Goal: Information Seeking & Learning: Learn about a topic

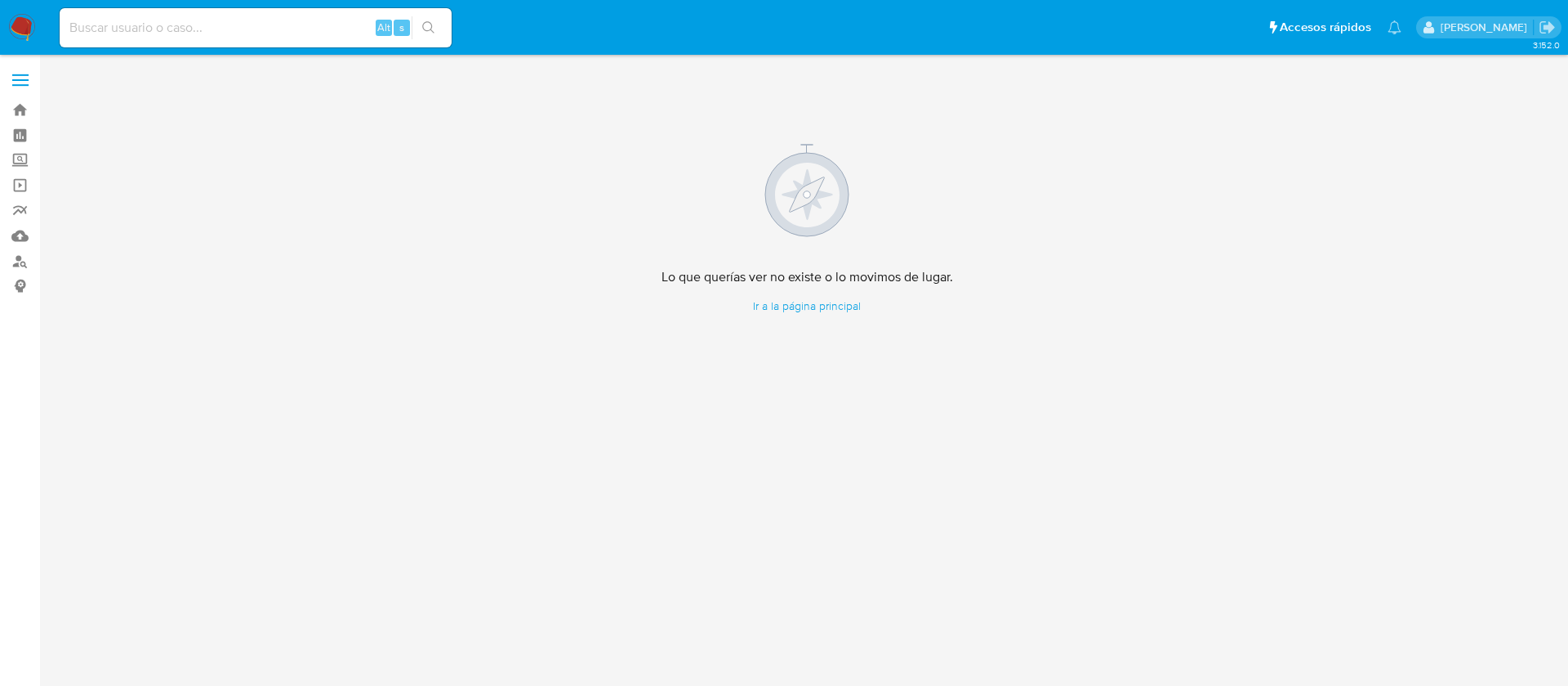
click at [20, 16] on img at bounding box center [22, 28] width 28 height 28
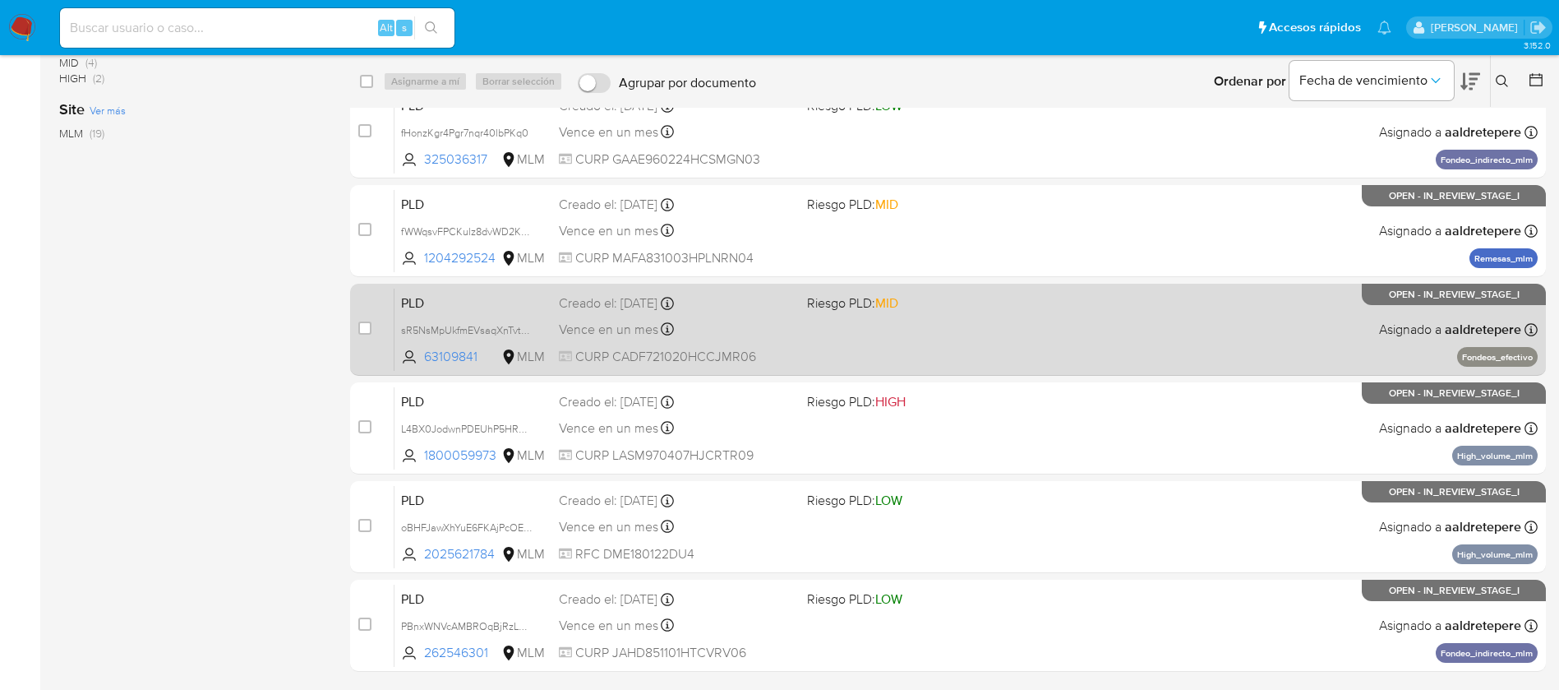
scroll to position [482, 0]
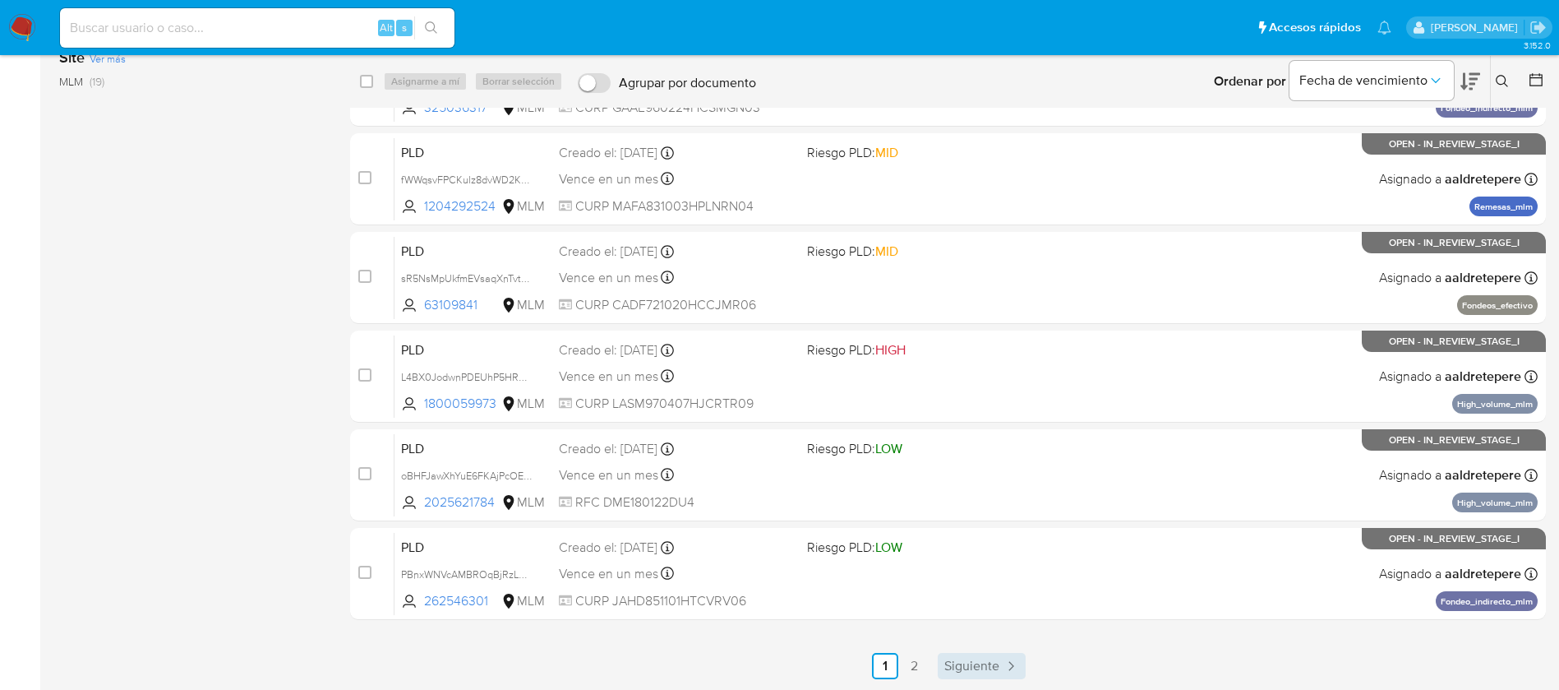
click at [976, 677] on link "Siguiente" at bounding box center [982, 666] width 88 height 26
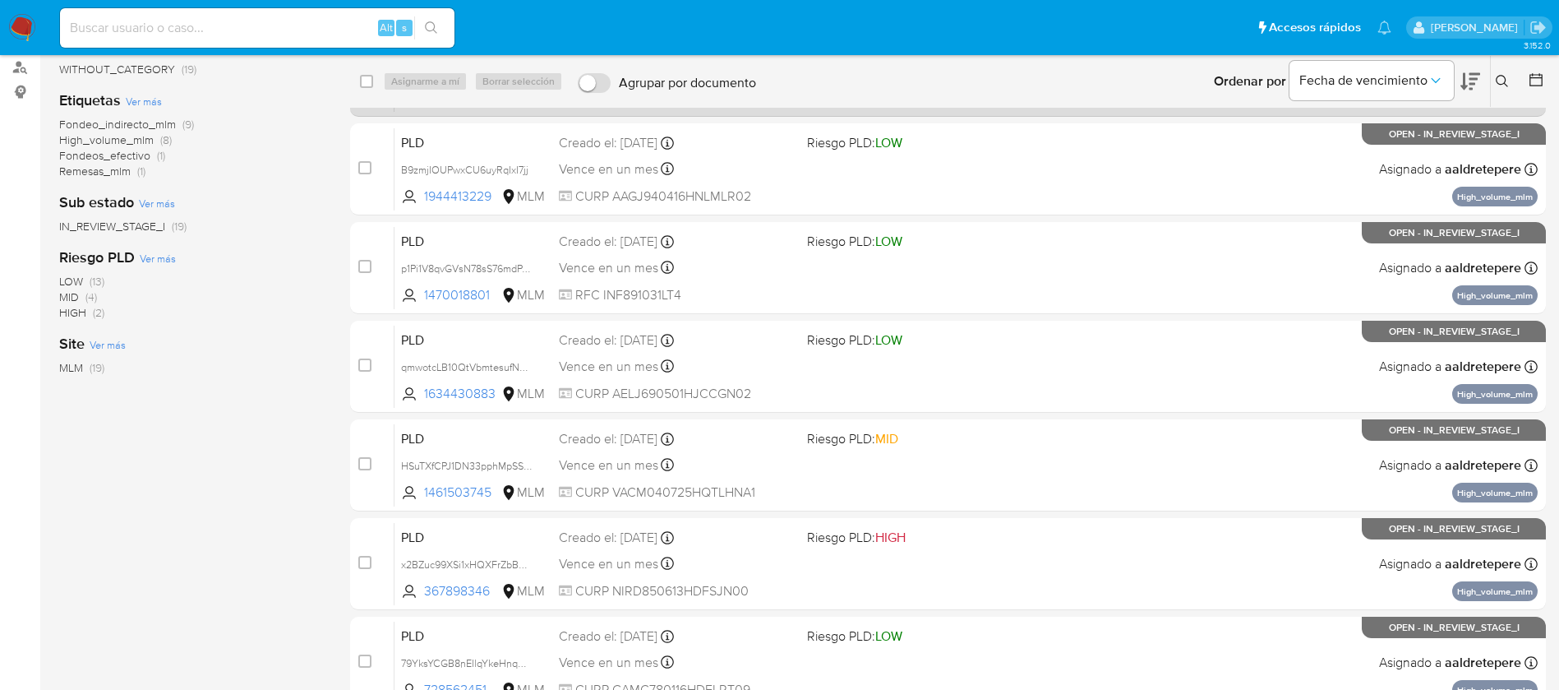
scroll to position [247, 0]
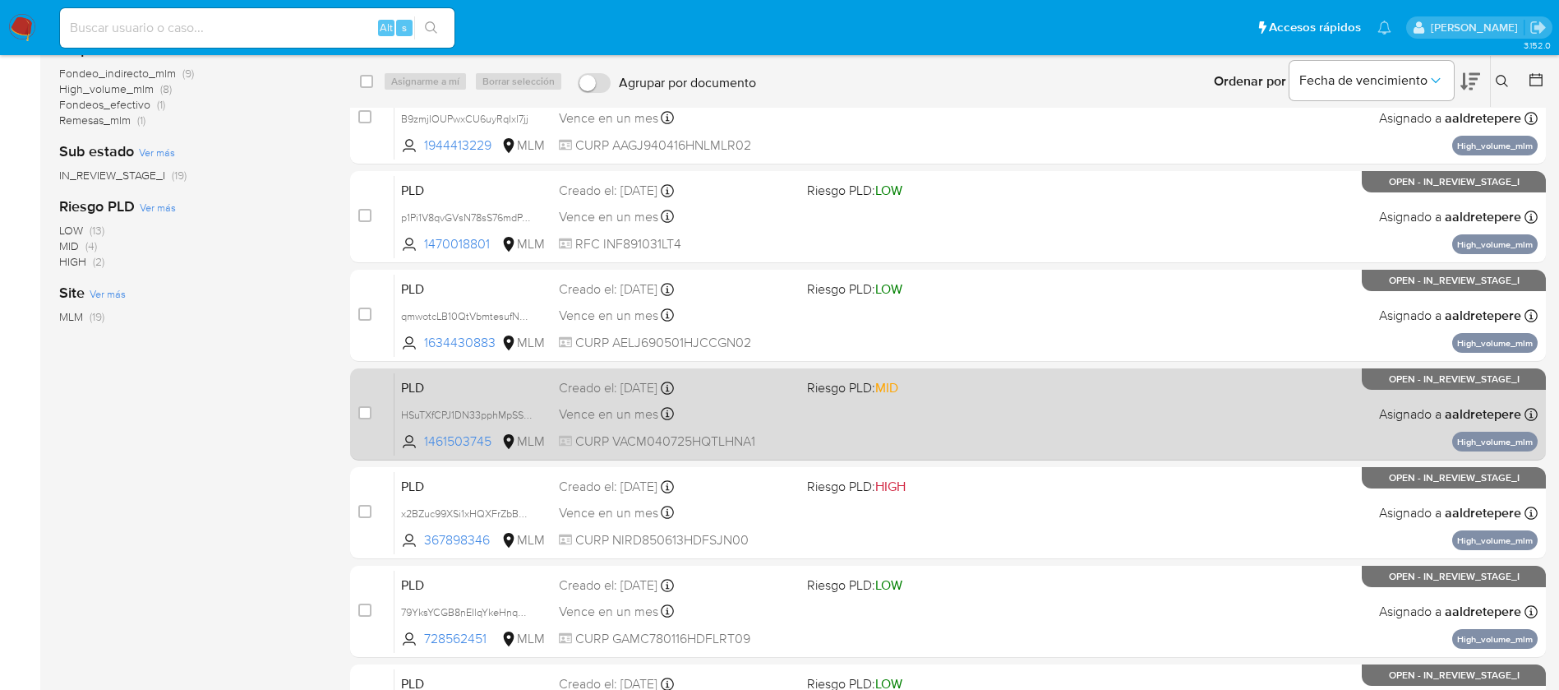
click at [1092, 403] on div "PLD HSuTXfCPJ1DN33pphMpSSi3K 1461503745 MLM Riesgo PLD: MID Creado el: 12/07/20…" at bounding box center [967, 413] width 1144 height 83
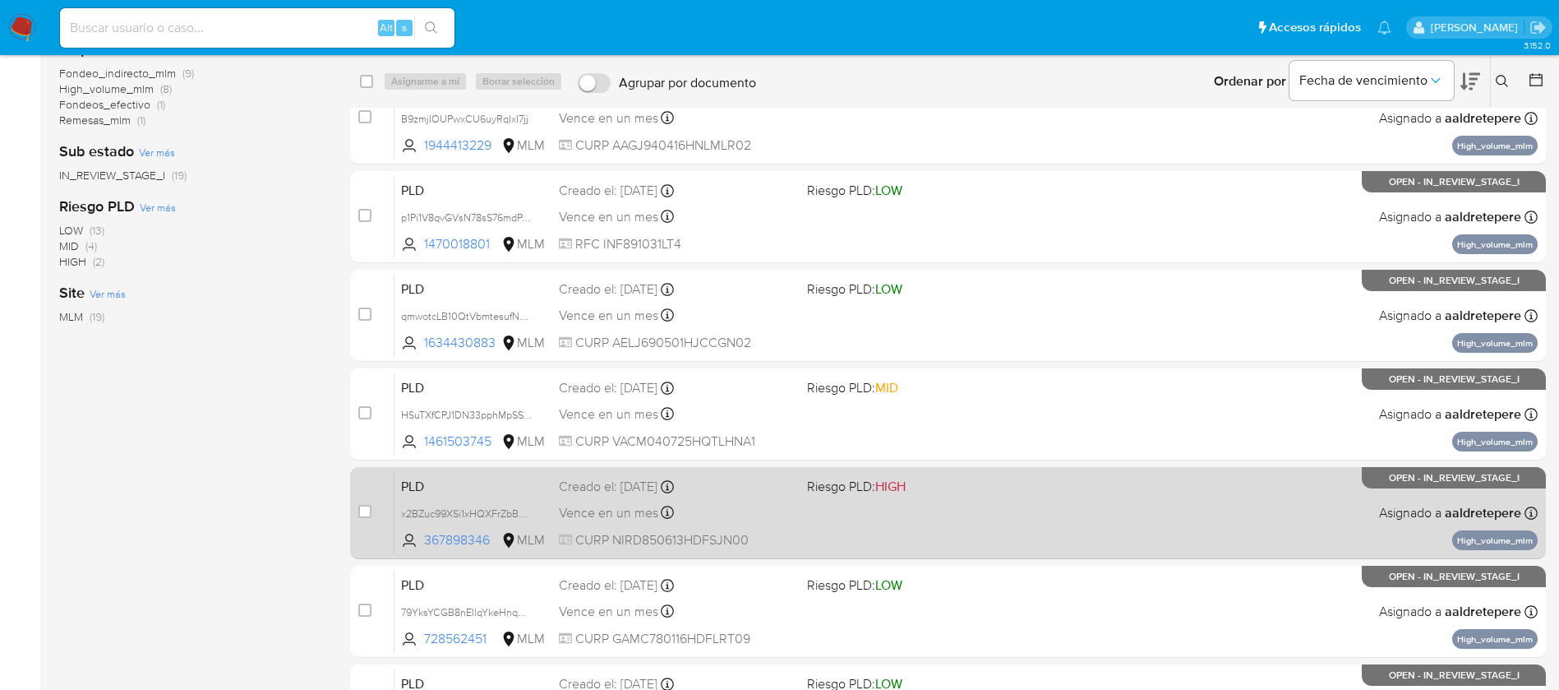
drag, startPoint x: 894, startPoint y: 562, endPoint x: 887, endPoint y: 526, distance: 36.9
click at [894, 552] on div "case-item-checkbox No es posible asignar el caso PLD POurVO3Dn5GebAgsGgW1tdIO 5…" at bounding box center [948, 315] width 1196 height 881
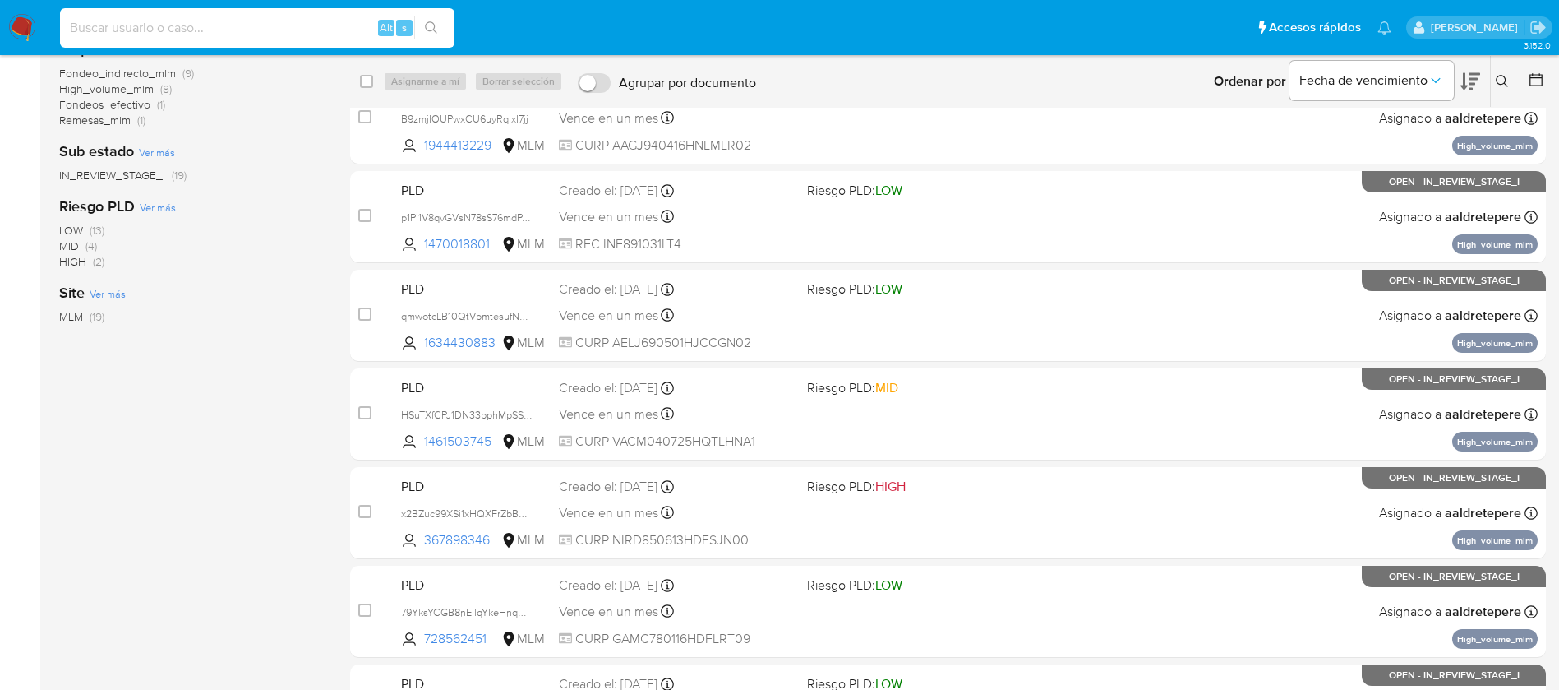
drag, startPoint x: 208, startPoint y: 23, endPoint x: 216, endPoint y: 44, distance: 22.1
click at [210, 26] on input at bounding box center [257, 27] width 395 height 21
paste input "1470018801"
type input "1470018801"
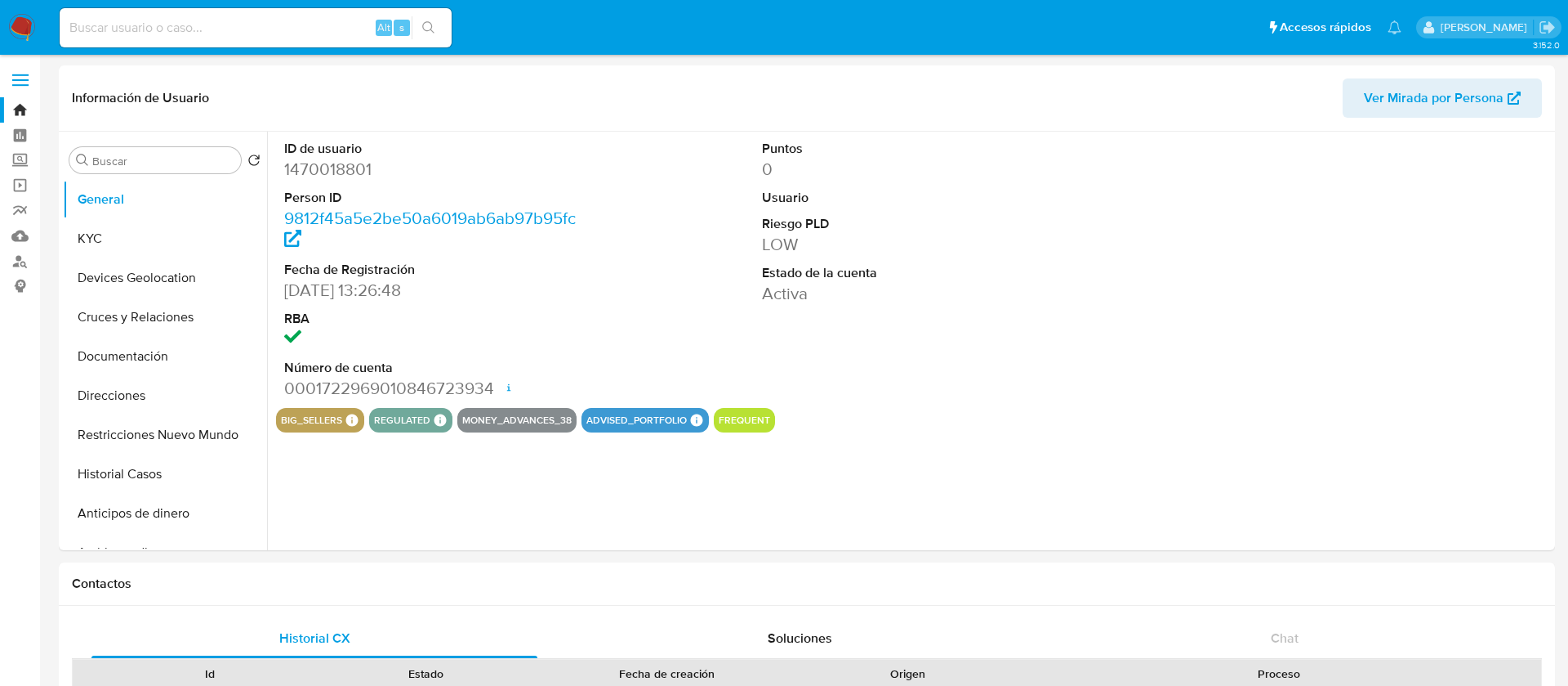
select select "10"
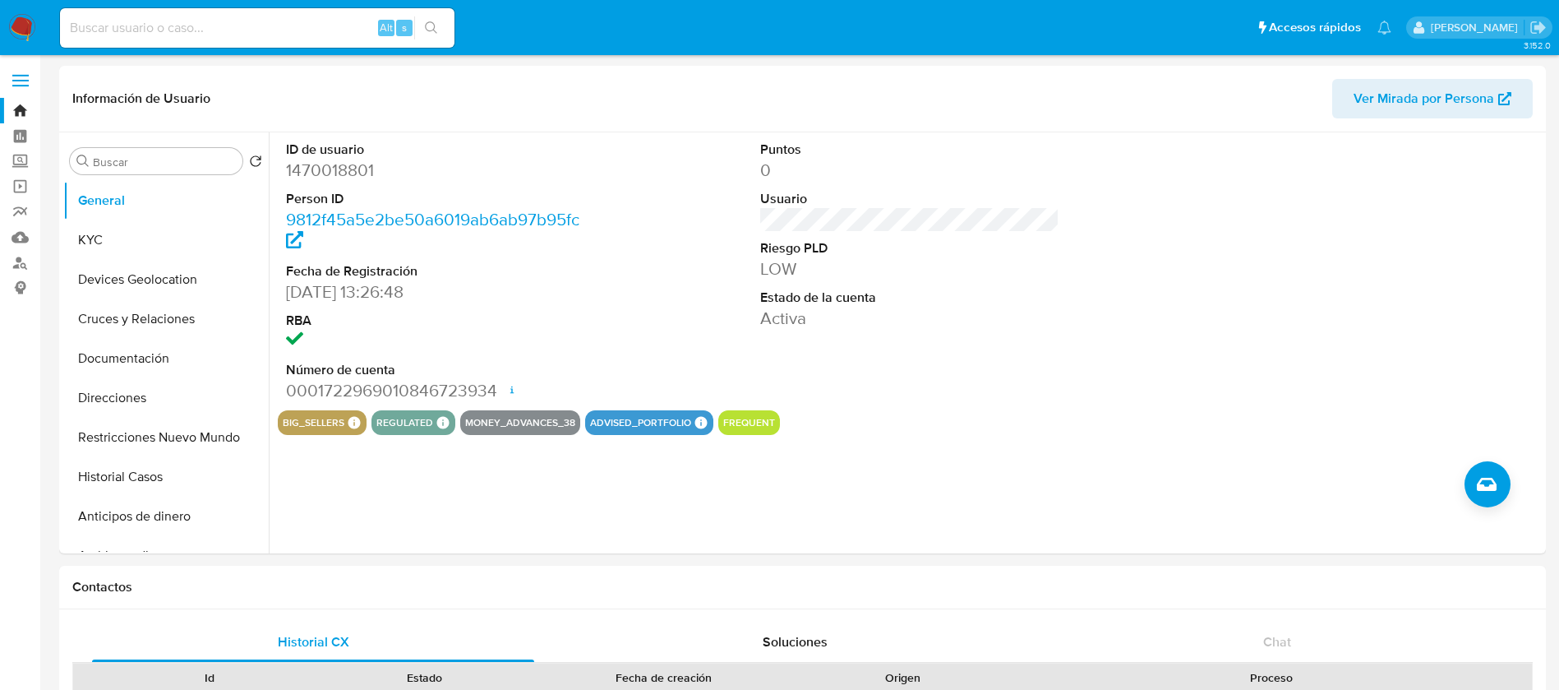
click at [239, 12] on div "Alt s" at bounding box center [257, 27] width 395 height 39
click at [270, 26] on input at bounding box center [257, 27] width 395 height 21
paste input "1278641557"
type input "1278641557"
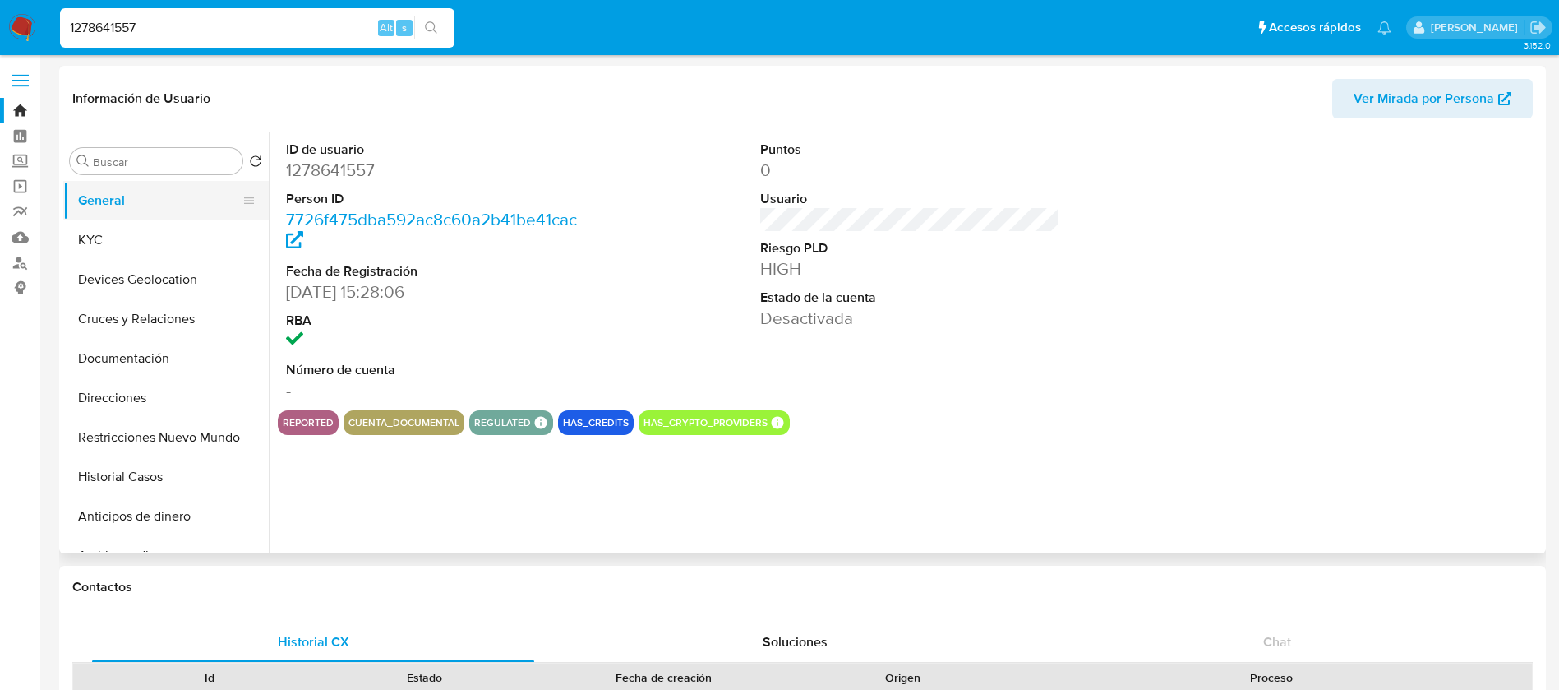
select select "10"
click at [100, 219] on ul "General KYC Devices Geolocation Cruces y Relaciones Documentación Direcciones R…" at bounding box center [166, 366] width 206 height 371
click at [100, 228] on button "KYC" at bounding box center [159, 239] width 192 height 39
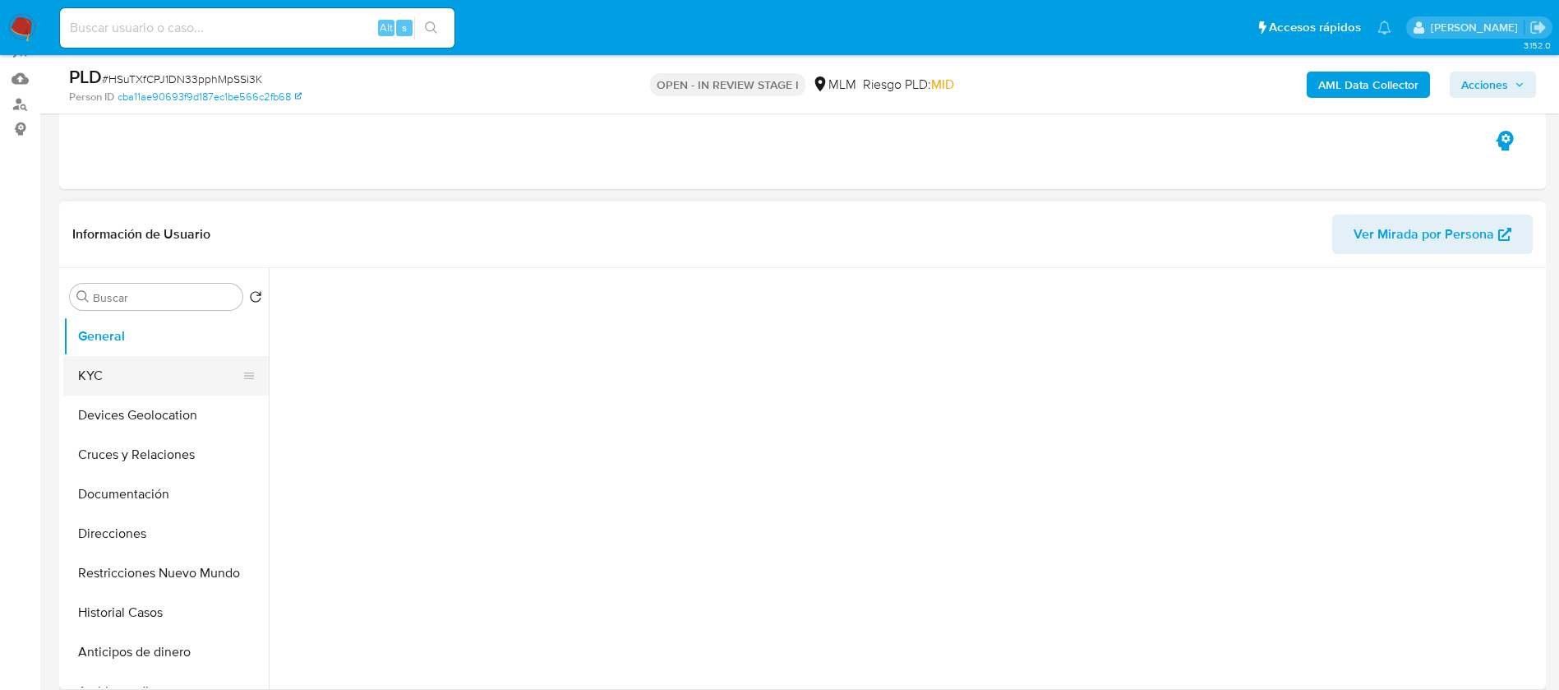
scroll to position [247, 0]
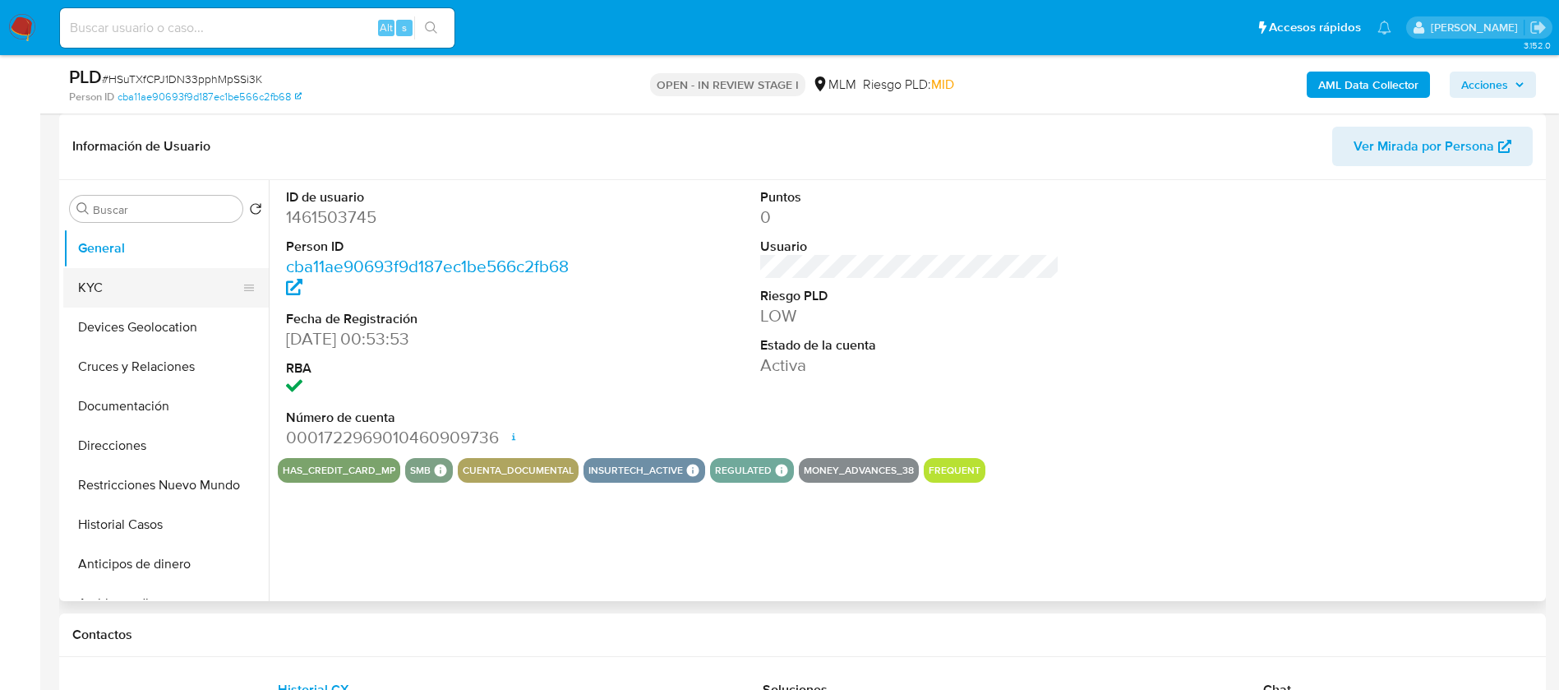
click at [189, 296] on button "KYC" at bounding box center [159, 287] width 192 height 39
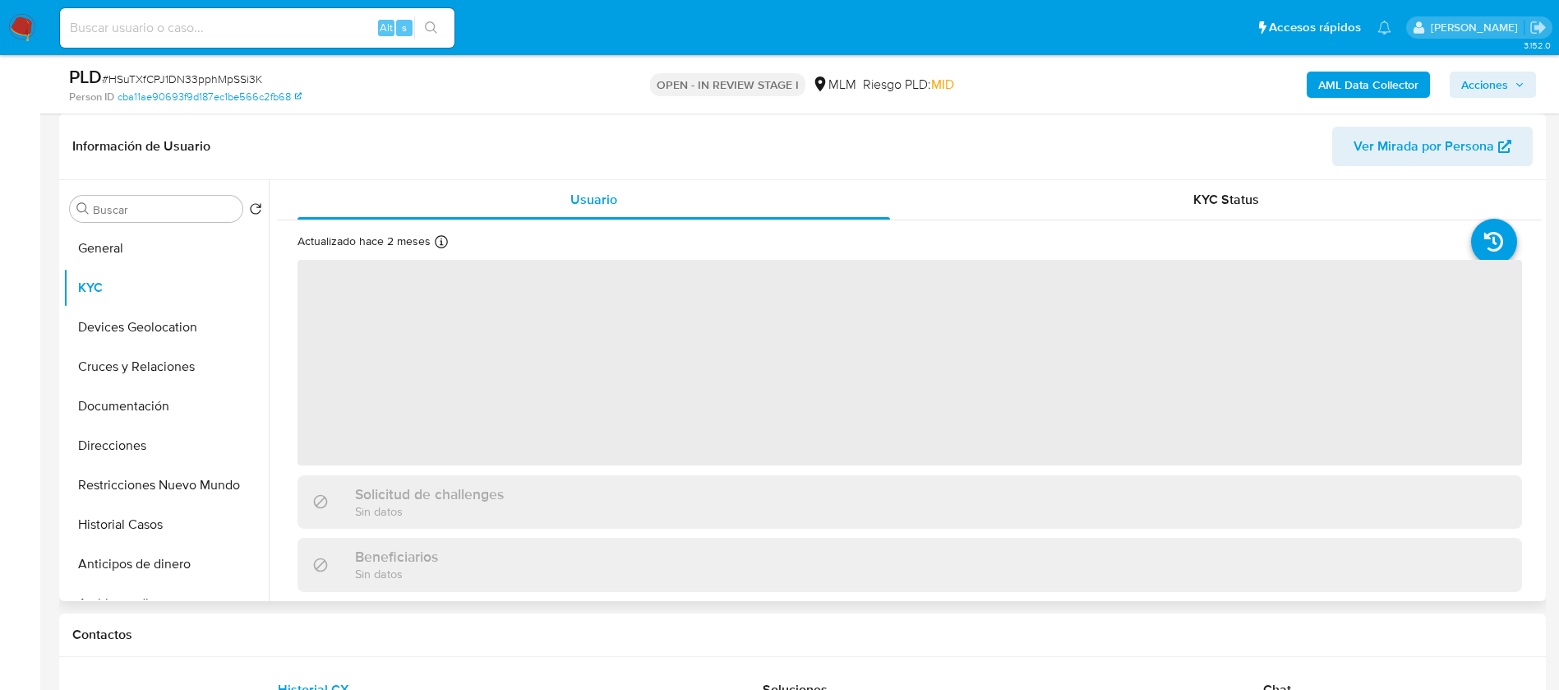
select select "10"
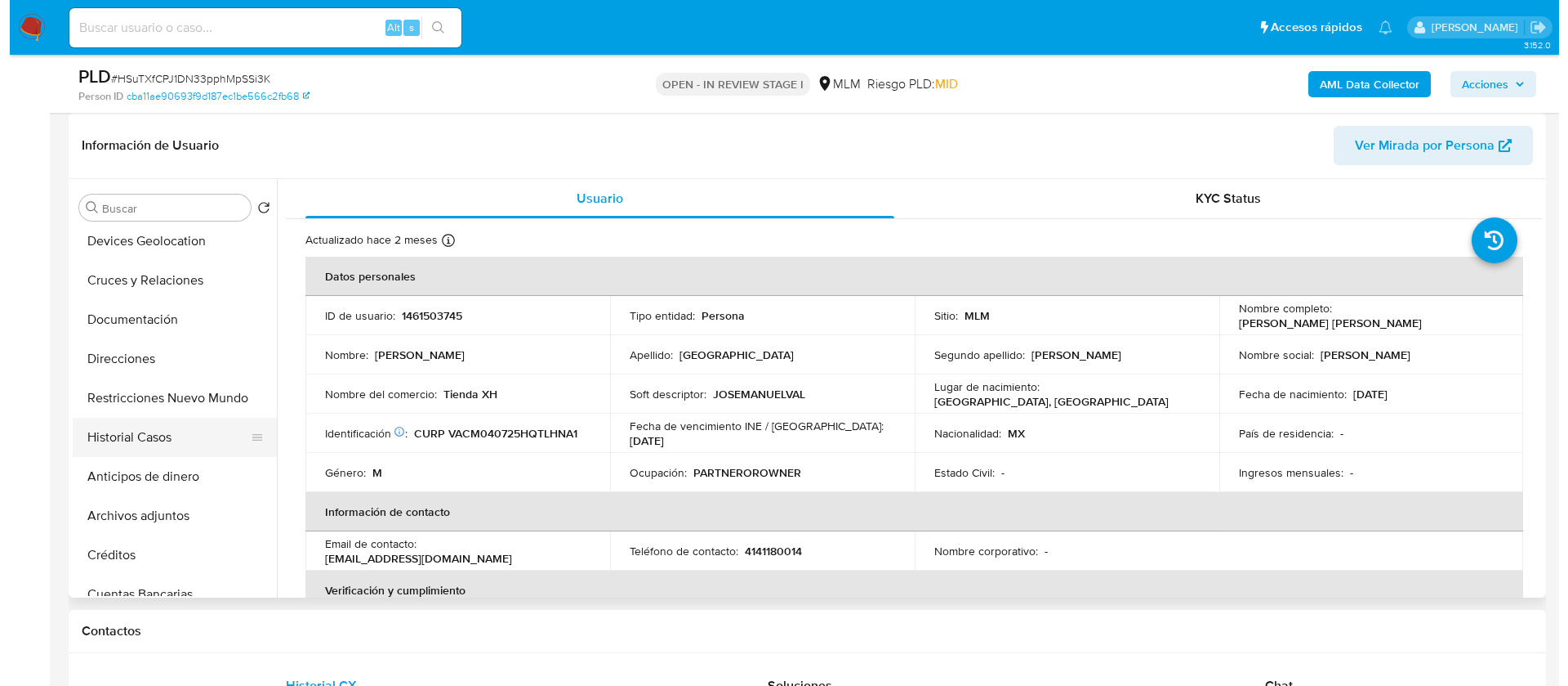
scroll to position [122, 0]
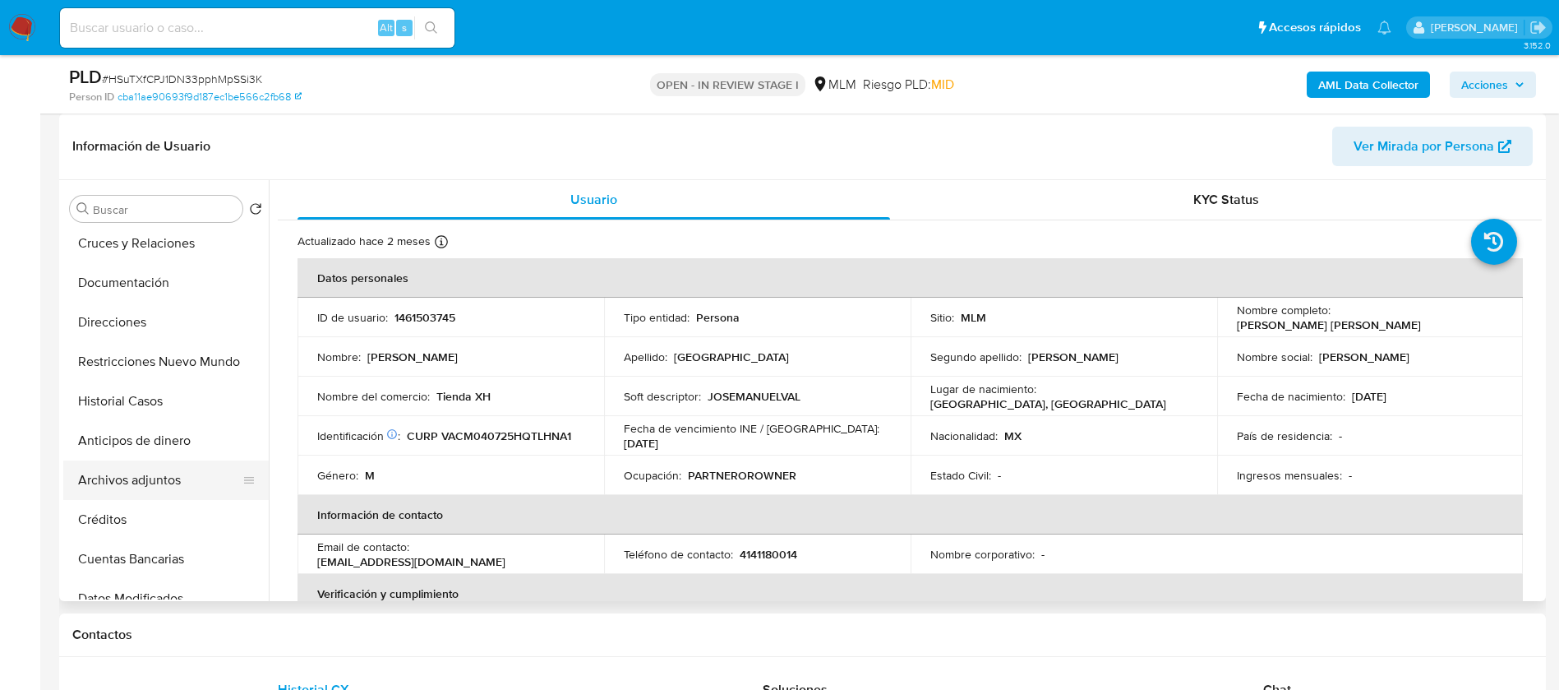
click at [180, 476] on button "Archivos adjuntos" at bounding box center [159, 479] width 192 height 39
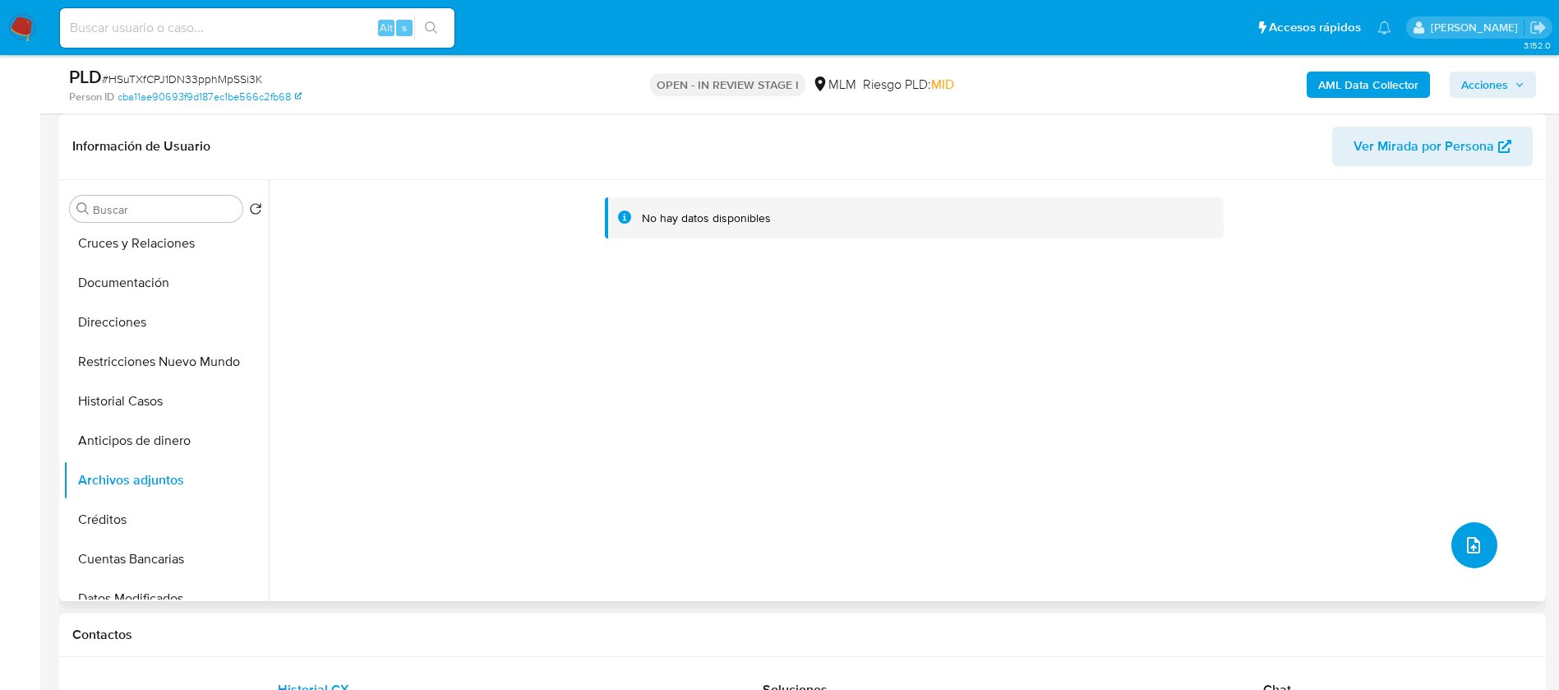
click at [1490, 538] on button "upload-file" at bounding box center [1475, 545] width 46 height 46
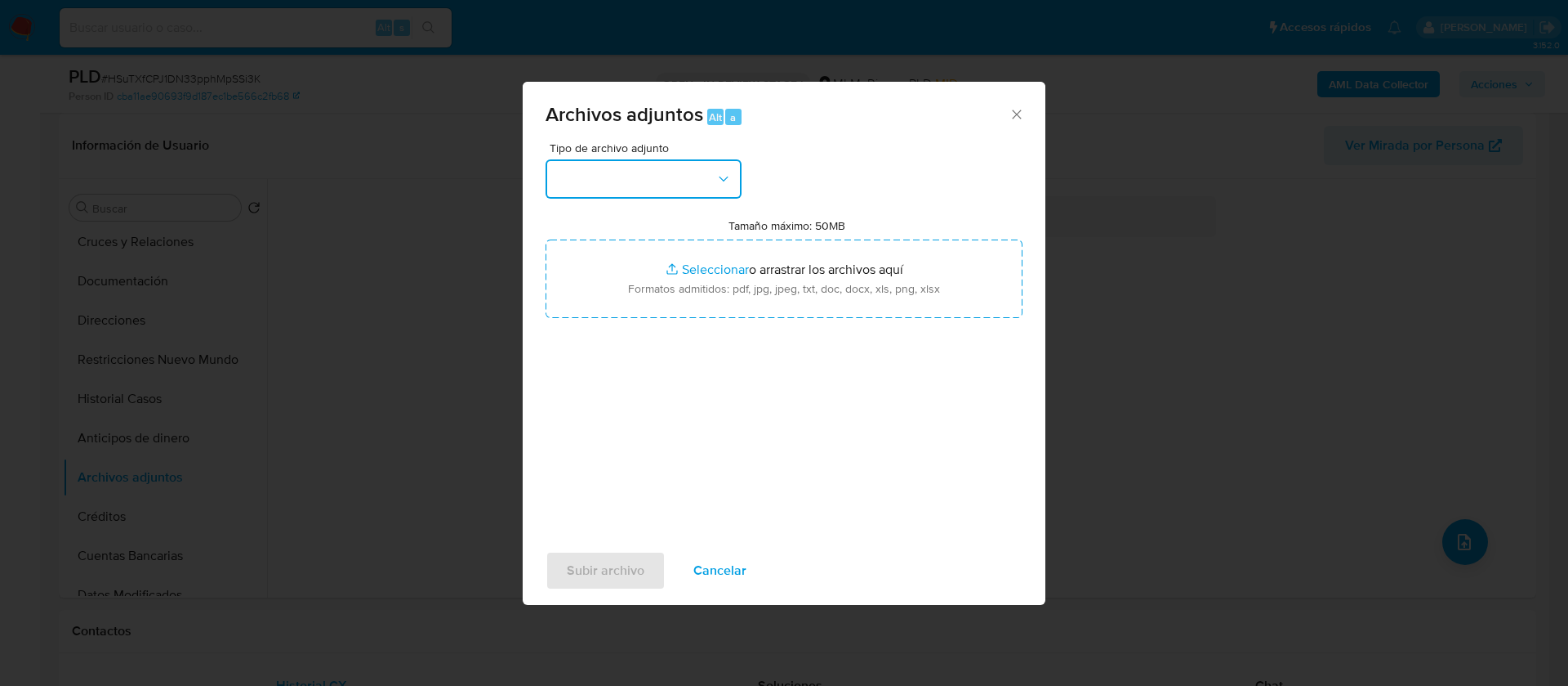
click at [648, 159] on button "button" at bounding box center [643, 178] width 196 height 39
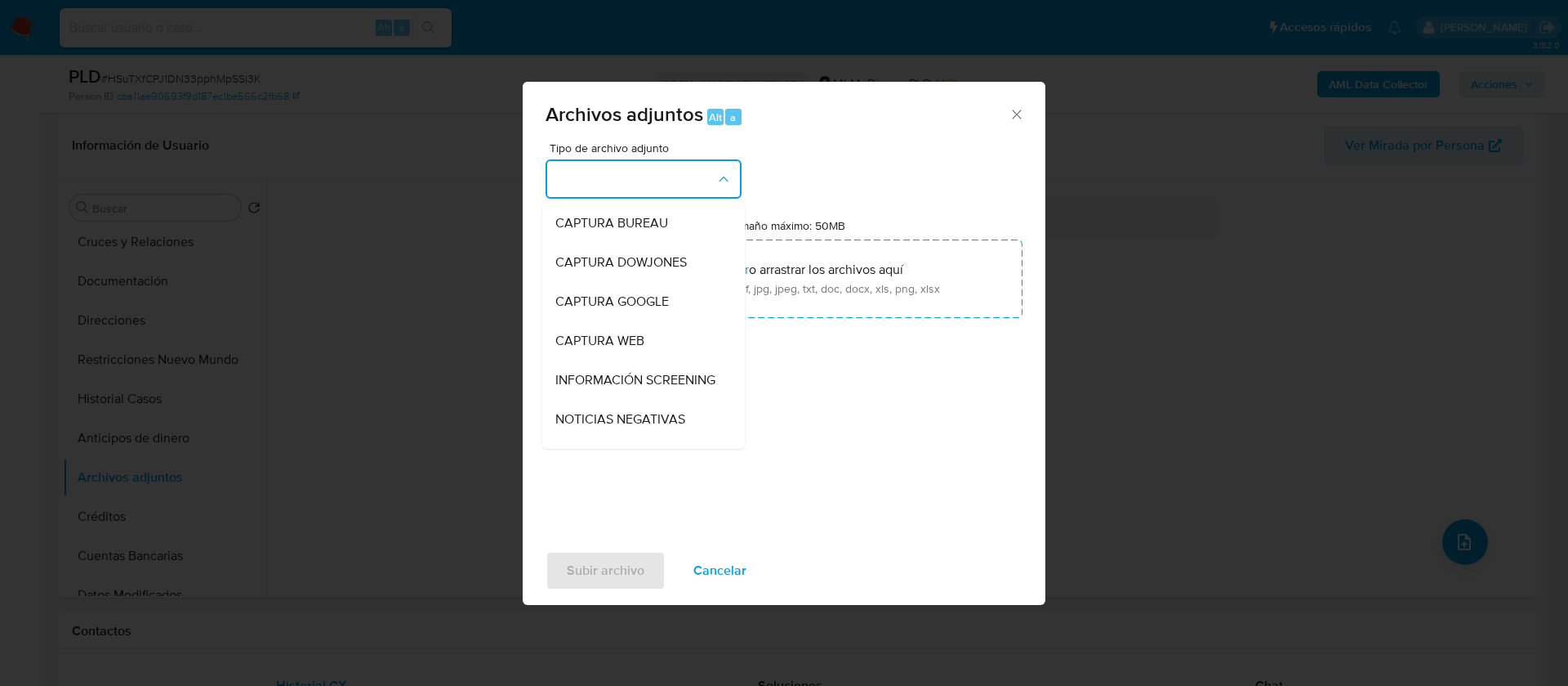
click at [648, 182] on button "button" at bounding box center [643, 178] width 196 height 39
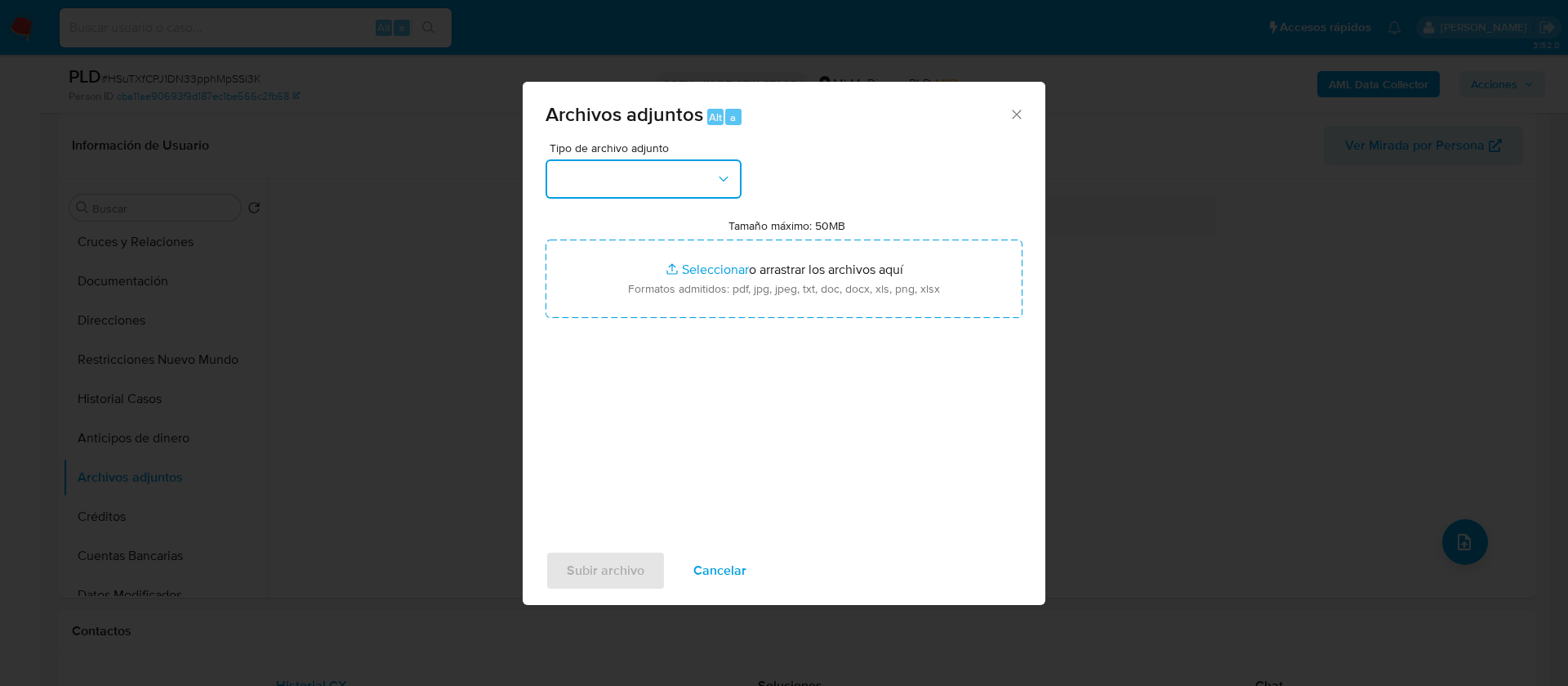
click at [648, 182] on button "button" at bounding box center [643, 178] width 196 height 39
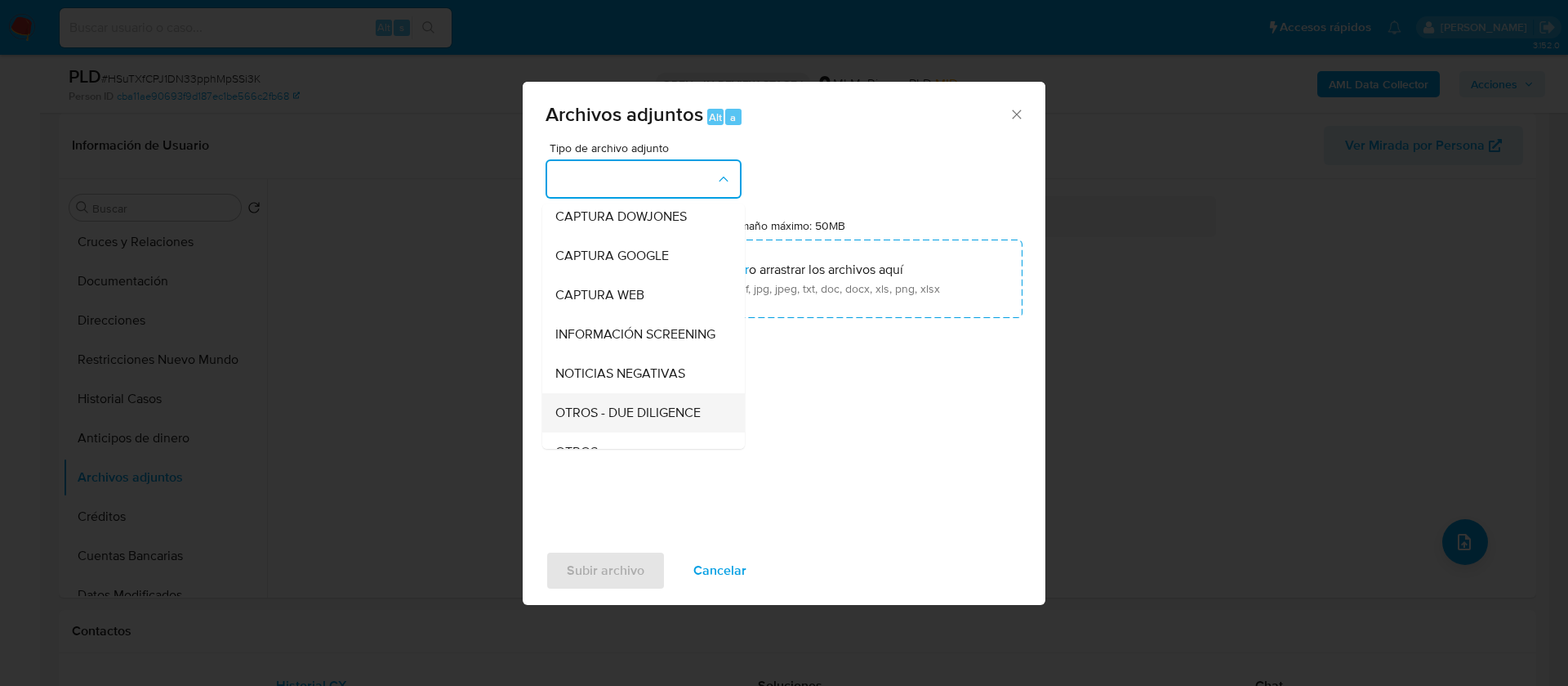
scroll to position [291, 0]
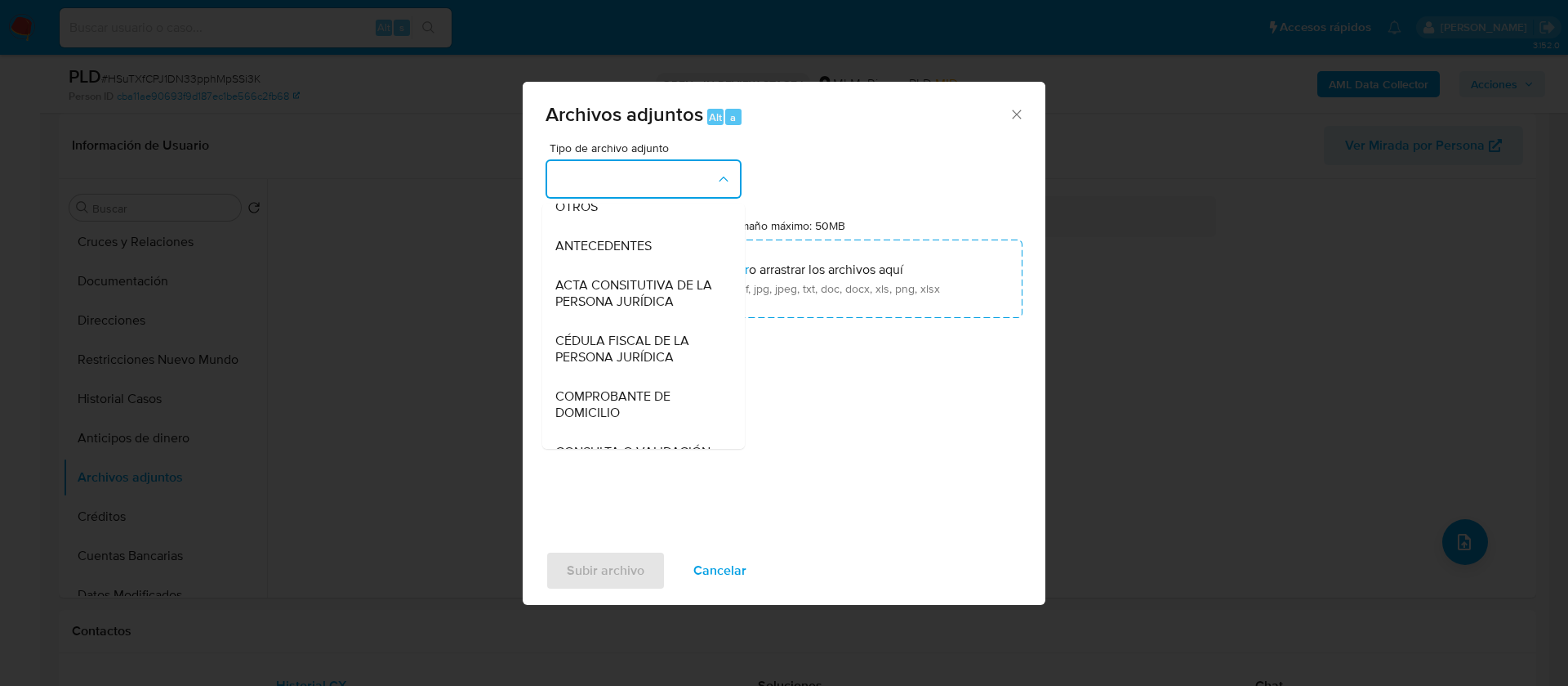
drag, startPoint x: 613, startPoint y: 213, endPoint x: 626, endPoint y: 233, distance: 23.9
click at [613, 213] on div "OTROS" at bounding box center [639, 206] width 167 height 39
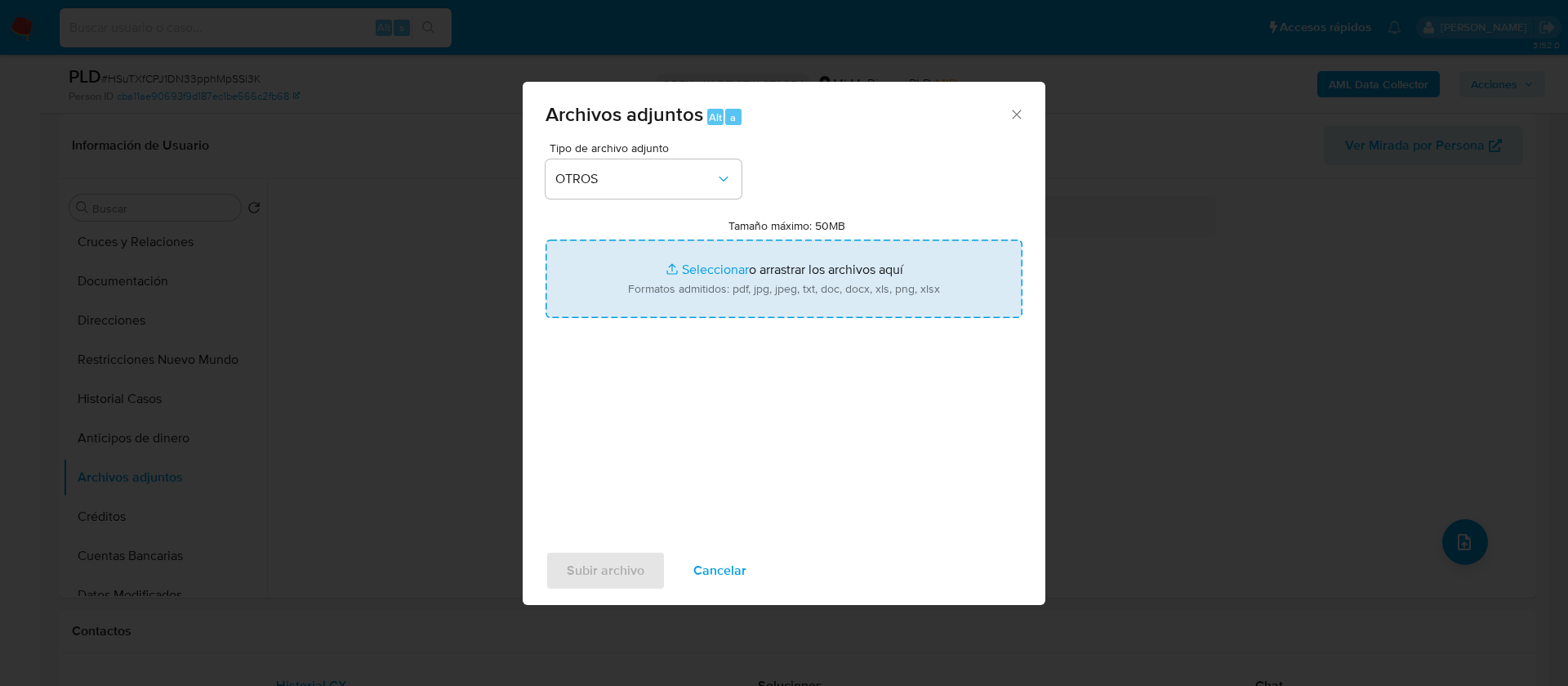
click at [711, 264] on input "Tamaño máximo: 50MB Seleccionar archivos" at bounding box center [784, 278] width 477 height 79
type input "C:\fakepath\1461503745_JOSE MANUEL VALENCIA CHAVEZ_JULIO 2025 (1).xlsx"
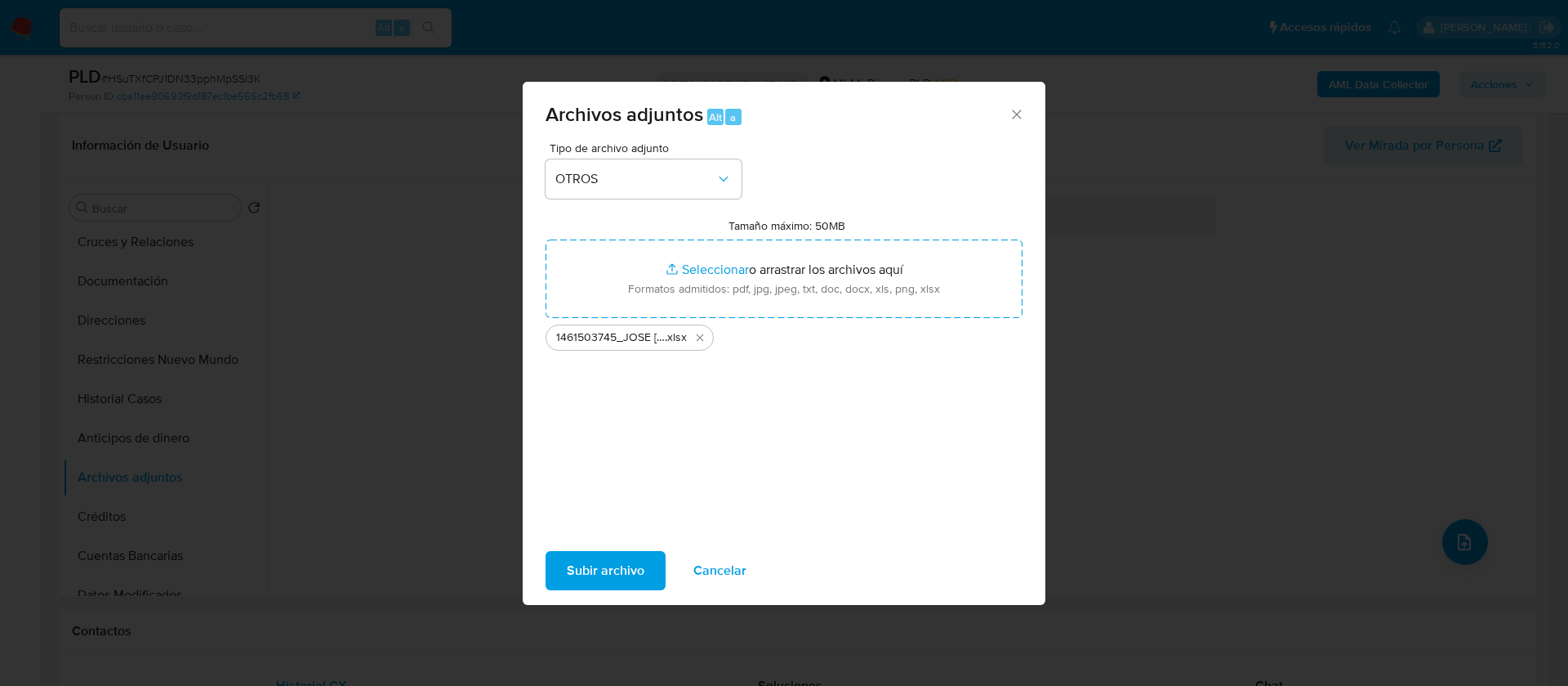
click at [630, 576] on span "Subir archivo" at bounding box center [606, 571] width 78 height 36
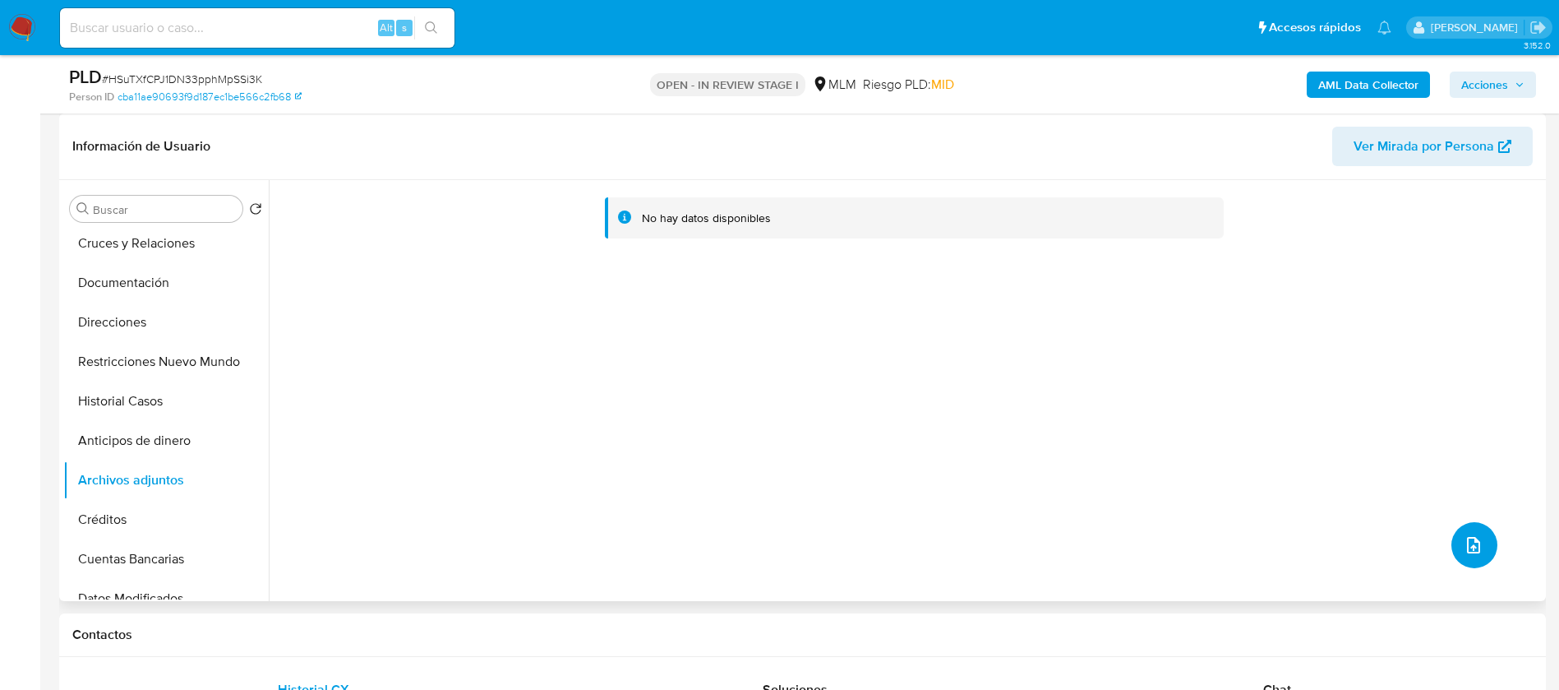
click at [1470, 547] on icon "upload-file" at bounding box center [1474, 545] width 20 height 20
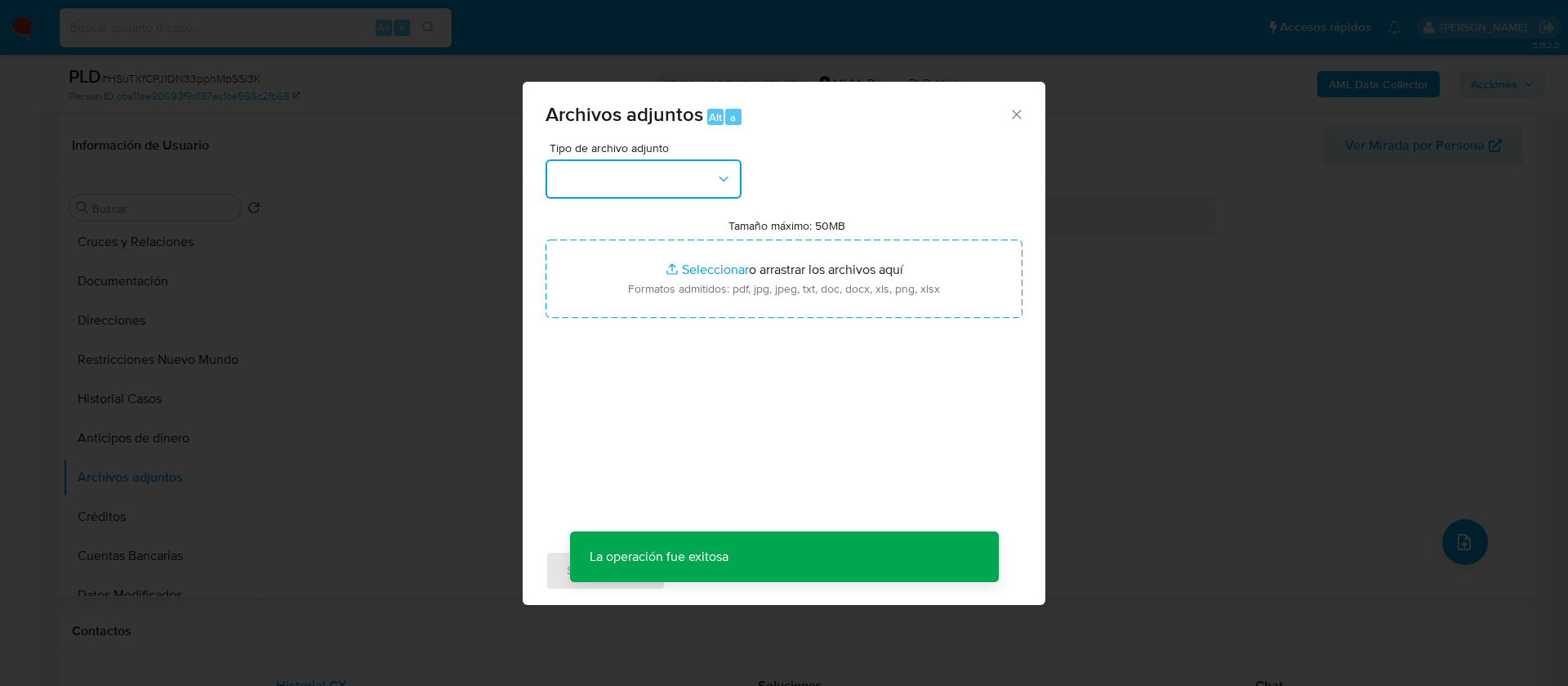
click at [625, 186] on button "button" at bounding box center [643, 178] width 196 height 39
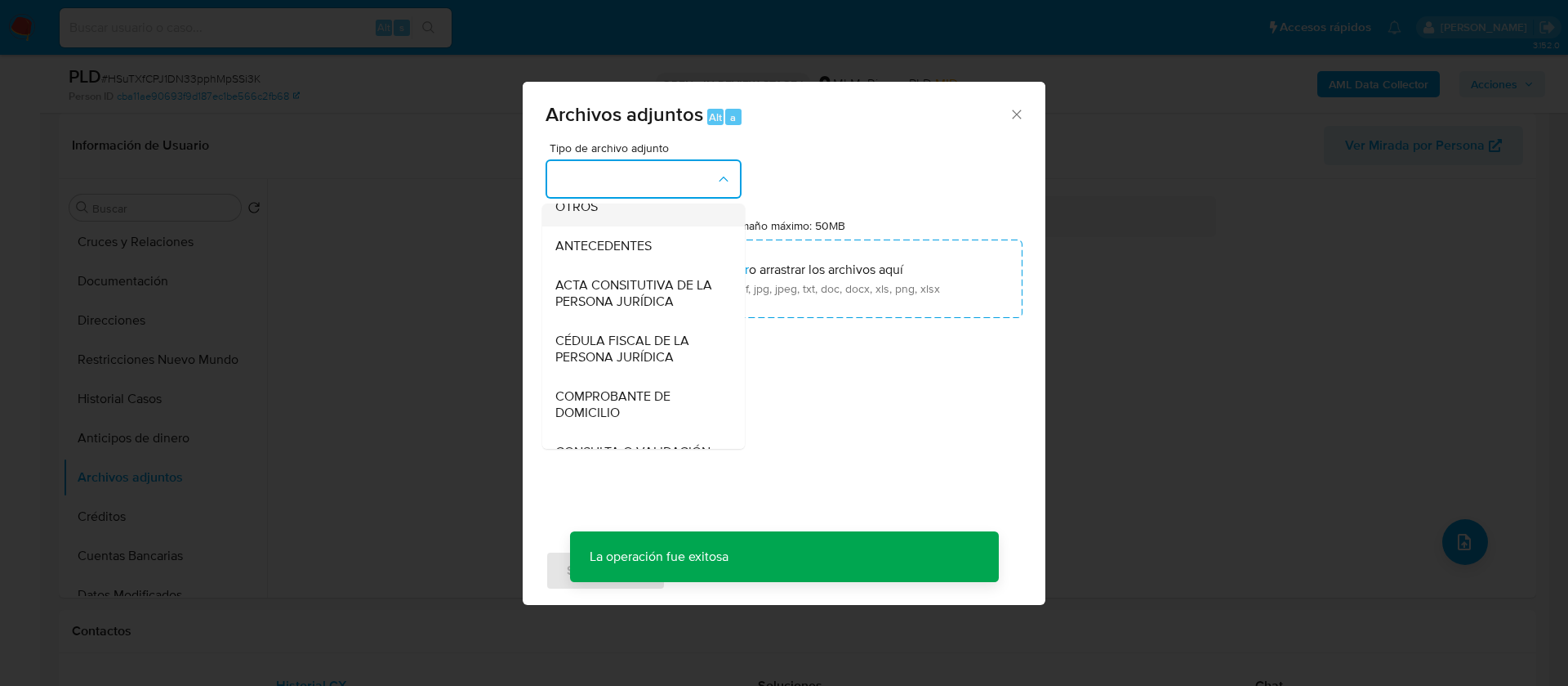
click at [639, 227] on div "OTROS" at bounding box center [639, 206] width 167 height 39
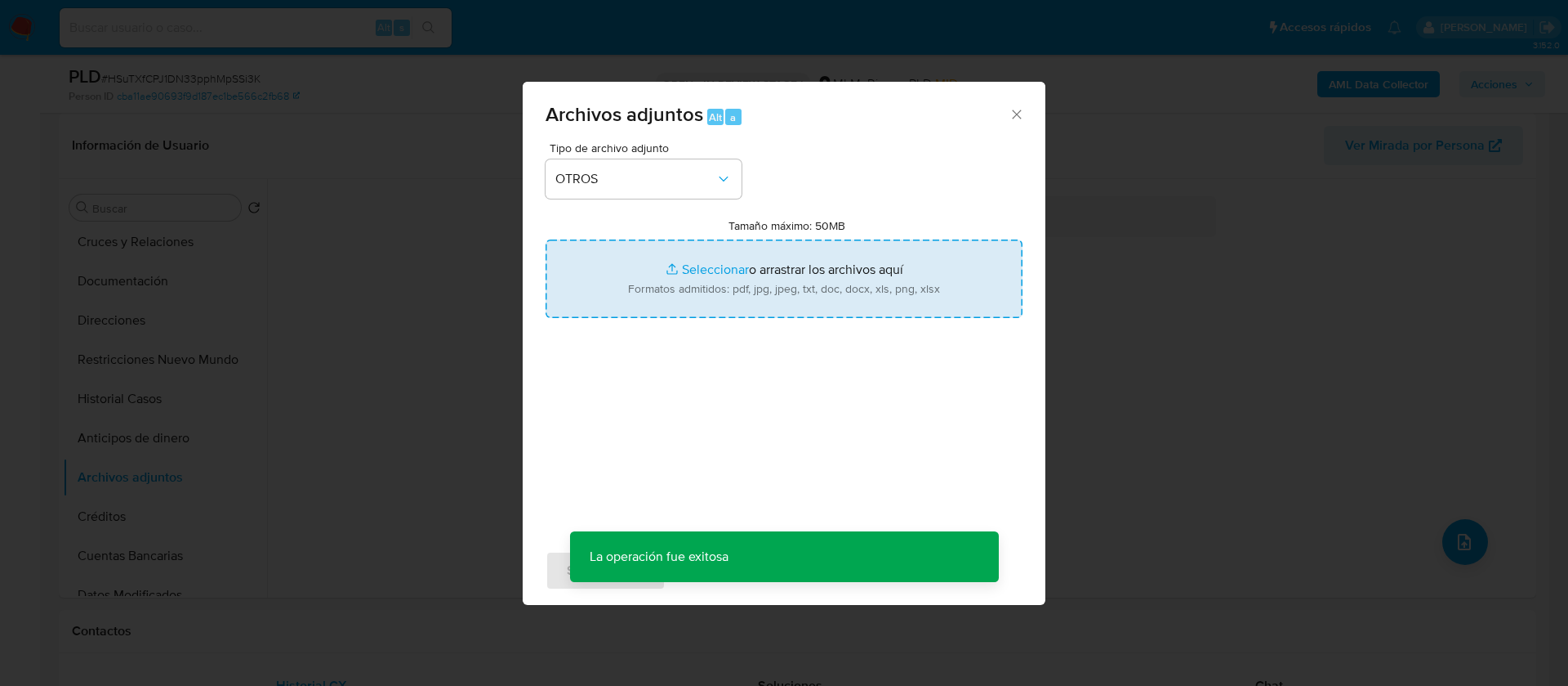
click at [784, 289] on input "Tamaño máximo: 50MB Seleccionar archivos" at bounding box center [784, 278] width 477 height 79
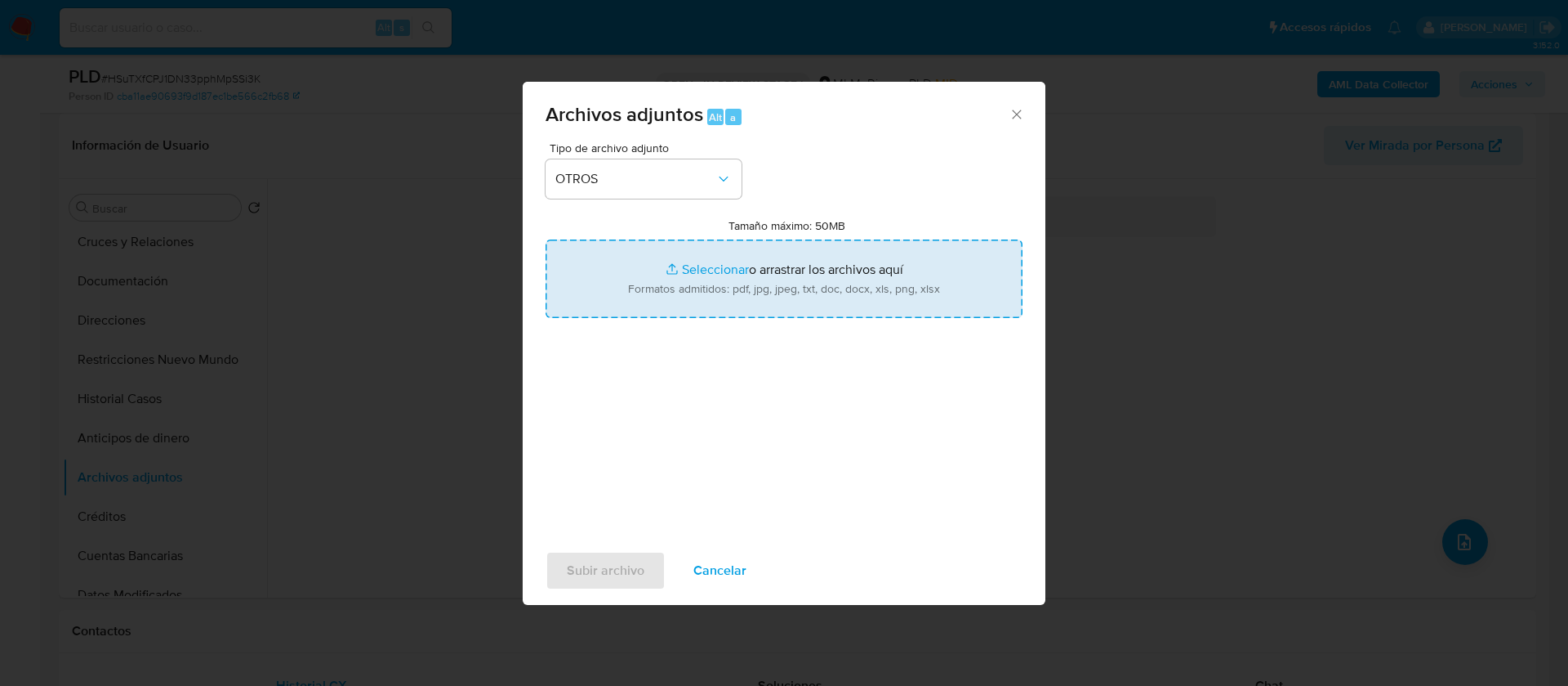
type input "C:\fakepath\1461503745_JOSE MANUEL VALENCIA CHAVEZ_JULIO 2025.pdf"
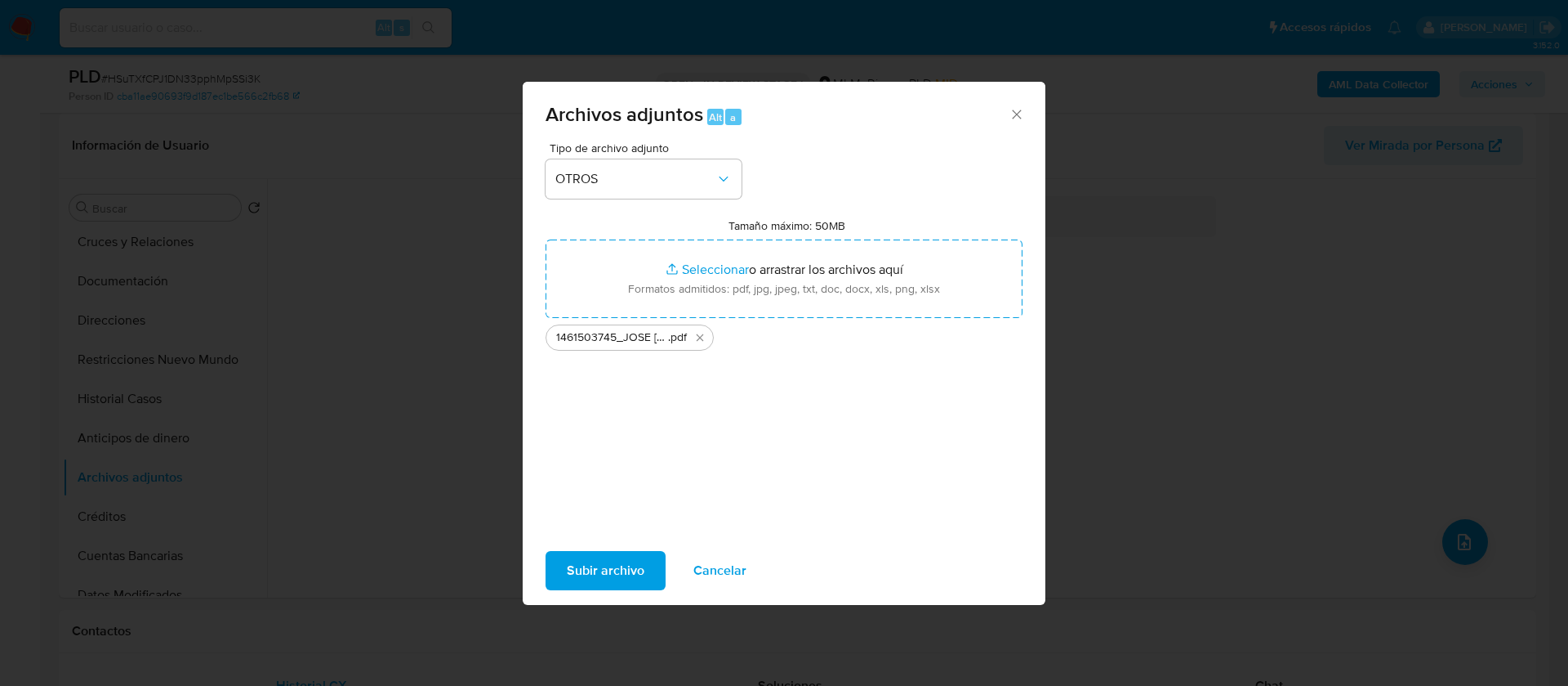
click at [571, 558] on span "Subir archivo" at bounding box center [606, 571] width 78 height 36
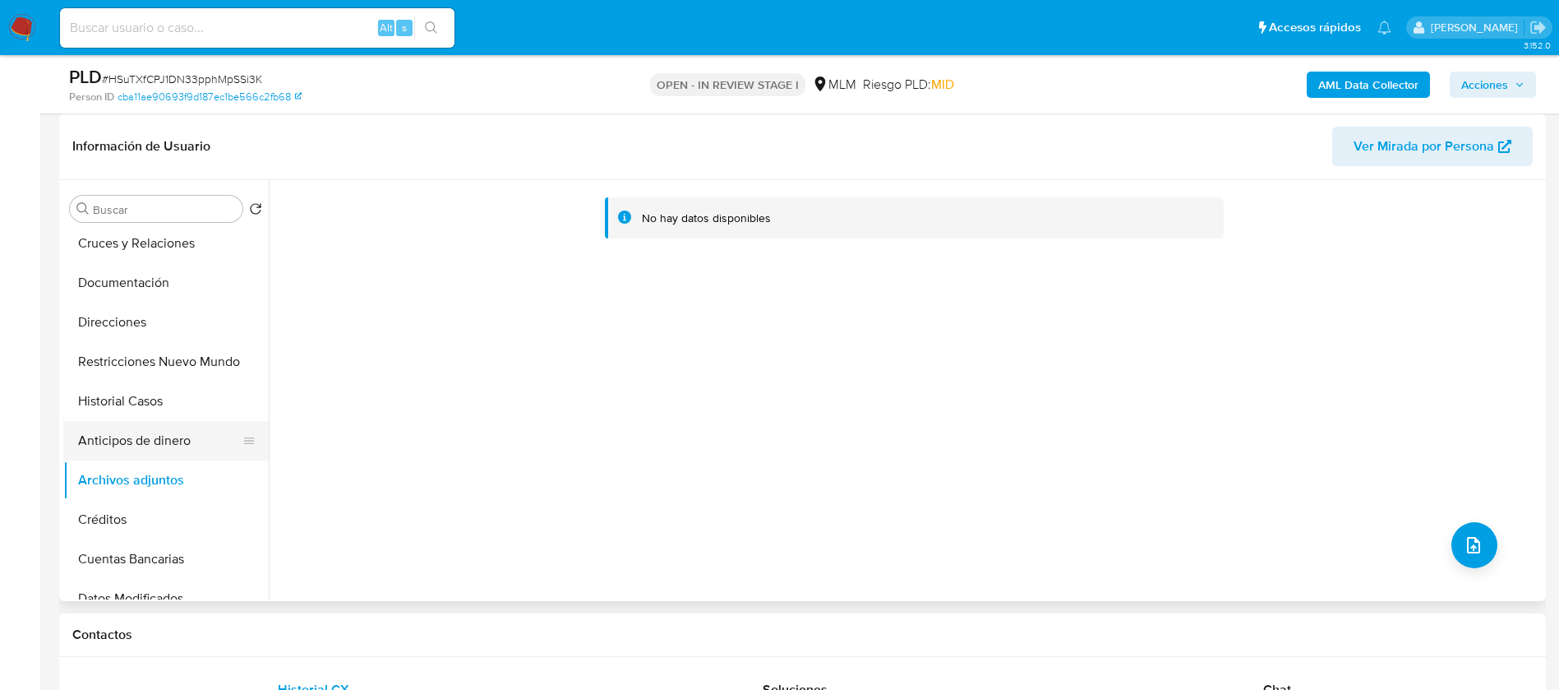
click at [132, 441] on button "Anticipos de dinero" at bounding box center [159, 440] width 192 height 39
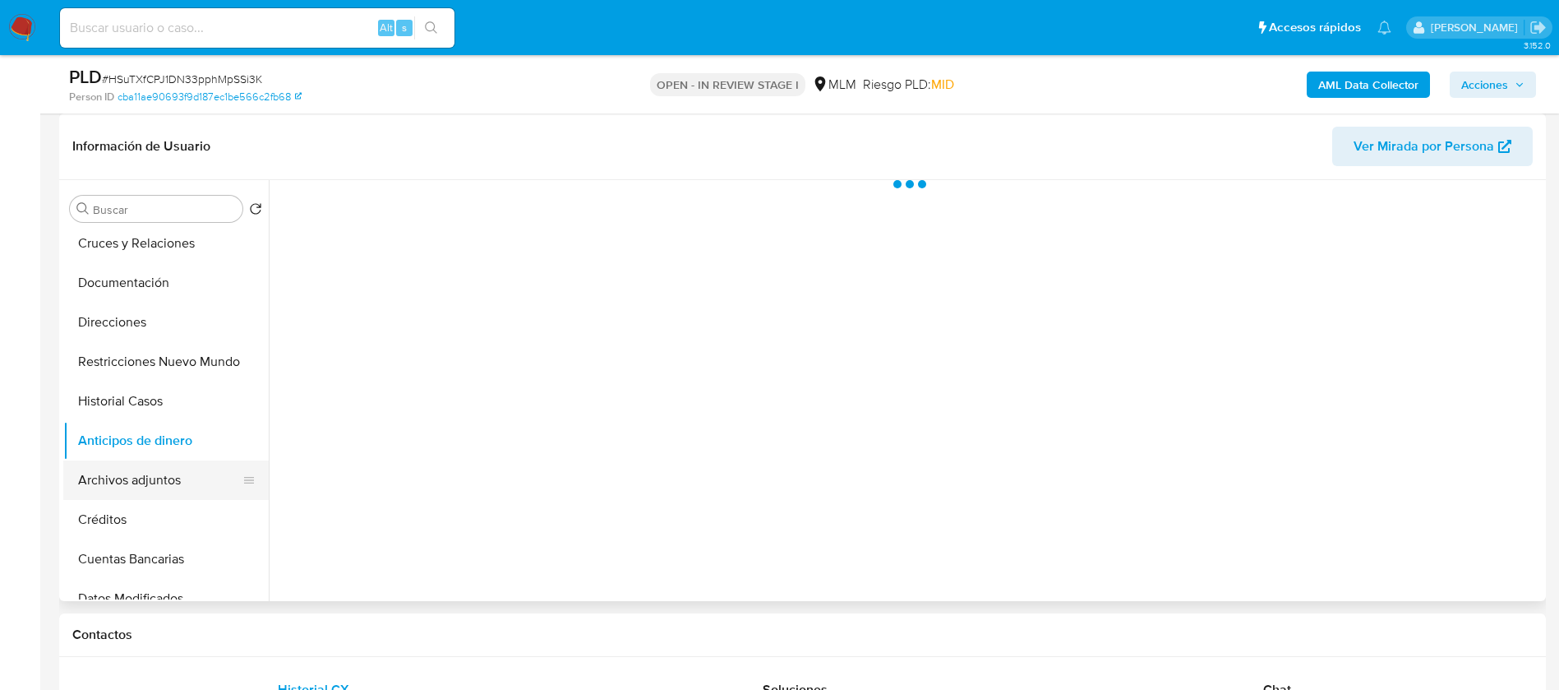
click at [132, 461] on button "Archivos adjuntos" at bounding box center [159, 479] width 192 height 39
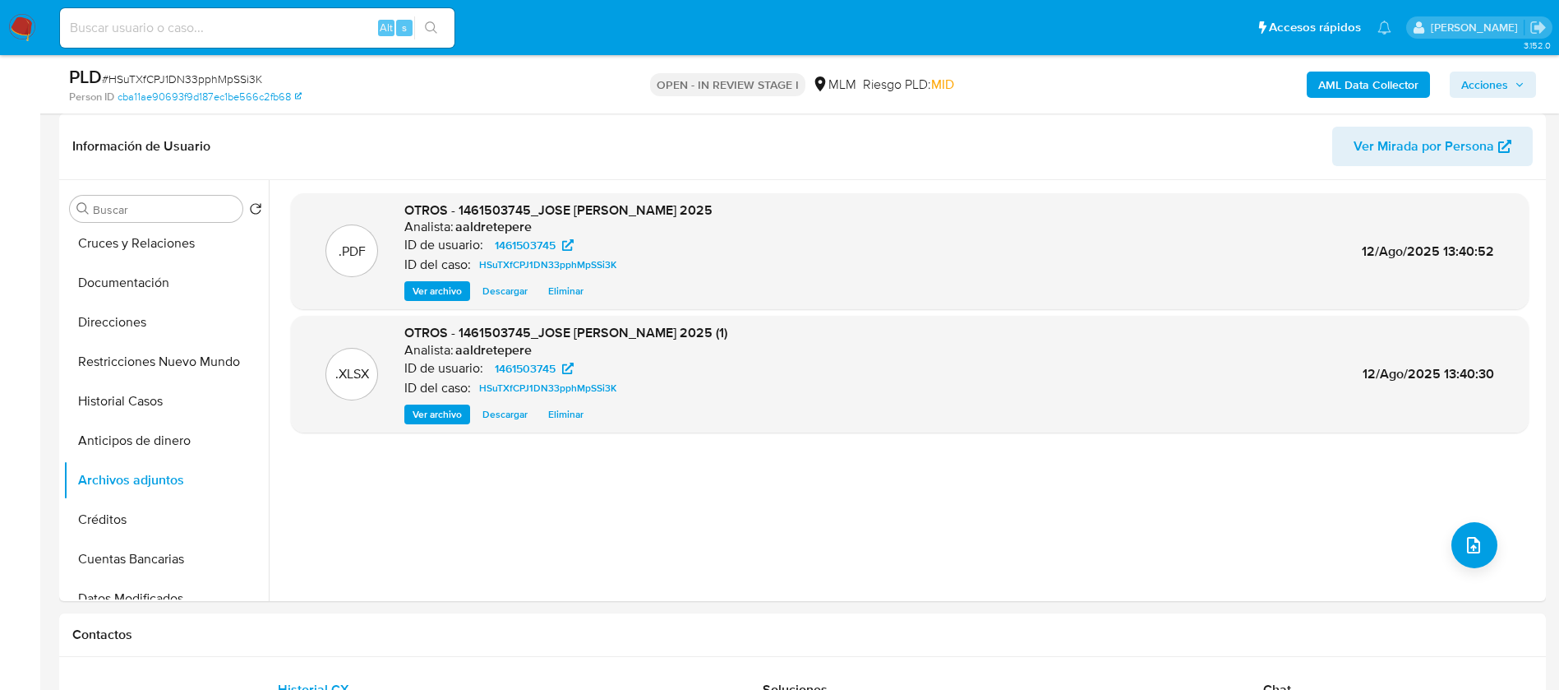
click at [1496, 85] on span "Acciones" at bounding box center [1485, 85] width 47 height 26
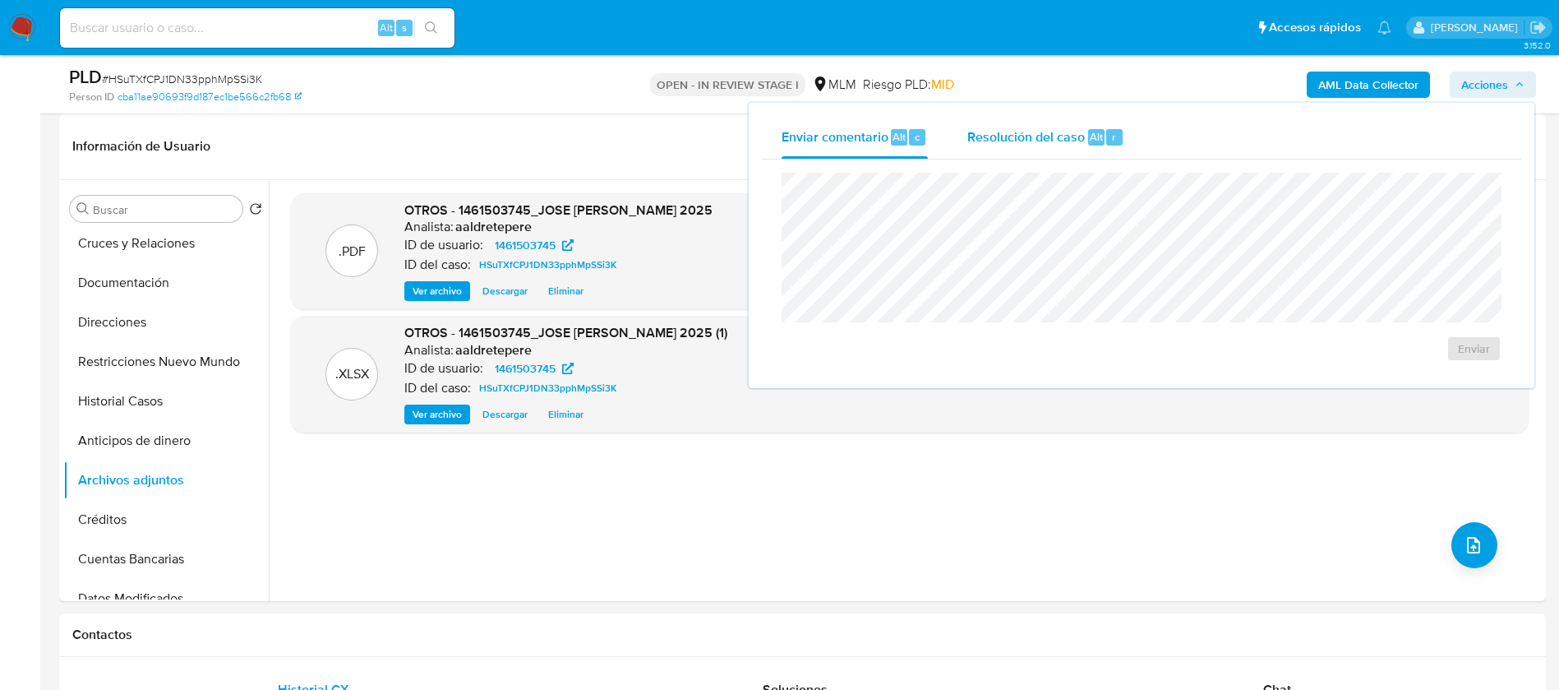
click at [1088, 127] on div "Resolución del caso Alt r" at bounding box center [1046, 137] width 157 height 43
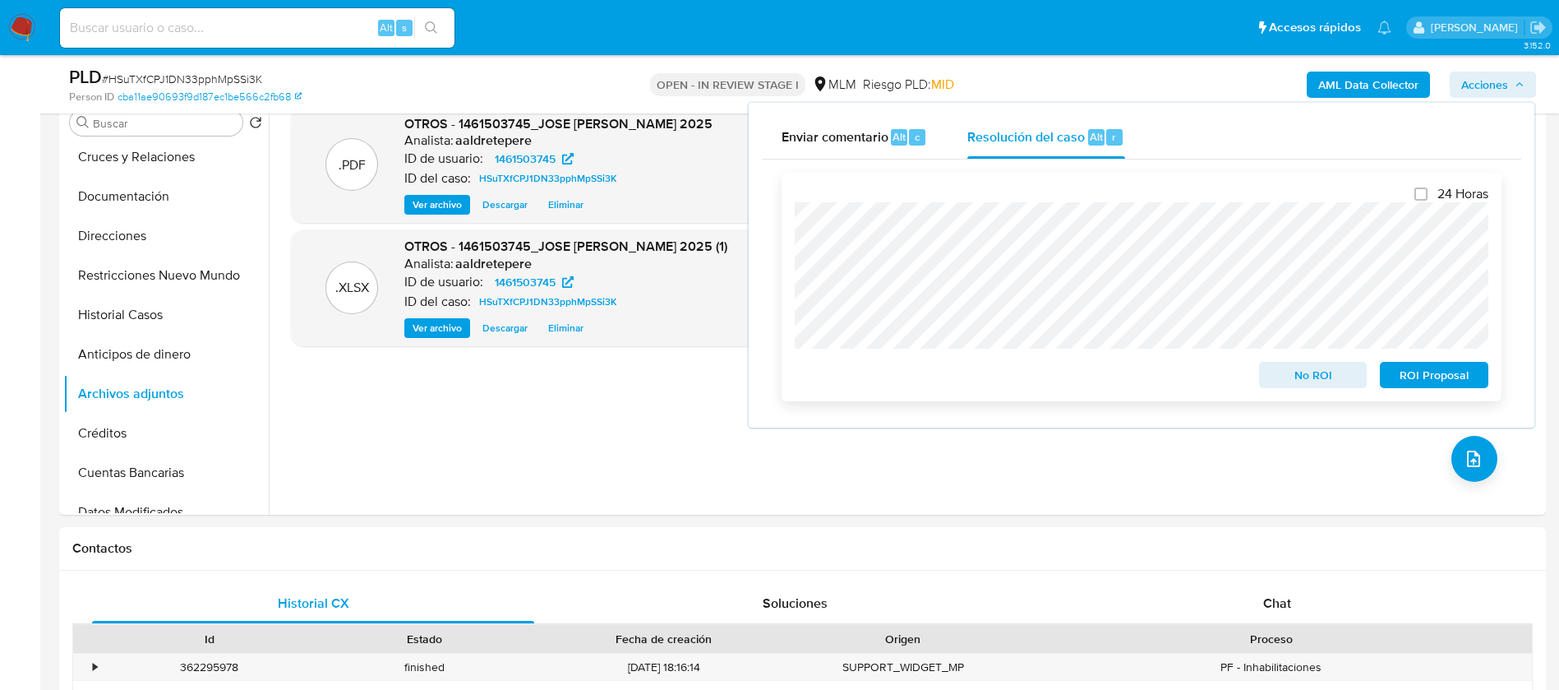
scroll to position [370, 0]
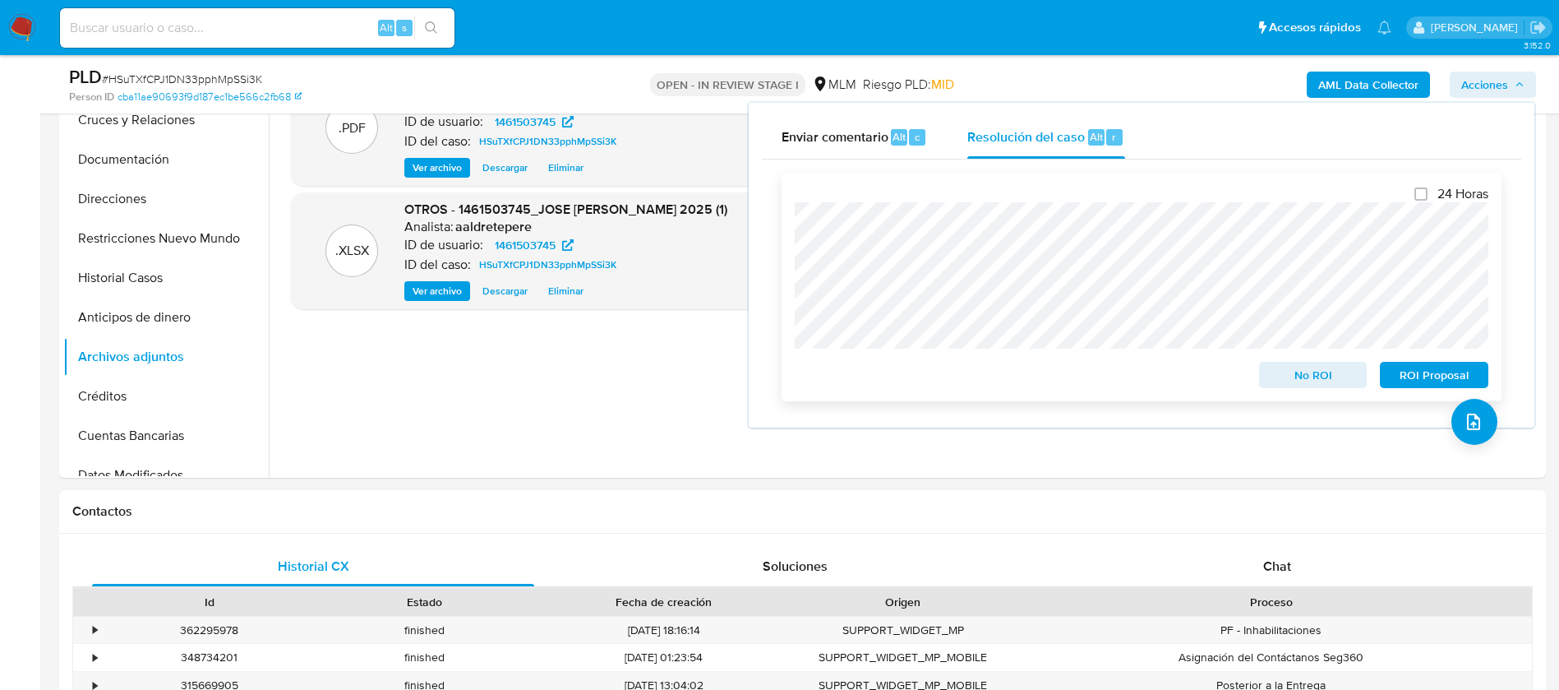
click at [1437, 385] on span "ROI Proposal" at bounding box center [1434, 374] width 85 height 23
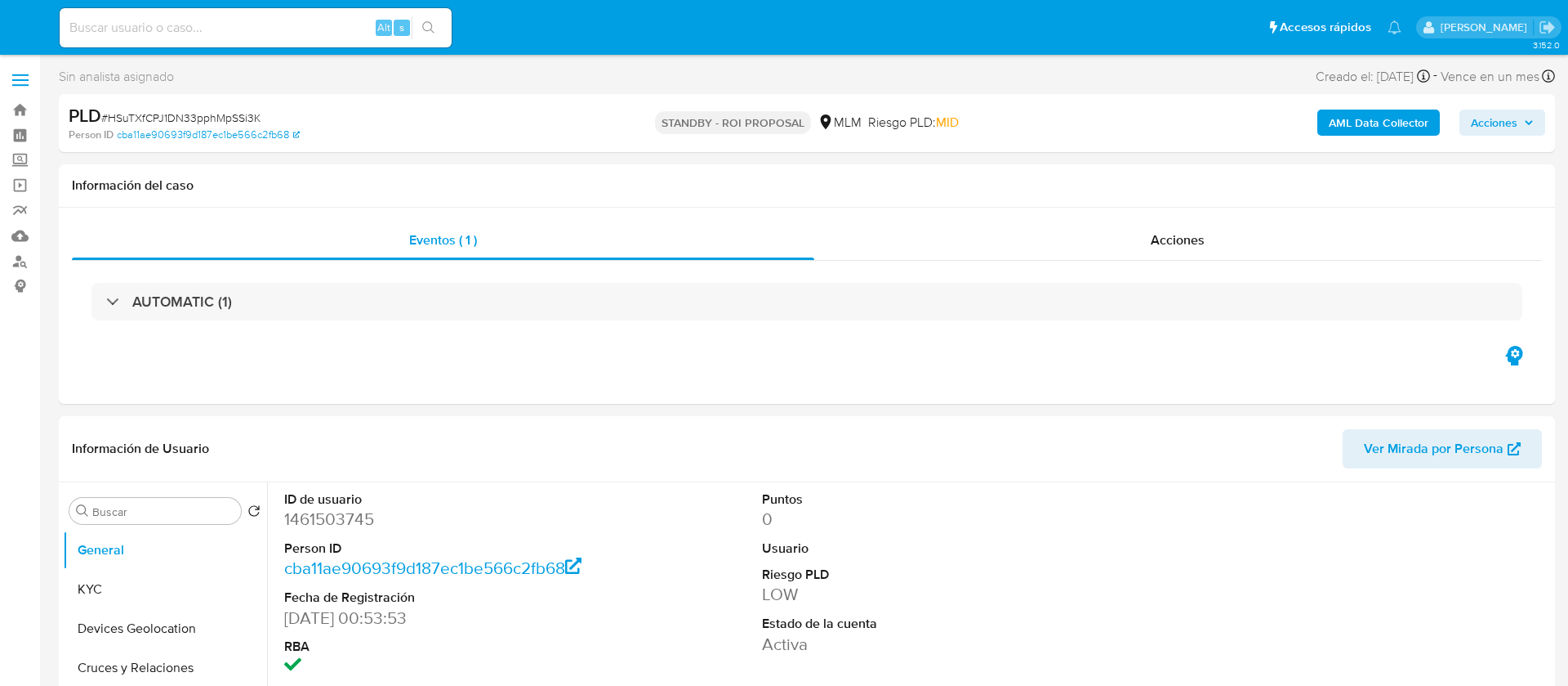
select select "10"
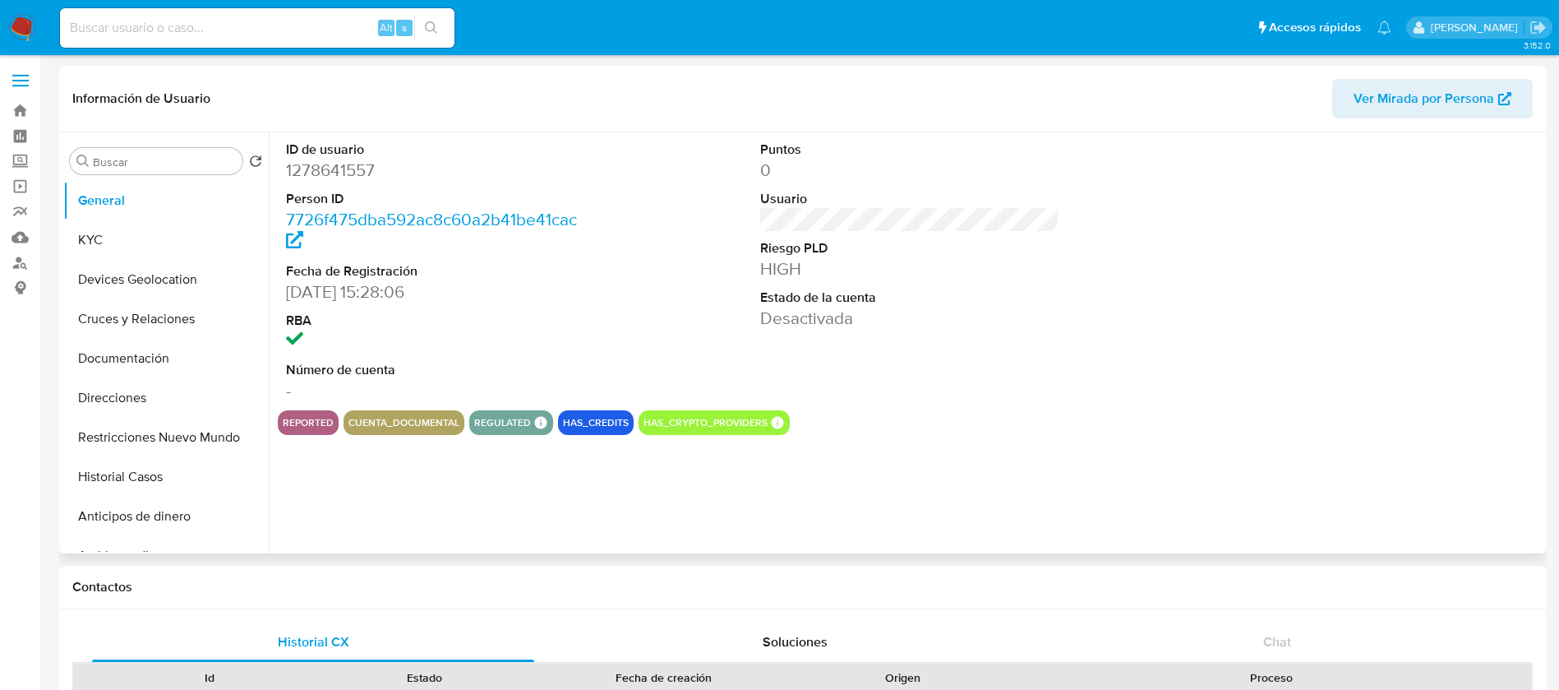
select select "10"
click at [163, 241] on button "KYC" at bounding box center [159, 239] width 192 height 39
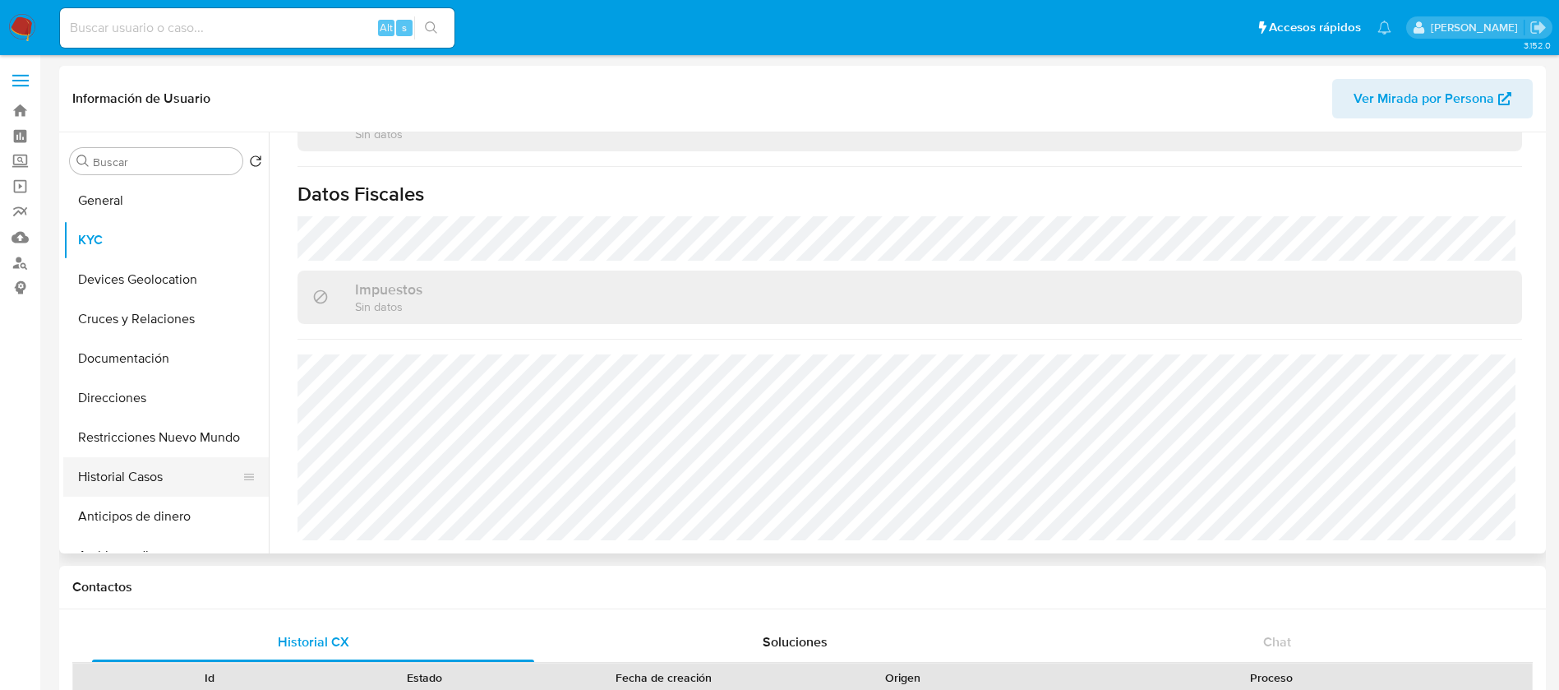
click at [127, 484] on button "Historial Casos" at bounding box center [159, 476] width 192 height 39
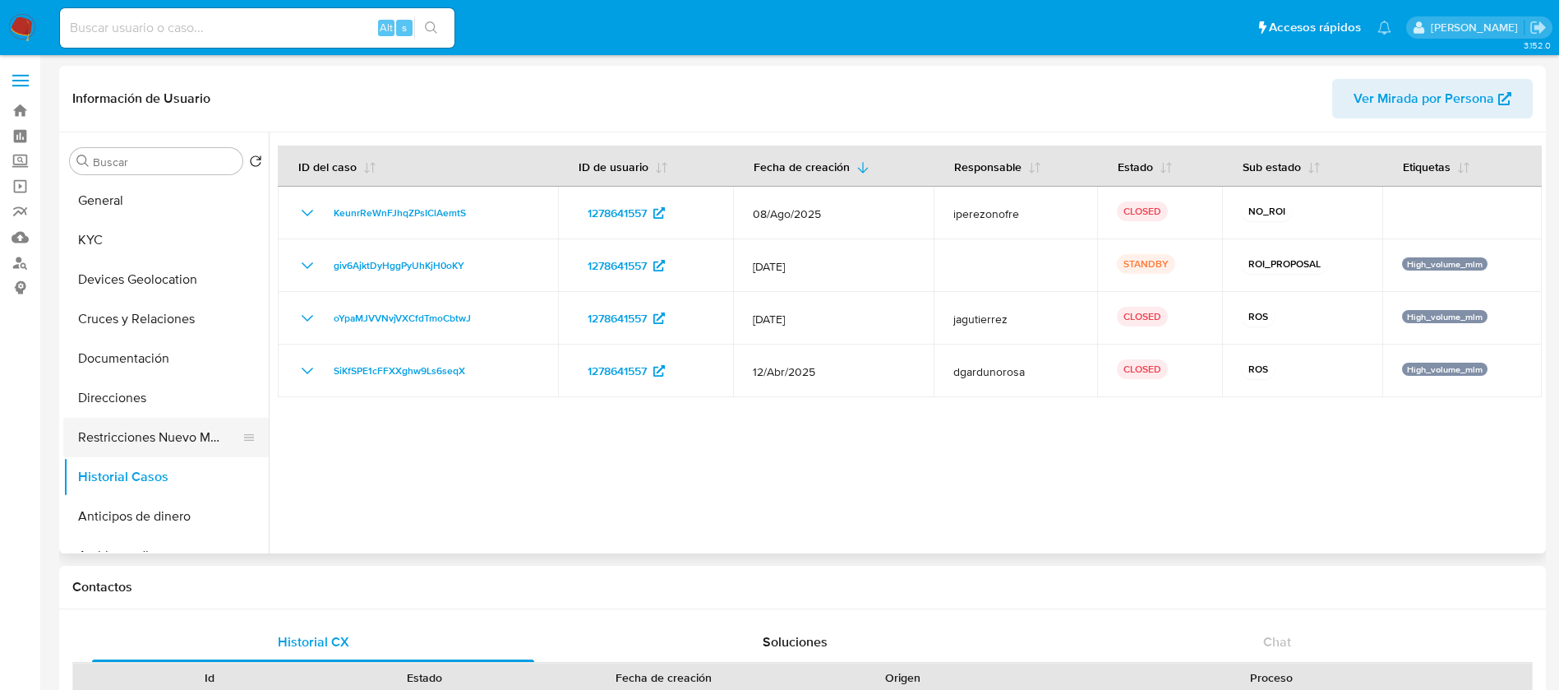
click at [149, 444] on button "Restricciones Nuevo Mundo" at bounding box center [159, 437] width 192 height 39
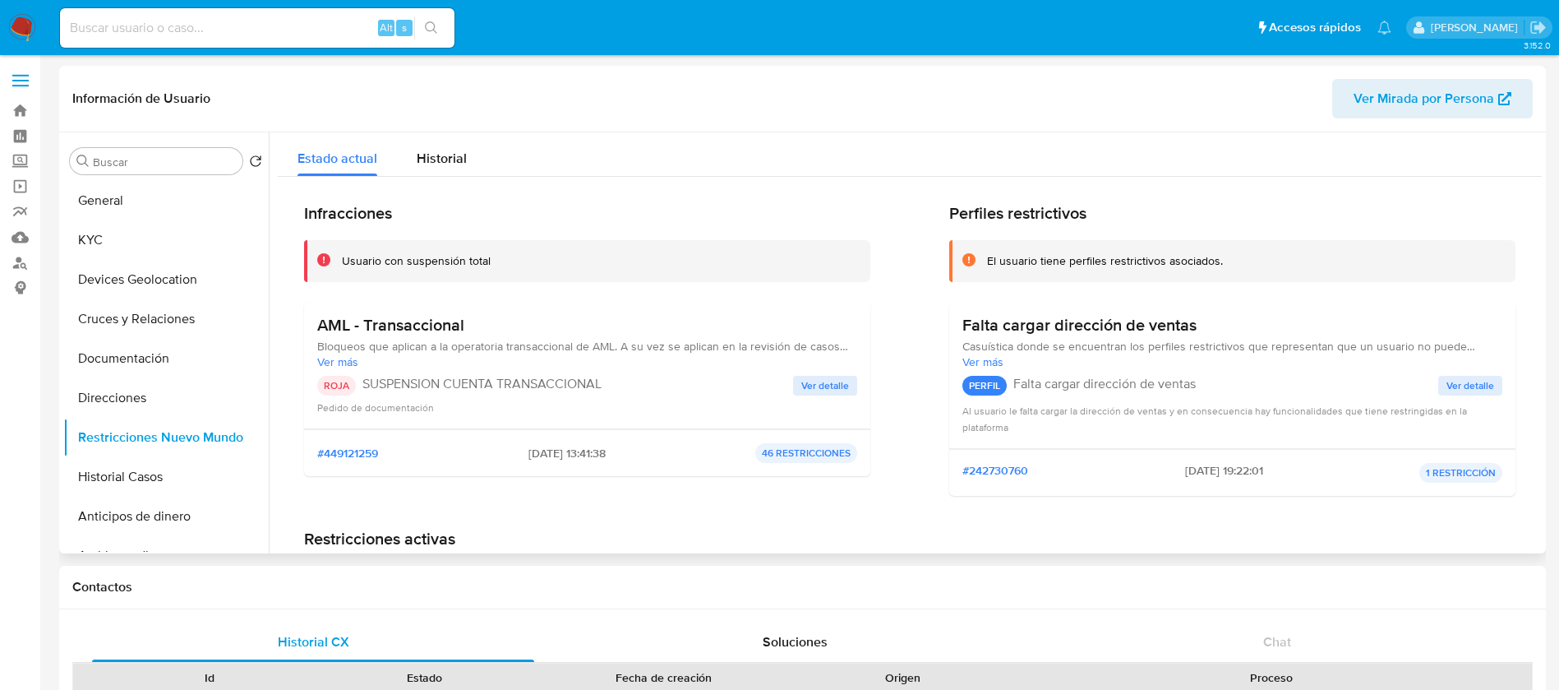
click at [386, 330] on h3 "AML - Transaccional" at bounding box center [587, 325] width 540 height 21
drag, startPoint x: 84, startPoint y: 480, endPoint x: 109, endPoint y: 476, distance: 25.8
click at [87, 480] on button "Historial Casos" at bounding box center [159, 476] width 192 height 39
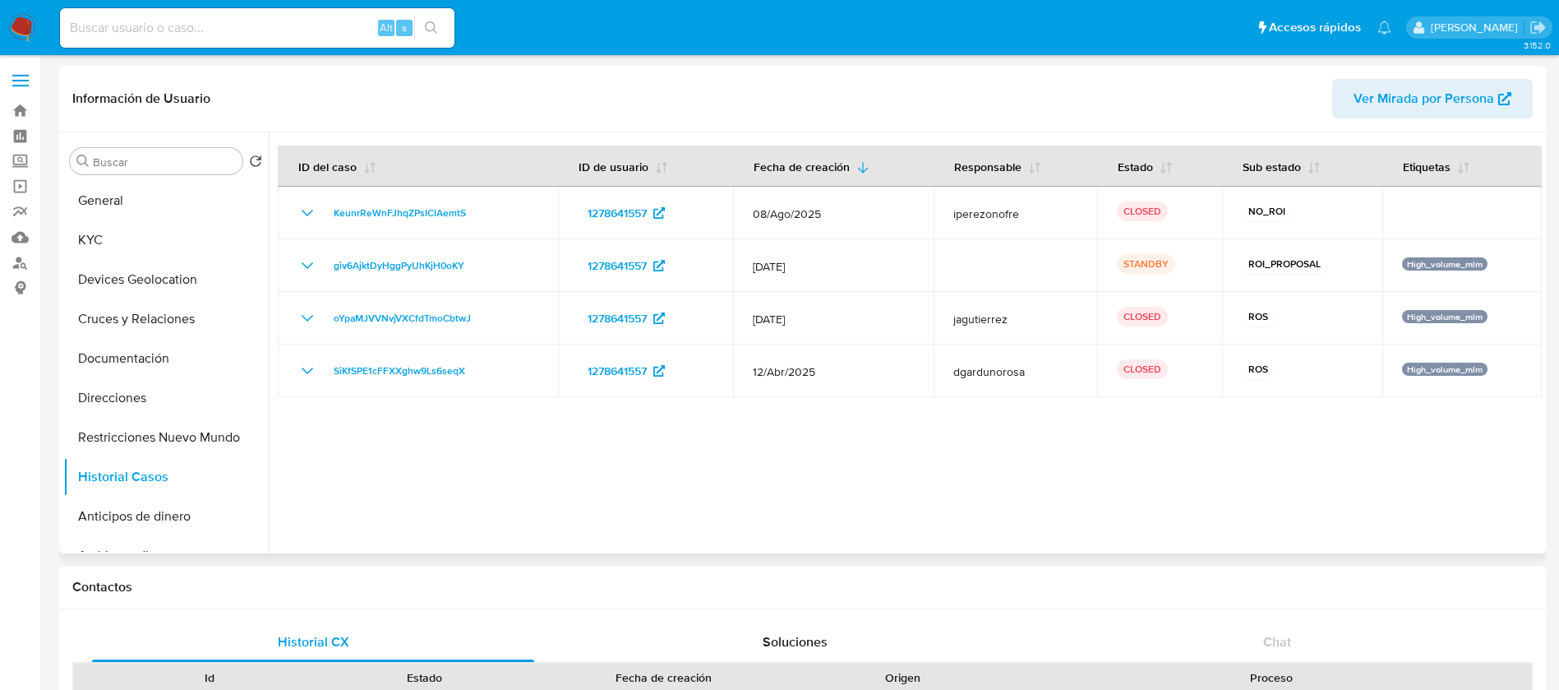
click at [1280, 400] on div at bounding box center [905, 342] width 1273 height 421
drag, startPoint x: 277, startPoint y: 21, endPoint x: 293, endPoint y: 30, distance: 18.4
click at [277, 21] on input at bounding box center [257, 27] width 395 height 21
paste input "2277577989"
type input "2277577989"
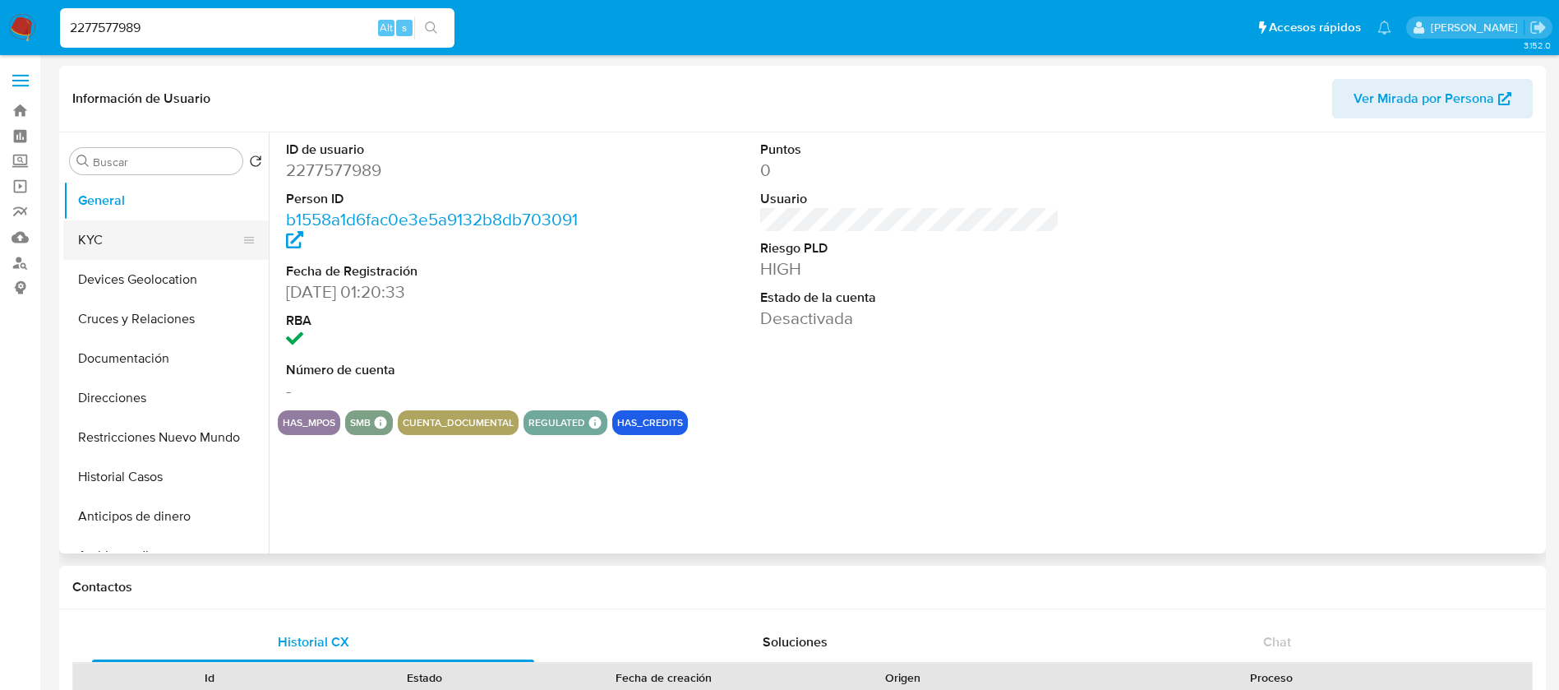
select select "10"
click at [127, 231] on button "KYC" at bounding box center [159, 239] width 192 height 39
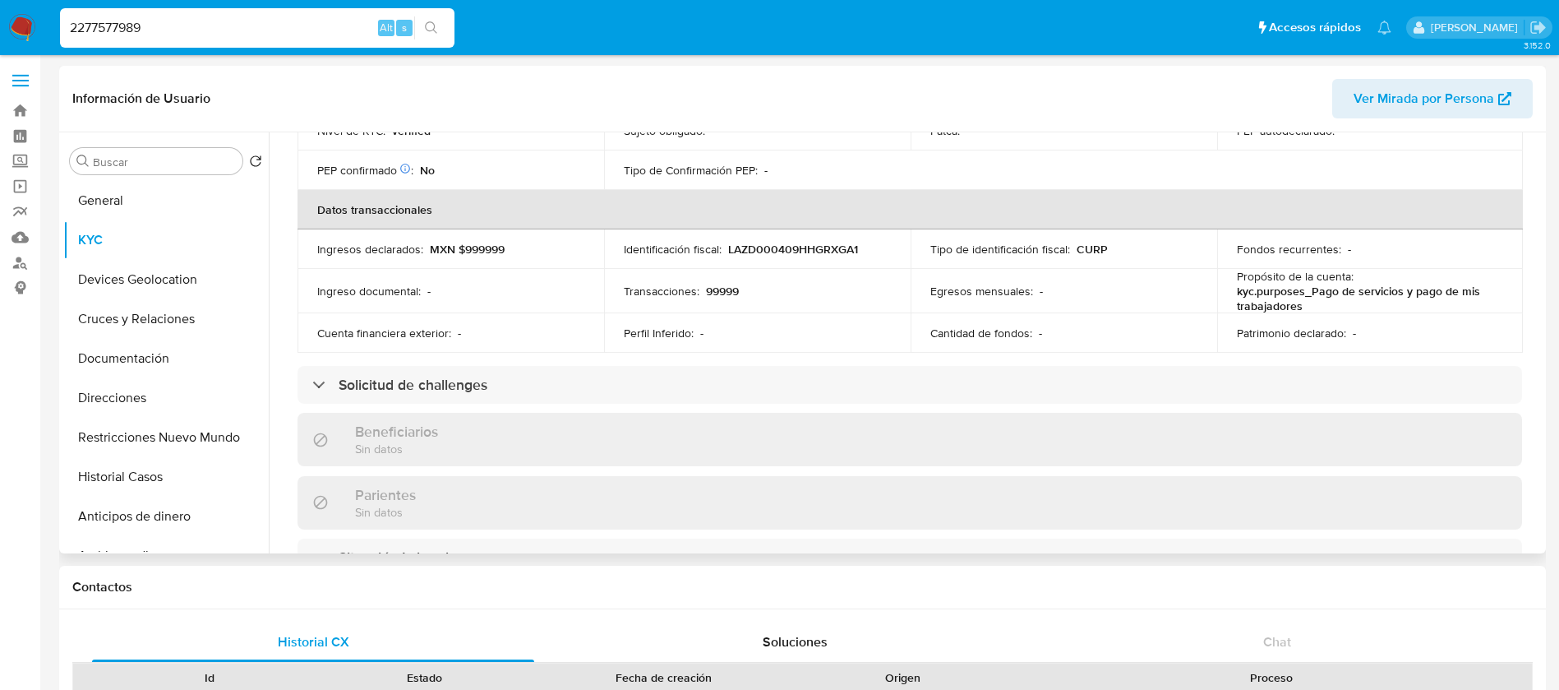
scroll to position [266, 0]
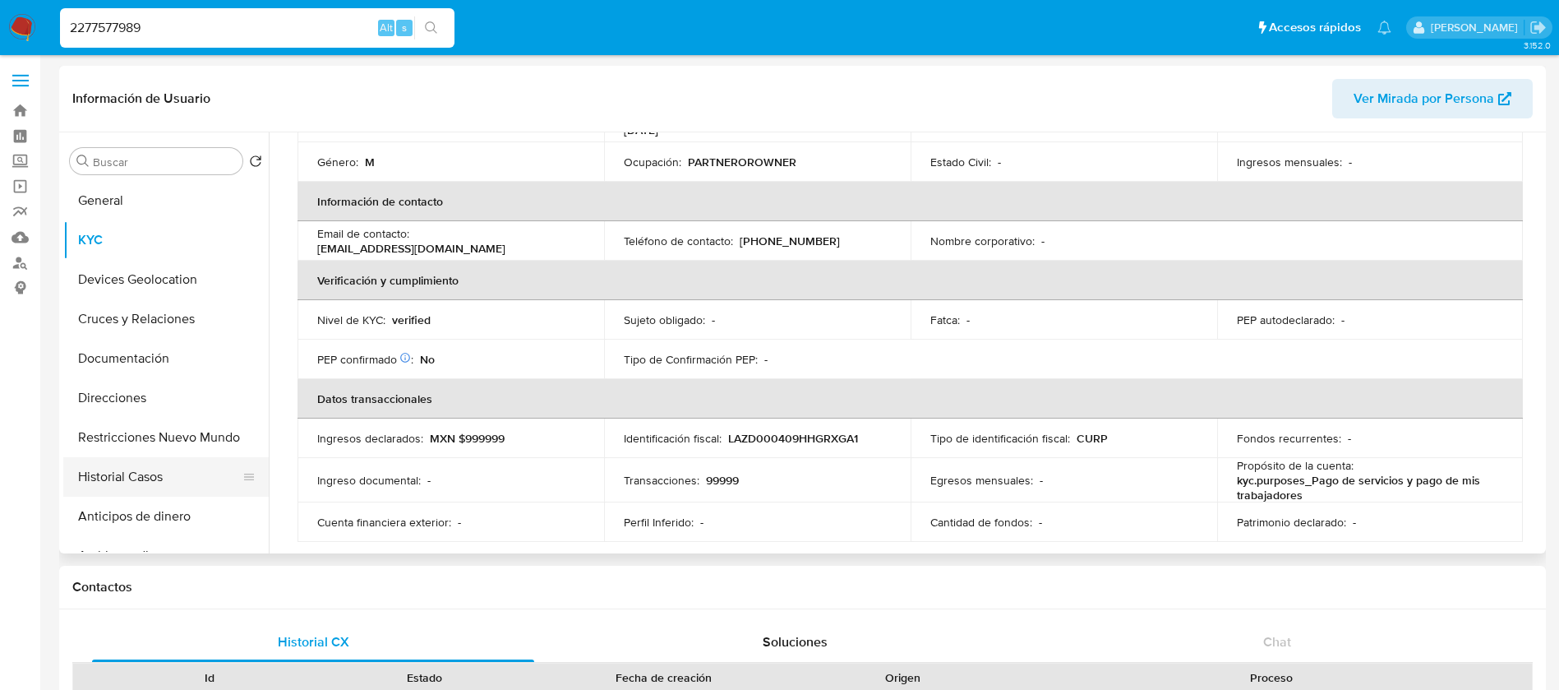
click at [195, 473] on button "Historial Casos" at bounding box center [159, 476] width 192 height 39
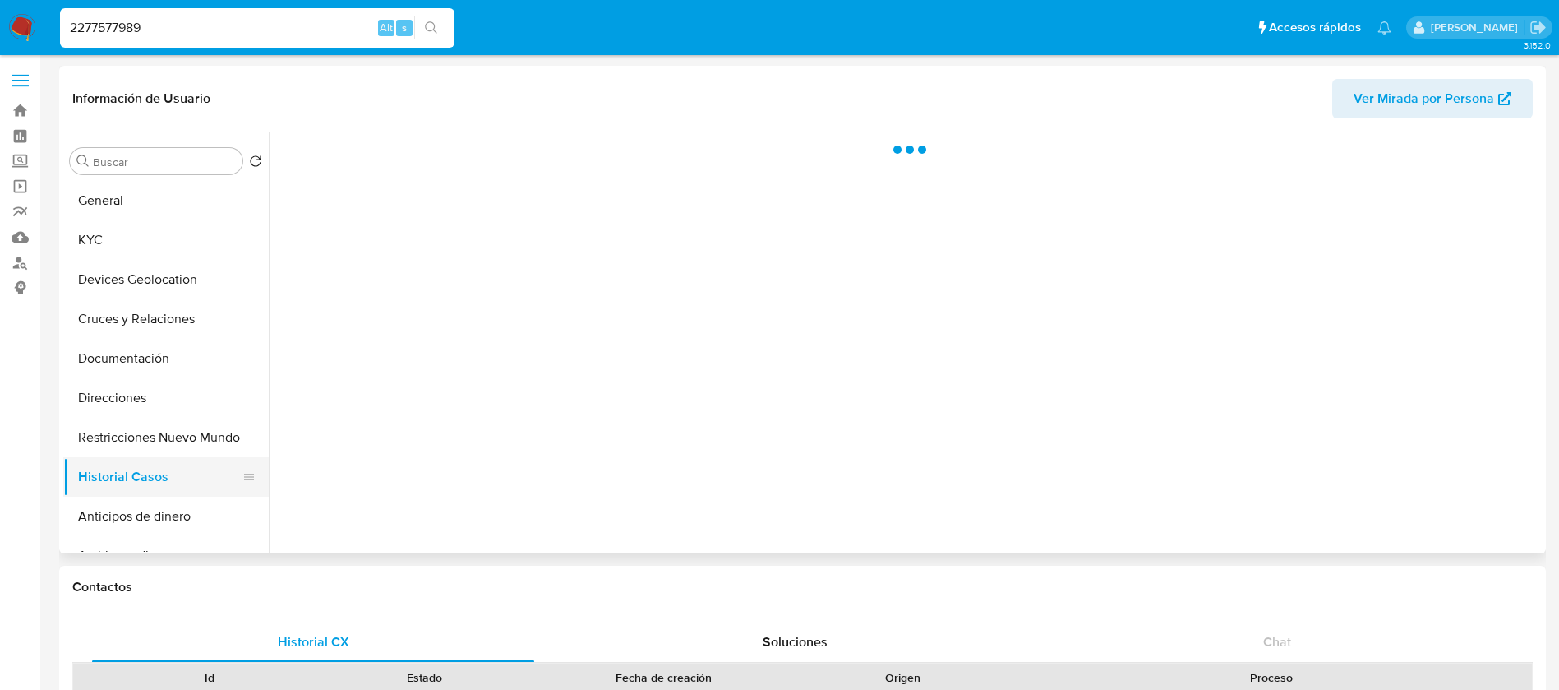
scroll to position [0, 0]
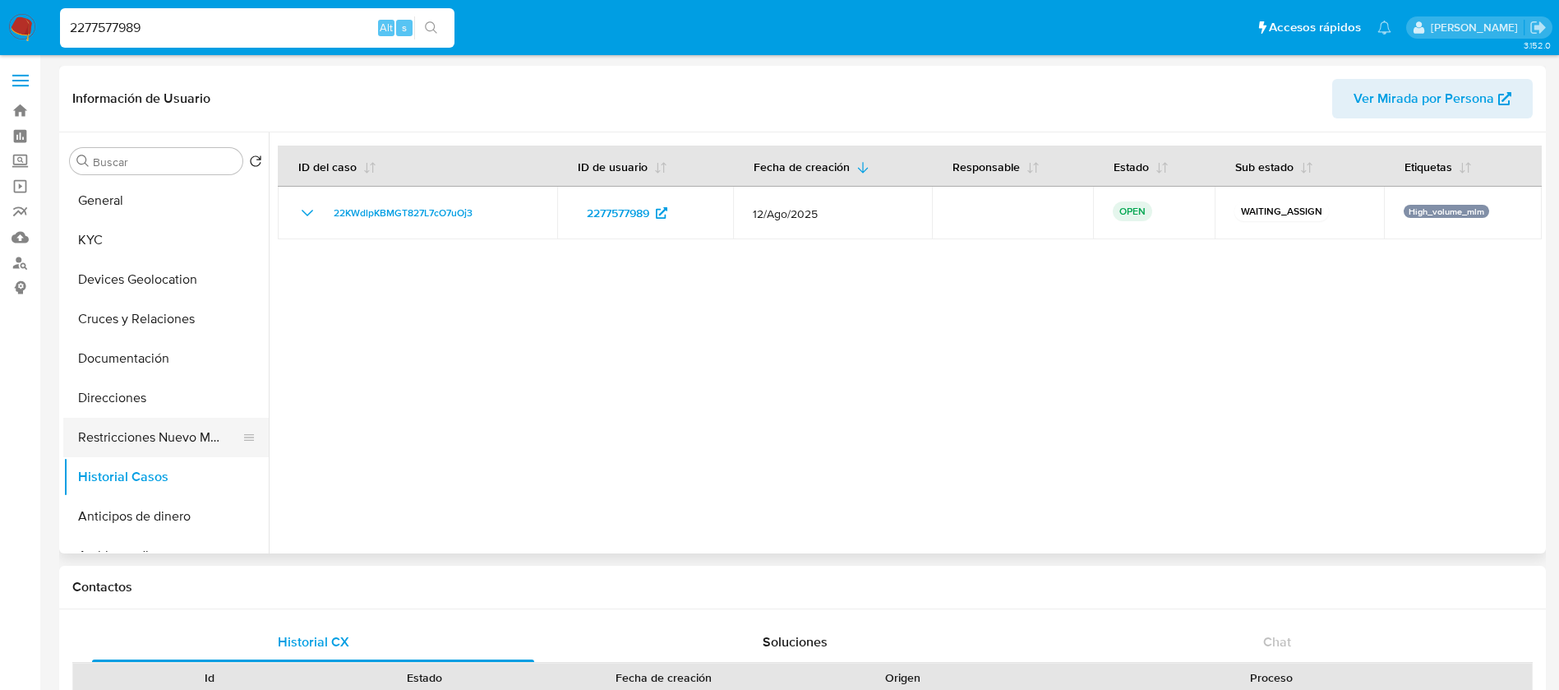
click at [167, 441] on button "Restricciones Nuevo Mundo" at bounding box center [159, 437] width 192 height 39
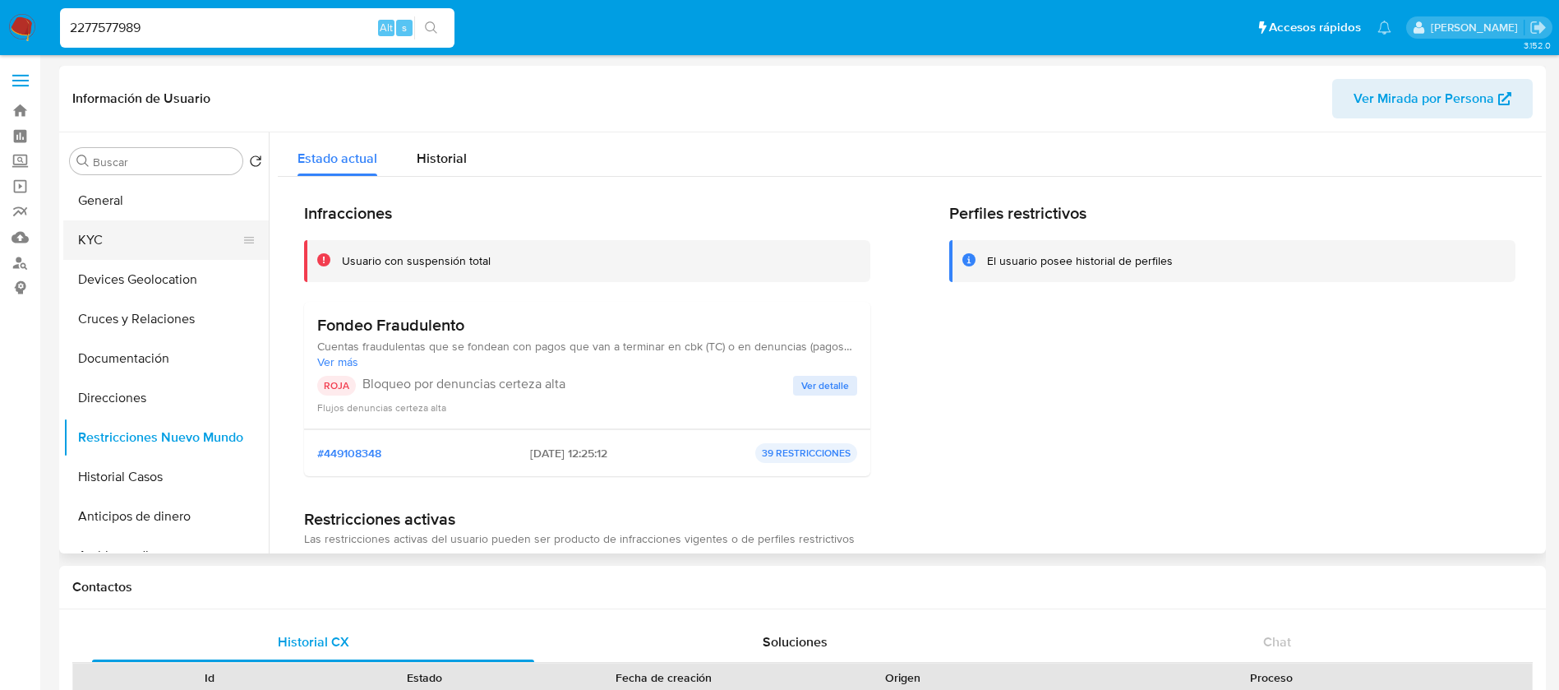
click at [178, 247] on button "KYC" at bounding box center [159, 239] width 192 height 39
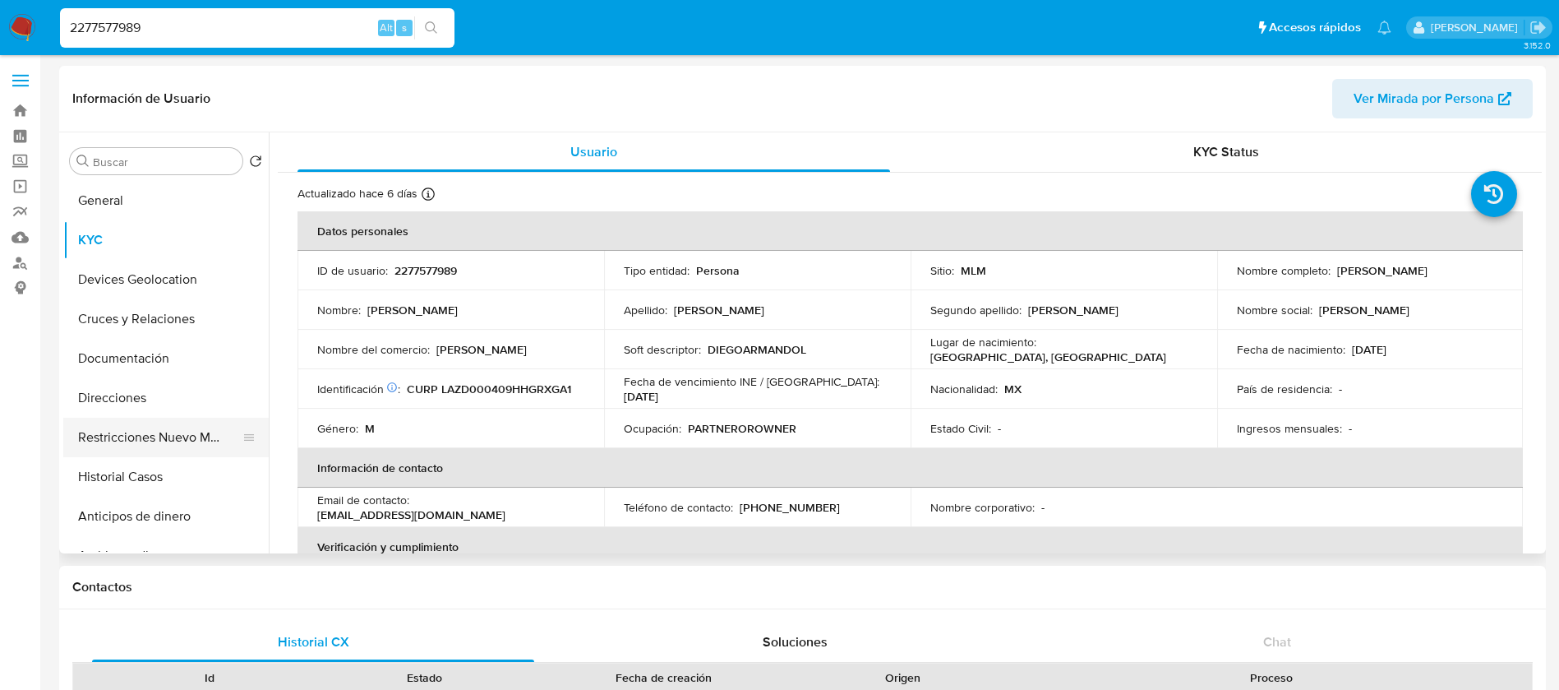
click at [173, 454] on button "Restricciones Nuevo Mundo" at bounding box center [159, 437] width 192 height 39
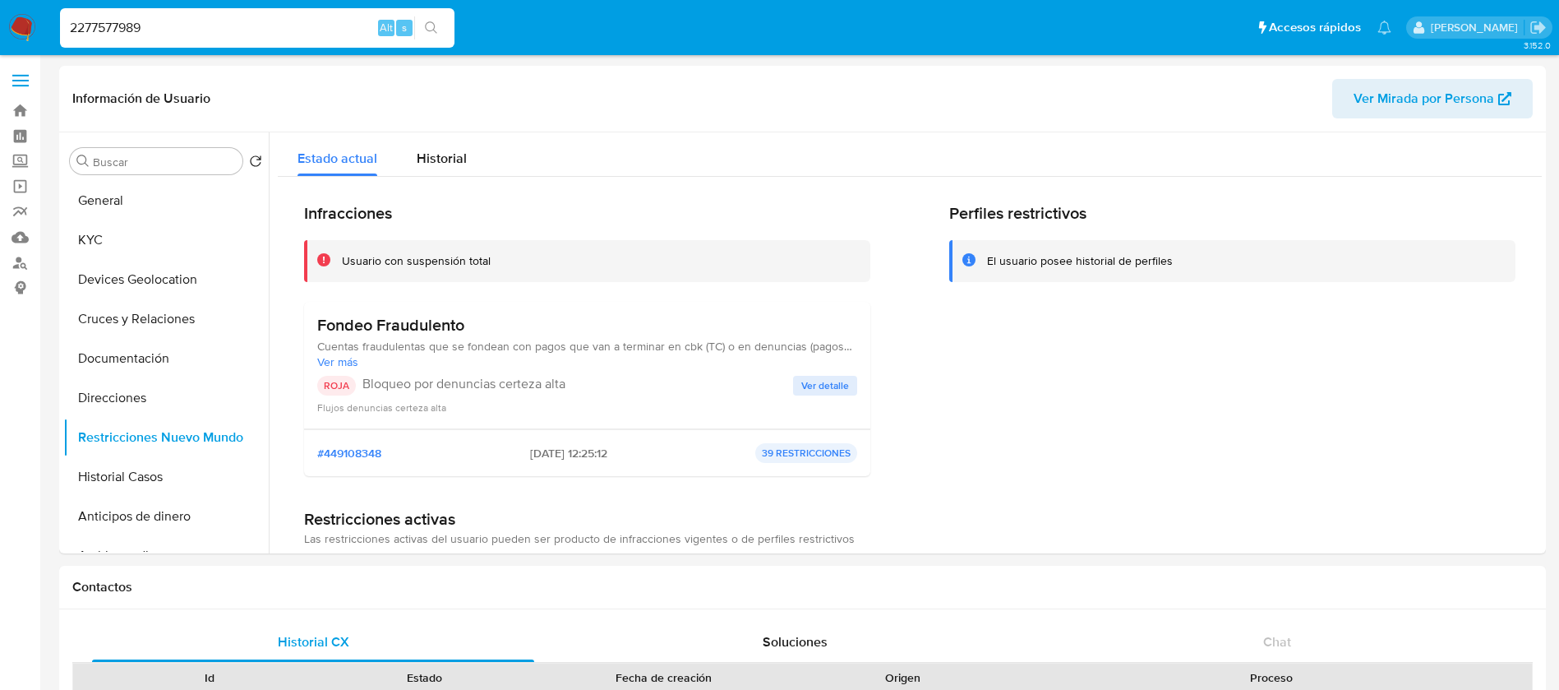
drag, startPoint x: 243, startPoint y: 44, endPoint x: 186, endPoint y: 21, distance: 61.5
click at [186, 21] on div "2277577989 Alt s" at bounding box center [257, 27] width 395 height 39
drag, startPoint x: 187, startPoint y: 35, endPoint x: 0, endPoint y: 4, distance: 190.0
click at [0, 16] on nav "Pausado Ver notificaciones 2277577989 Alt s Accesos rápidos Presiona las siguie…" at bounding box center [779, 27] width 1559 height 55
paste input "1348611068"
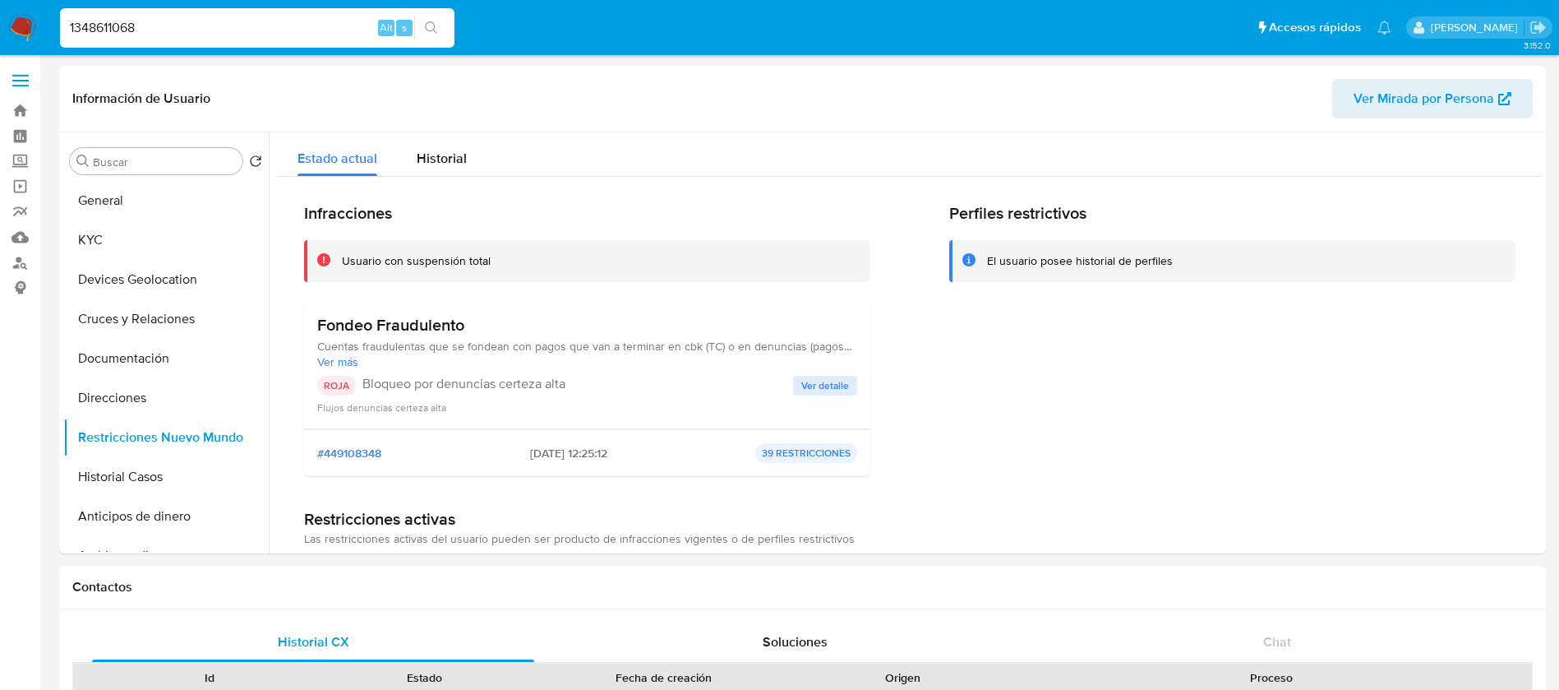
type input "1348611068"
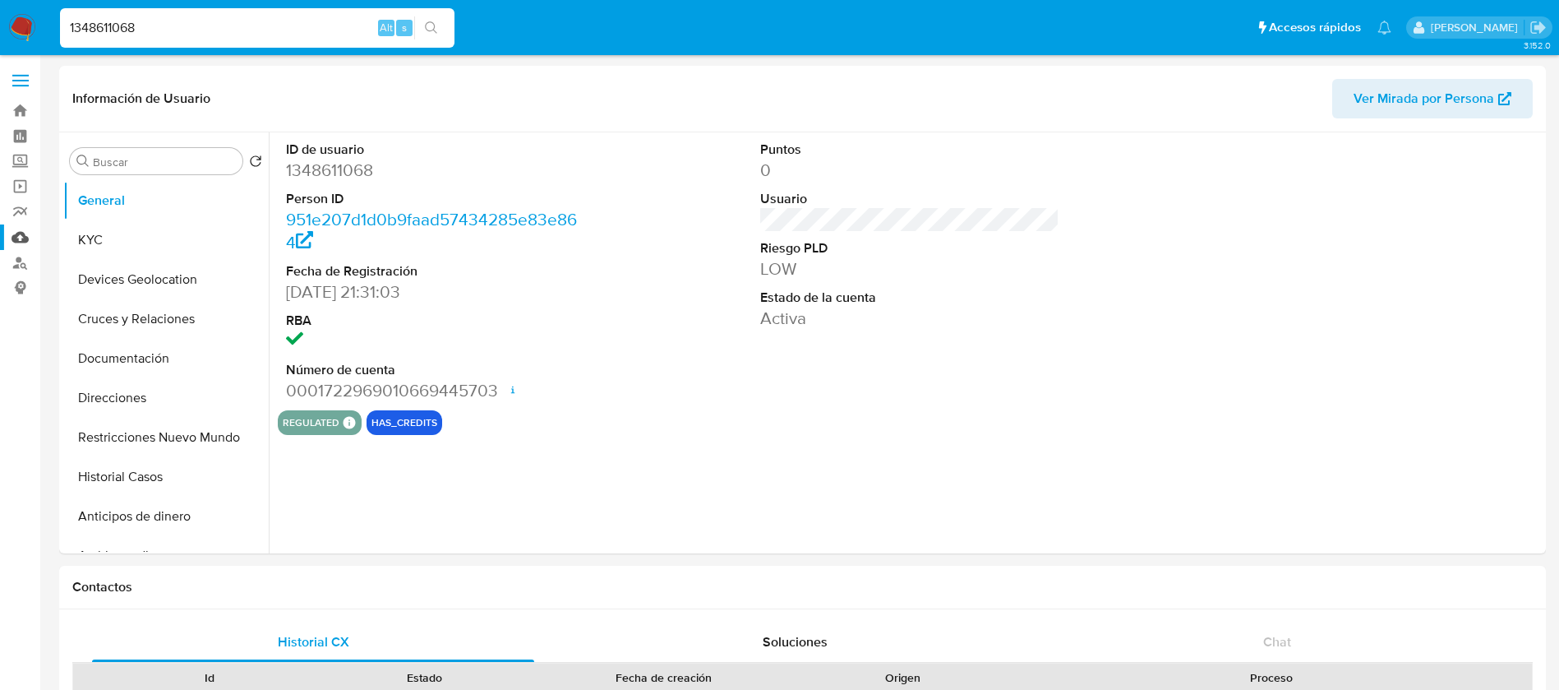
select select "10"
click at [128, 256] on button "KYC" at bounding box center [159, 239] width 192 height 39
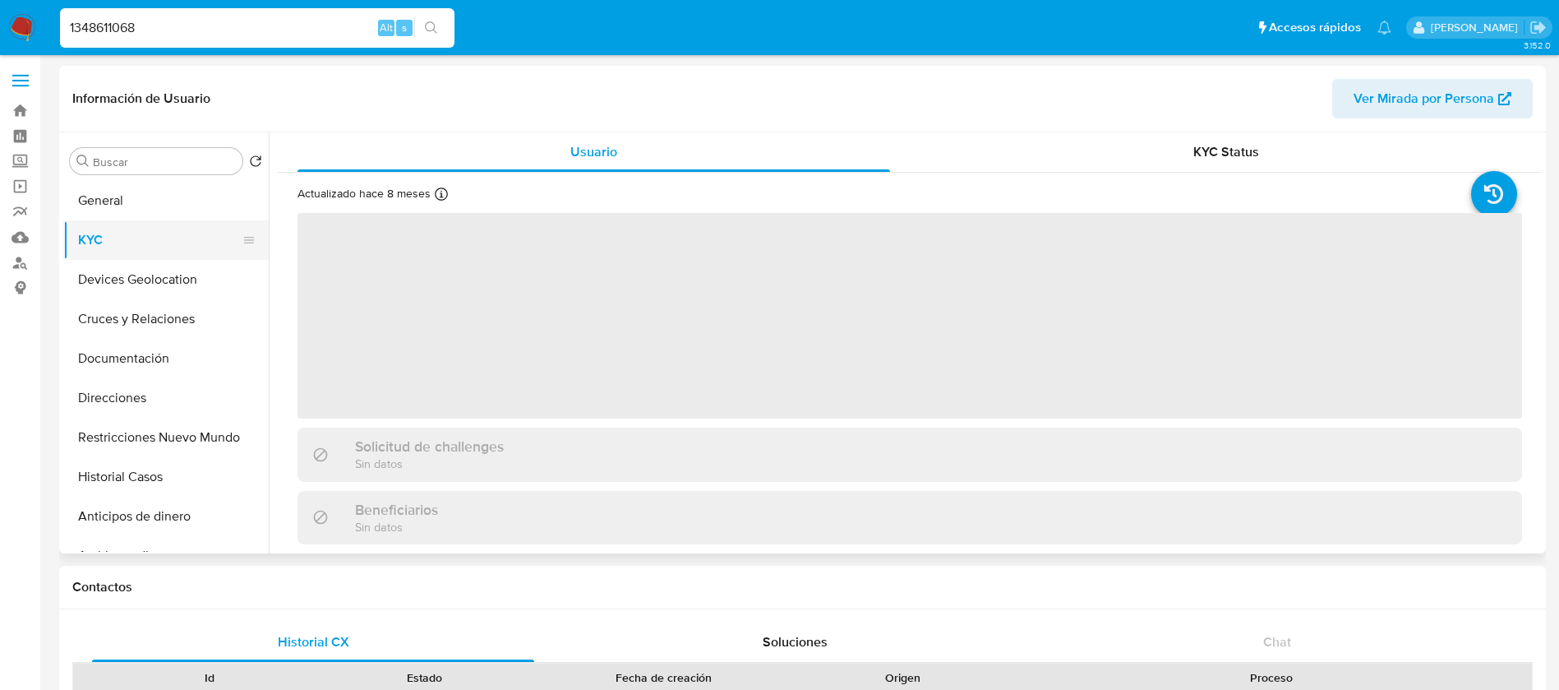
click at [132, 232] on button "KYC" at bounding box center [159, 239] width 192 height 39
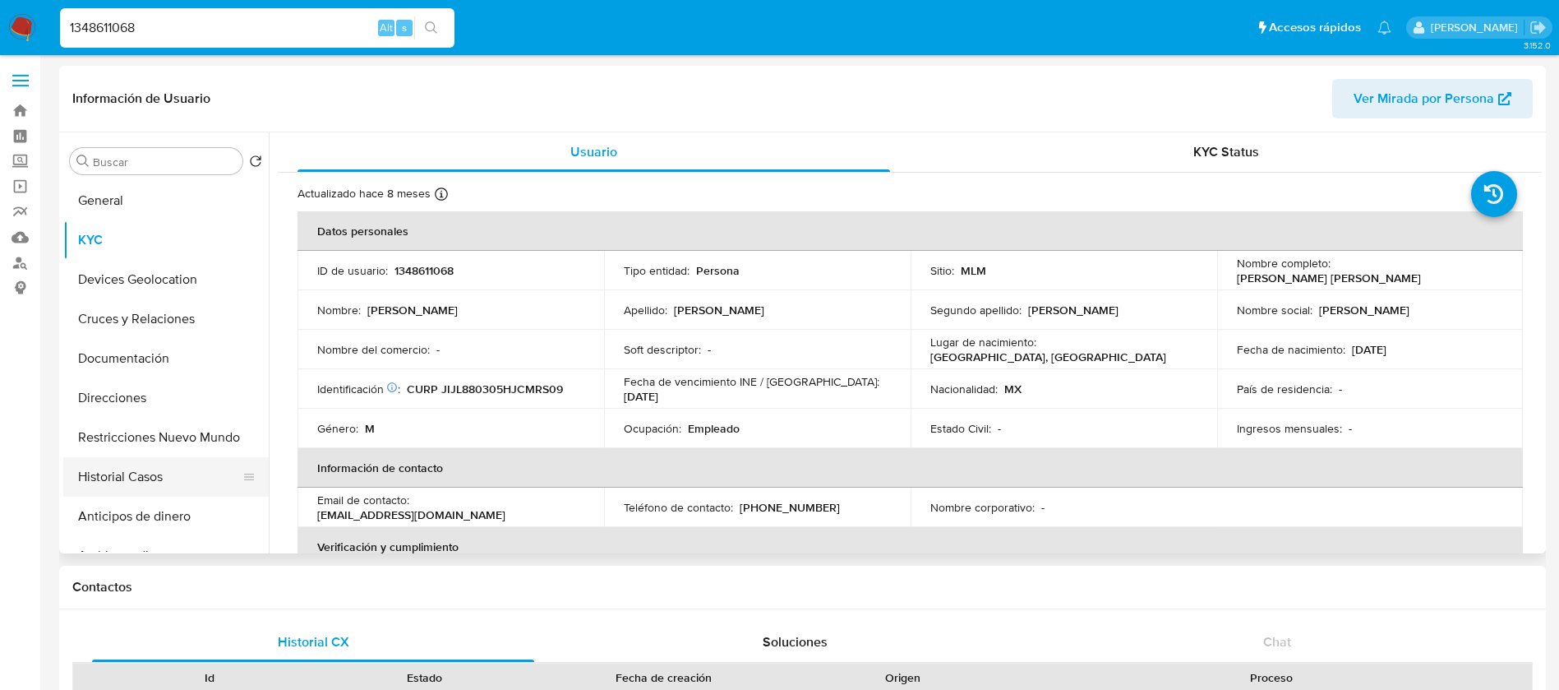
click at [129, 493] on button "Historial Casos" at bounding box center [159, 476] width 192 height 39
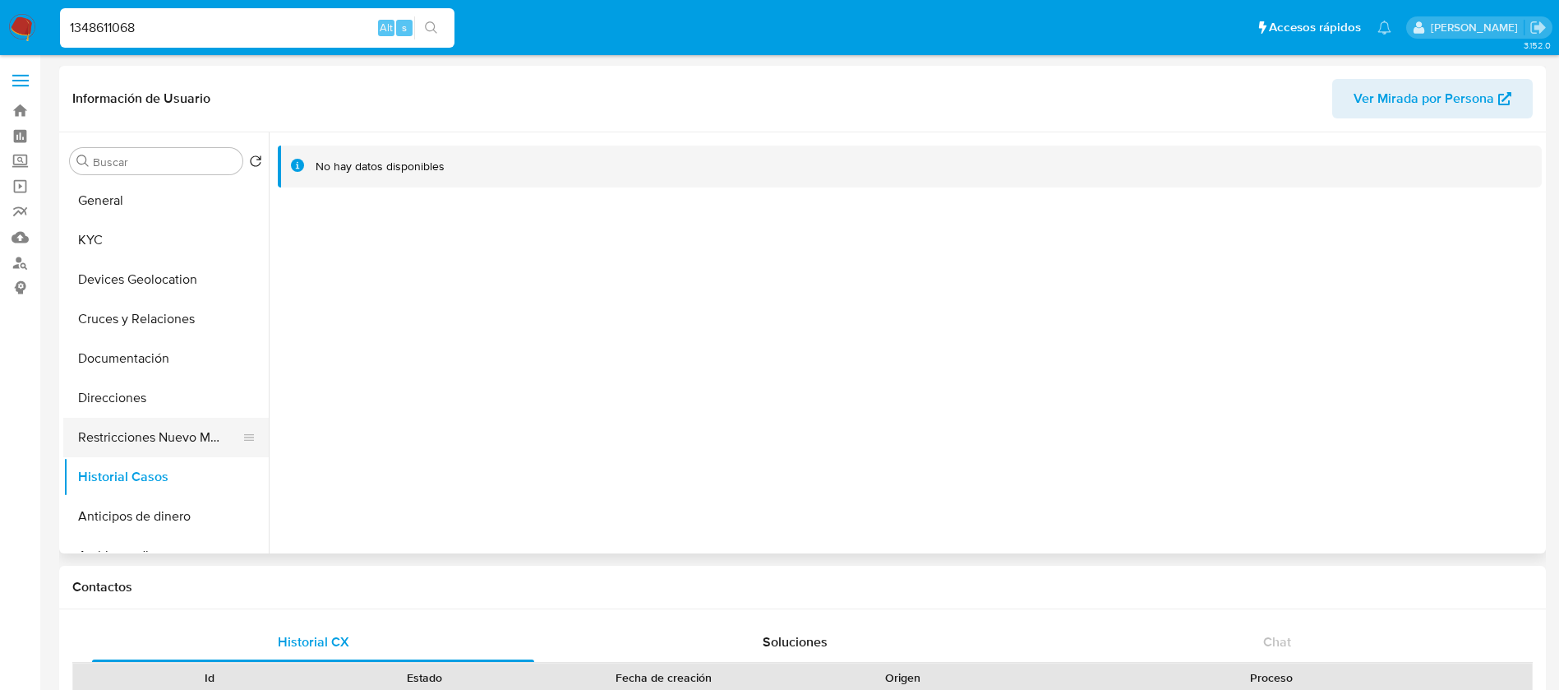
click at [128, 445] on button "Restricciones Nuevo Mundo" at bounding box center [159, 437] width 192 height 39
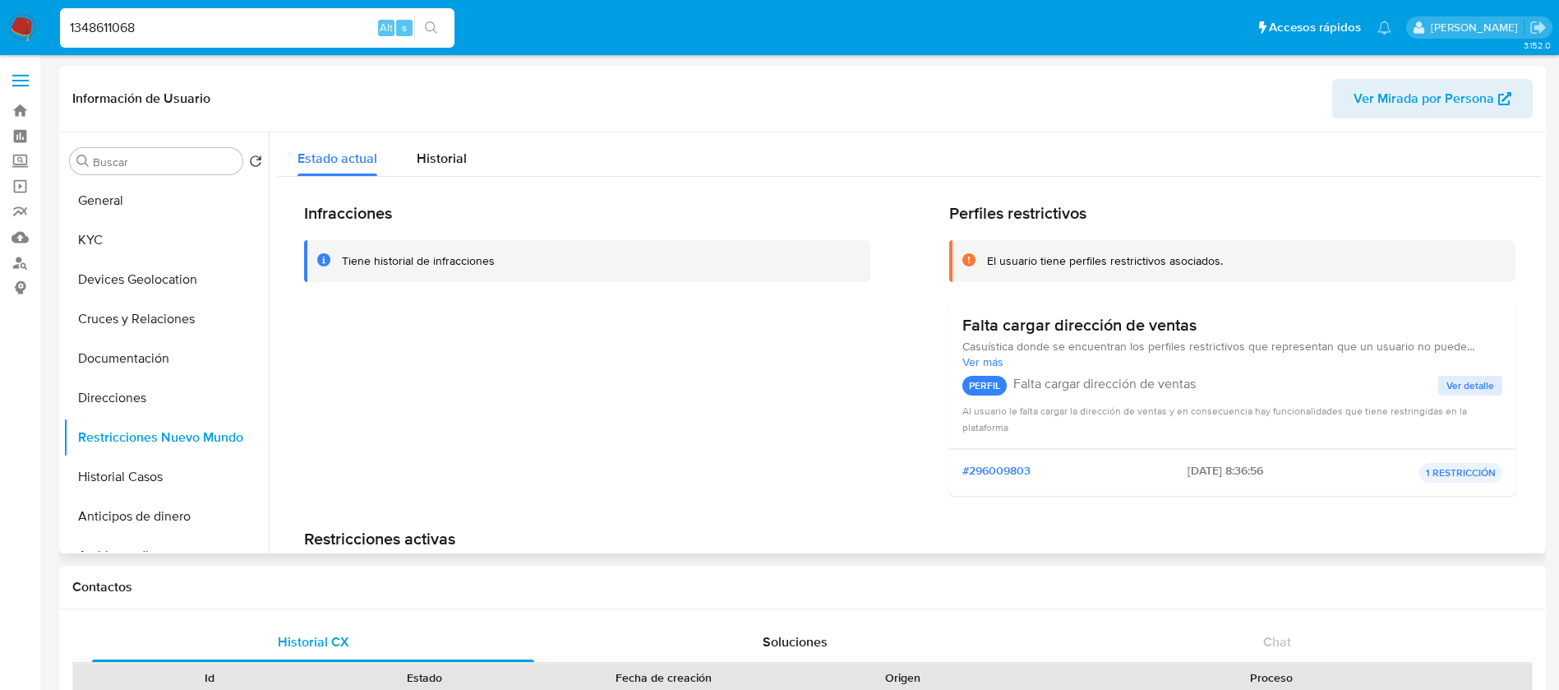
click at [247, 243] on icon at bounding box center [249, 240] width 10 height 7
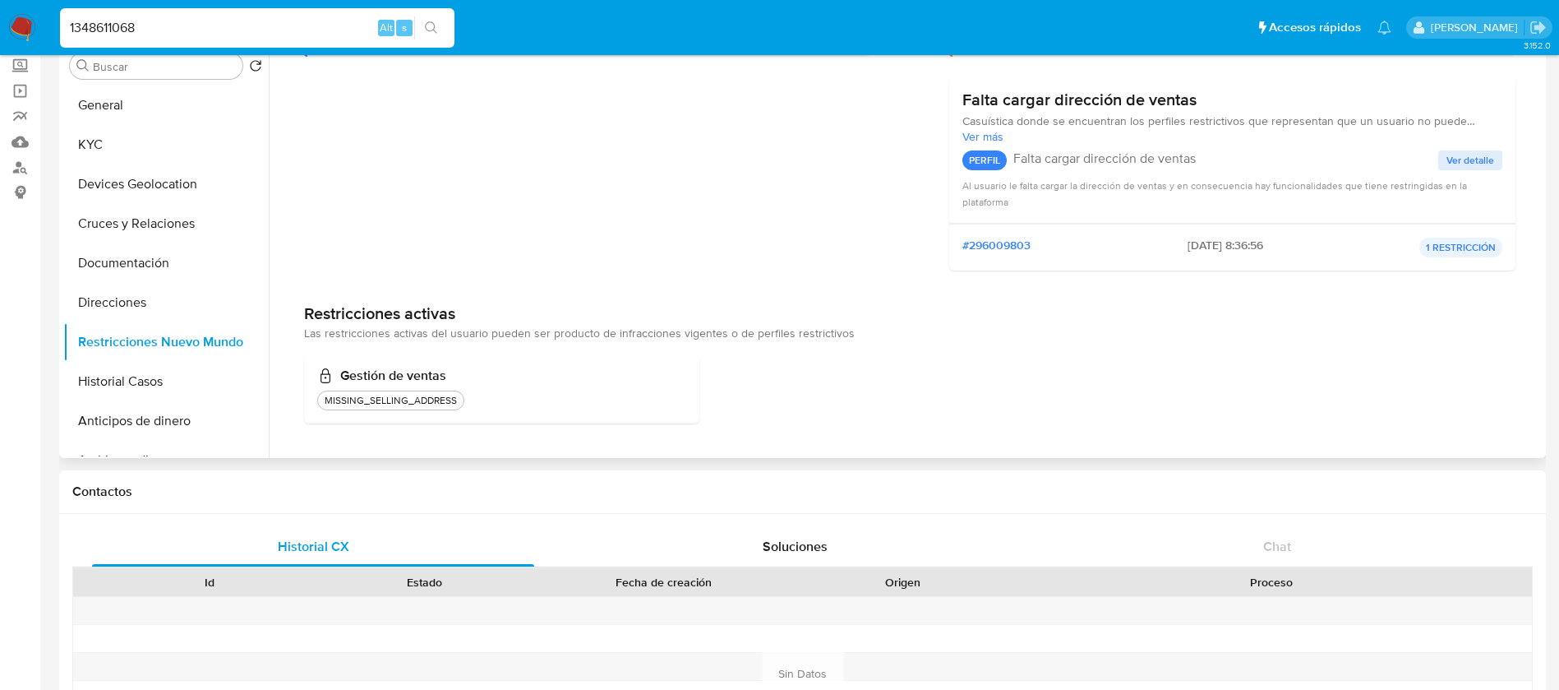
scroll to position [247, 0]
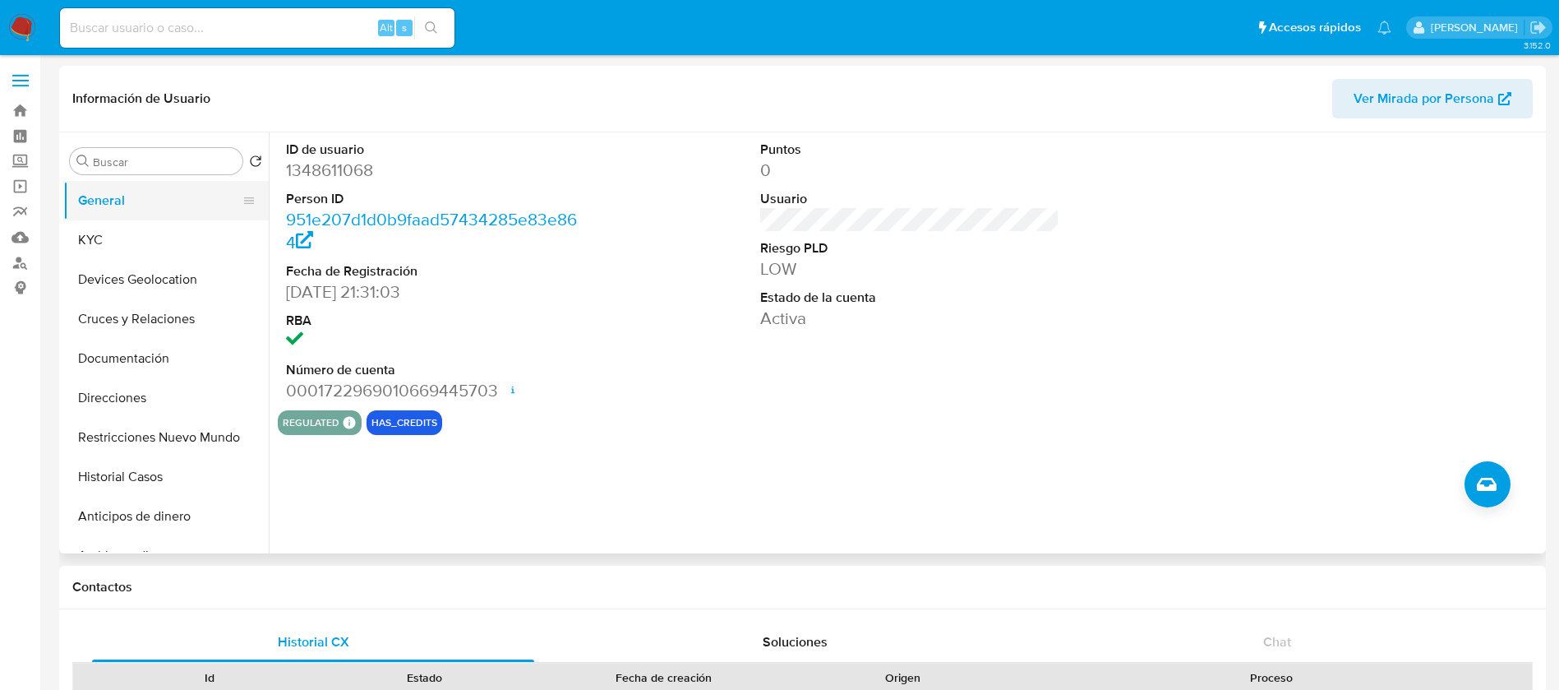
select select "10"
click at [144, 246] on button "KYC" at bounding box center [159, 239] width 192 height 39
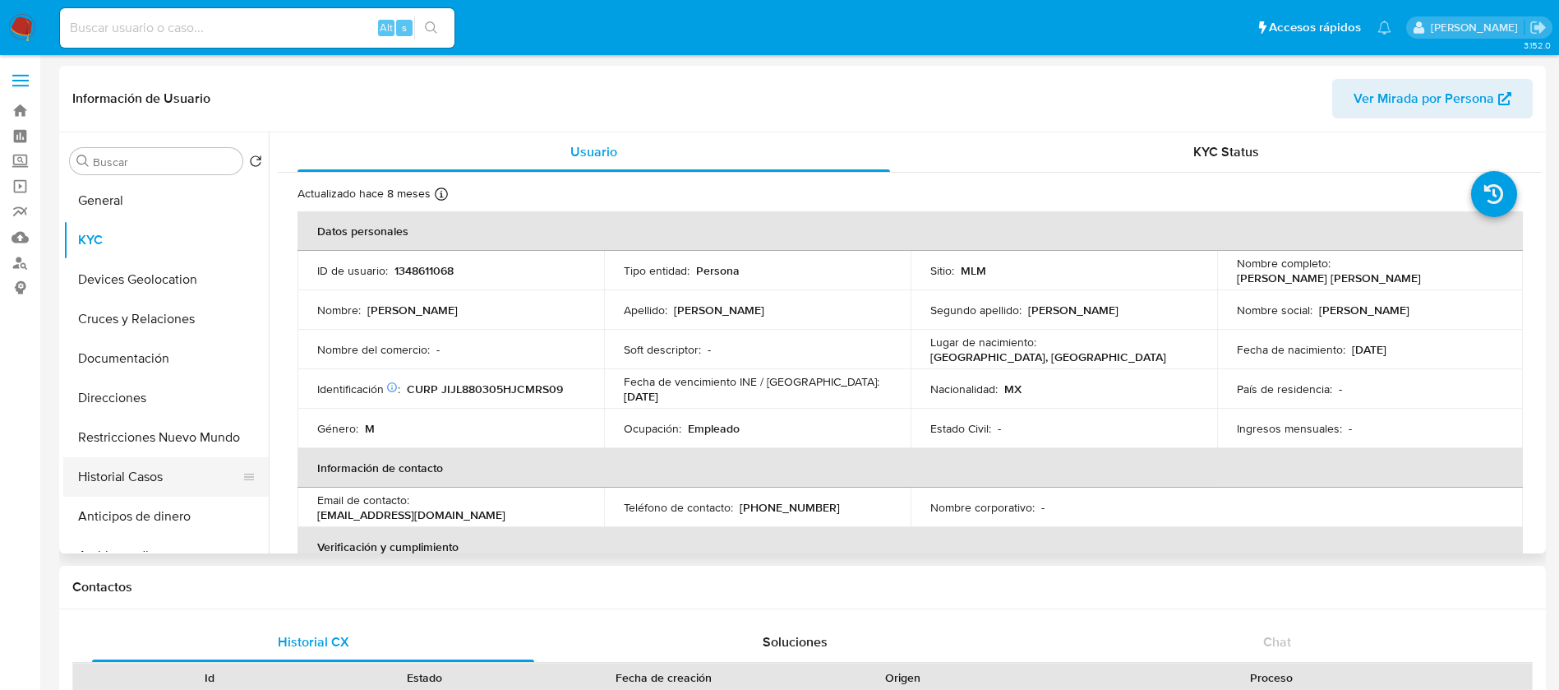
click at [137, 466] on button "Historial Casos" at bounding box center [159, 476] width 192 height 39
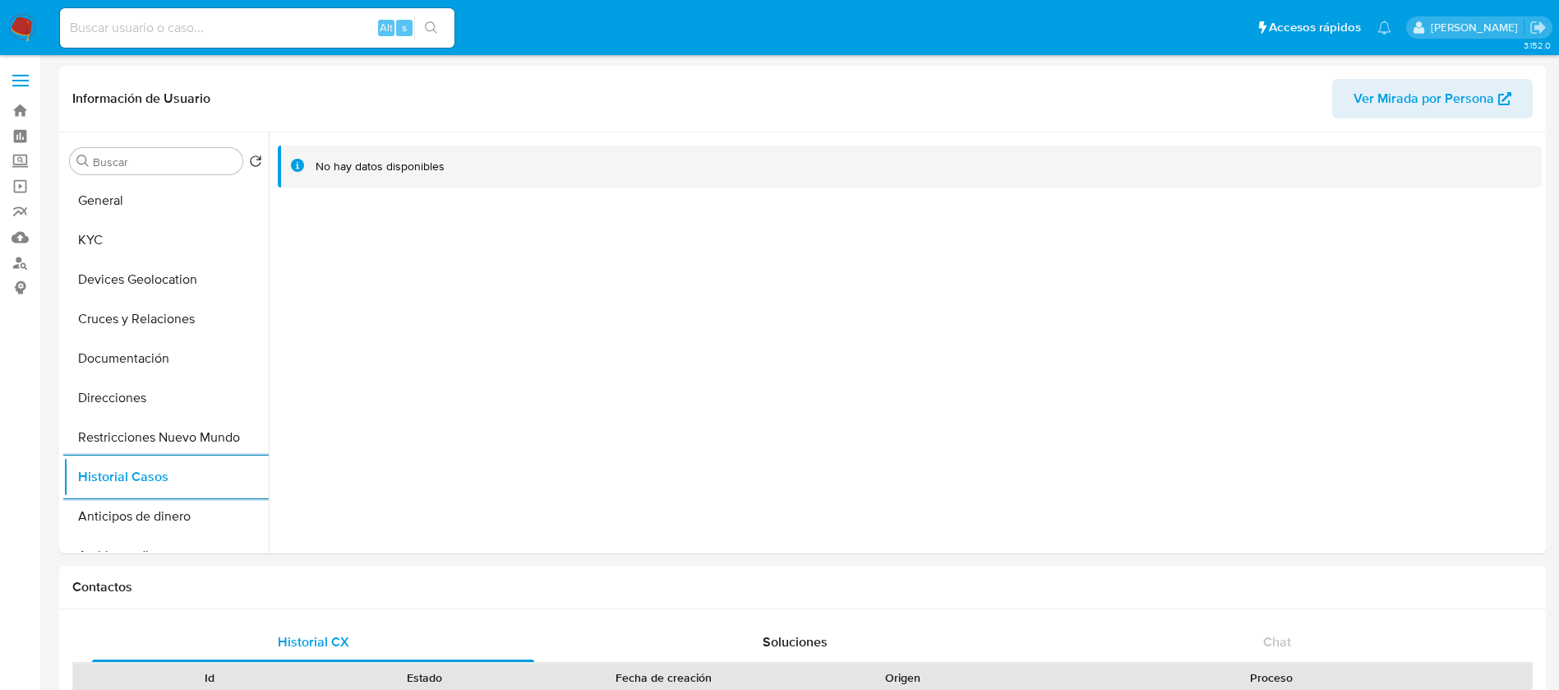
click at [13, 23] on img at bounding box center [22, 28] width 28 height 28
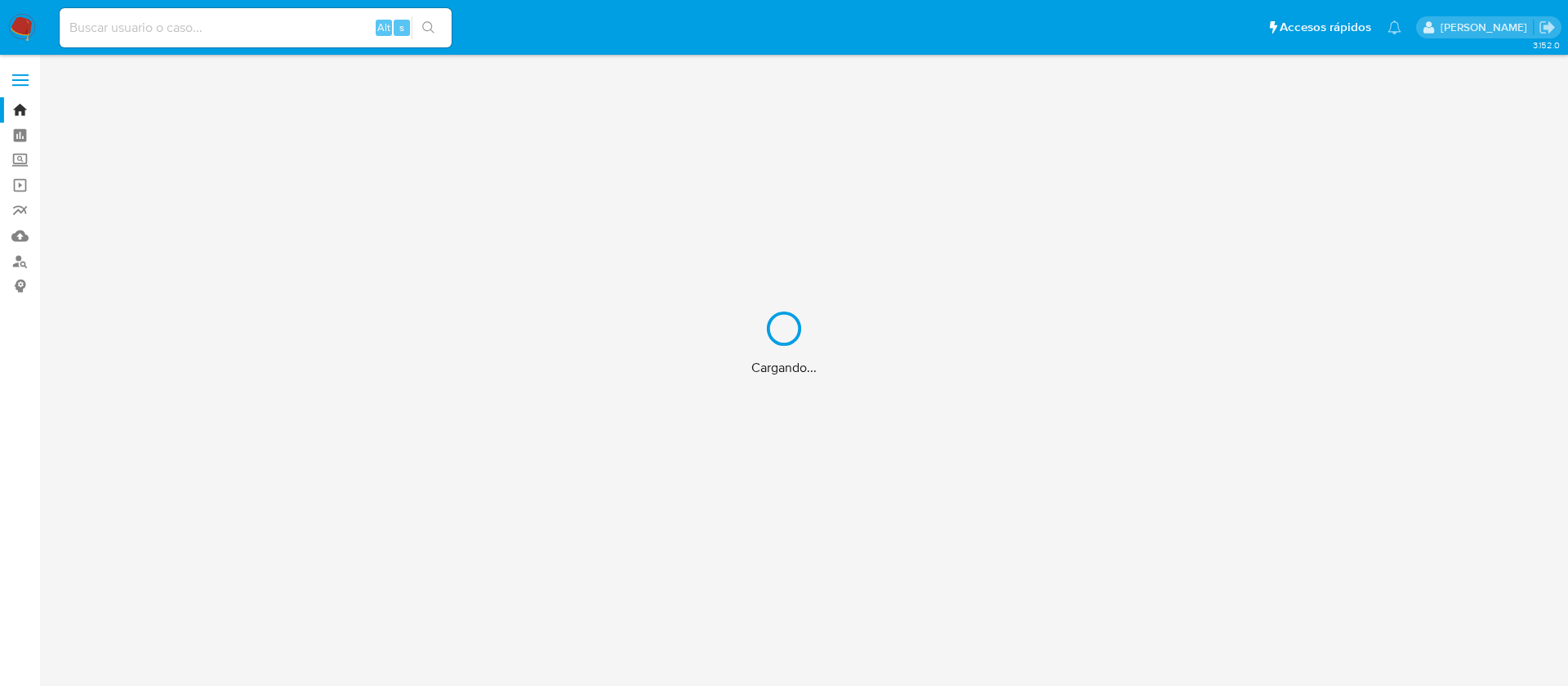
click at [334, 36] on div "Cargando..." at bounding box center [784, 343] width 1568 height 686
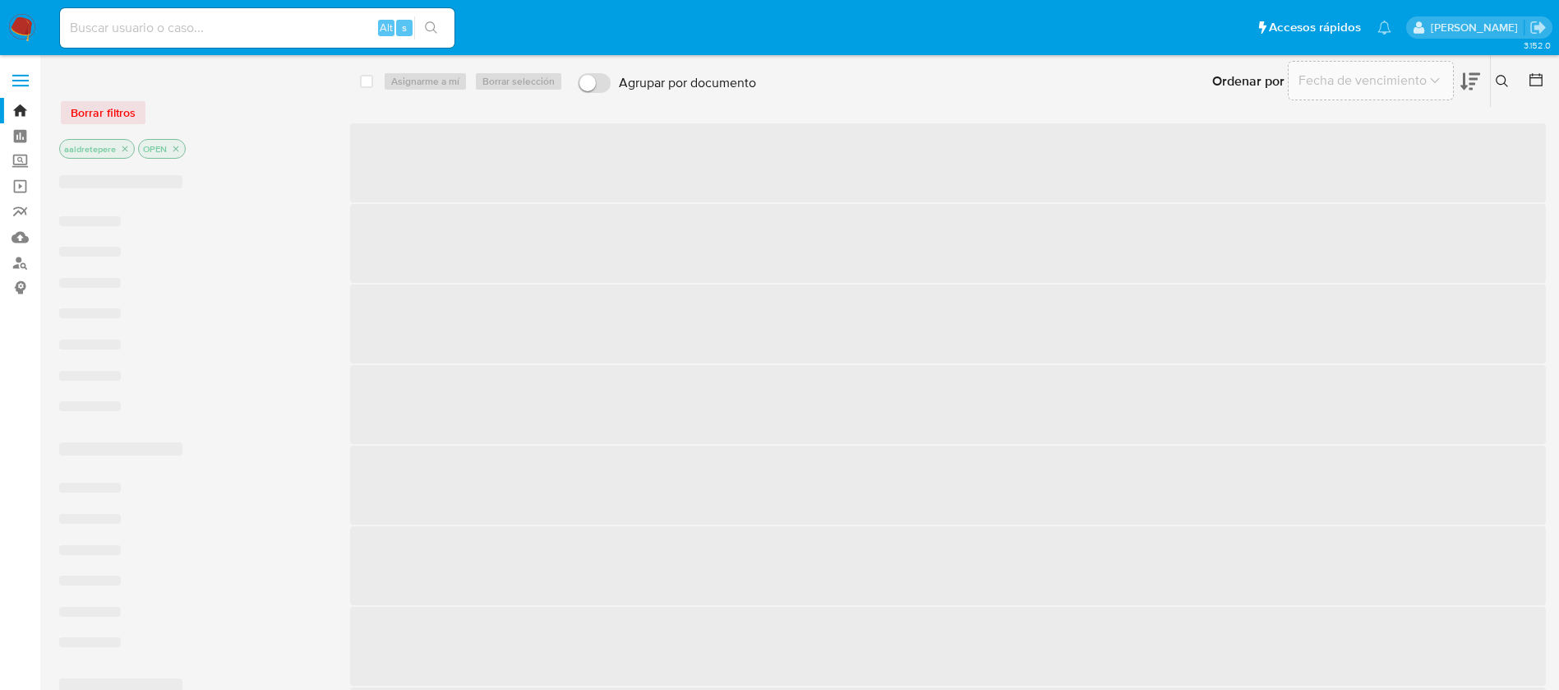
click at [299, 27] on input at bounding box center [257, 27] width 395 height 21
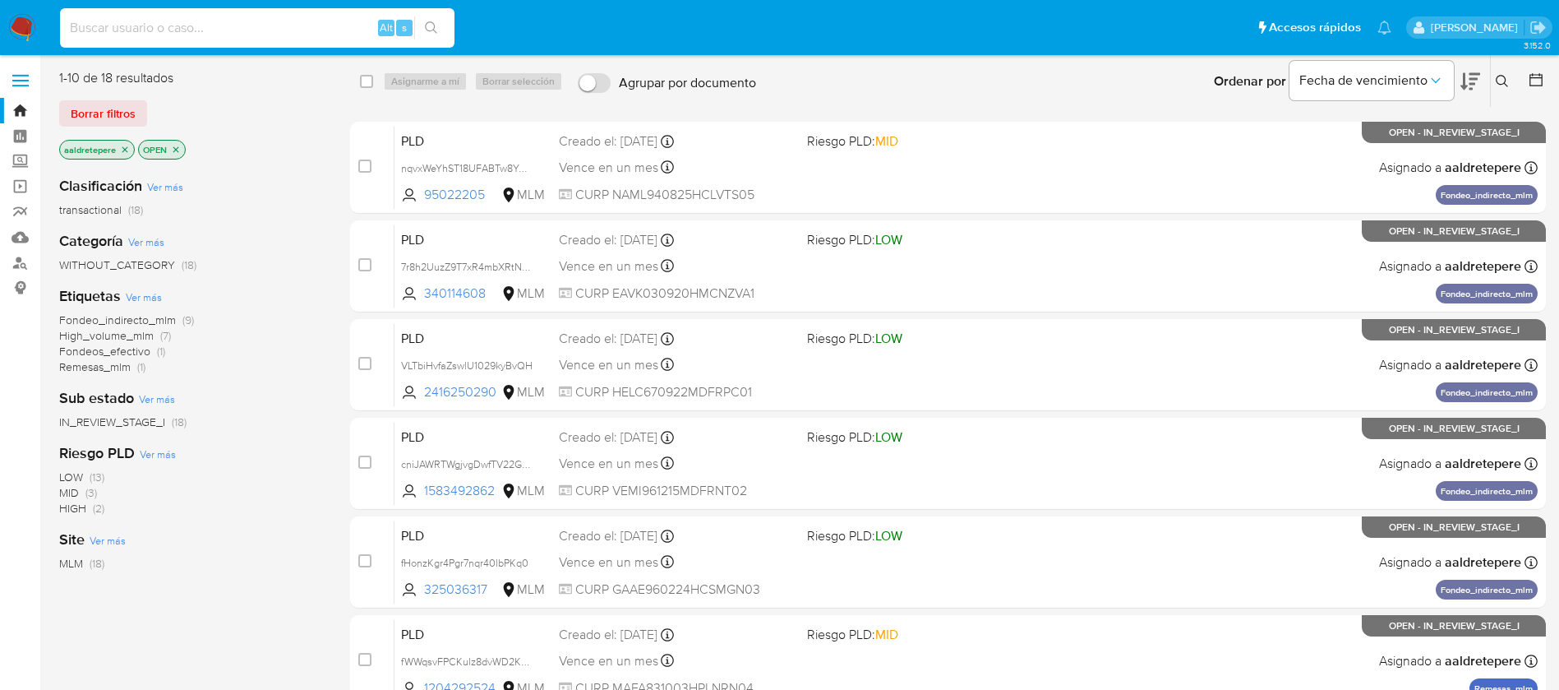
paste input "1461503745"
type input "1461503745"
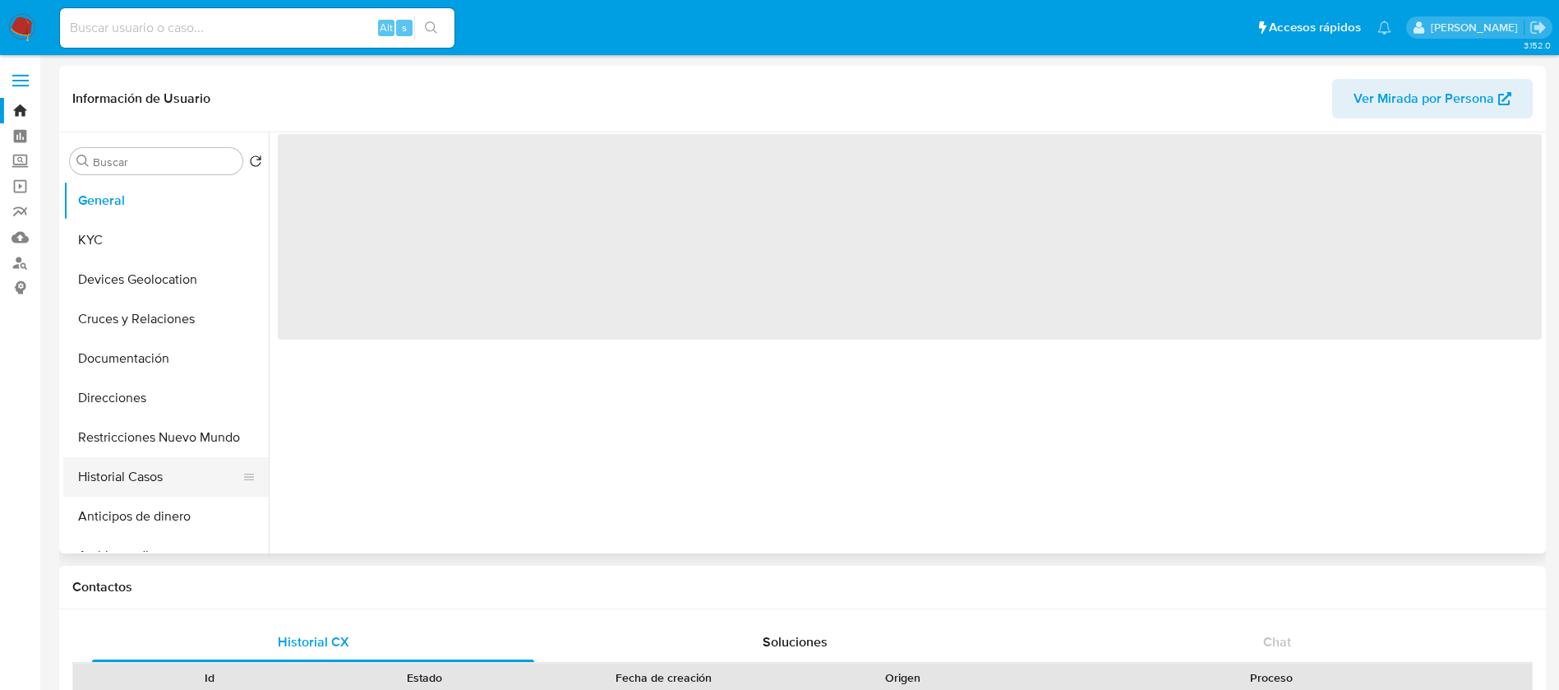
click at [151, 462] on button "Historial Casos" at bounding box center [159, 476] width 192 height 39
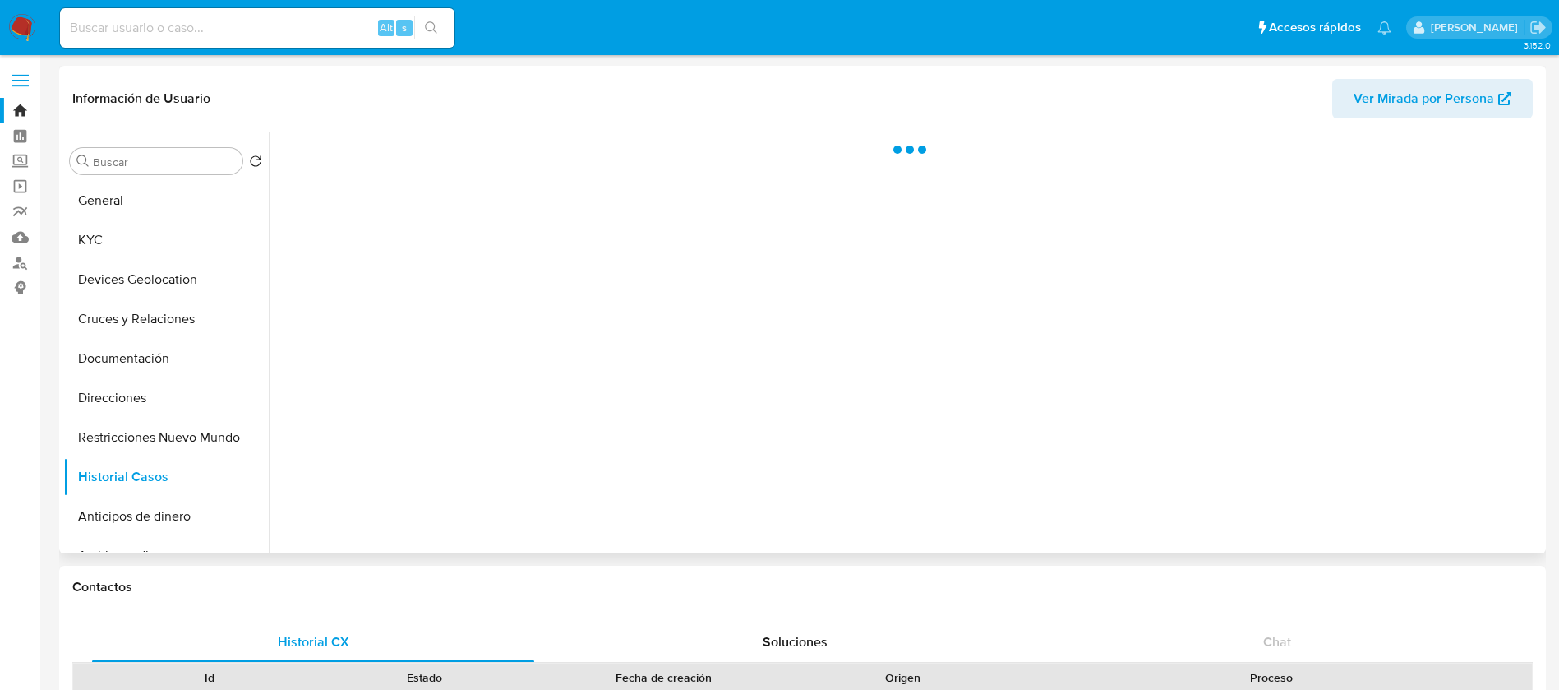
select select "10"
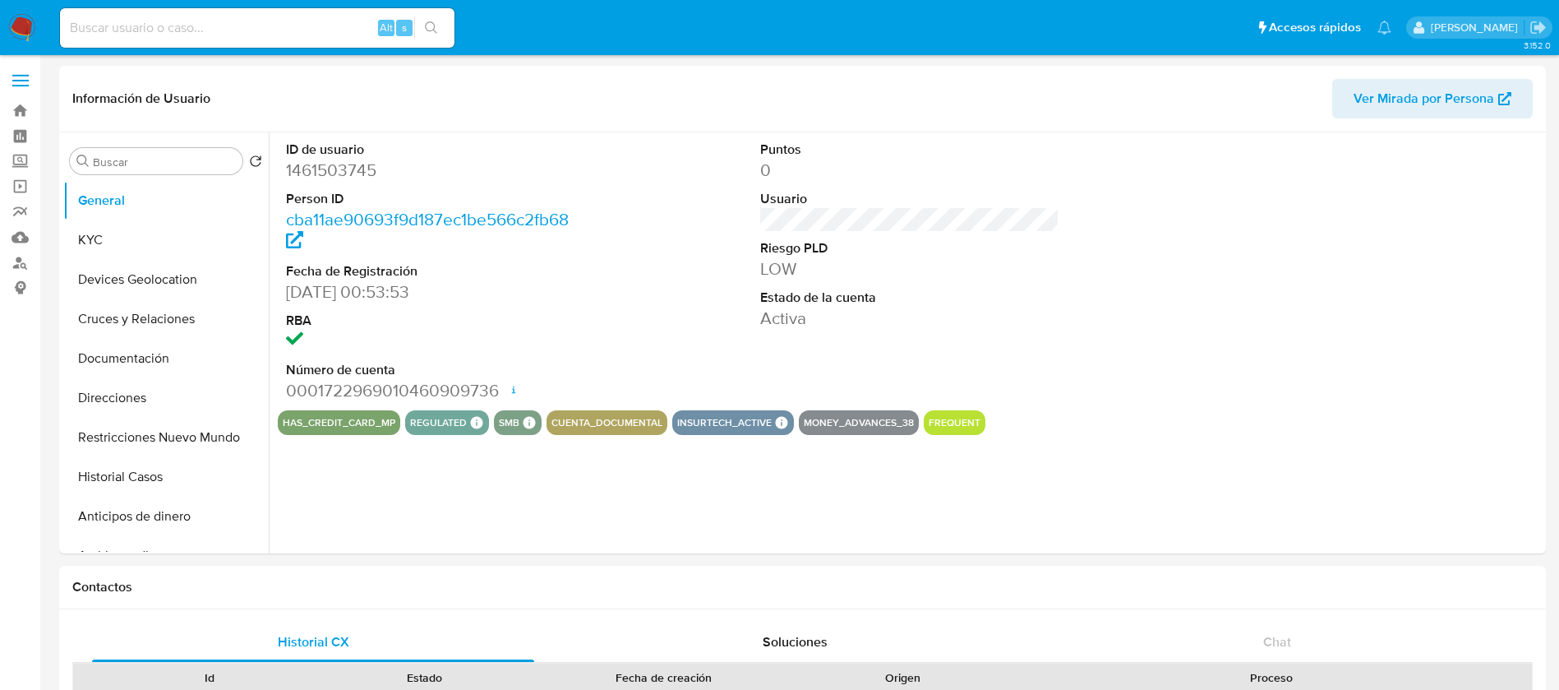
select select "10"
click at [22, 25] on img at bounding box center [22, 28] width 28 height 28
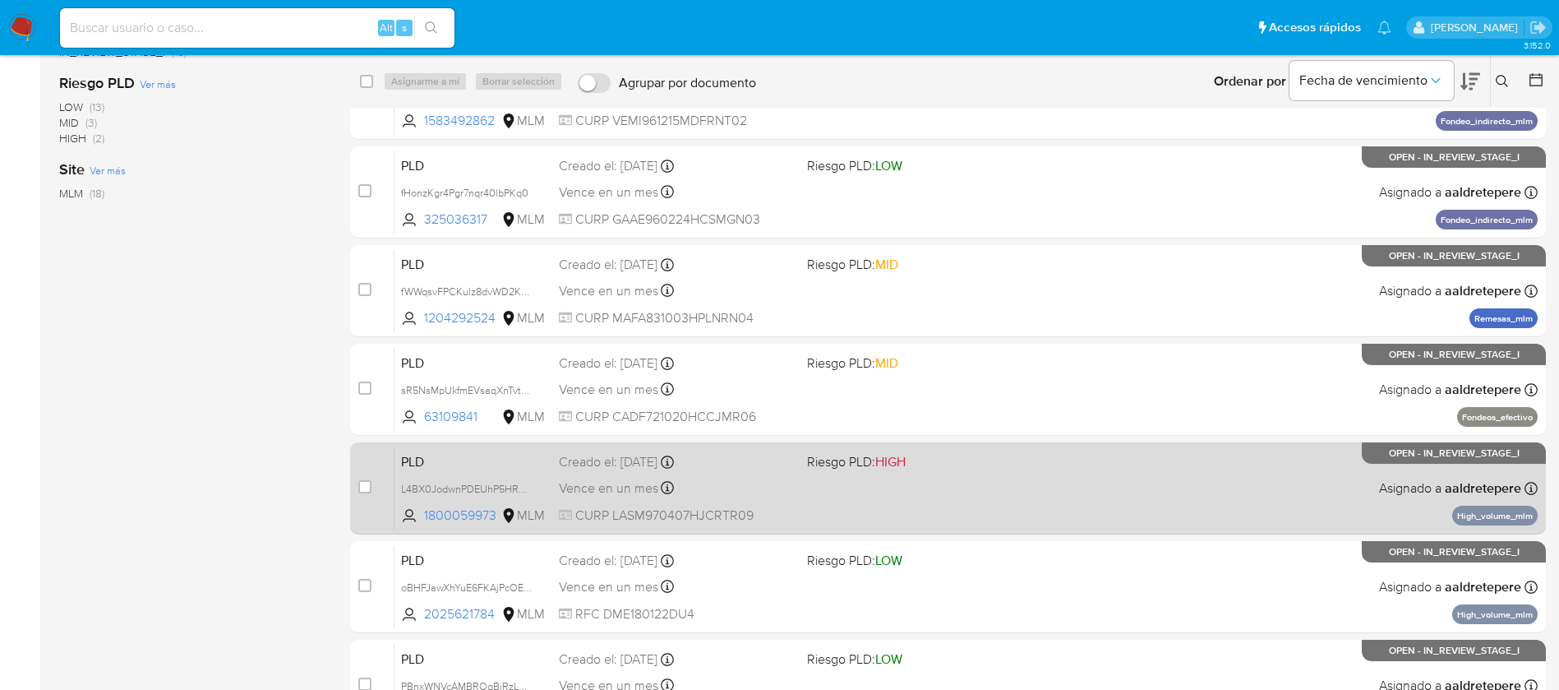
scroll to position [482, 0]
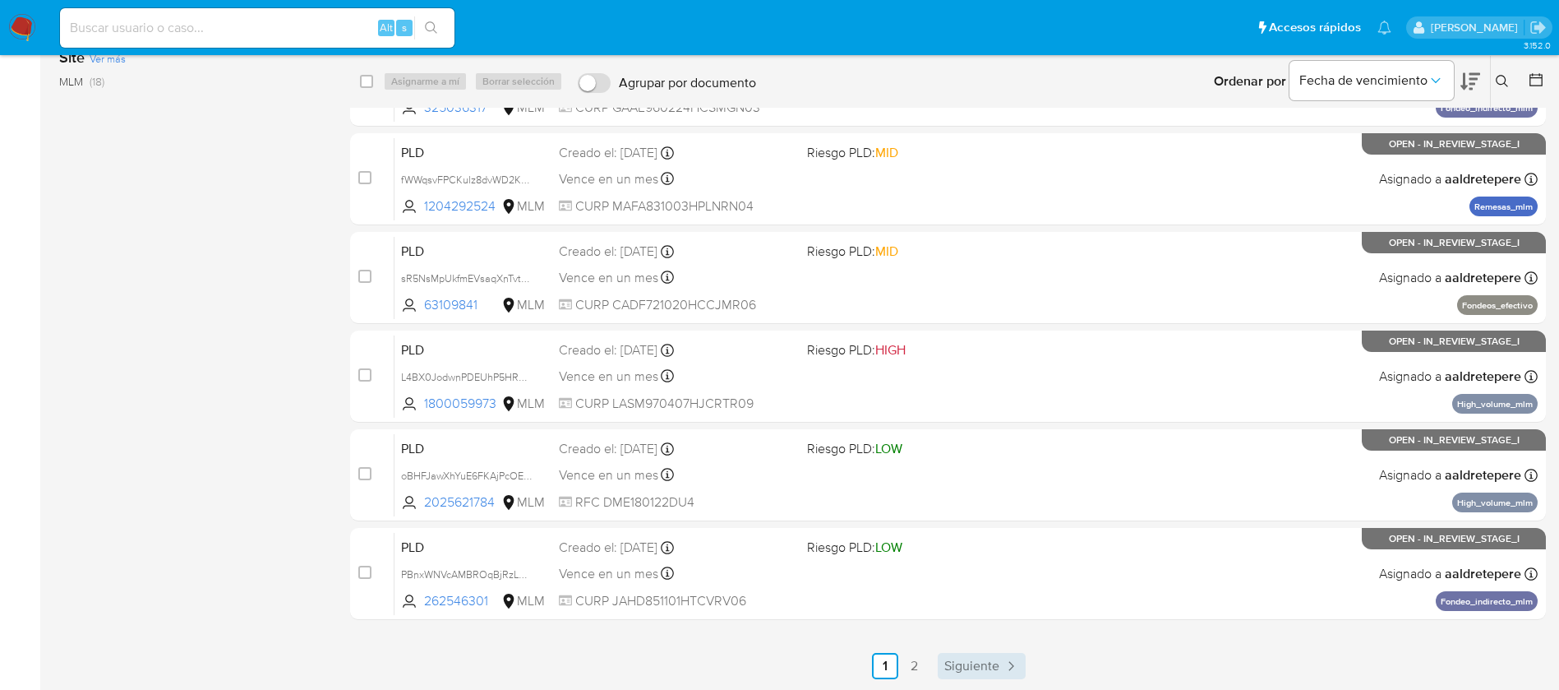
click at [989, 655] on div "select-all-cases-checkbox Asignarme a mí Borrar selección Agrupar por documento…" at bounding box center [948, 133] width 1196 height 1092
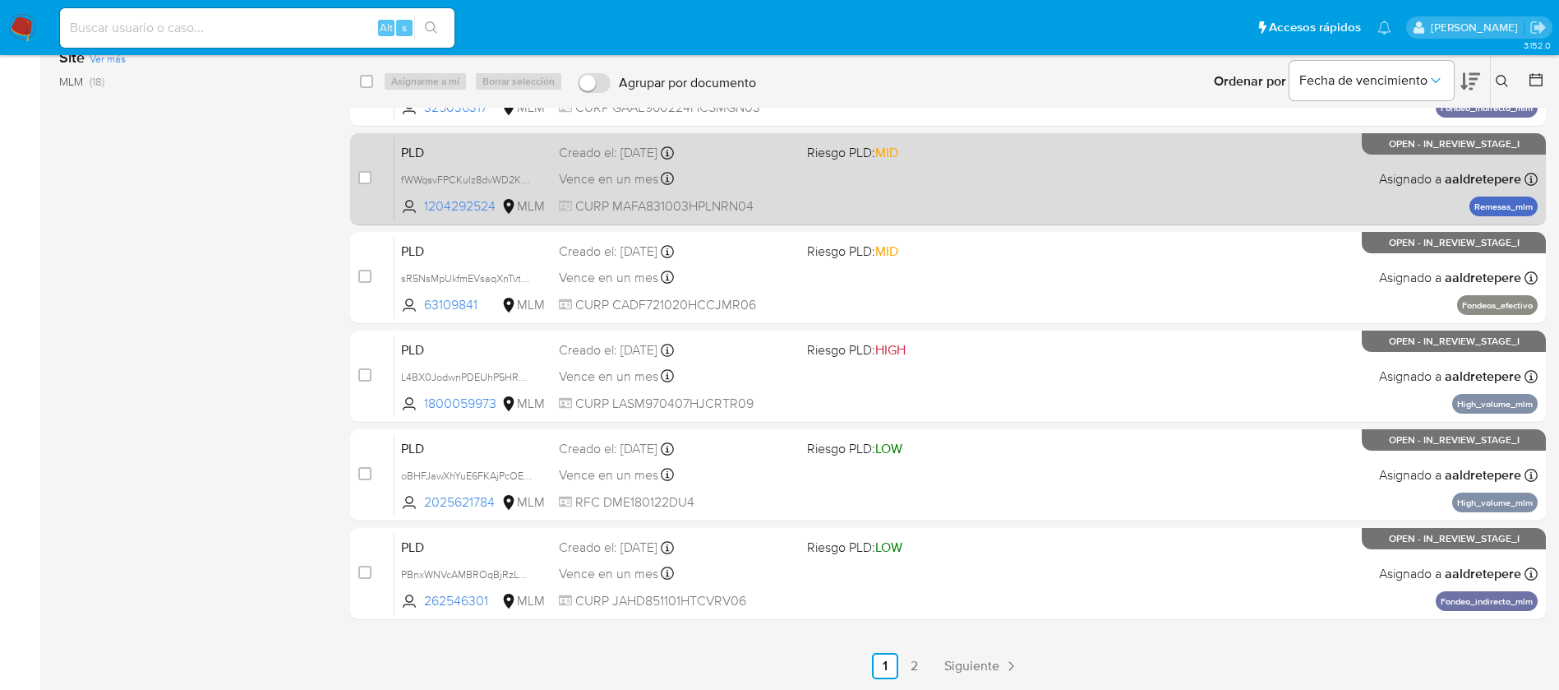
click at [971, 672] on span "Siguiente" at bounding box center [972, 665] width 55 height 13
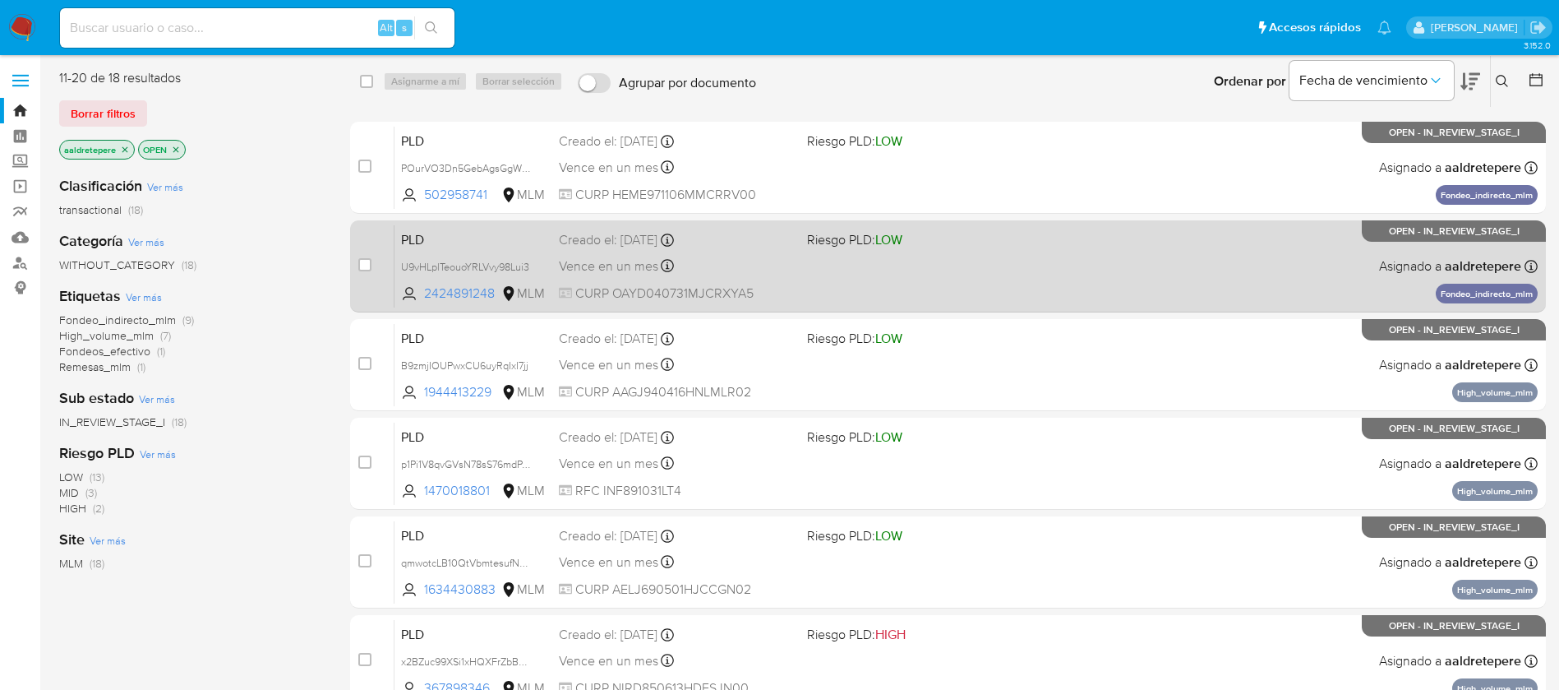
scroll to position [123, 0]
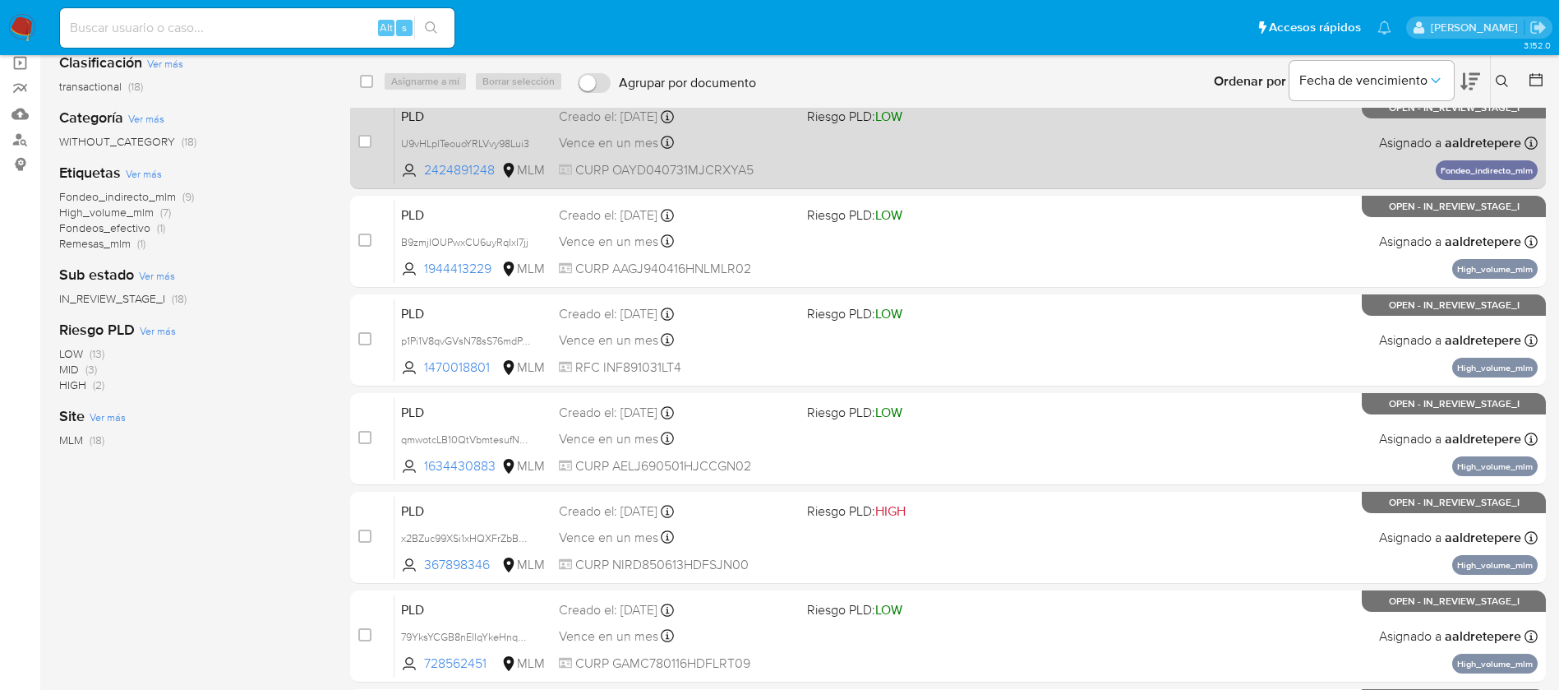
click at [785, 303] on span "Creado el: 12/07/2025 Creado el: 12/07/2025 02:04:41" at bounding box center [676, 312] width 235 height 21
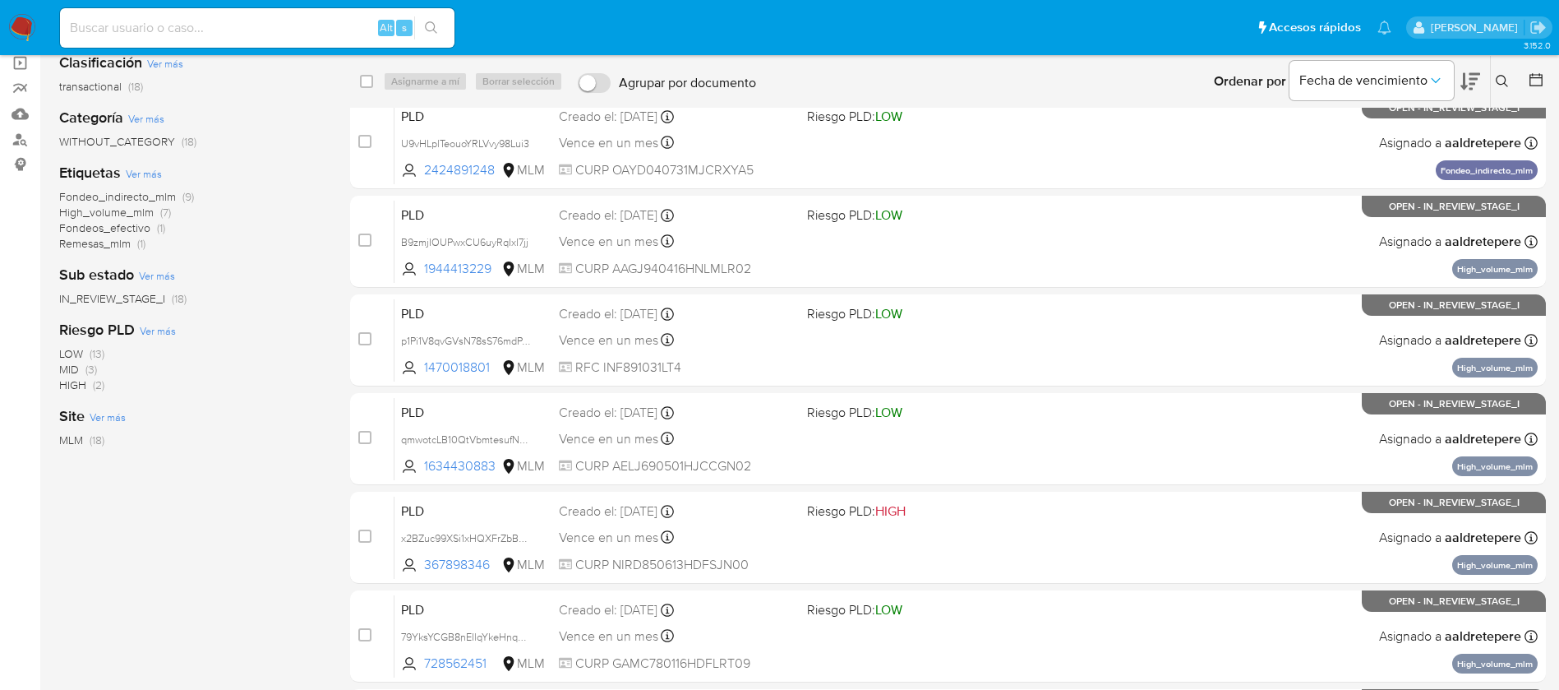
click at [14, 25] on img at bounding box center [22, 28] width 28 height 28
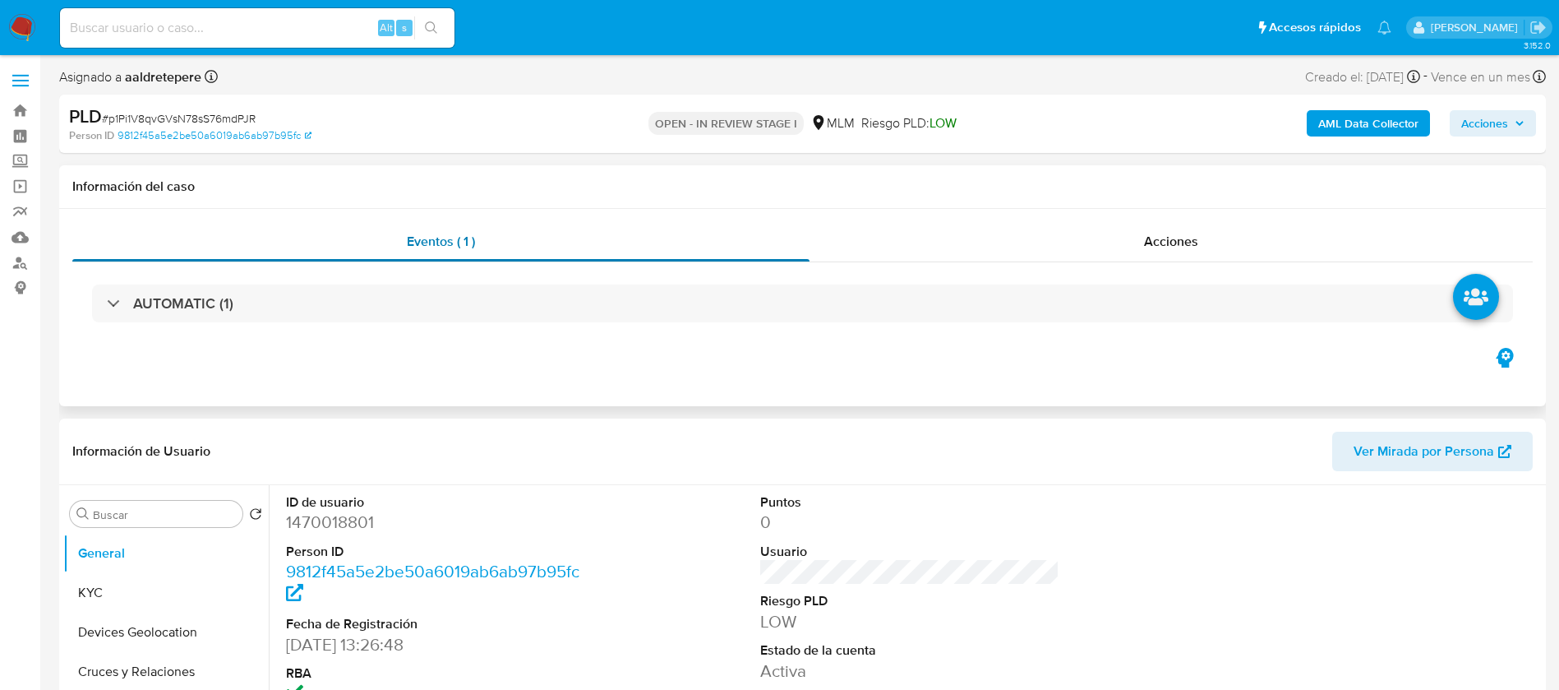
select select "10"
click at [121, 585] on button "KYC" at bounding box center [159, 592] width 192 height 39
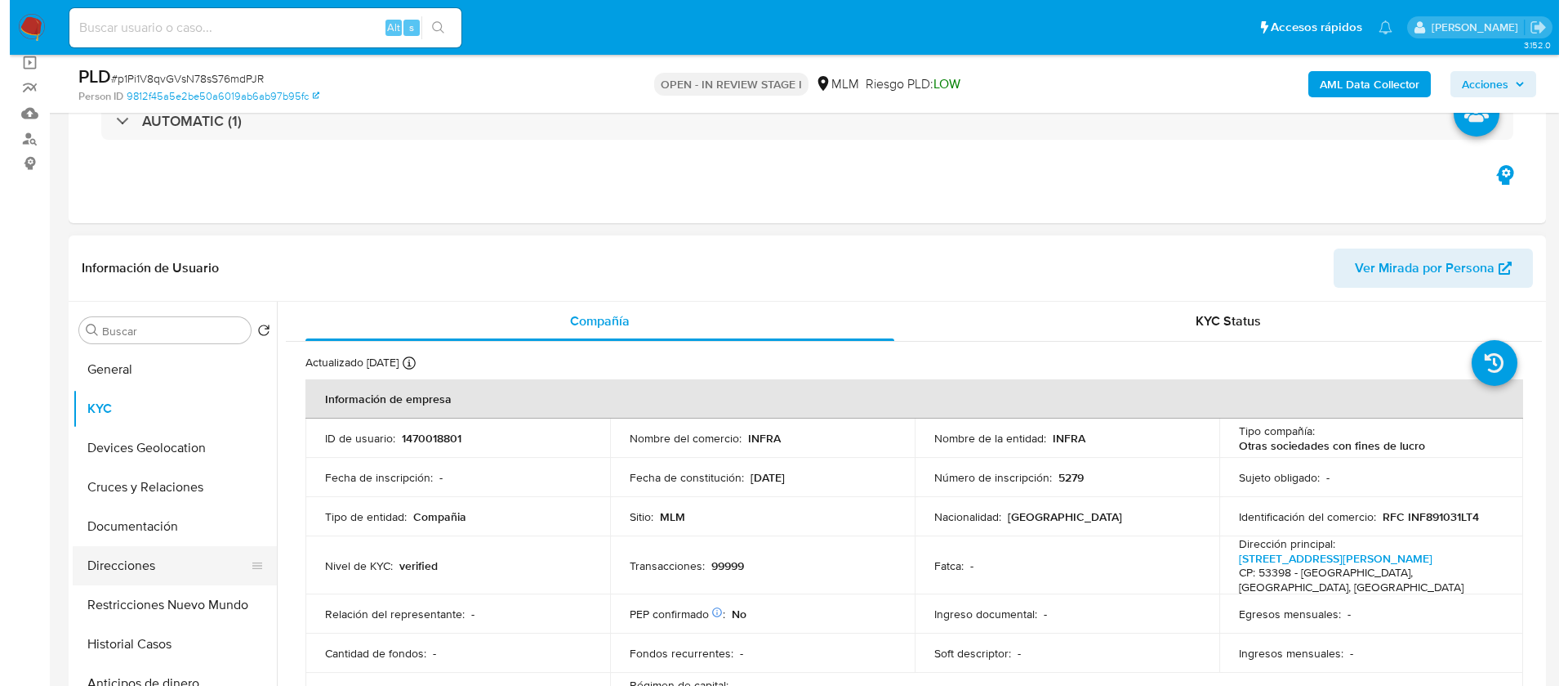
scroll to position [122, 0]
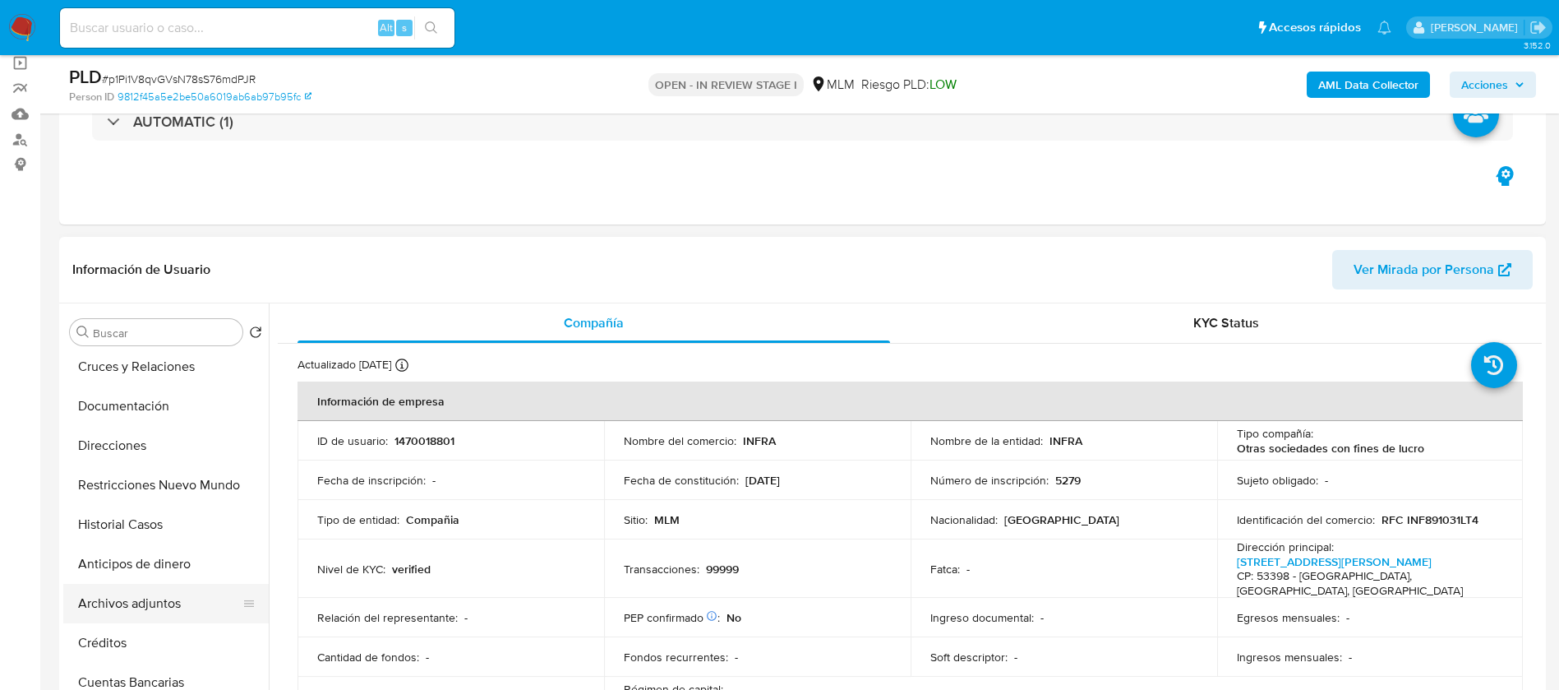
drag, startPoint x: 187, startPoint y: 606, endPoint x: 324, endPoint y: 601, distance: 137.4
click at [187, 607] on button "Archivos adjuntos" at bounding box center [166, 603] width 206 height 39
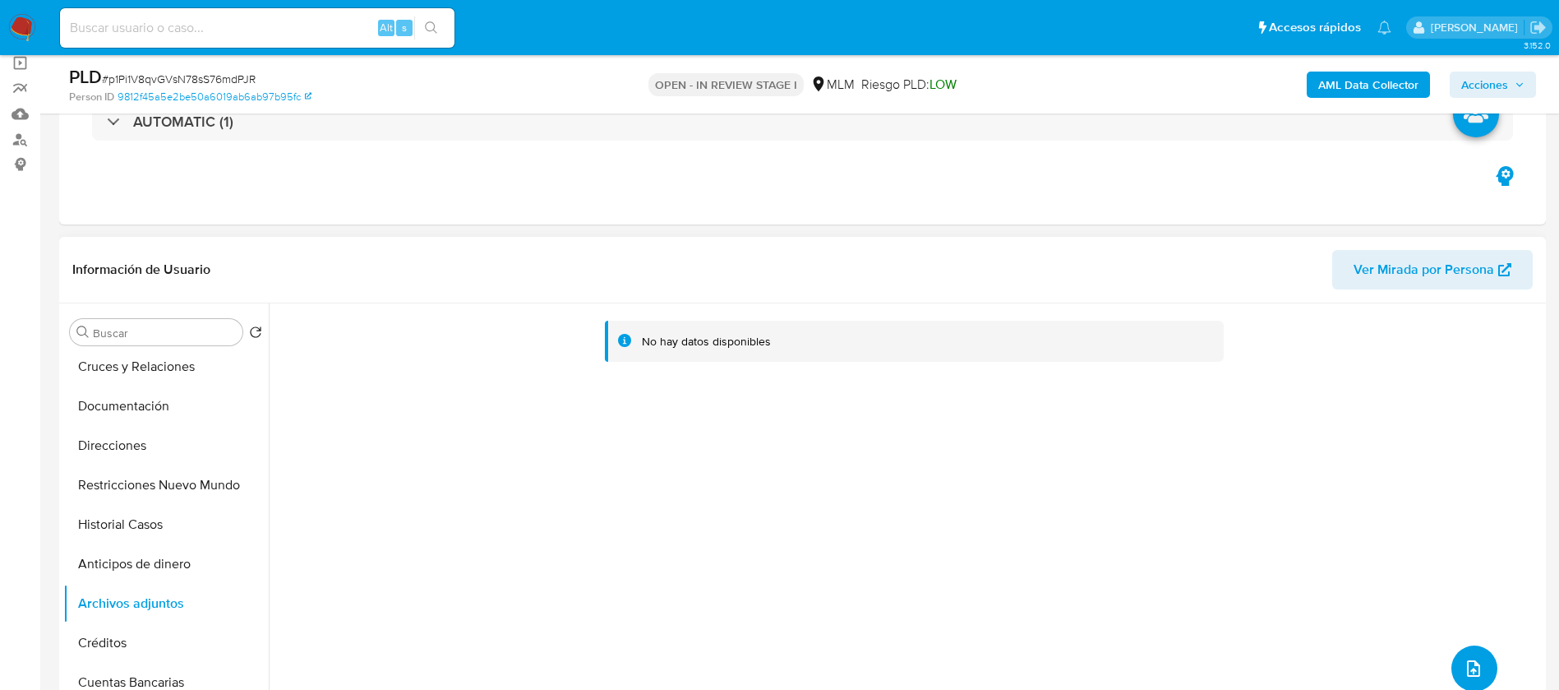
click at [1465, 658] on icon "upload-file" at bounding box center [1474, 668] width 20 height 20
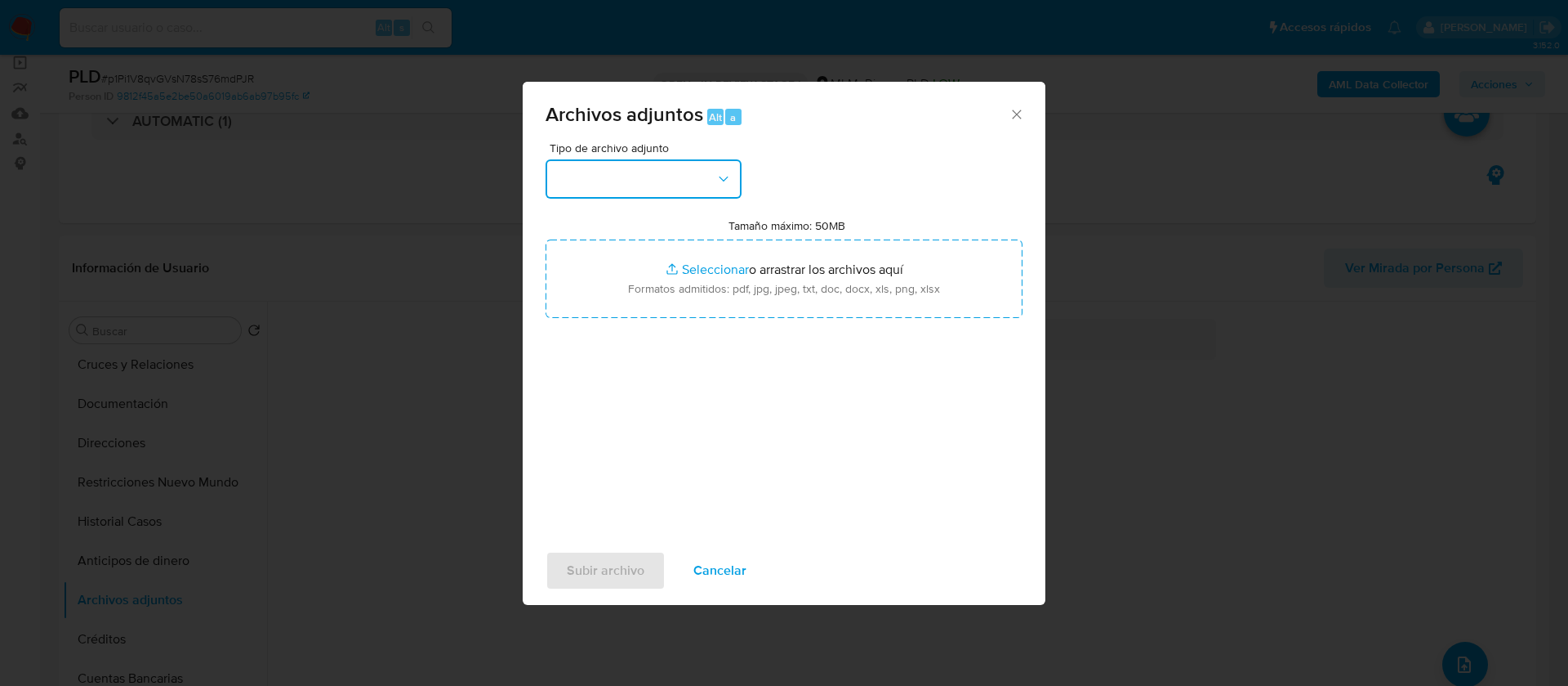
click at [627, 190] on button "button" at bounding box center [643, 178] width 196 height 39
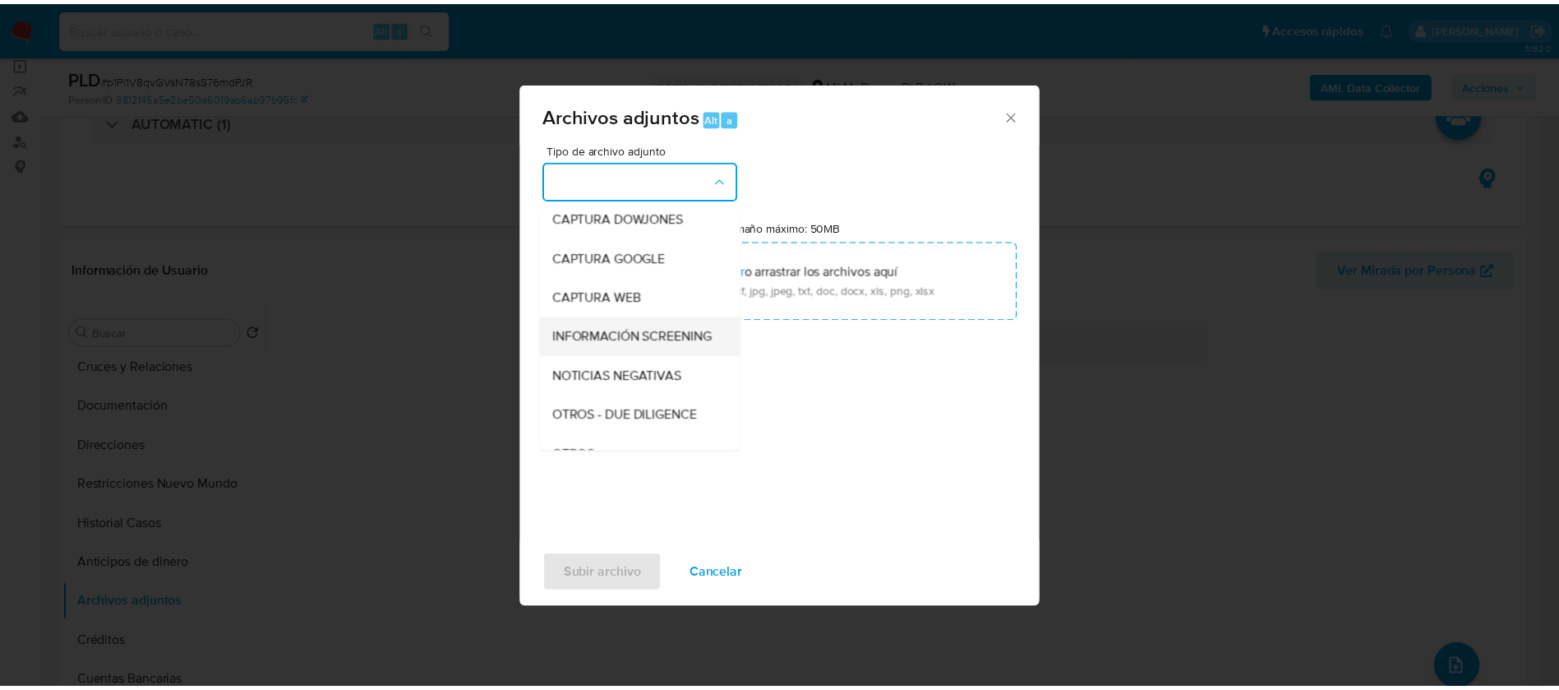
scroll to position [169, 0]
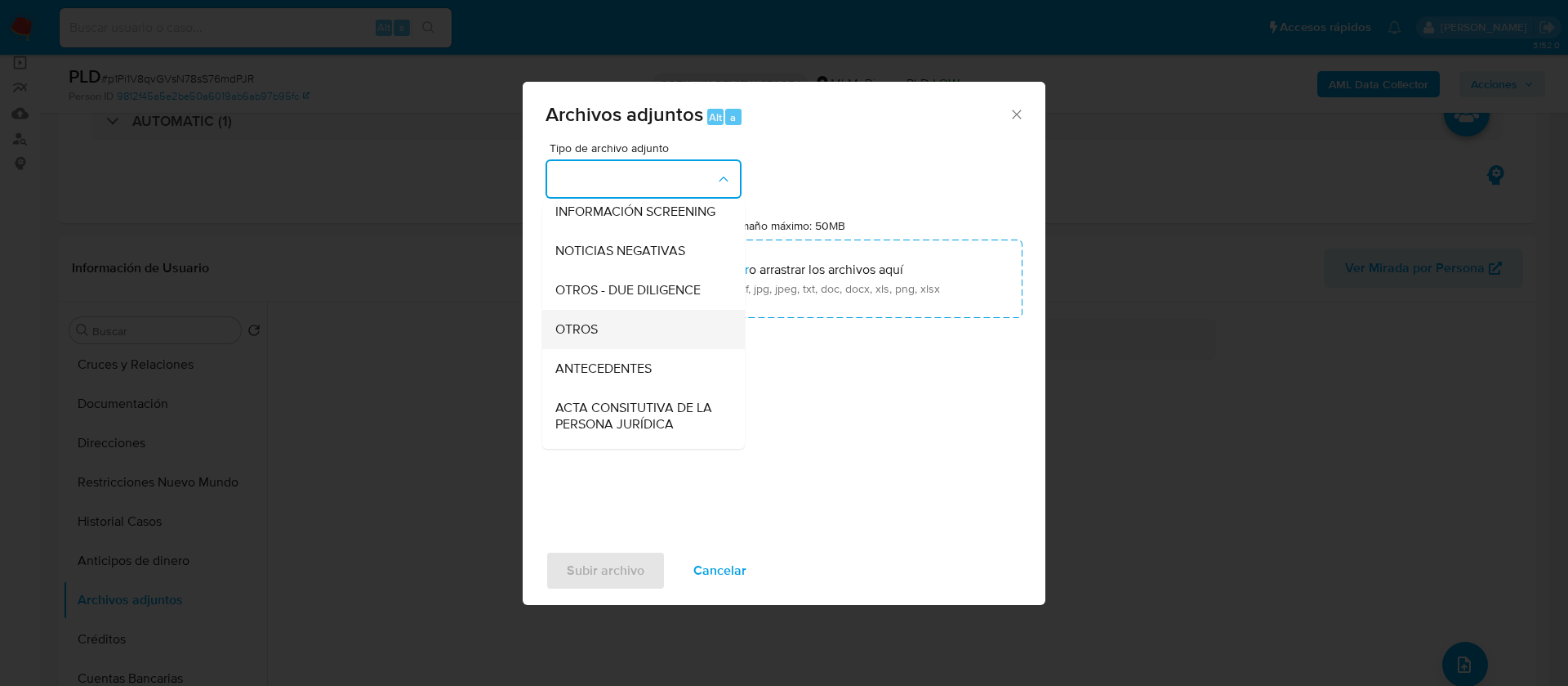
click at [629, 338] on div "OTROS" at bounding box center [639, 329] width 167 height 39
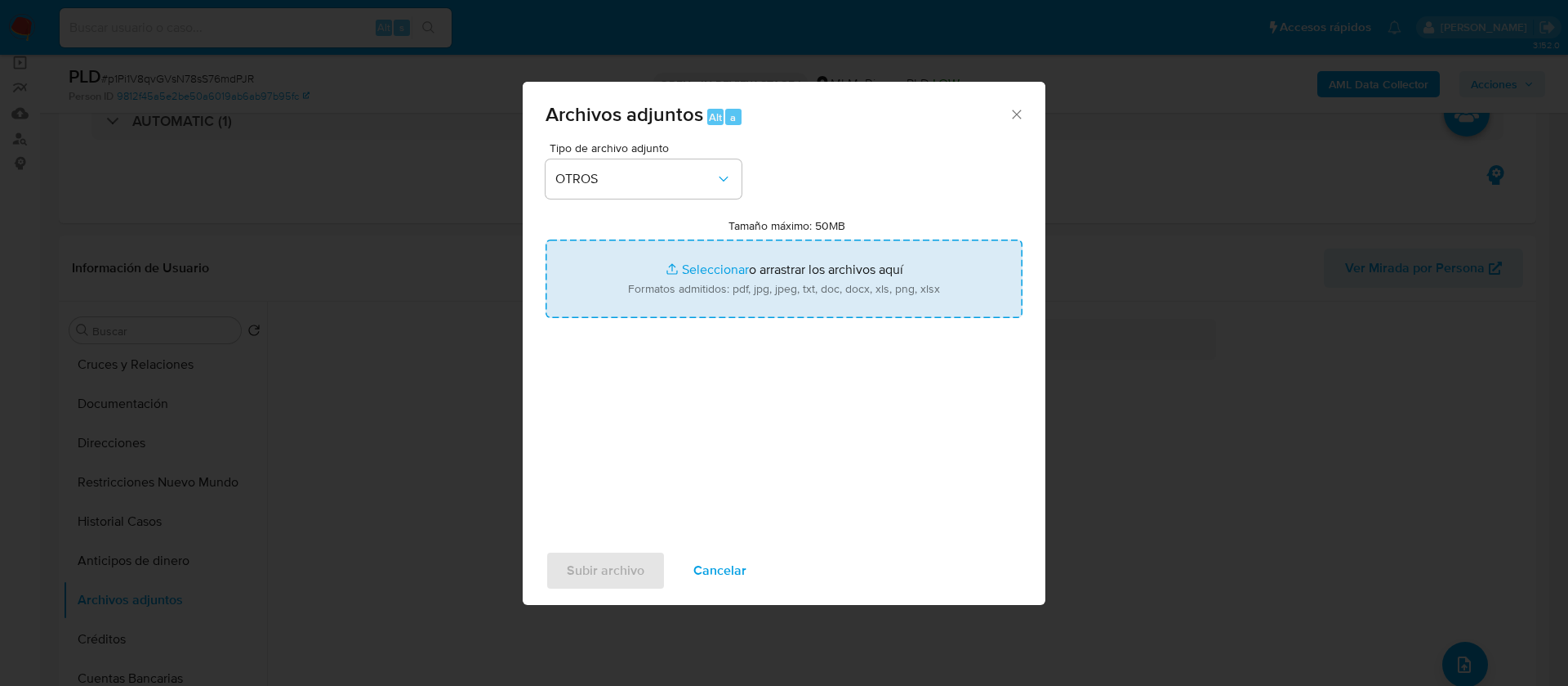
click at [705, 280] on input "Tamaño máximo: 50MB Seleccionar archivos" at bounding box center [784, 278] width 477 height 79
type input "C:\fakepath\1470018801_INFRA_JULIO 2025.pdf"
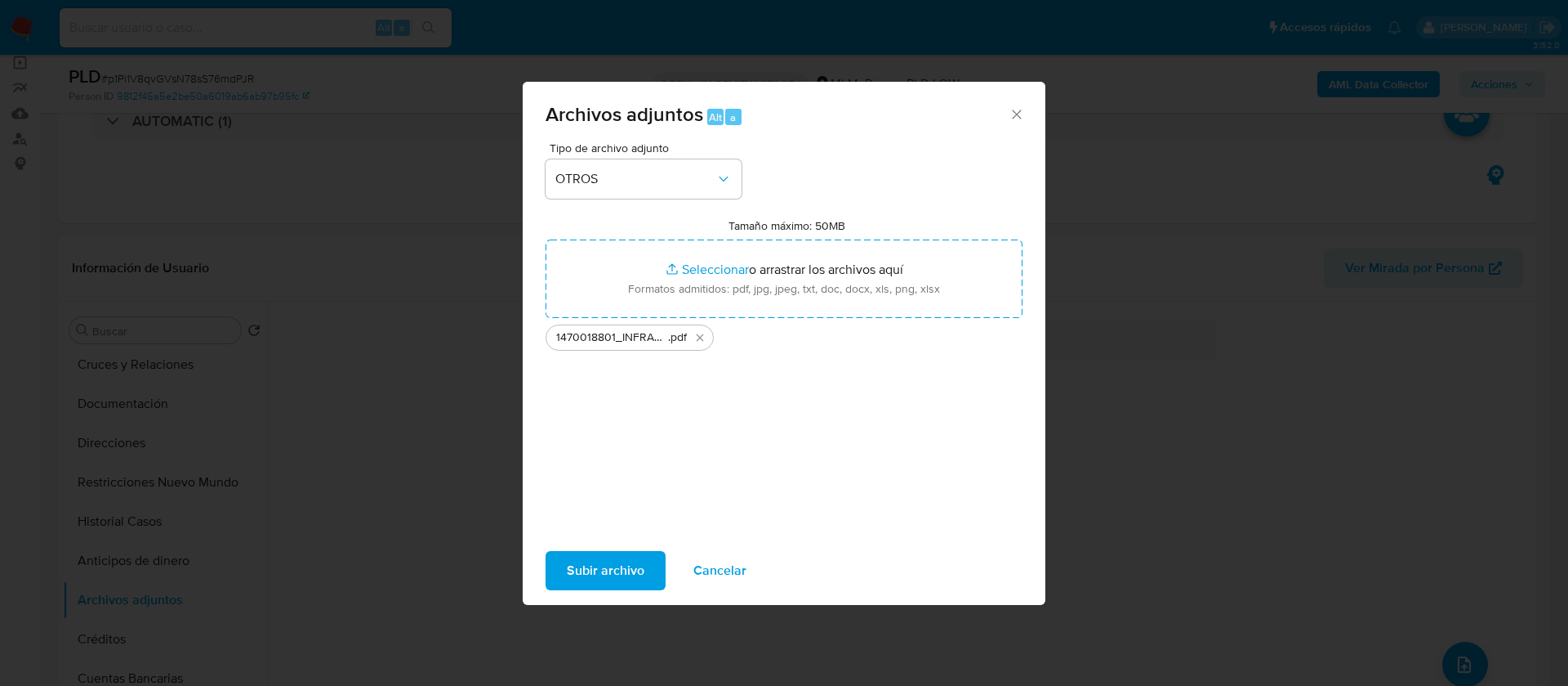
drag, startPoint x: 705, startPoint y: 280, endPoint x: 592, endPoint y: 563, distance: 304.7
click at [592, 563] on span "Subir archivo" at bounding box center [606, 571] width 78 height 36
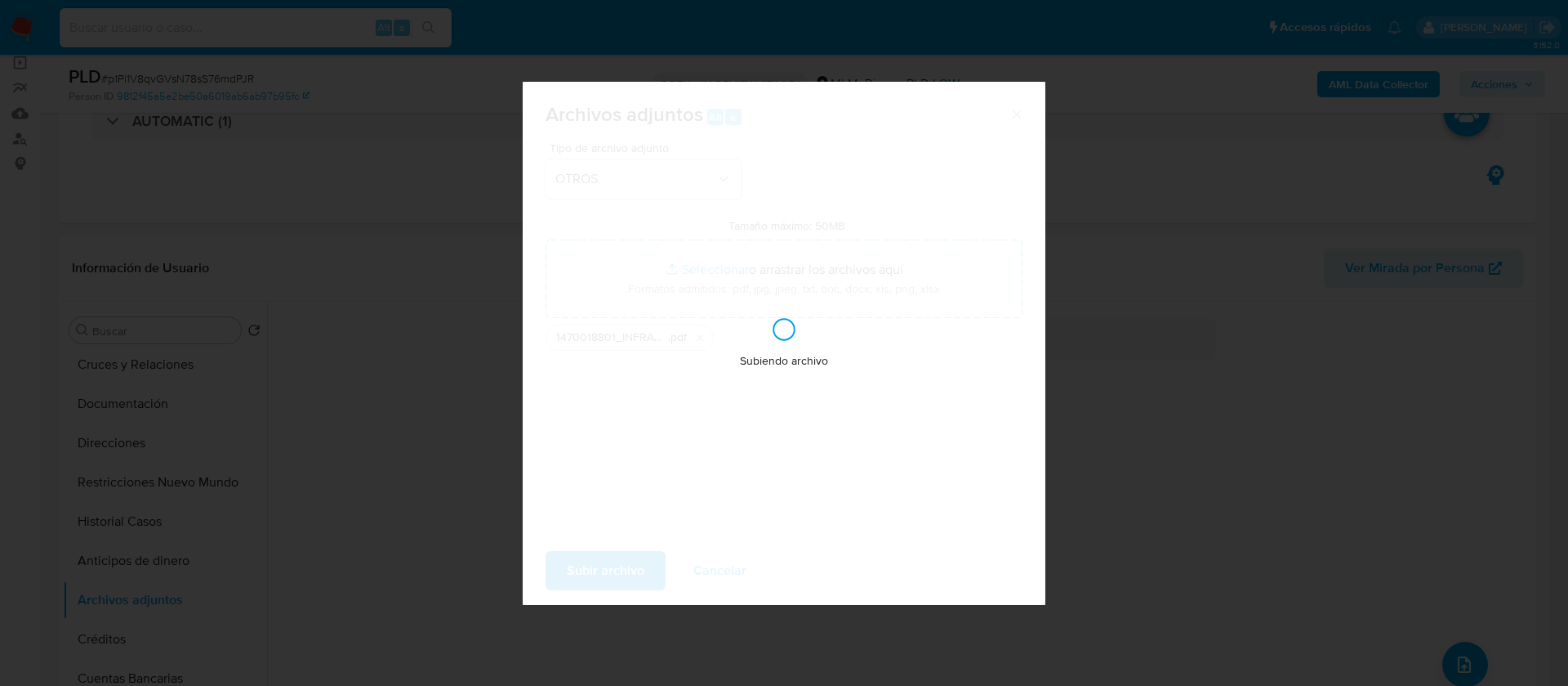
click at [1444, 656] on div "Archivos adjuntos Alt a Tipo de archivo adjunto OTROS Tamaño máximo: 50MB Selec…" at bounding box center [784, 343] width 1568 height 686
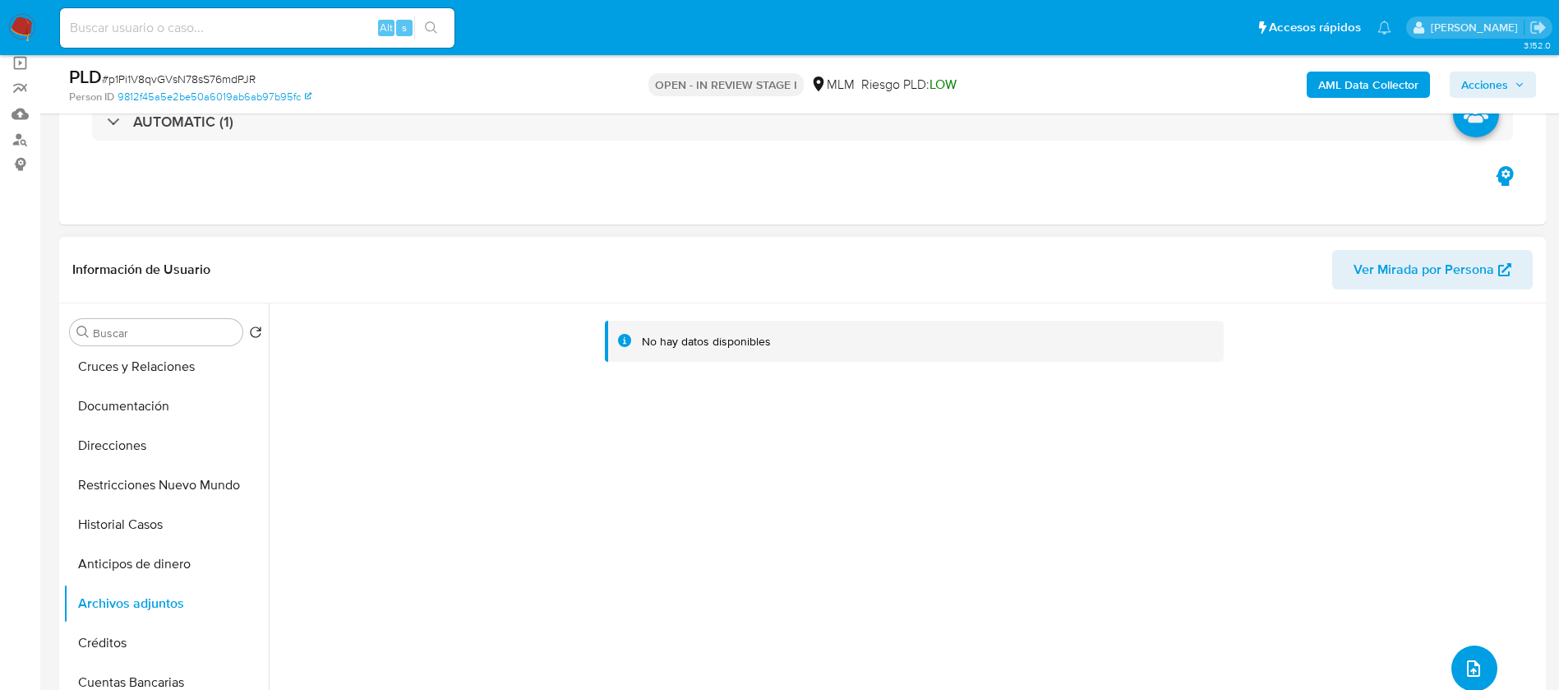
click at [1472, 682] on button "upload-file" at bounding box center [1475, 668] width 46 height 46
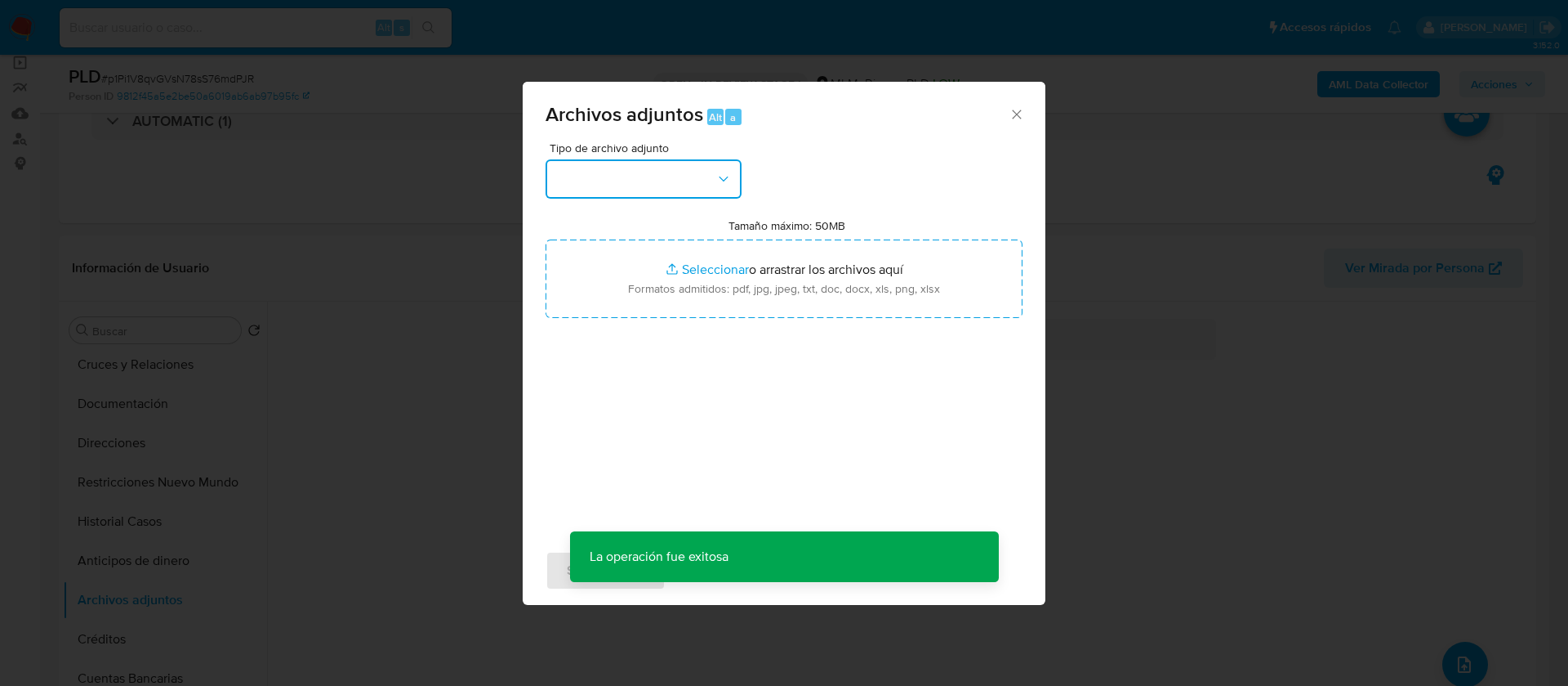
click at [644, 170] on button "button" at bounding box center [643, 178] width 196 height 39
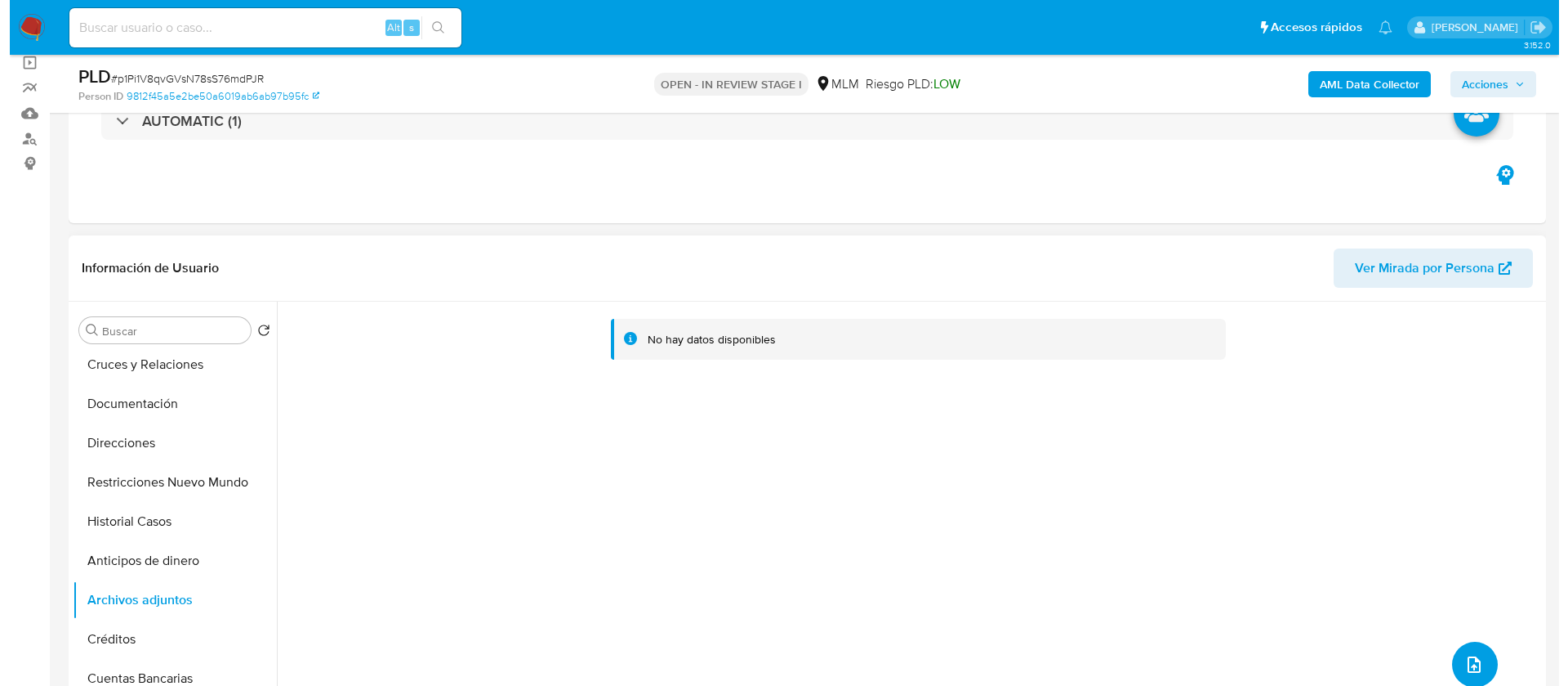
scroll to position [246, 0]
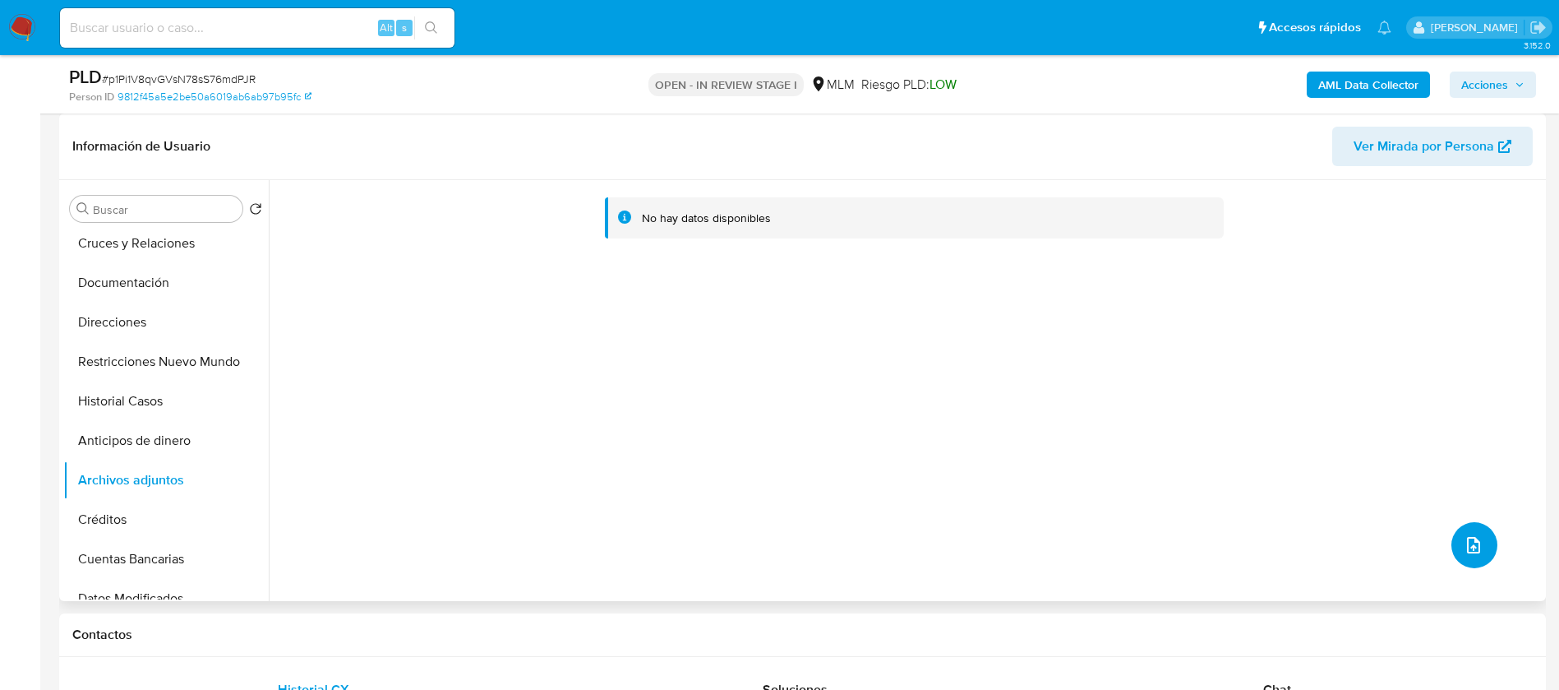
click at [1468, 542] on icon "upload-file" at bounding box center [1474, 545] width 20 height 20
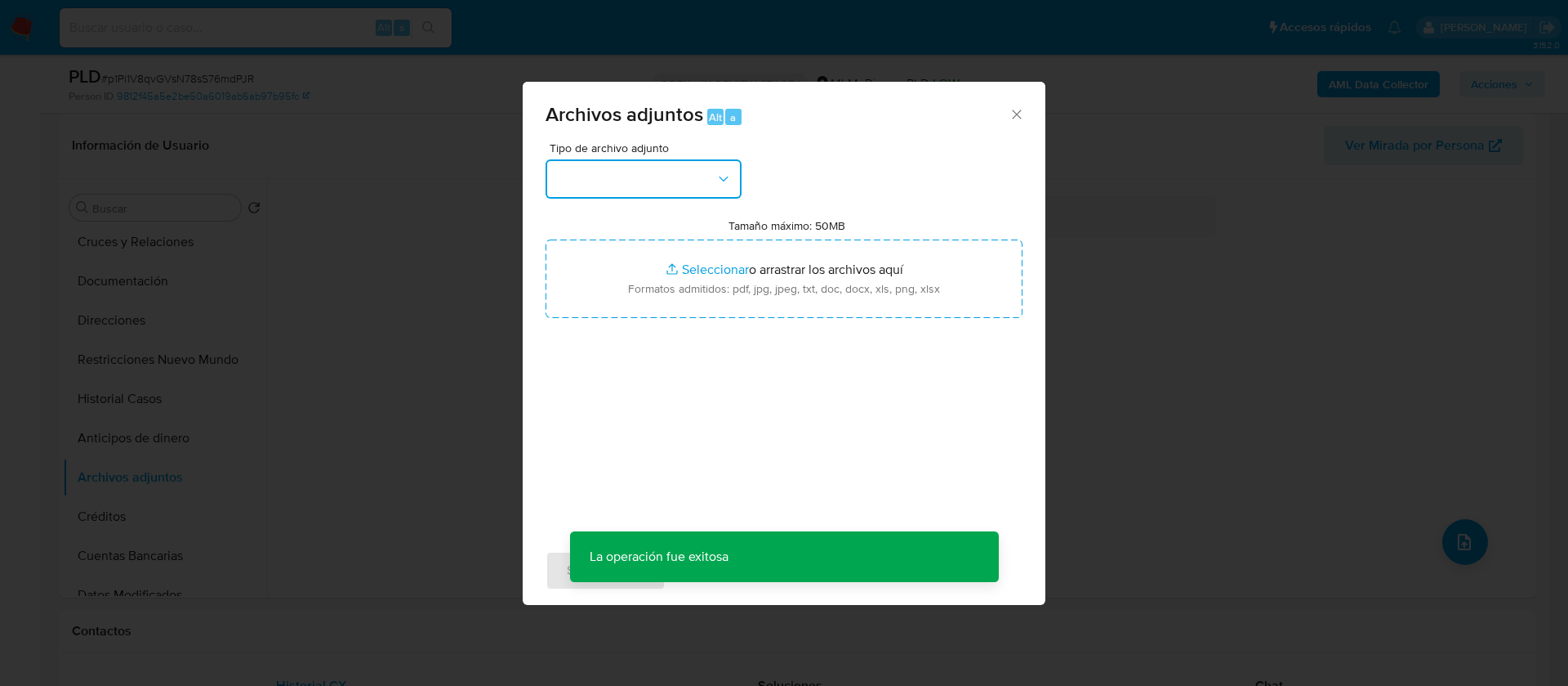
click at [639, 177] on button "button" at bounding box center [643, 178] width 196 height 39
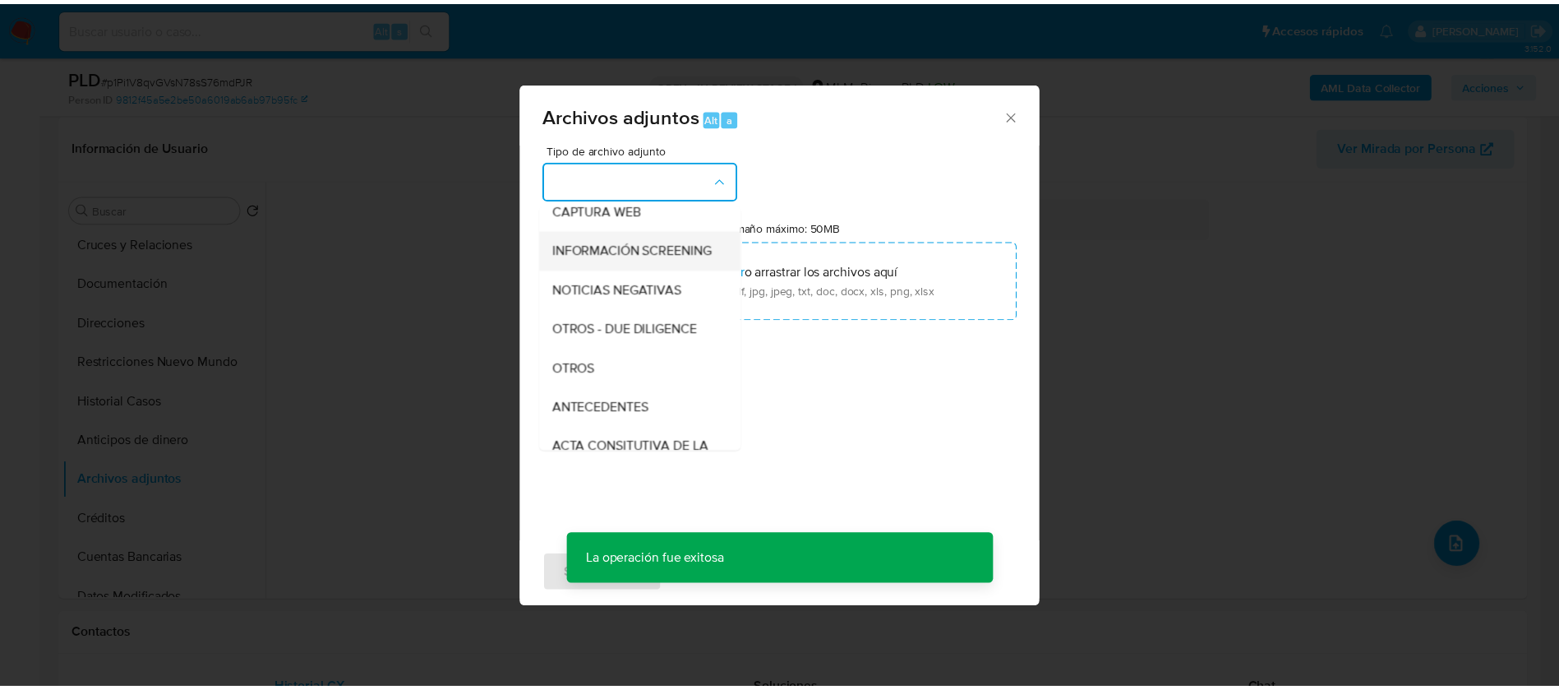
scroll to position [169, 0]
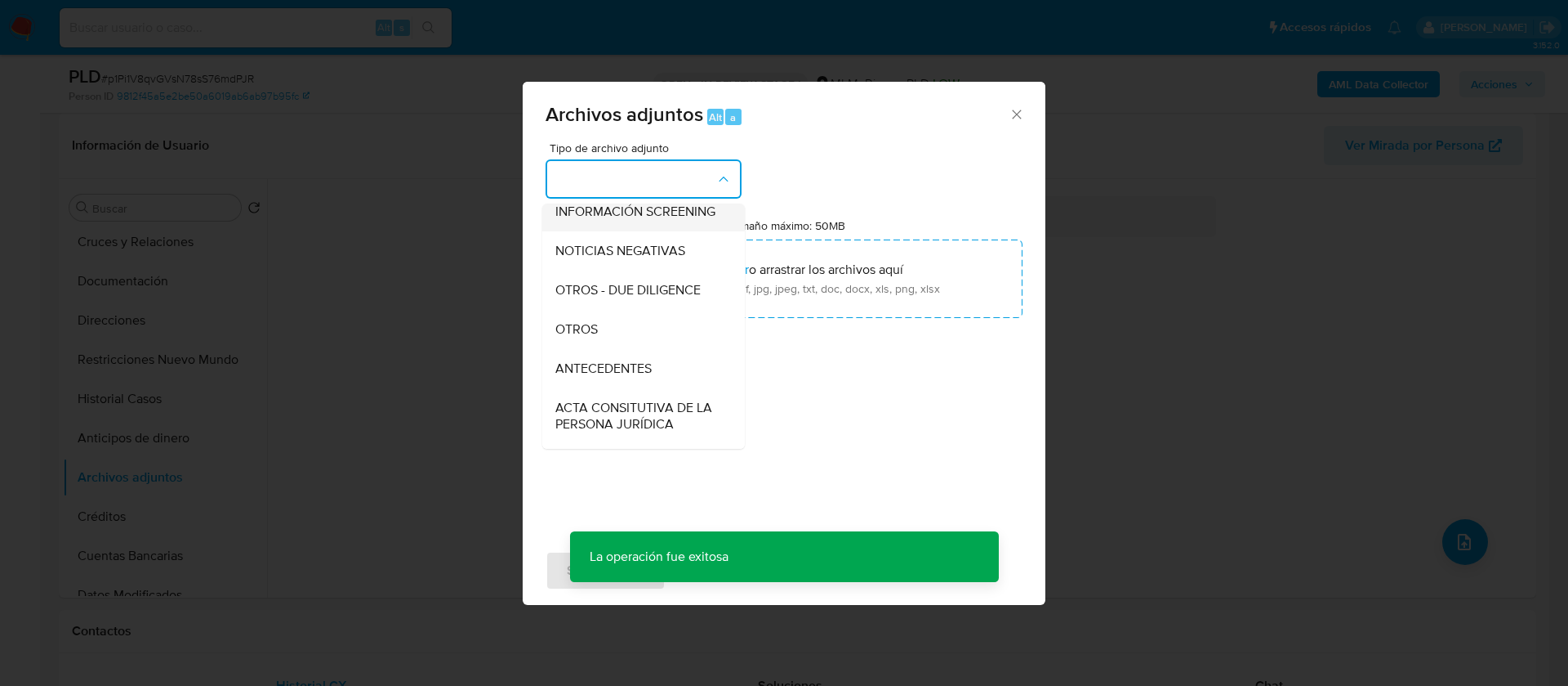
click at [632, 336] on div "OTROS" at bounding box center [639, 329] width 167 height 39
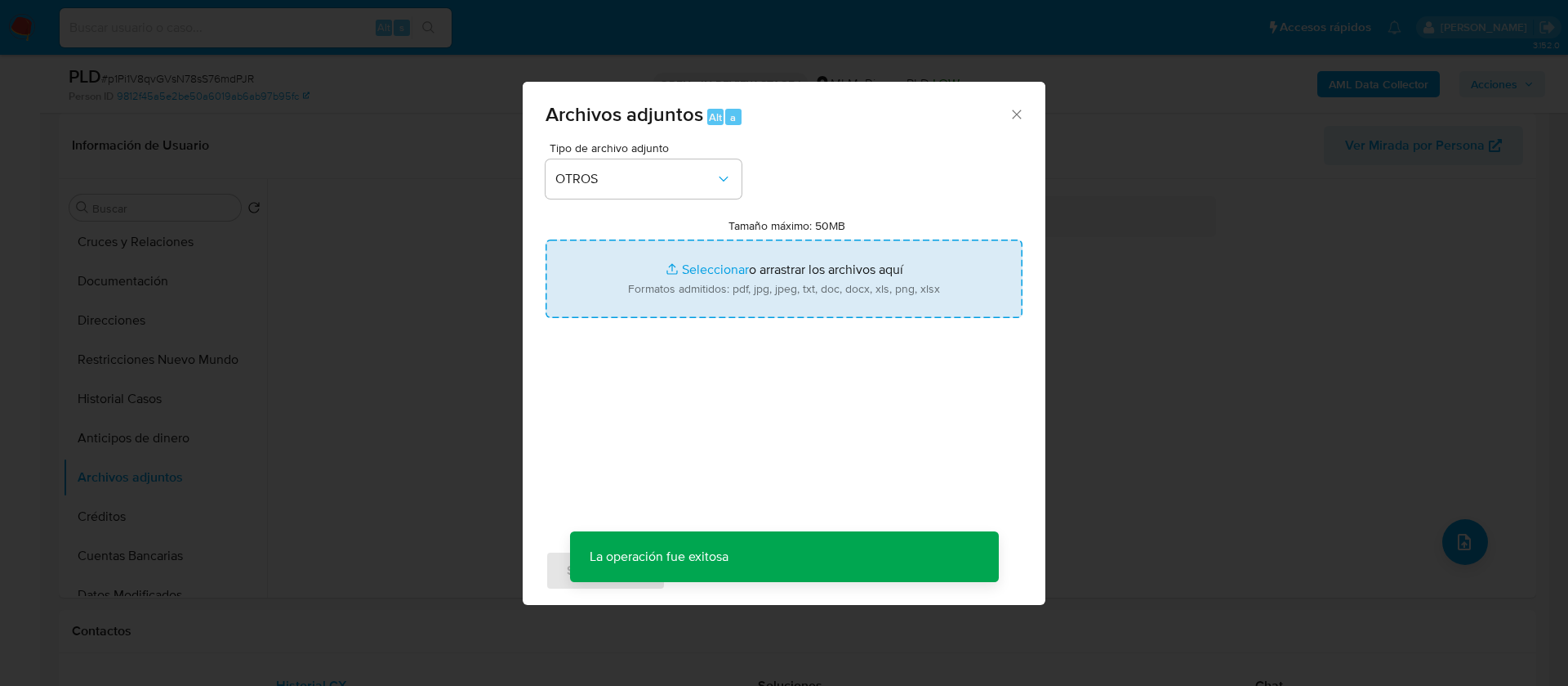
click at [731, 278] on input "Tamaño máximo: 50MB Seleccionar archivos" at bounding box center [784, 278] width 477 height 79
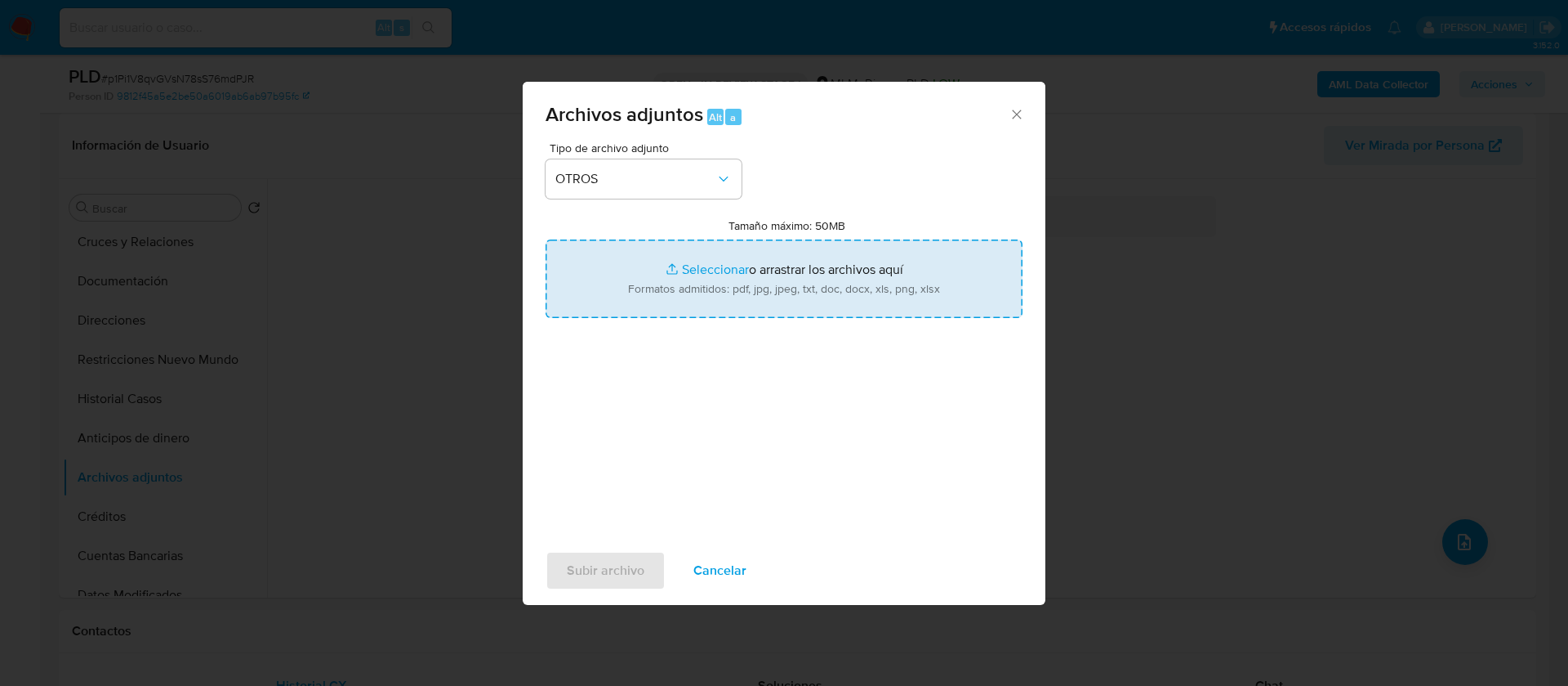
type input "C:\fakepath\1470018801_INFRA_JULIO 2025.xlsx"
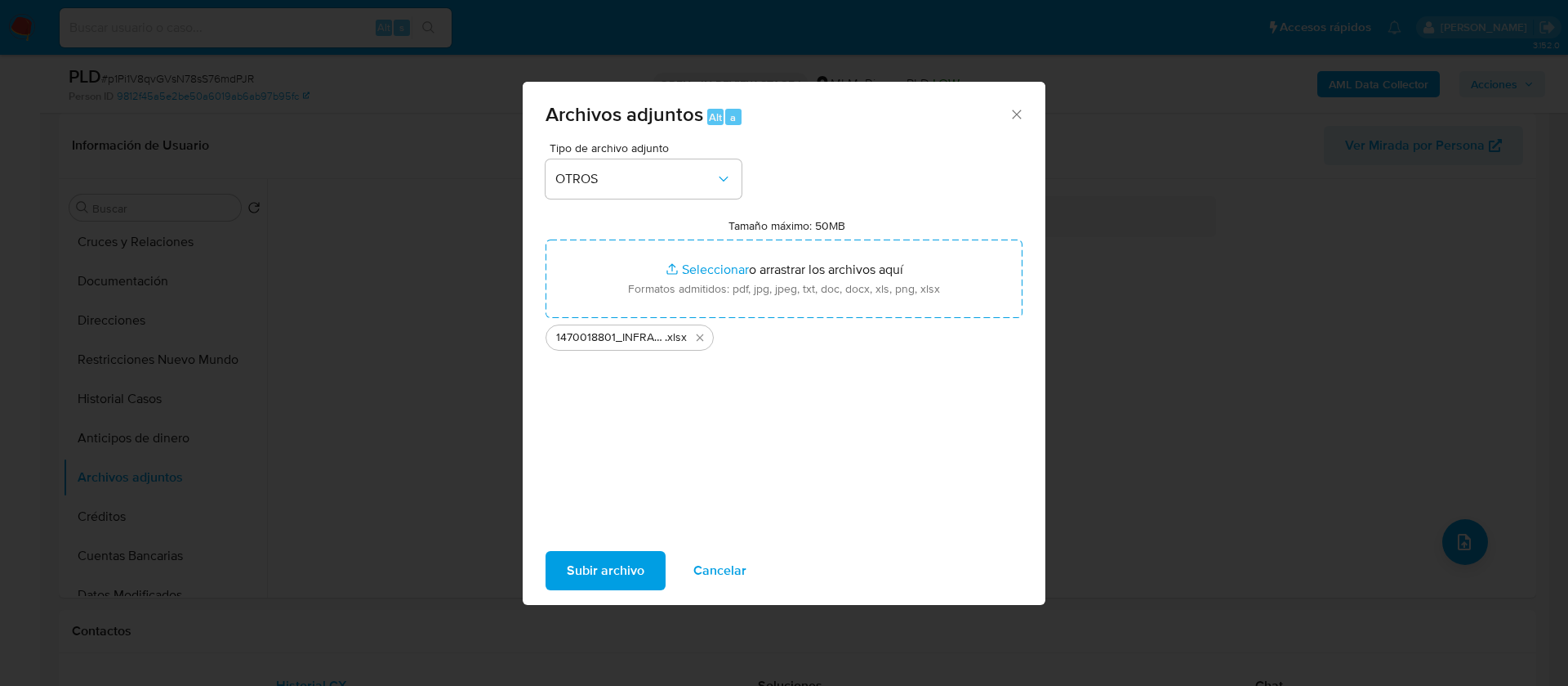
click at [585, 577] on span "Subir archivo" at bounding box center [606, 571] width 78 height 36
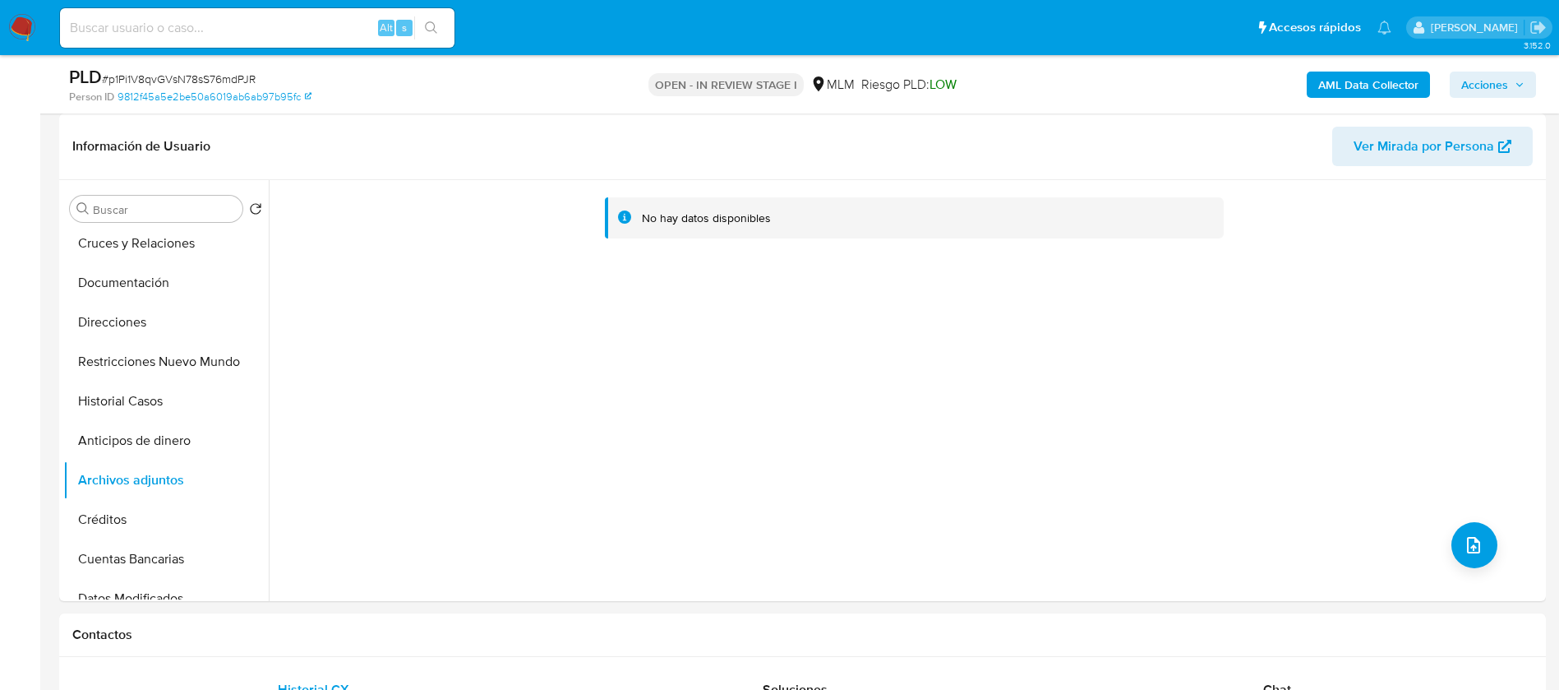
click at [140, 446] on button "Anticipos de dinero" at bounding box center [166, 440] width 206 height 39
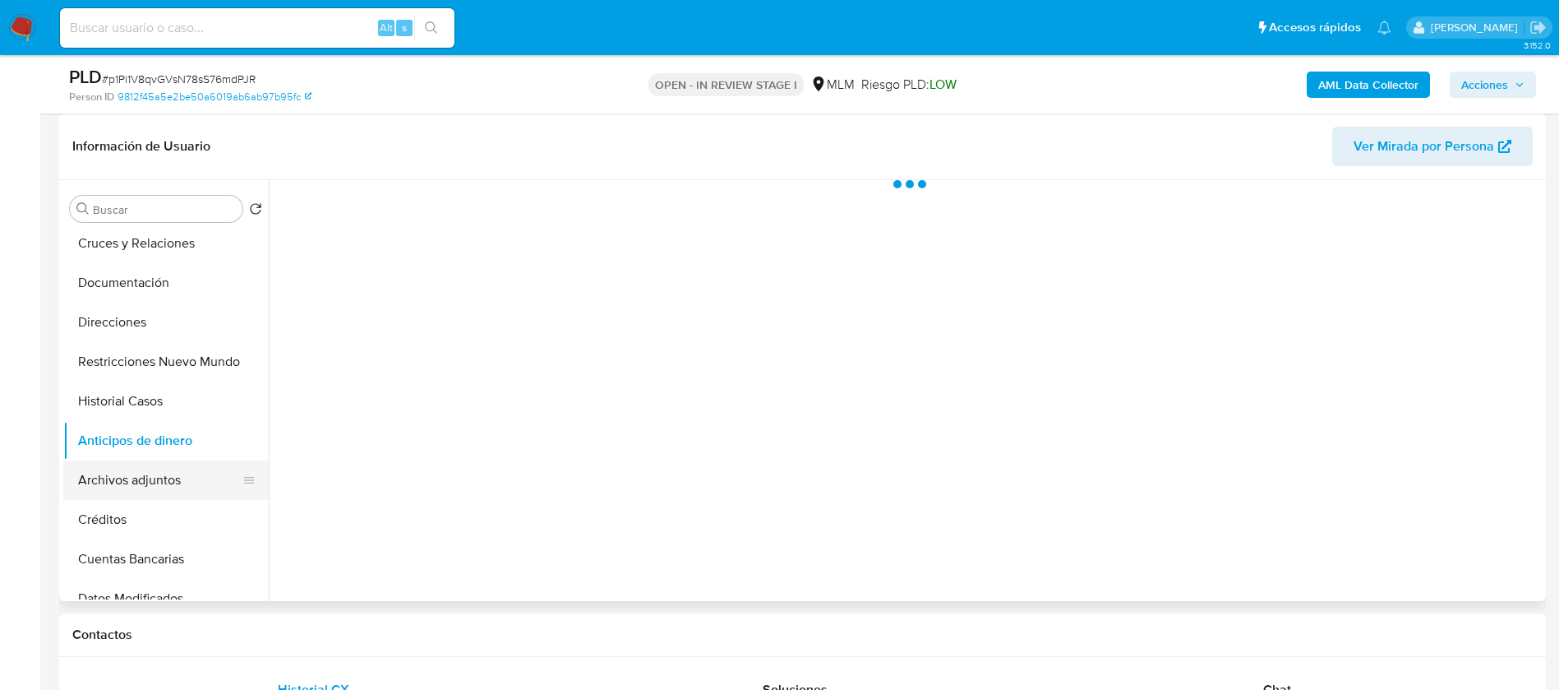
click at [137, 481] on button "Archivos adjuntos" at bounding box center [159, 479] width 192 height 39
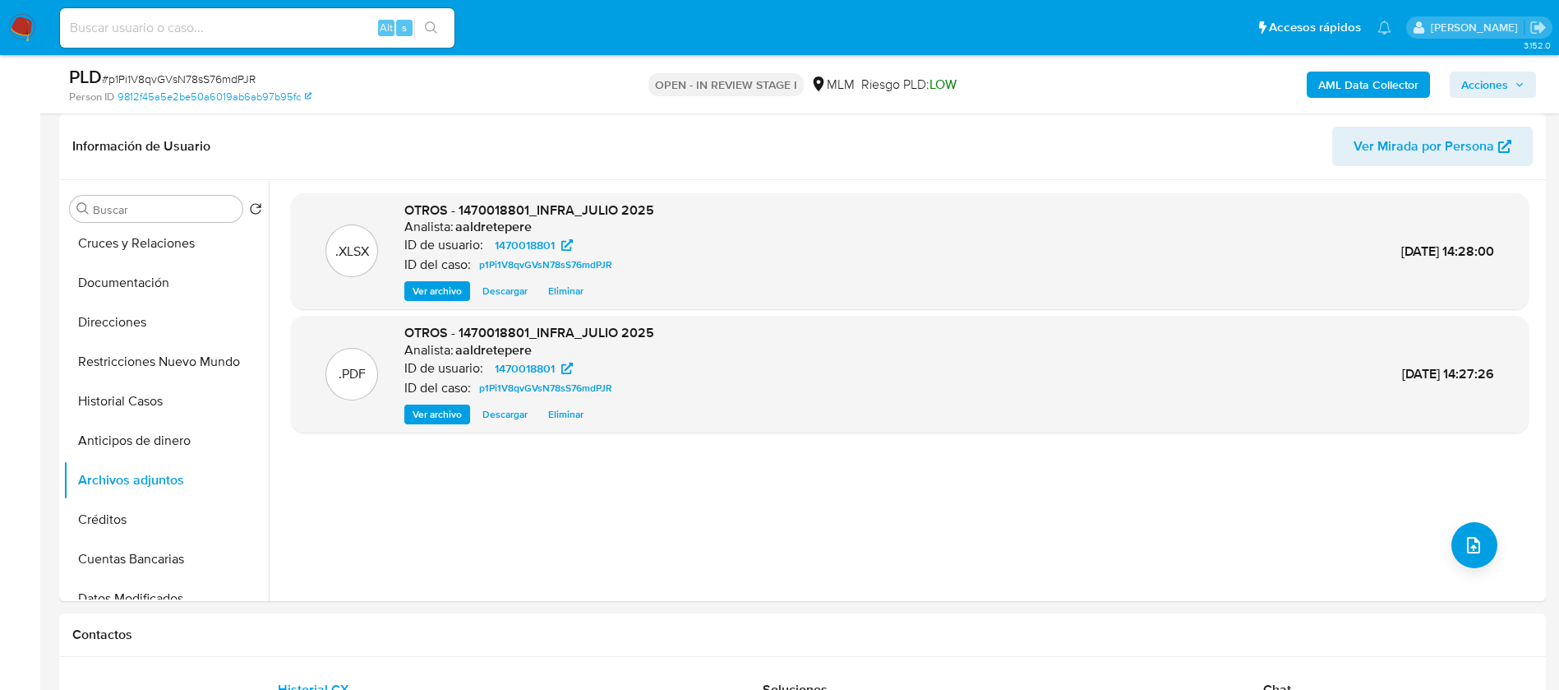
click at [1469, 85] on span "Acciones" at bounding box center [1485, 85] width 47 height 26
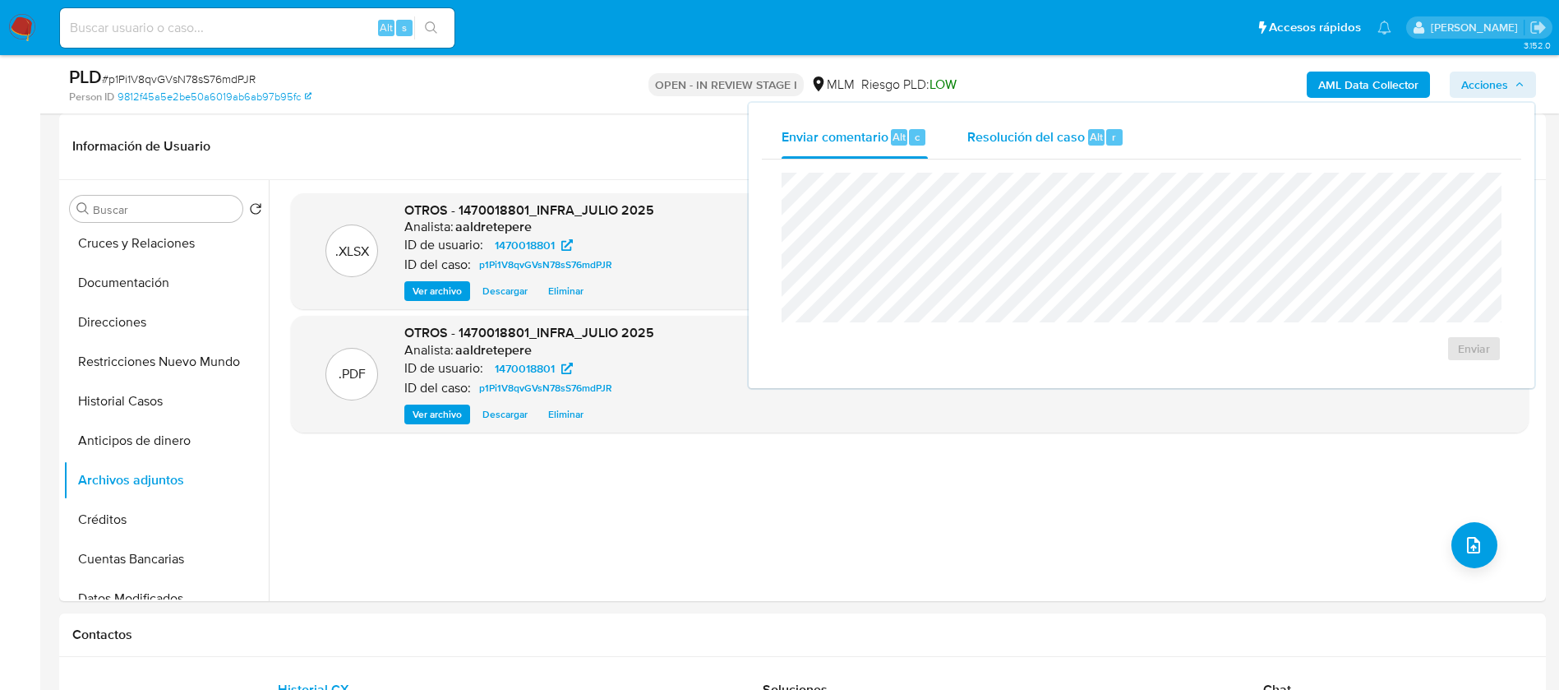
click at [1044, 146] on div "Resolución del caso Alt r" at bounding box center [1046, 137] width 157 height 43
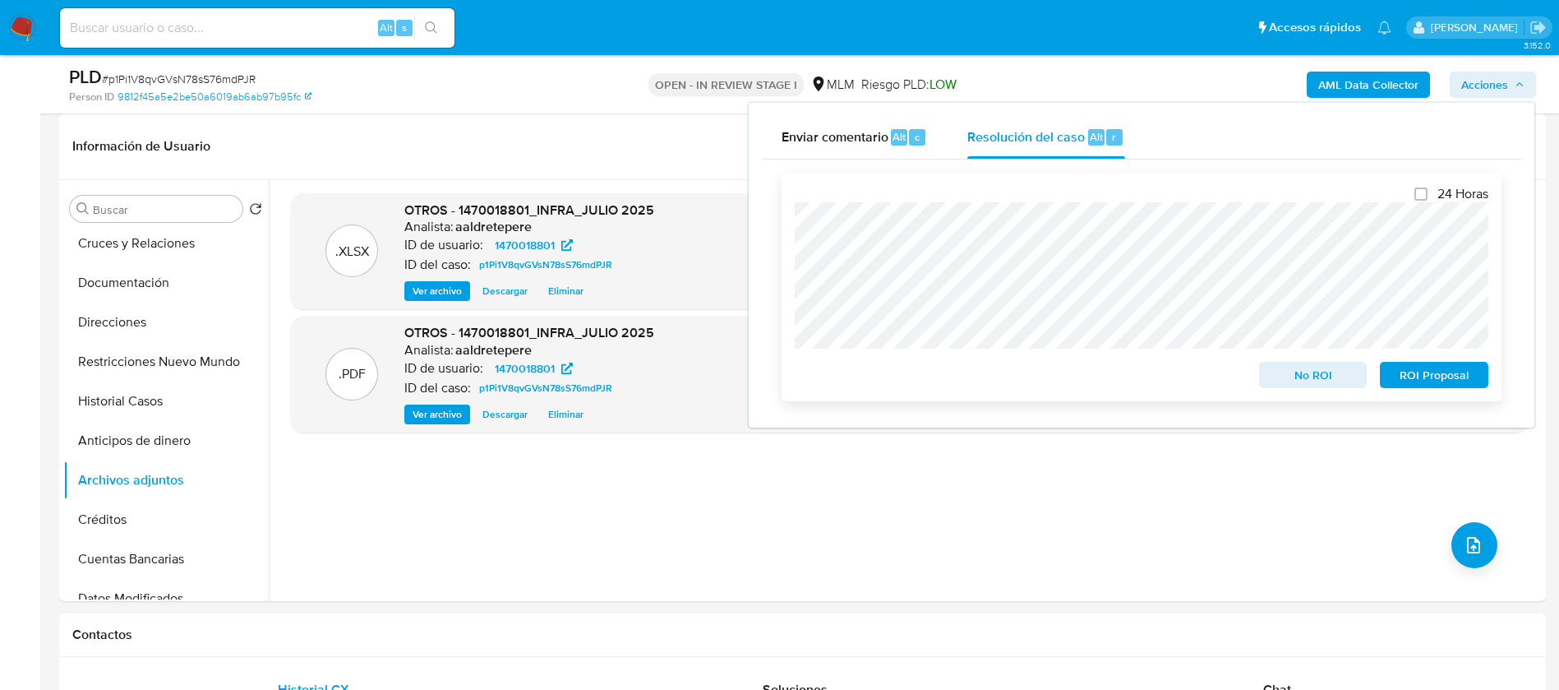
click at [794, 262] on div "24 Horas No ROI ROI Proposal" at bounding box center [1142, 287] width 720 height 229
click at [1281, 370] on span "No ROI" at bounding box center [1313, 374] width 85 height 23
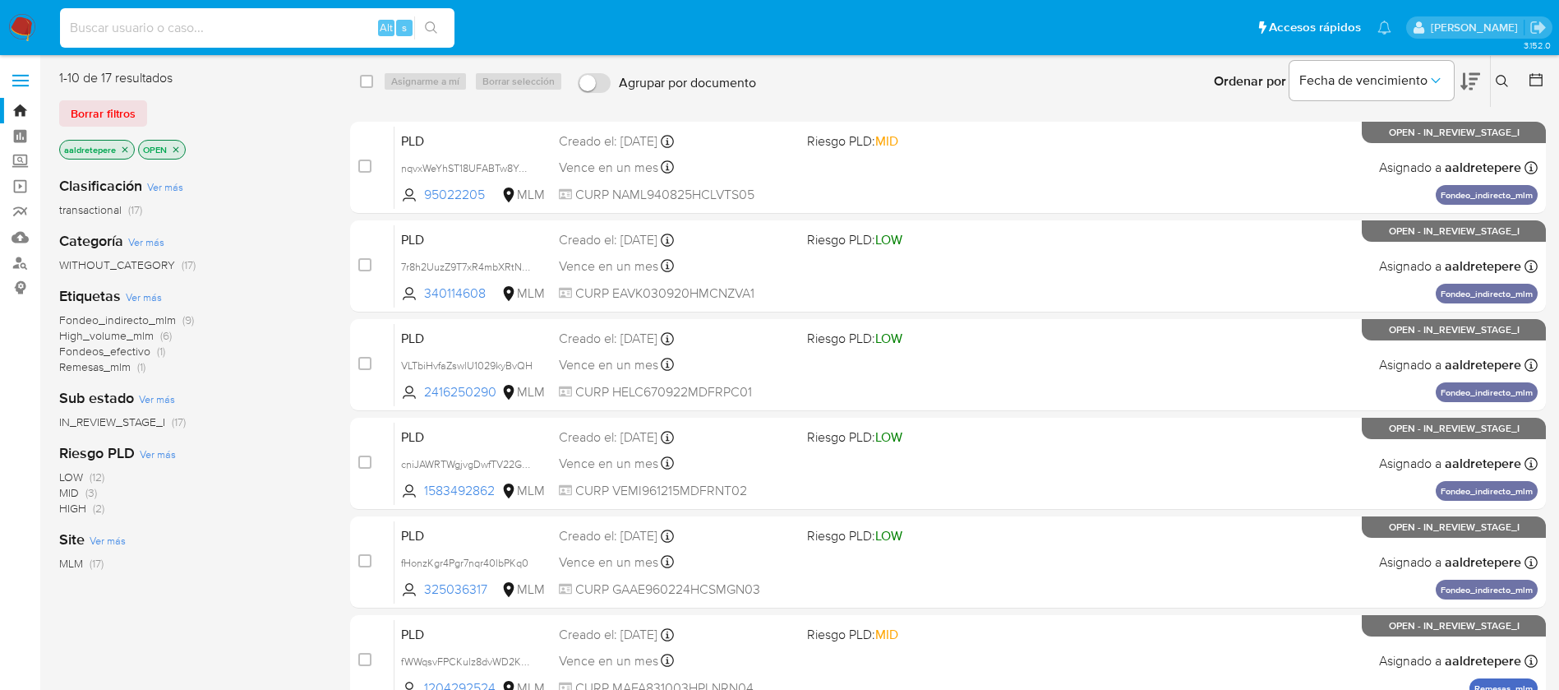
drag, startPoint x: 84, startPoint y: 26, endPoint x: 109, endPoint y: 43, distance: 30.3
click at [85, 27] on input at bounding box center [257, 27] width 395 height 21
paste input "1634430883"
type input "1634430883"
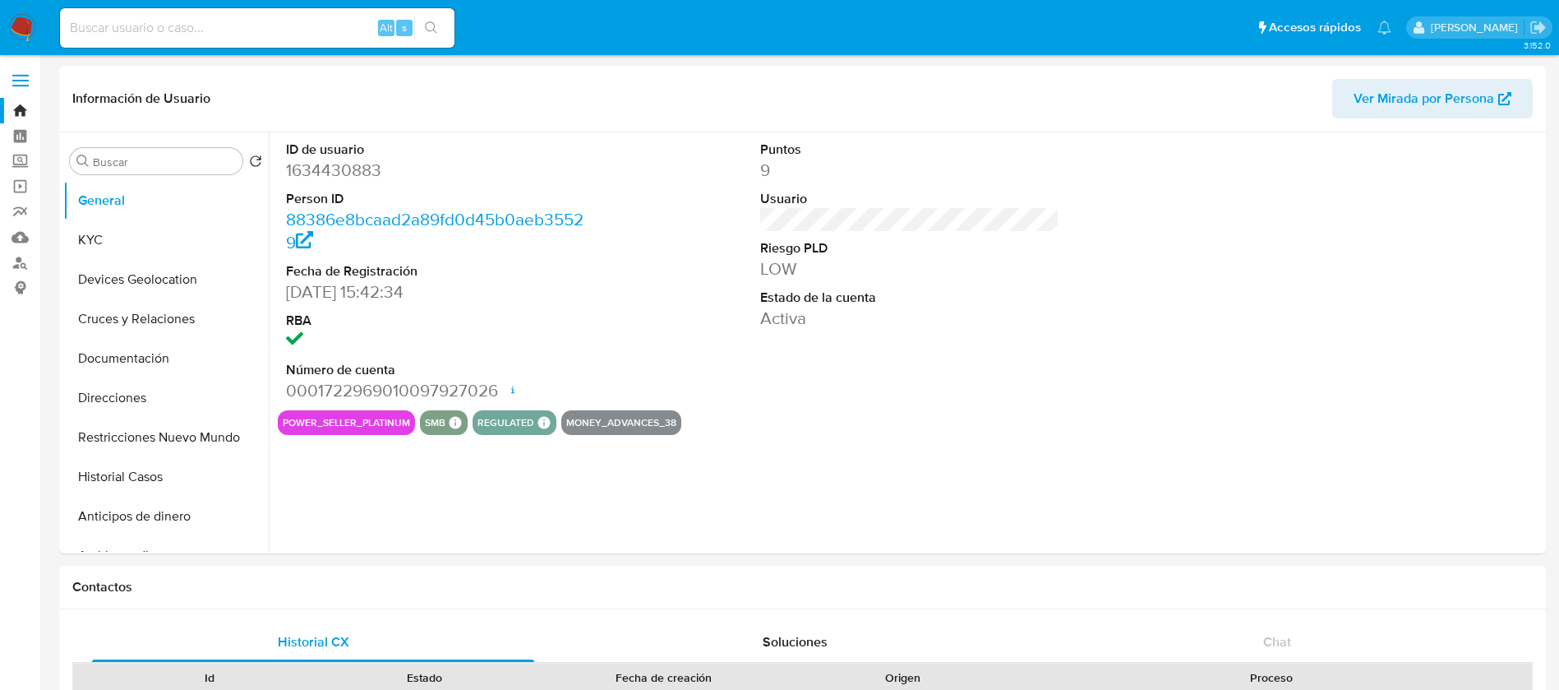
select select "10"
click at [182, 240] on button "KYC" at bounding box center [159, 239] width 192 height 39
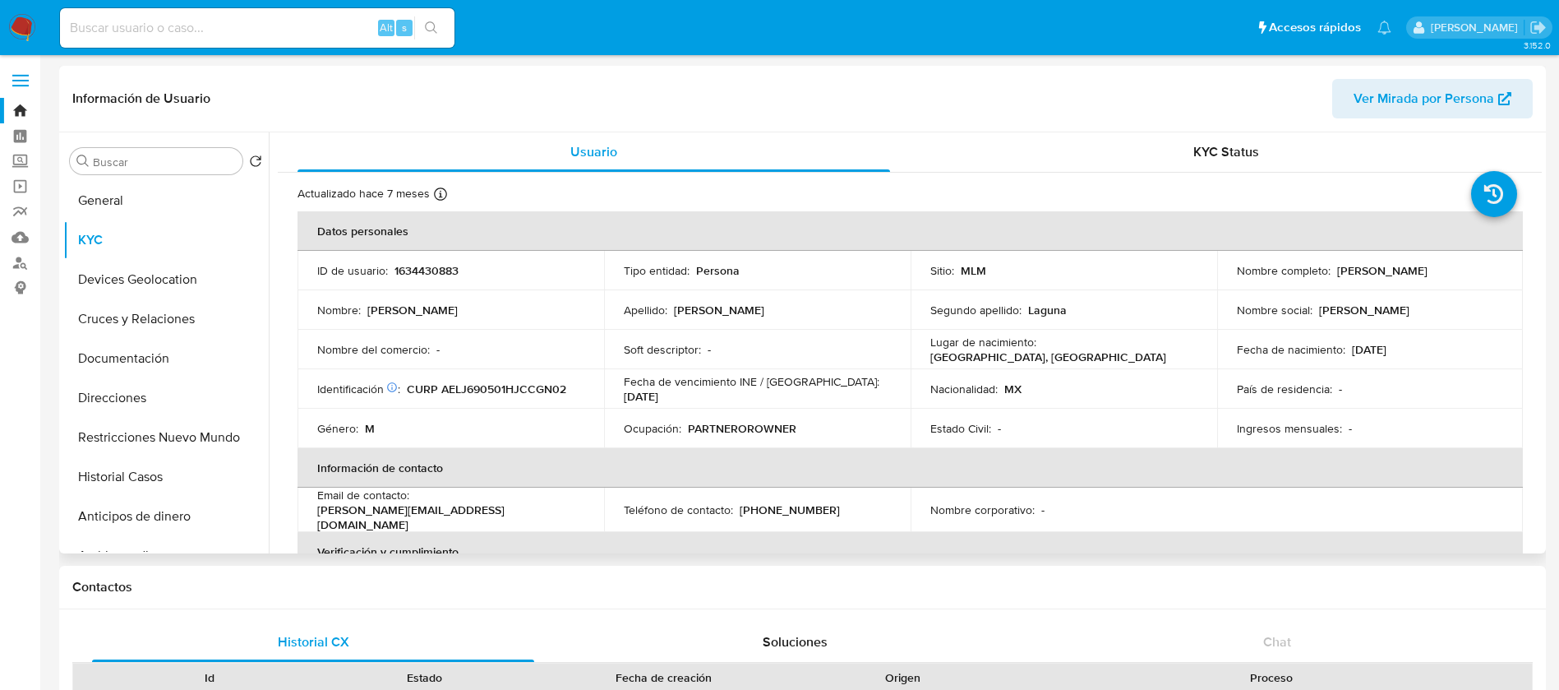
click at [450, 266] on p "1634430883" at bounding box center [427, 270] width 64 height 15
copy p "1634430883"
drag, startPoint x: 419, startPoint y: 447, endPoint x: 768, endPoint y: 433, distance: 348.8
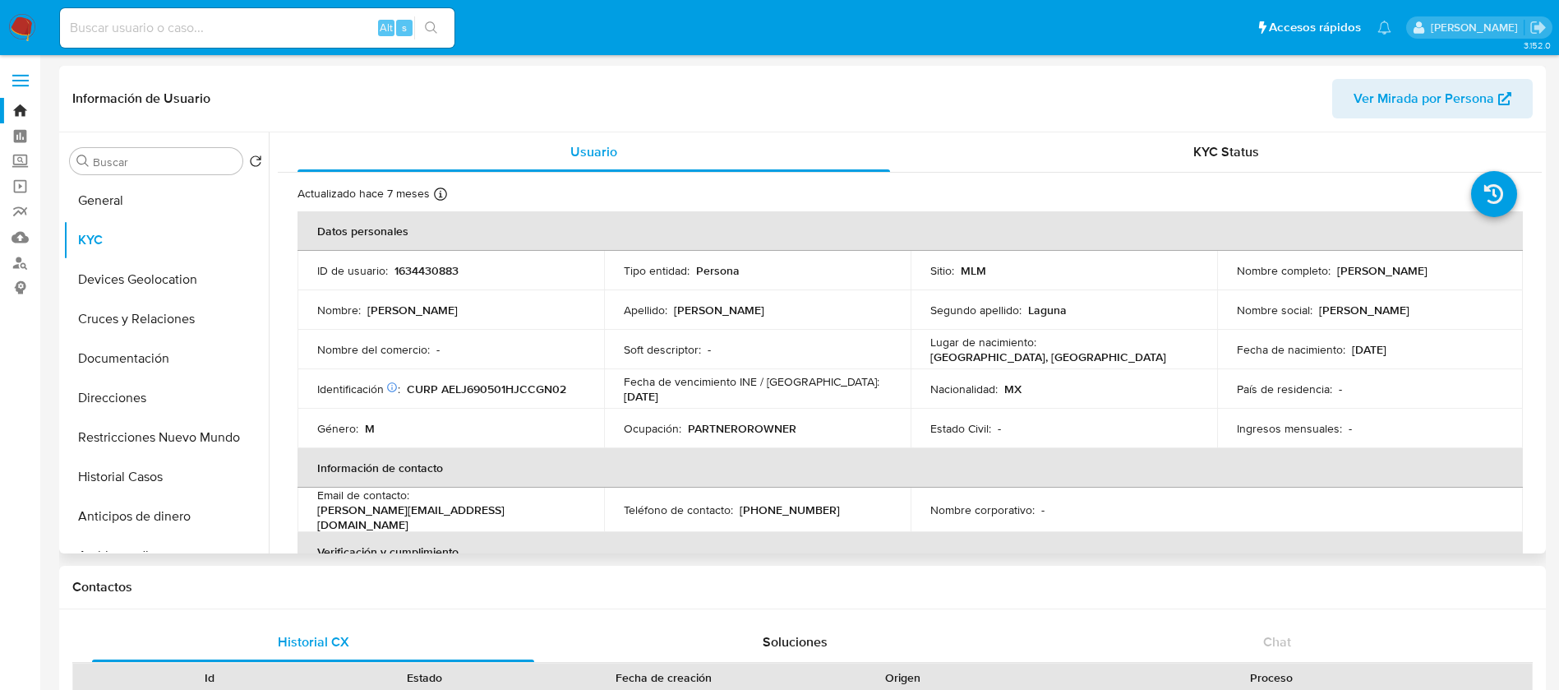
click at [421, 448] on th "Información de contacto" at bounding box center [911, 467] width 1226 height 39
drag, startPoint x: 868, startPoint y: 413, endPoint x: 931, endPoint y: 419, distance: 63.6
click at [931, 419] on tr "Género : M Ocupación : PARTNEROROWNER Estado Civil : - Ingresos mensuales : -" at bounding box center [911, 428] width 1226 height 39
click at [640, 416] on td "Ocupación : PARTNEROROWNER" at bounding box center [757, 428] width 307 height 39
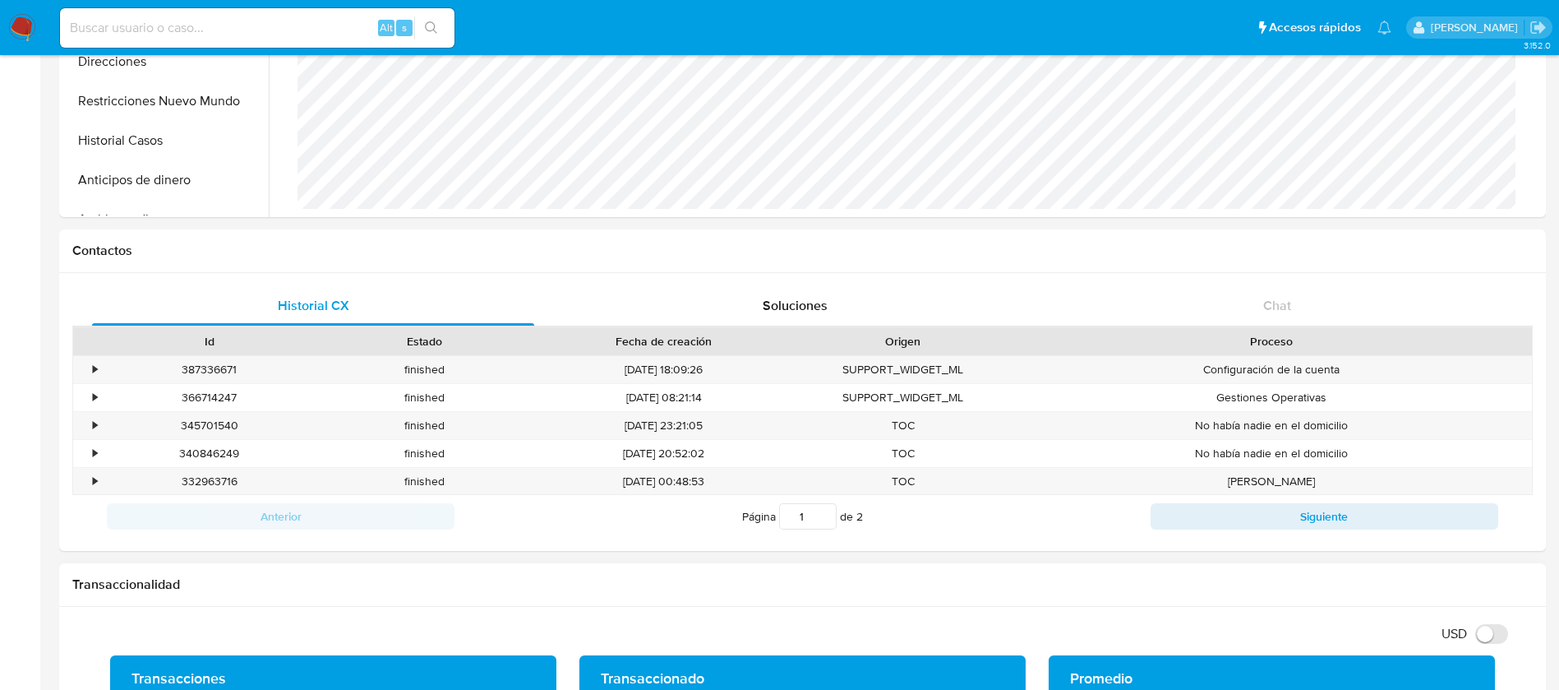
scroll to position [617, 0]
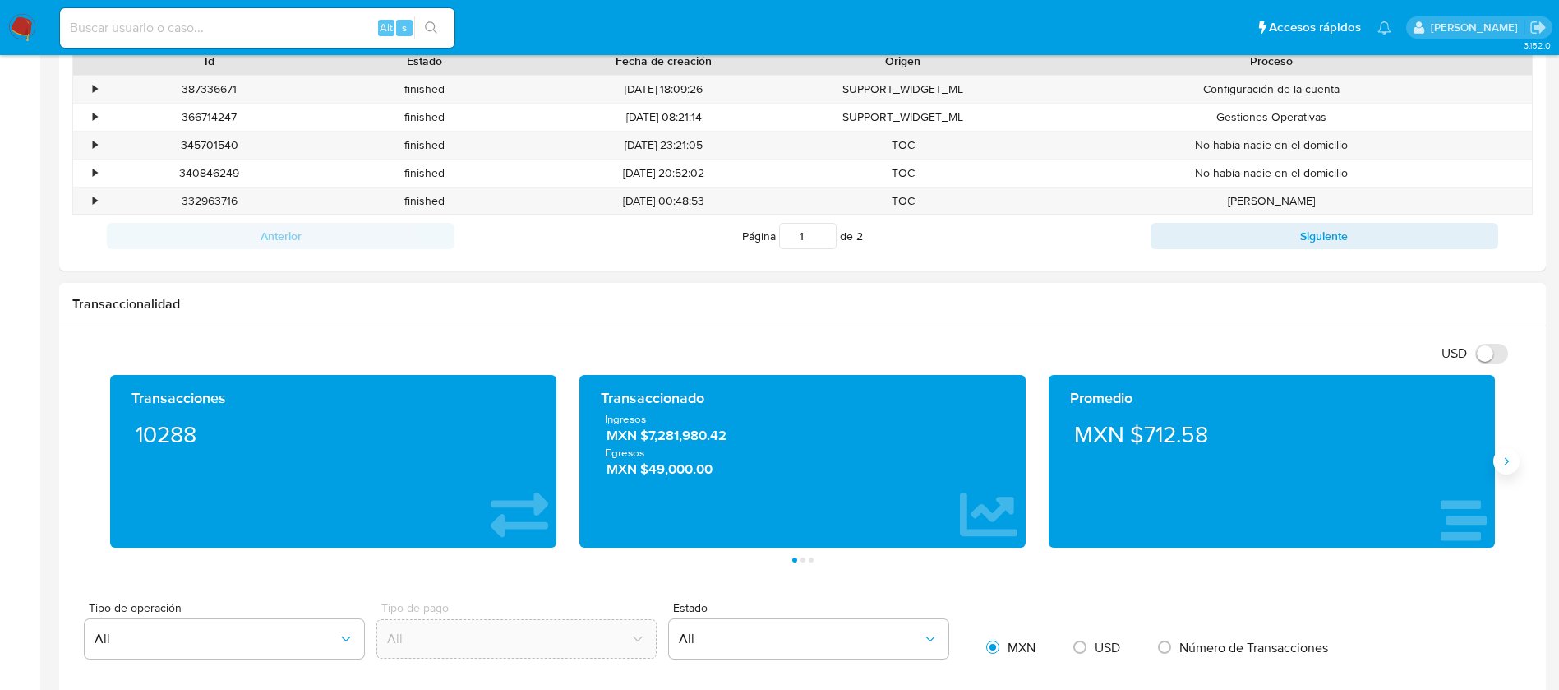
click at [1508, 464] on icon "Siguiente" at bounding box center [1506, 461] width 13 height 13
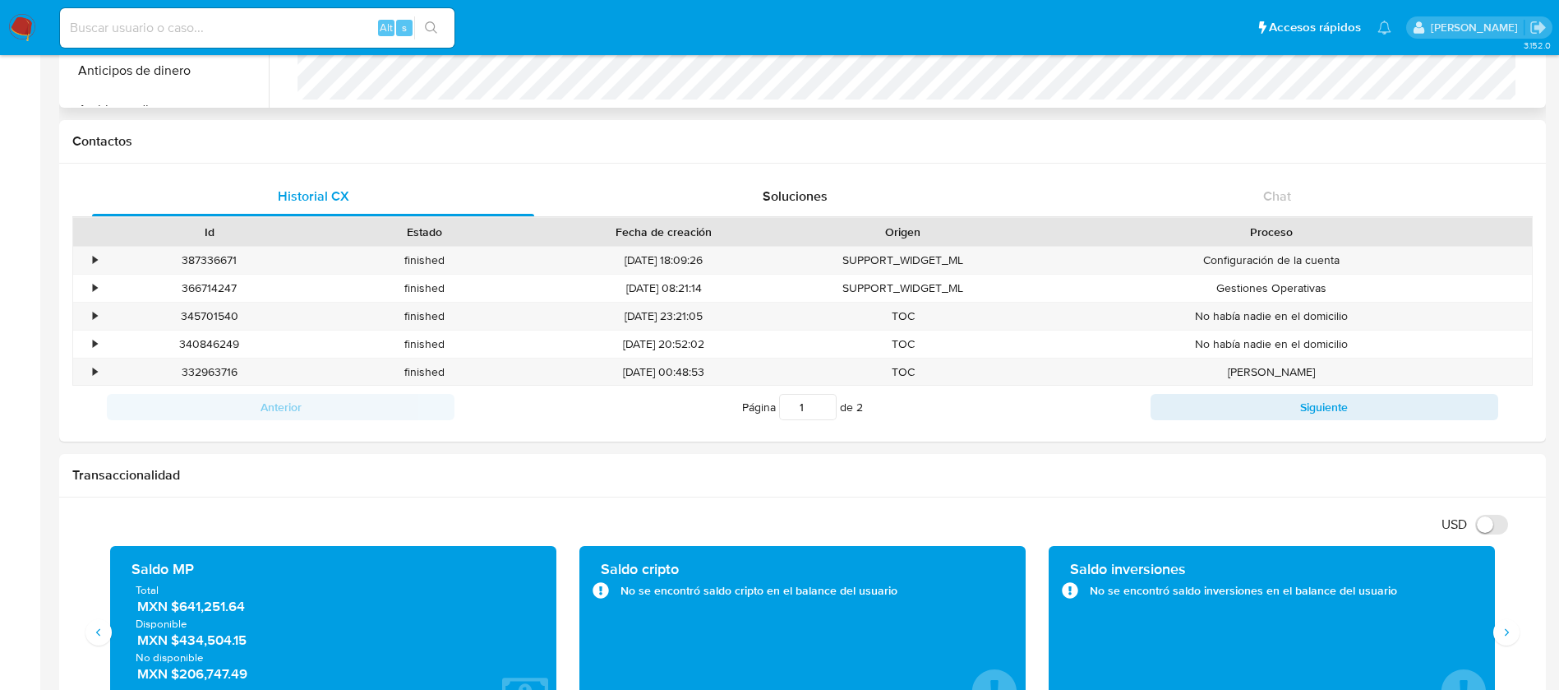
scroll to position [0, 0]
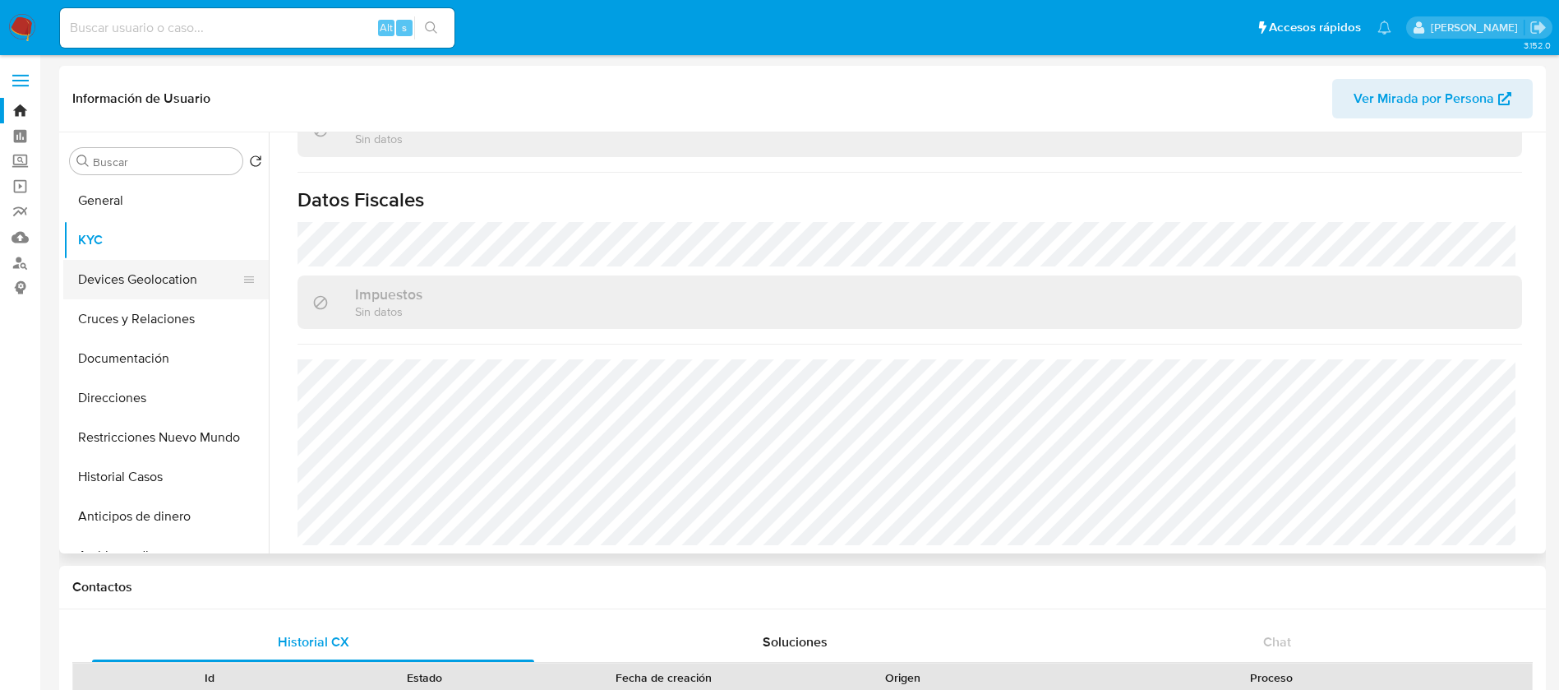
click at [168, 268] on button "Devices Geolocation" at bounding box center [159, 279] width 192 height 39
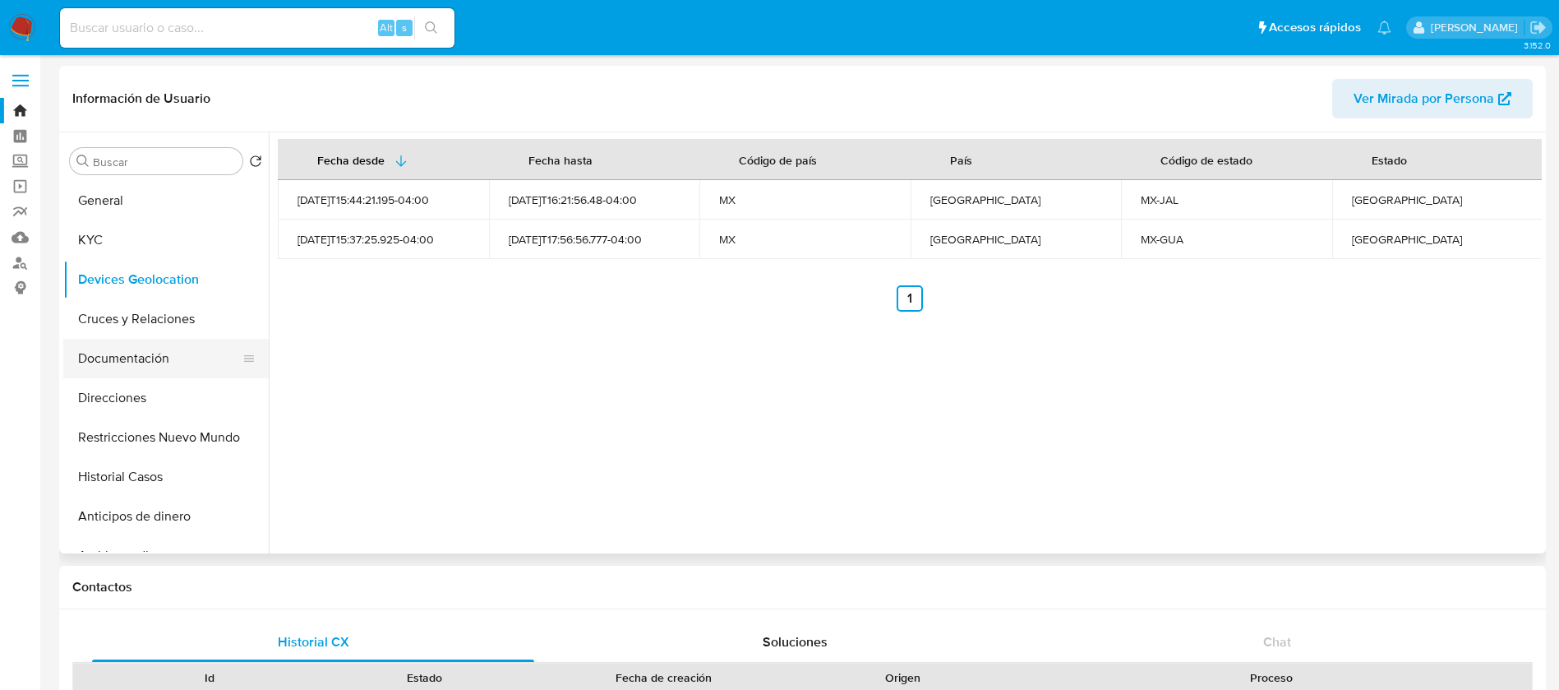
click at [190, 353] on button "Documentación" at bounding box center [159, 358] width 192 height 39
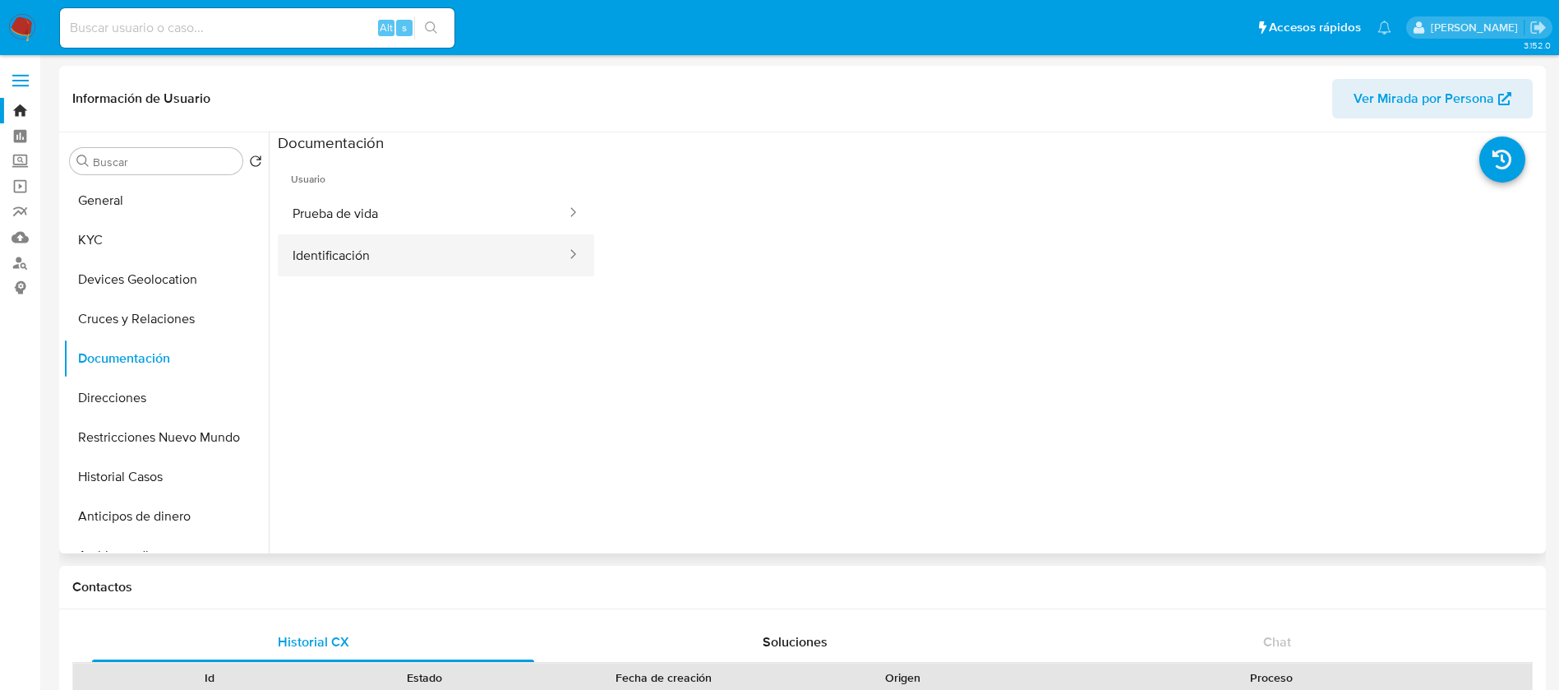
click at [362, 251] on button "Identificación" at bounding box center [423, 255] width 290 height 42
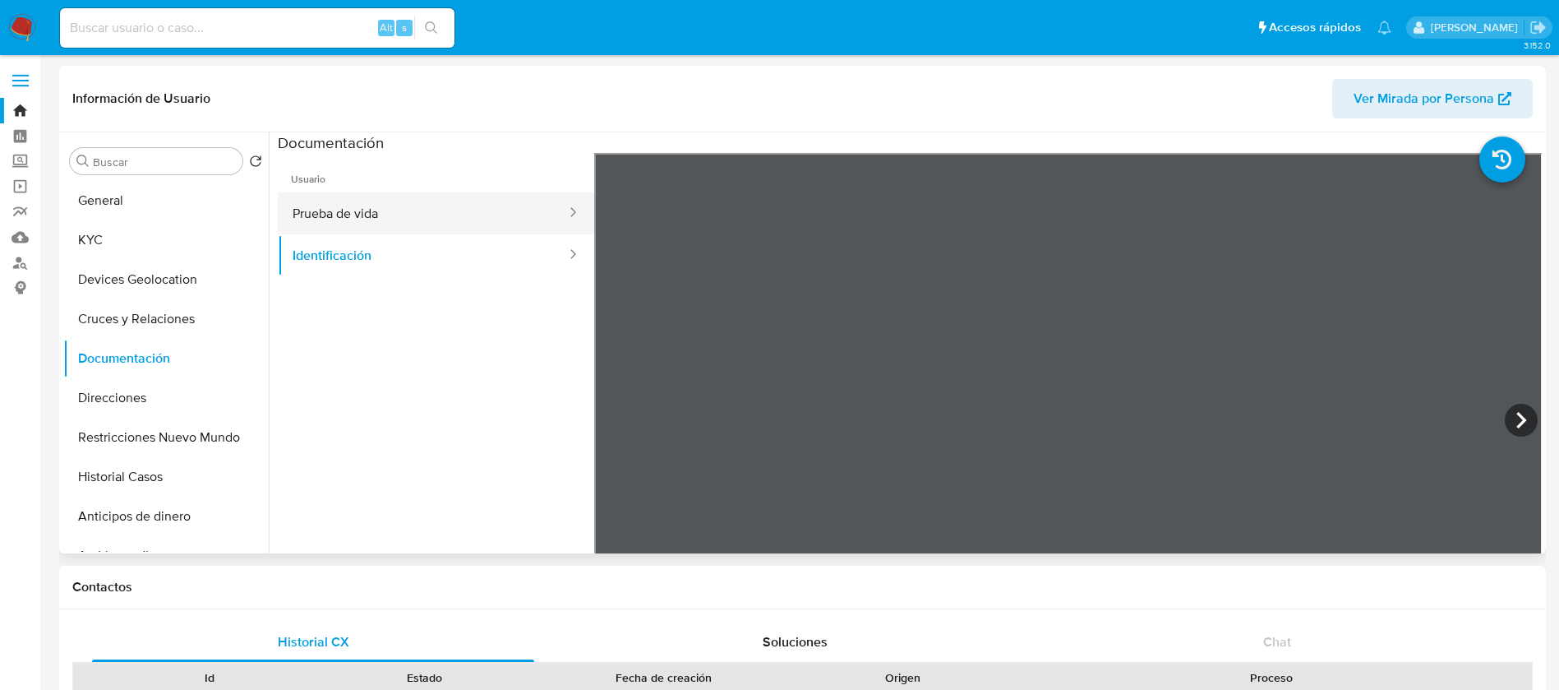
click at [362, 223] on button "Prueba de vida" at bounding box center [423, 213] width 290 height 42
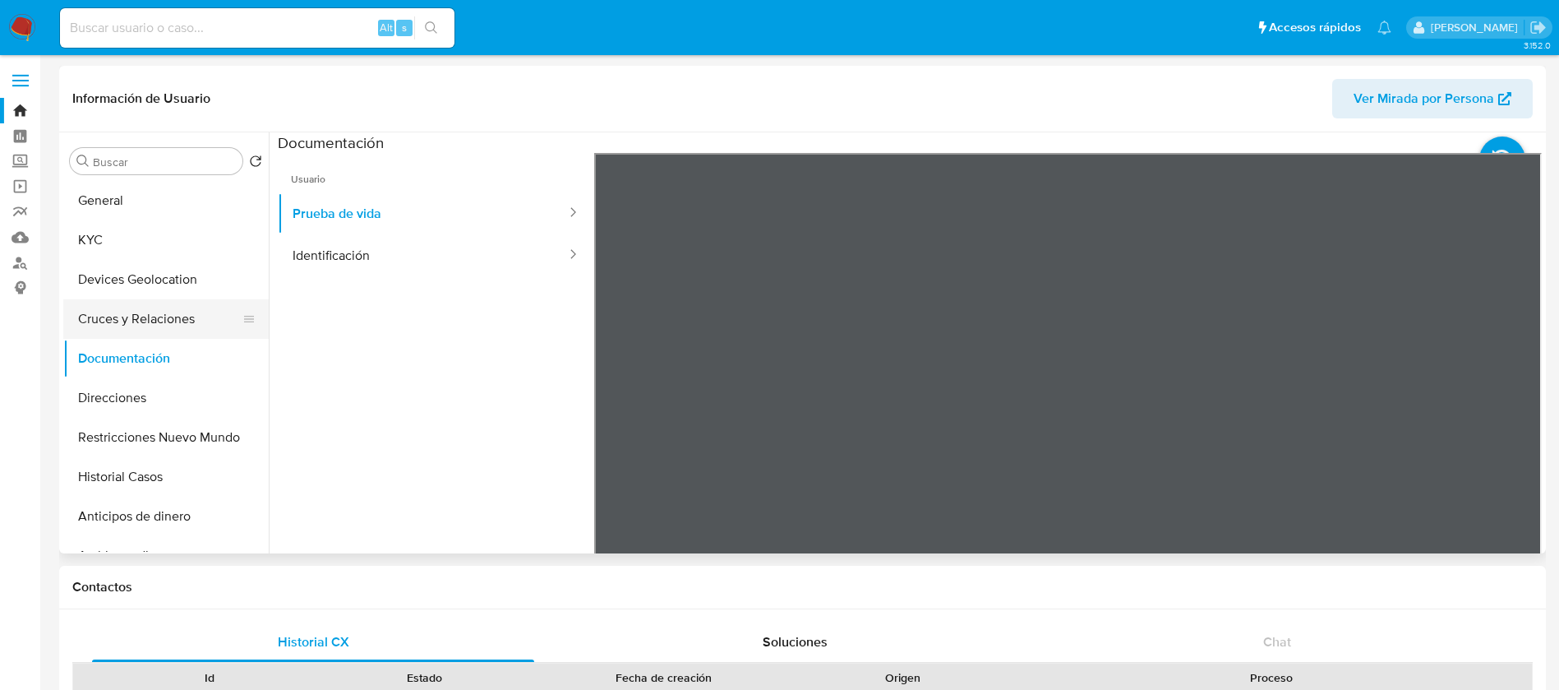
click at [198, 326] on button "Cruces y Relaciones" at bounding box center [159, 318] width 192 height 39
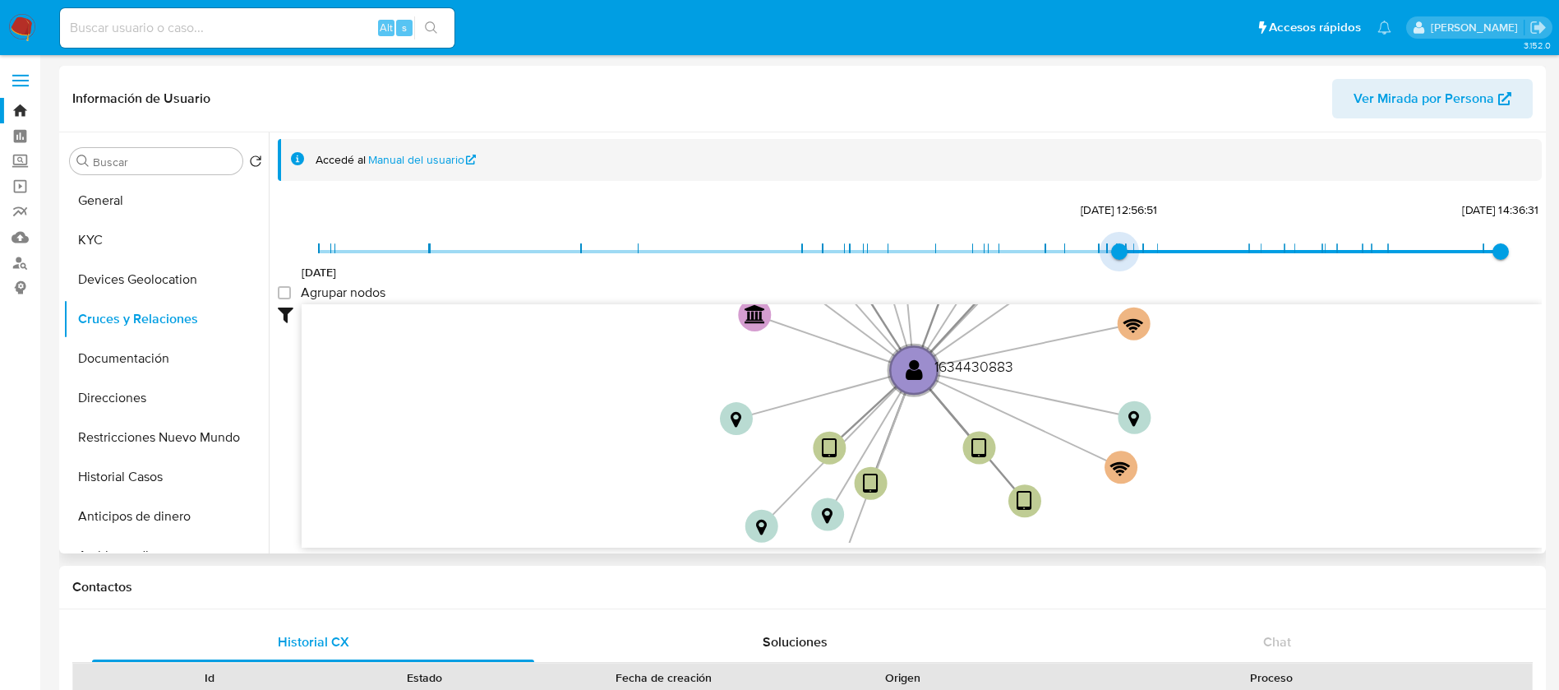
type input "1737745011000"
drag, startPoint x: 320, startPoint y: 257, endPoint x: 1117, endPoint y: 243, distance: 797.6
click at [1117, 243] on span "24/1/2025, 12:56:51" at bounding box center [1119, 251] width 16 height 16
click at [290, 287] on group_nodes "Agrupar nodos" at bounding box center [284, 292] width 13 height 13
checkbox group_nodes "true"
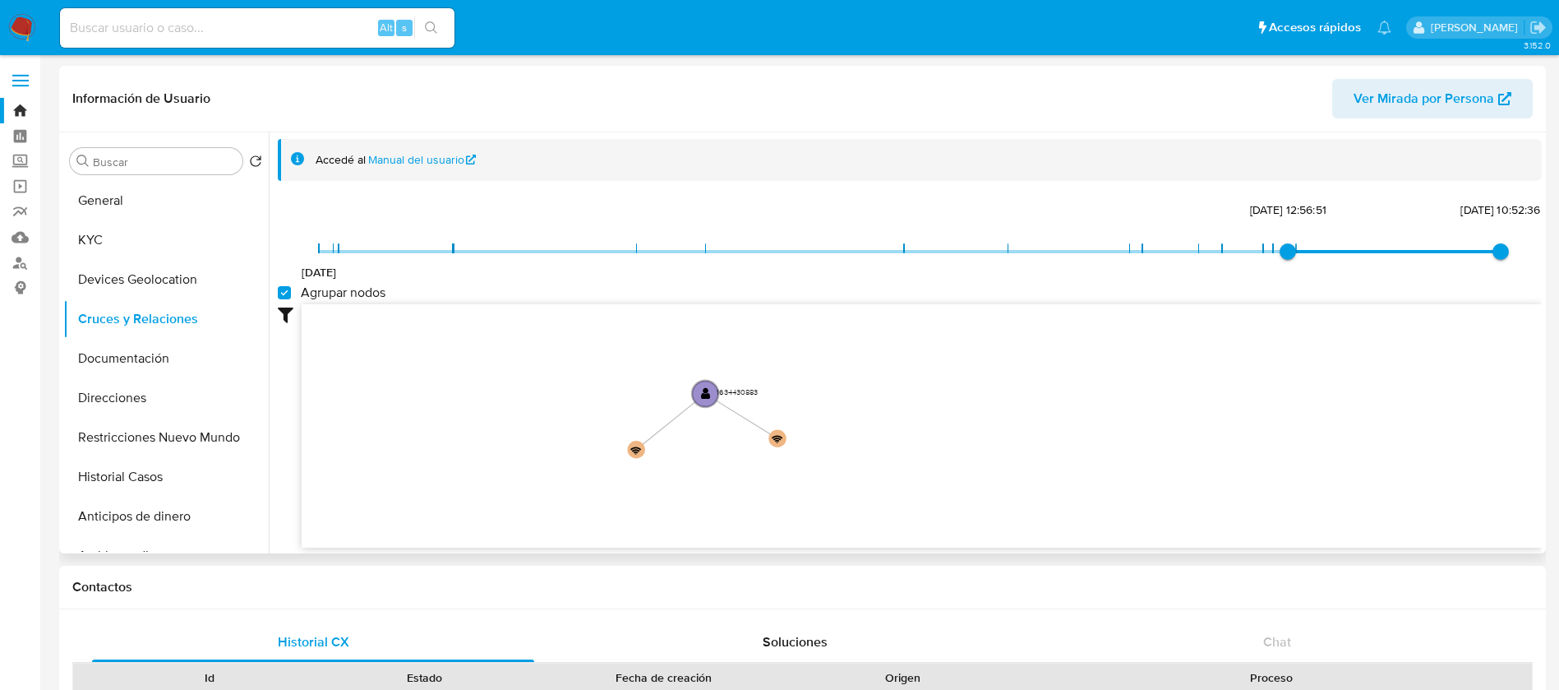
drag, startPoint x: 483, startPoint y: 353, endPoint x: 482, endPoint y: 390, distance: 36.2
click at [482, 390] on icon "user-1634430883  1634430883 phone-25ac96813fbe2d72a5d6530c37a82356  person-88…" at bounding box center [922, 423] width 1241 height 238
click at [170, 412] on button "Direcciones" at bounding box center [159, 397] width 192 height 39
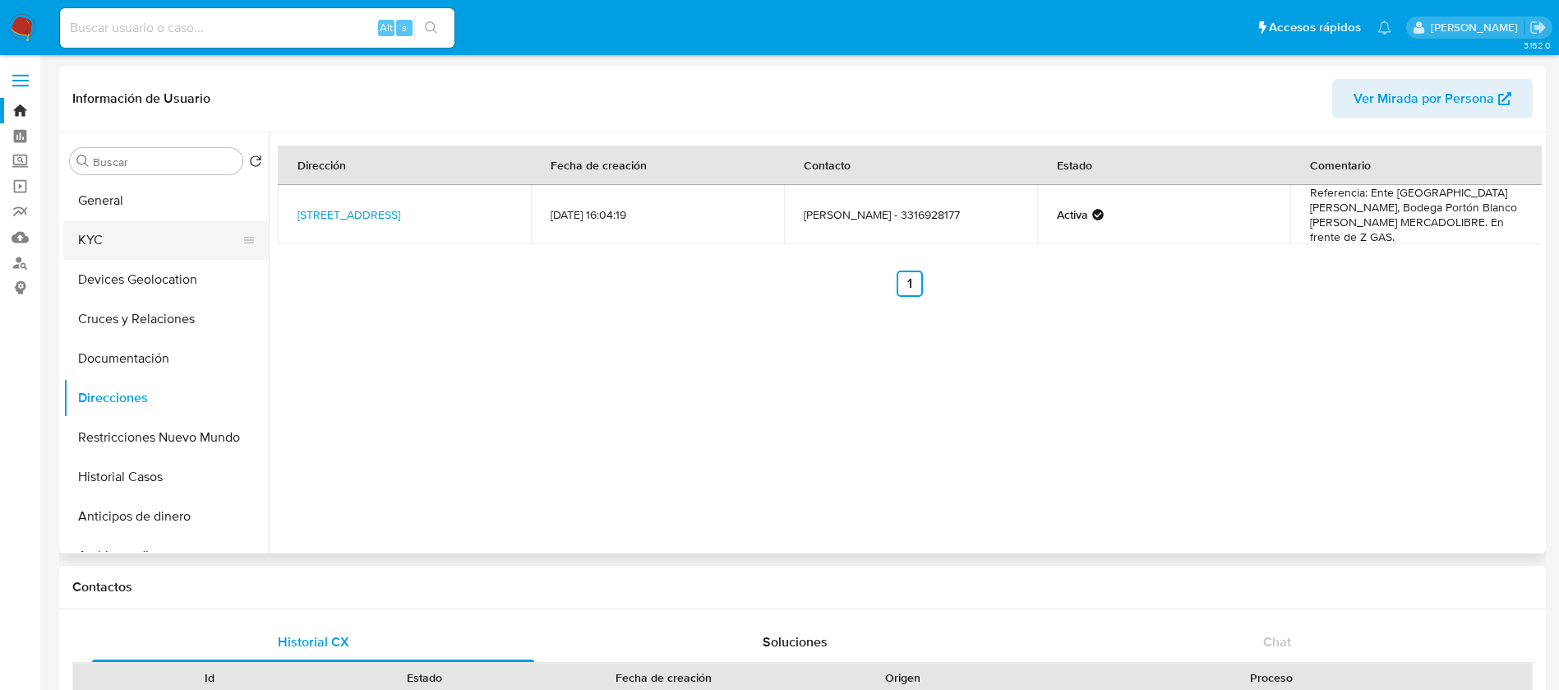
click at [99, 224] on button "KYC" at bounding box center [159, 239] width 192 height 39
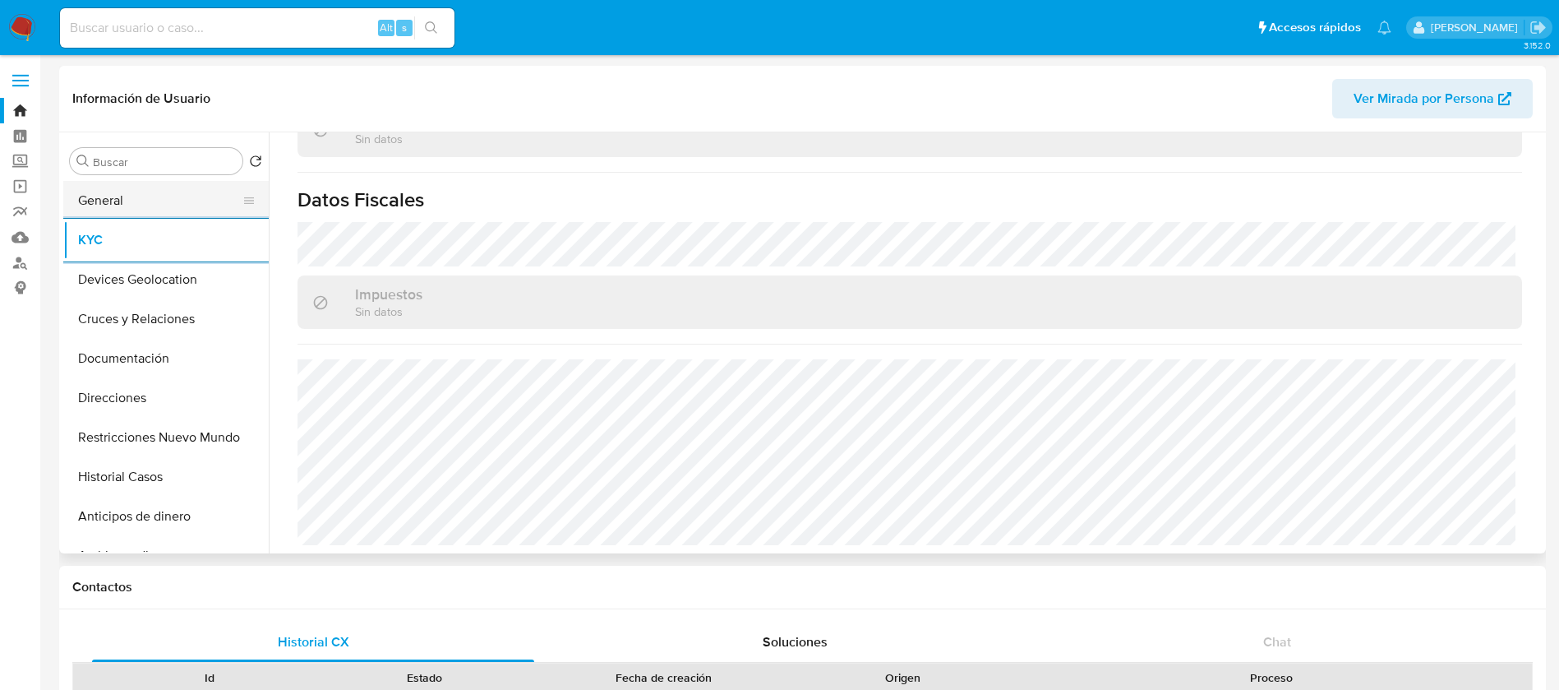
click at [192, 202] on button "General" at bounding box center [159, 200] width 192 height 39
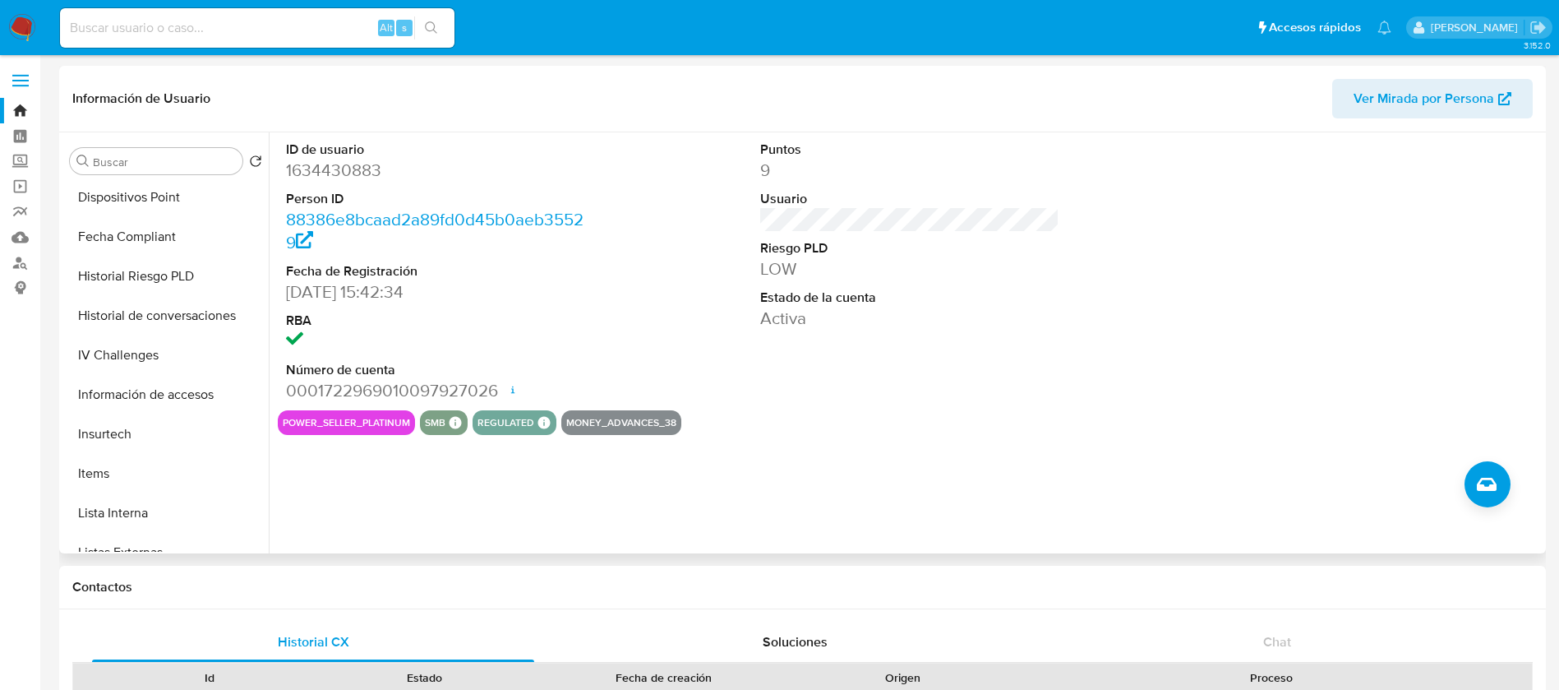
scroll to position [655, 0]
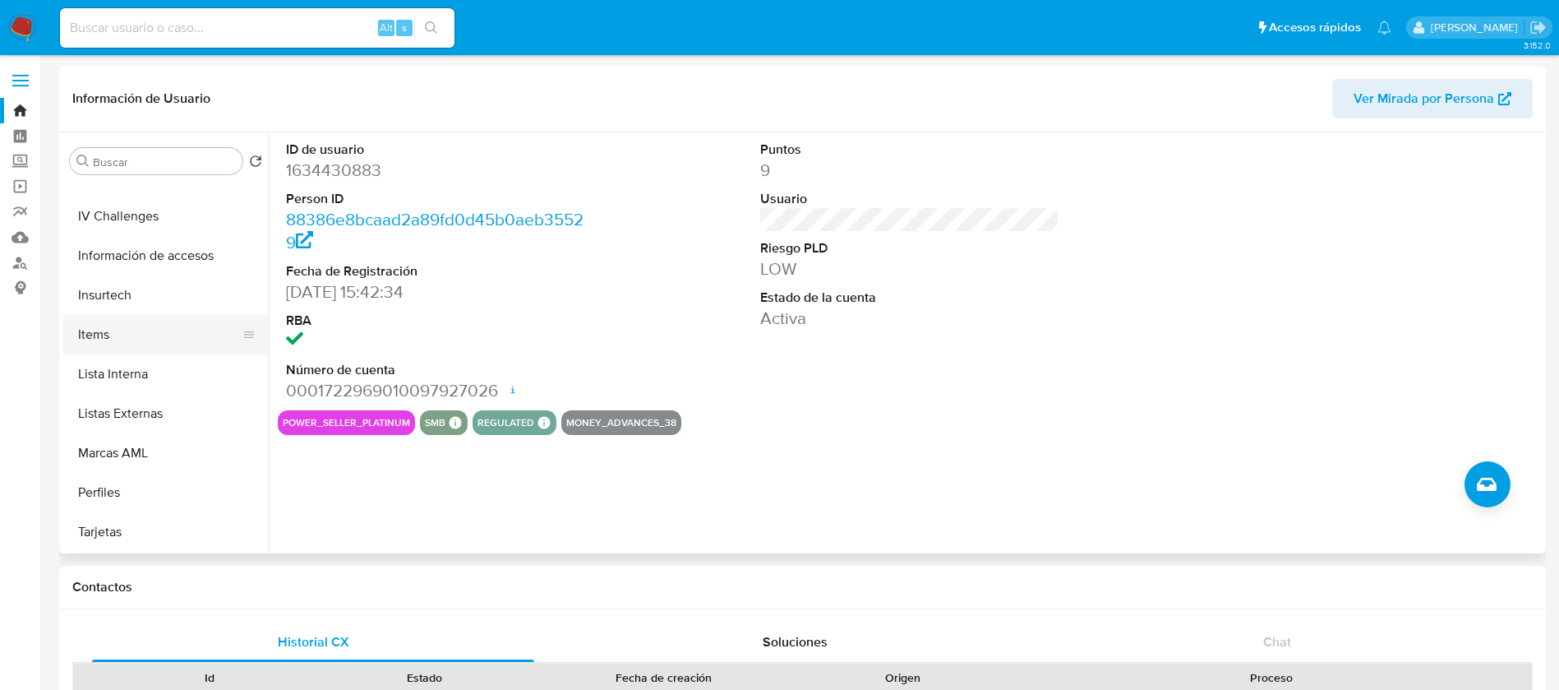
click at [129, 336] on button "Items" at bounding box center [159, 334] width 192 height 39
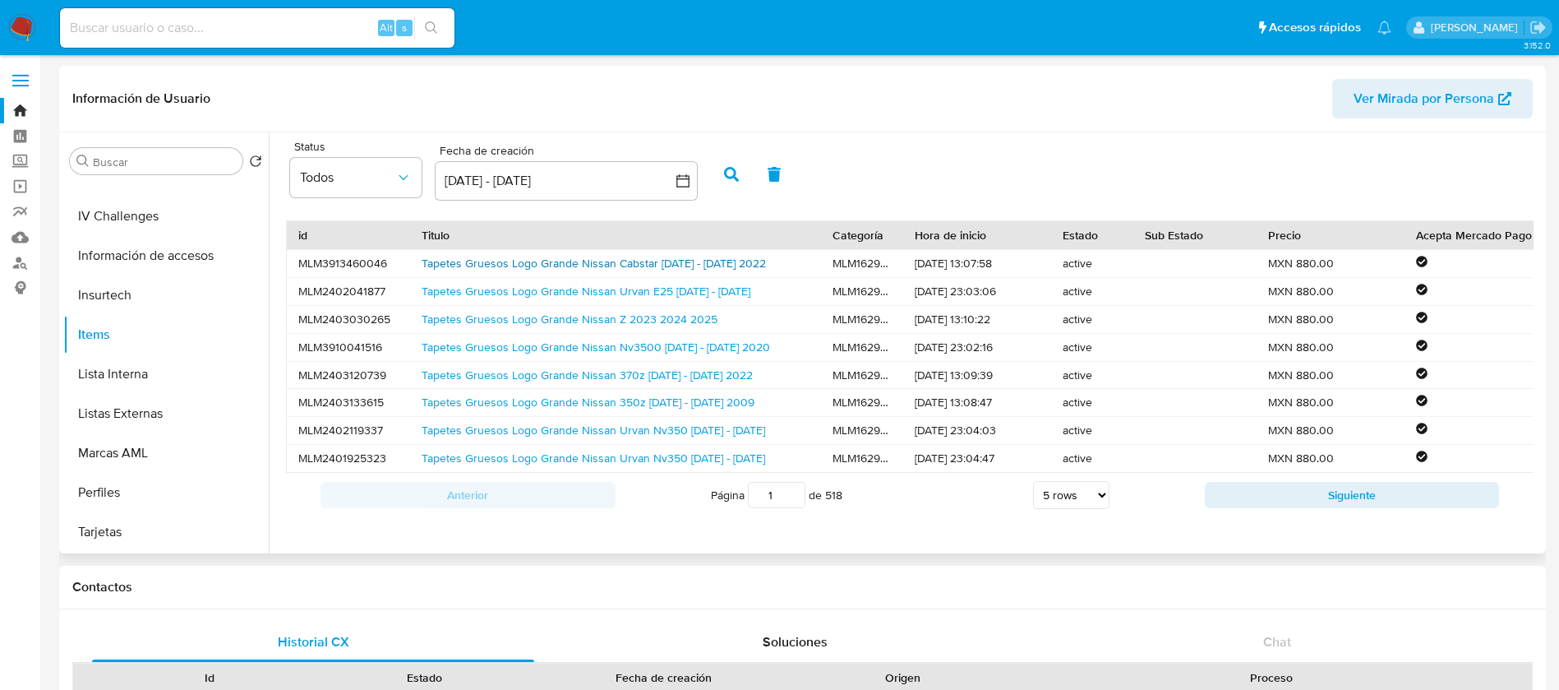
click at [520, 265] on link "Tapetes Gruesos Logo Grande Nissan Cabstar 2008 - 2021 2022" at bounding box center [594, 263] width 344 height 16
click at [1286, 508] on button "Siguiente" at bounding box center [1352, 495] width 295 height 26
click at [567, 261] on link "Tapetes Gruesos Logo Grande Nissan Nv2500 2013 - 2019 2020" at bounding box center [596, 263] width 349 height 16
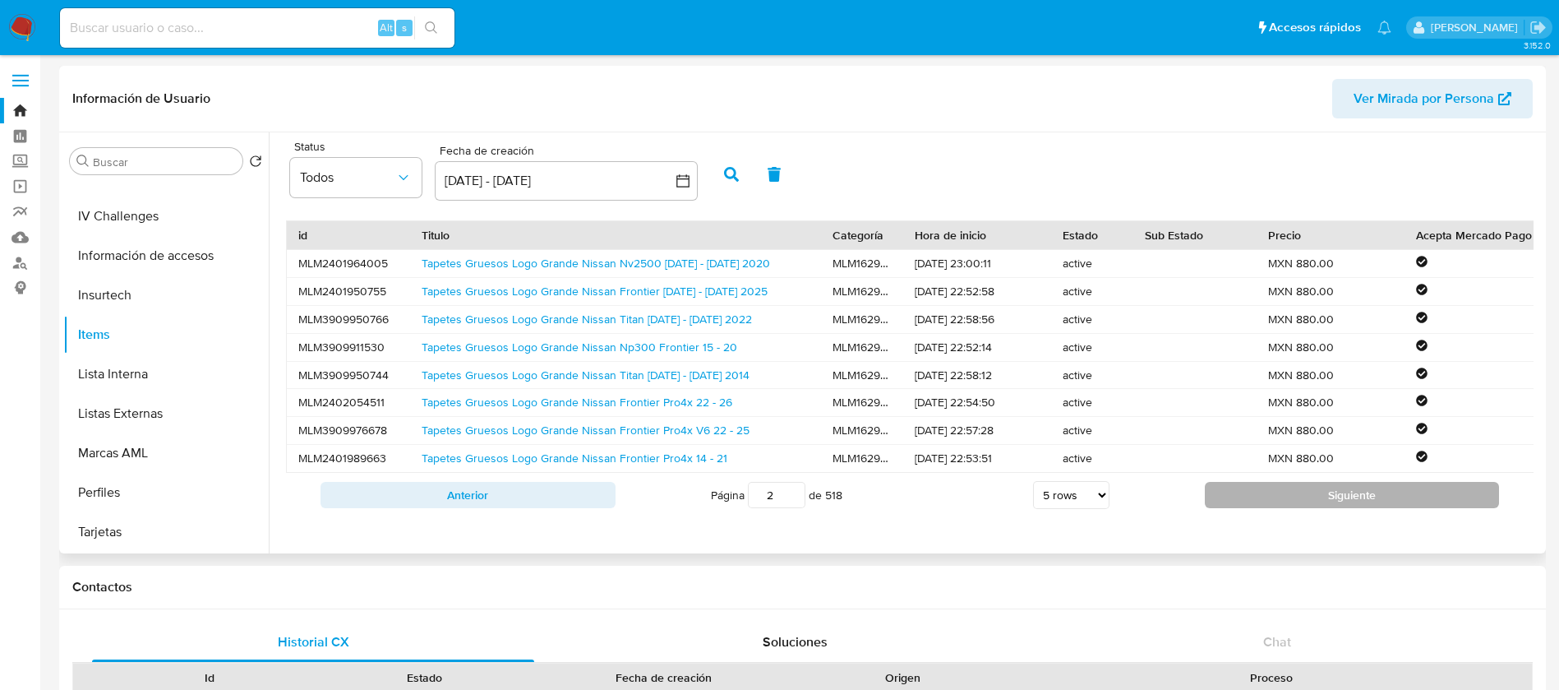
click at [1246, 508] on button "Siguiente" at bounding box center [1352, 495] width 295 height 26
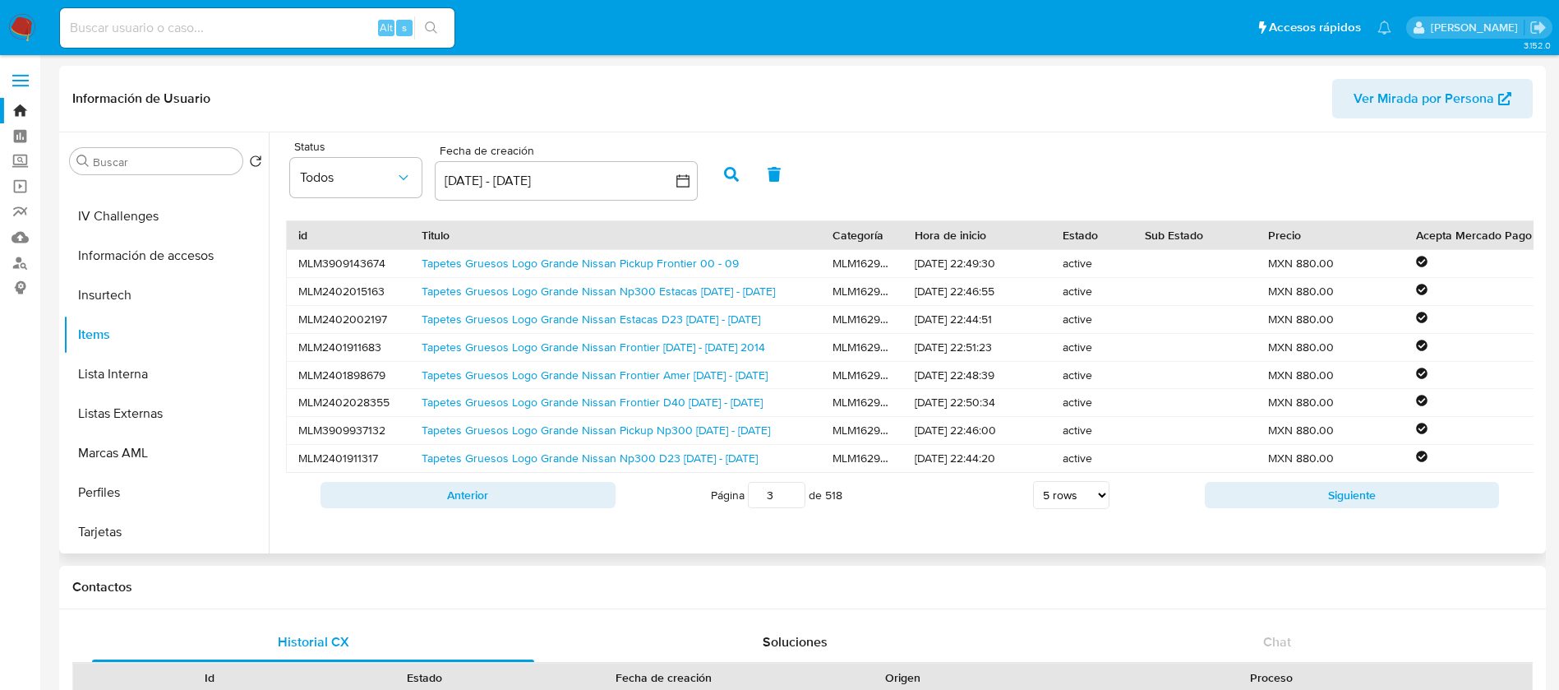
click at [1246, 508] on button "Siguiente" at bounding box center [1352, 495] width 295 height 26
click at [1248, 508] on button "Siguiente" at bounding box center [1352, 495] width 295 height 26
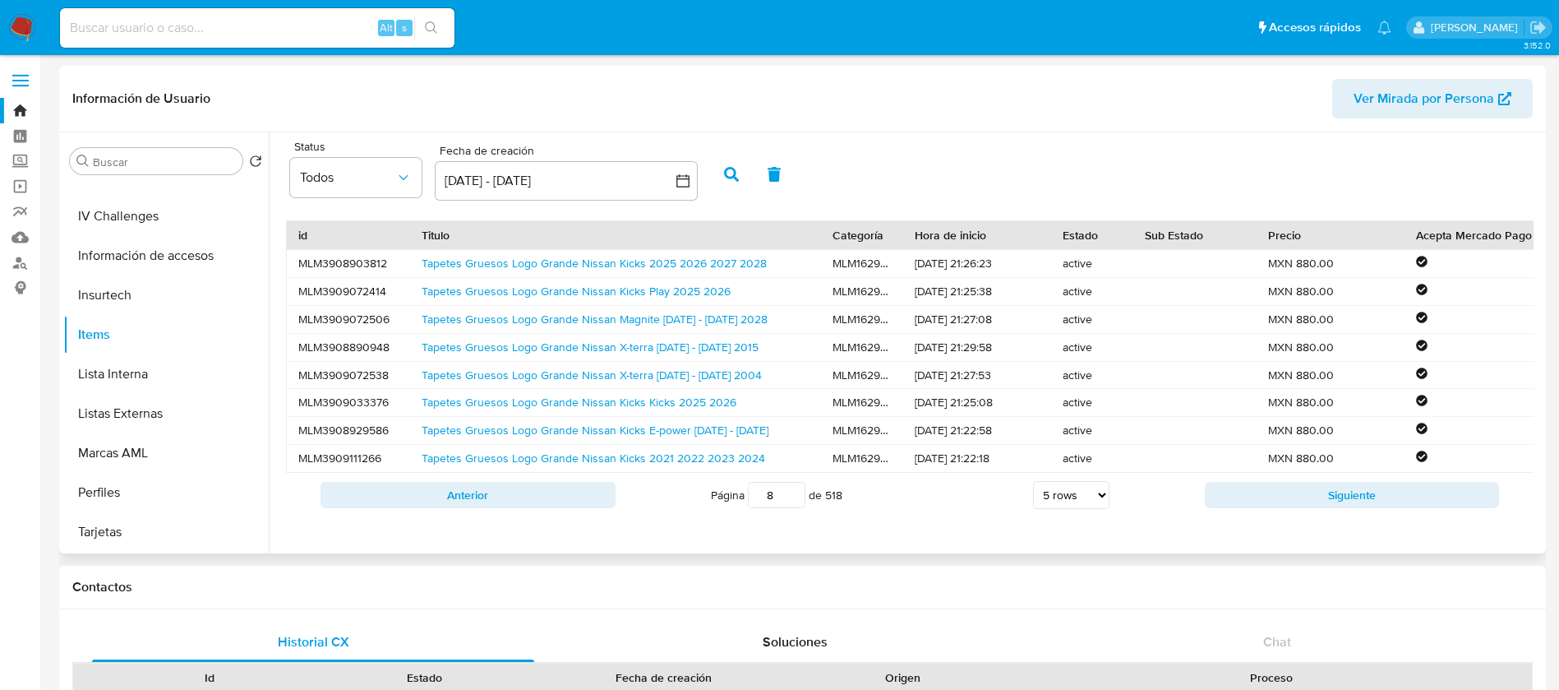
click at [1250, 508] on button "Siguiente" at bounding box center [1352, 495] width 295 height 26
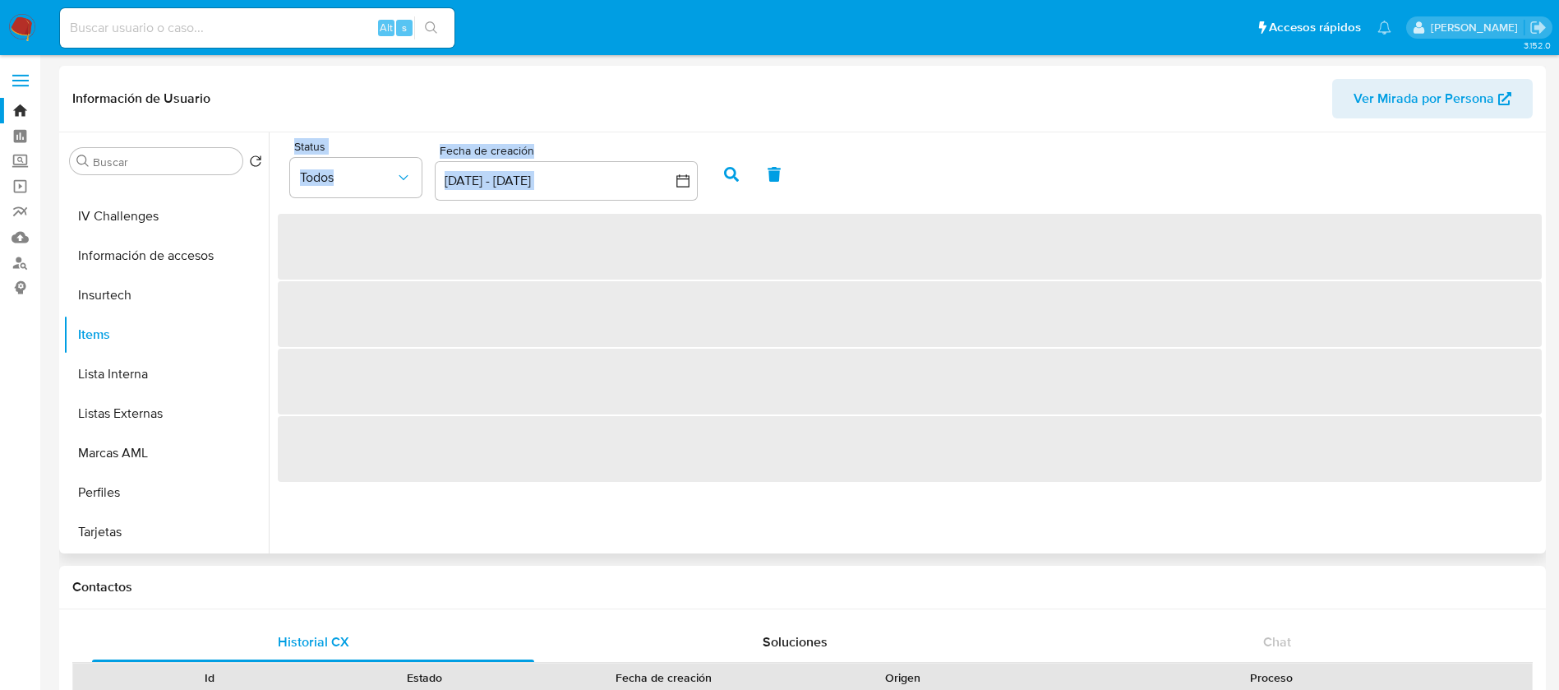
click at [1250, 513] on div "Status Todos Fecha de creación Fecha de creación 13 jul 2025 - 12 ago 2025 13-0…" at bounding box center [905, 342] width 1273 height 421
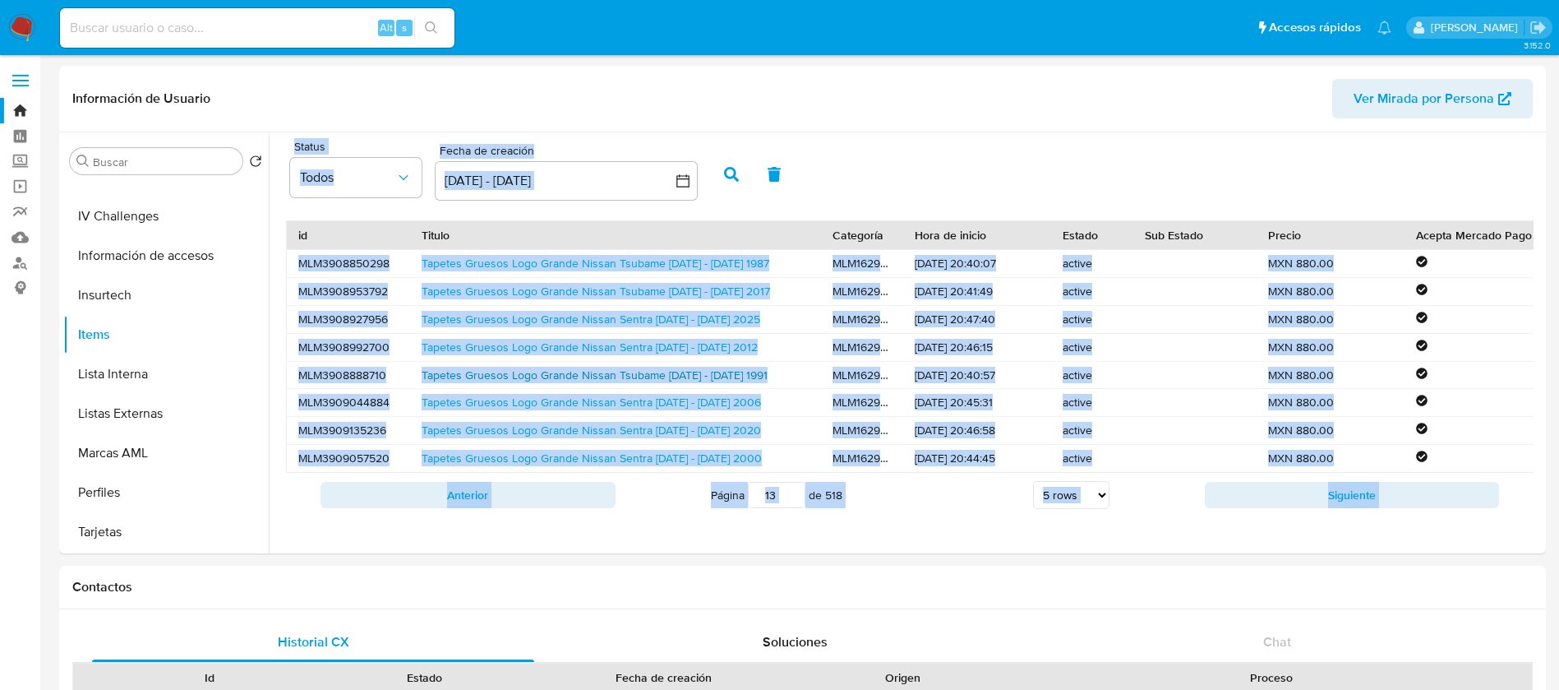
click at [736, 367] on link "Tapetes Gruesos Logo Grande Nissan Tsubame 1988 - 1990 1991" at bounding box center [595, 375] width 346 height 16
click at [1241, 506] on button "Siguiente" at bounding box center [1352, 495] width 295 height 26
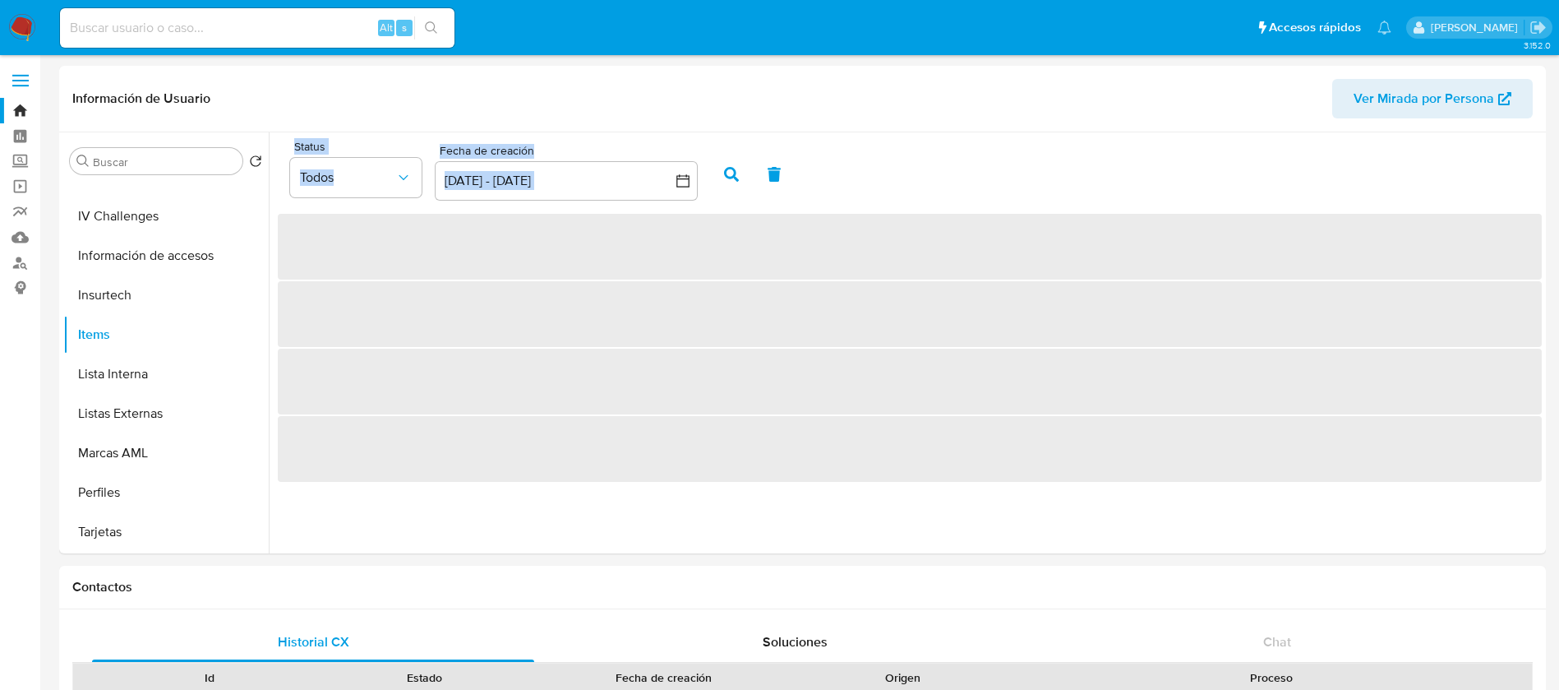
click at [1241, 506] on div "Status Todos Fecha de creación Fecha de creación 13 jul 2025 - 12 ago 2025 13-0…" at bounding box center [905, 342] width 1273 height 421
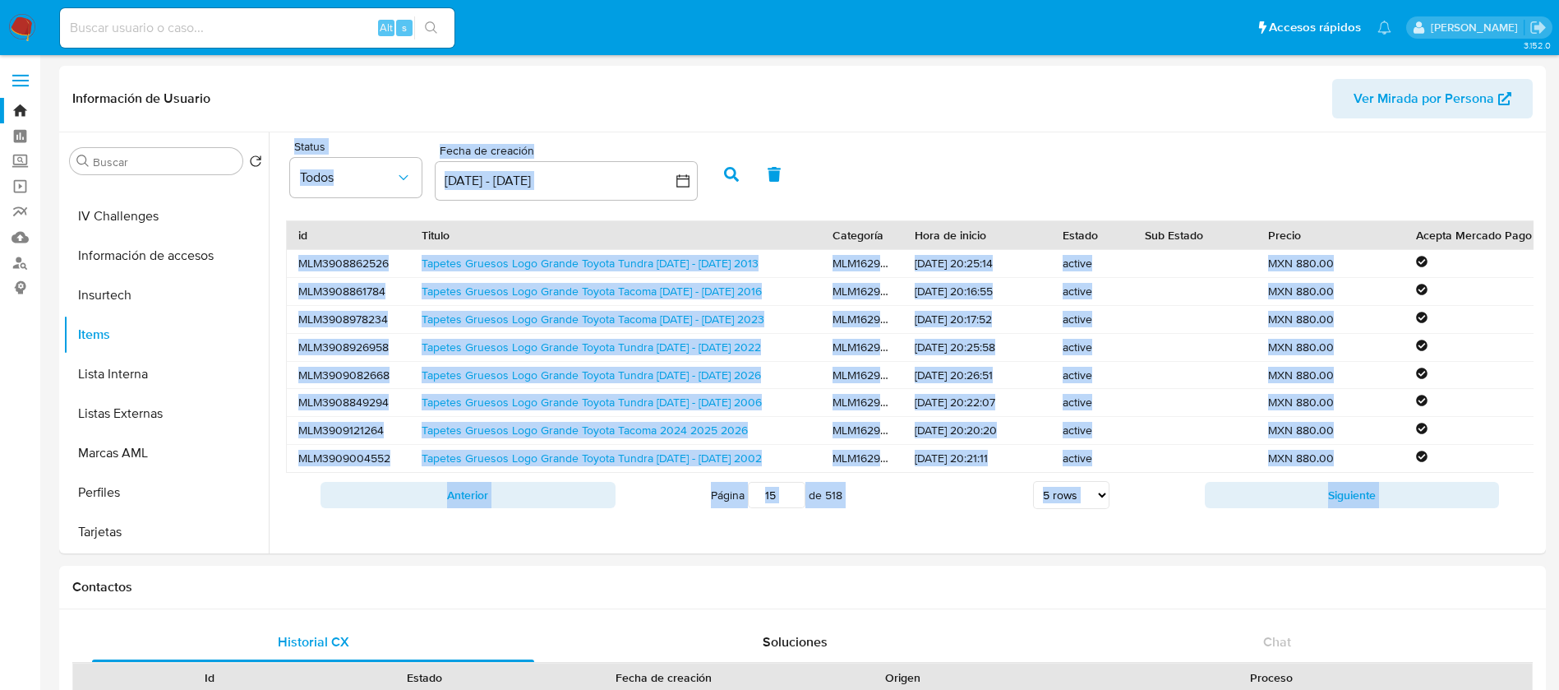
click at [1241, 506] on button "Siguiente" at bounding box center [1352, 495] width 295 height 26
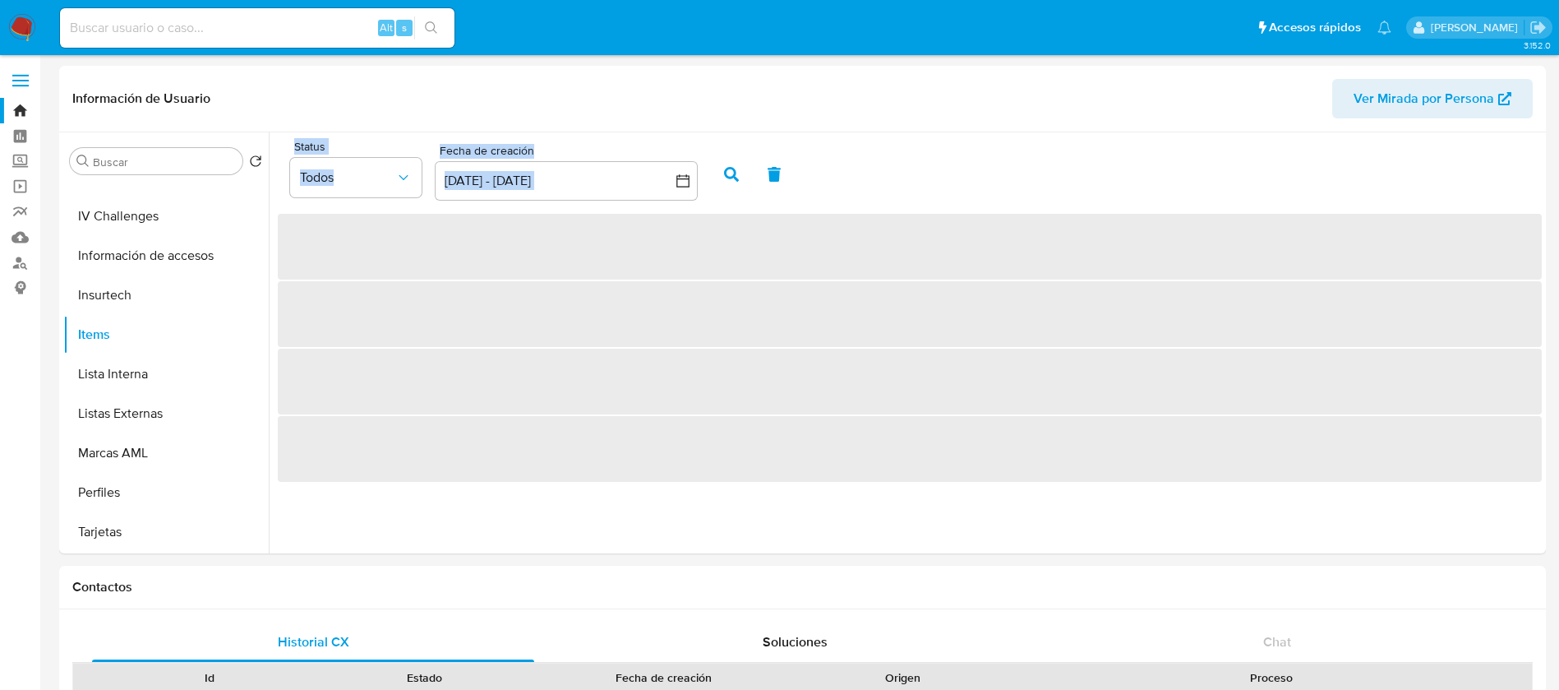
click at [1241, 506] on div "Status Todos Fecha de creación Fecha de creación 13 jul 2025 - 12 ago 2025 13-0…" at bounding box center [905, 342] width 1273 height 421
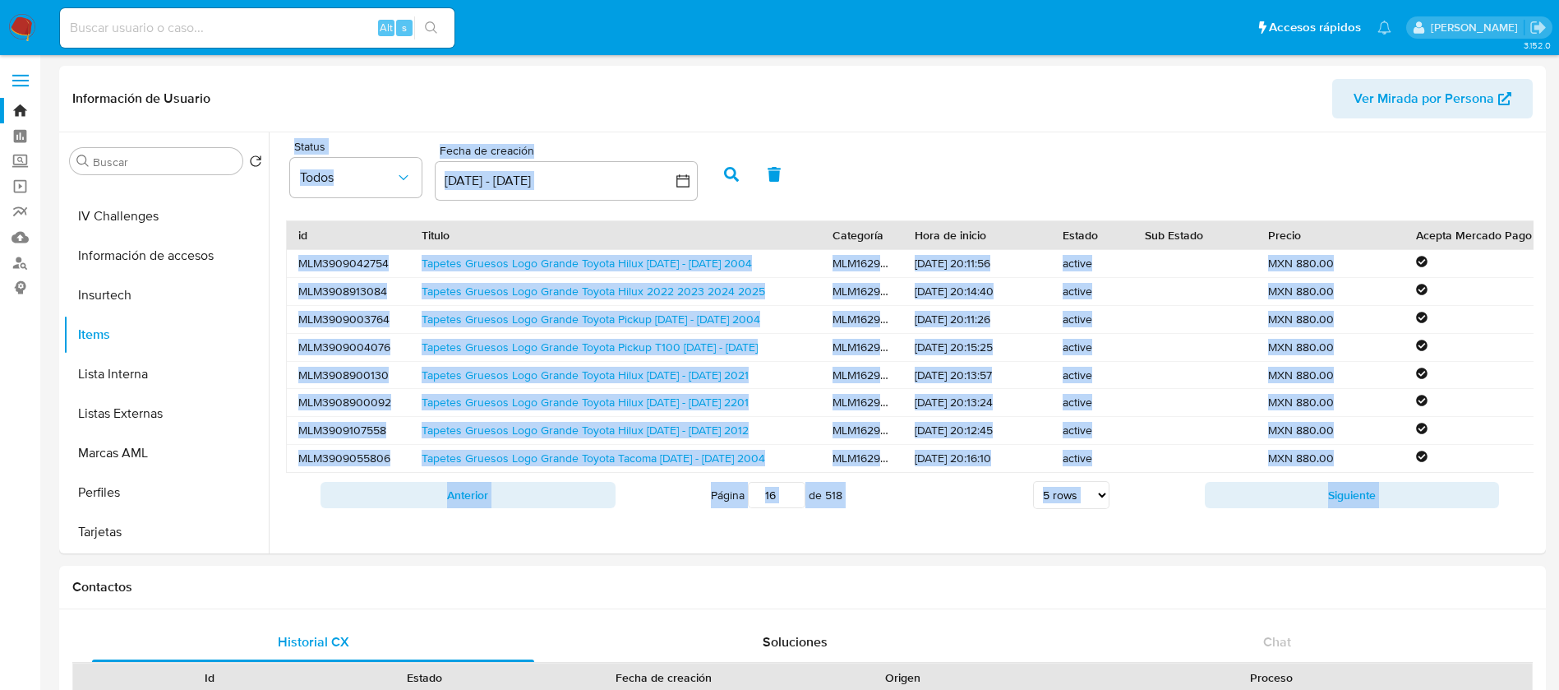
click at [1241, 506] on div "Status Todos Fecha de creación Fecha de creación 13 jul 2025 - 12 ago 2025 13-0…" at bounding box center [905, 342] width 1273 height 421
click at [1241, 506] on button "Siguiente" at bounding box center [1352, 495] width 295 height 26
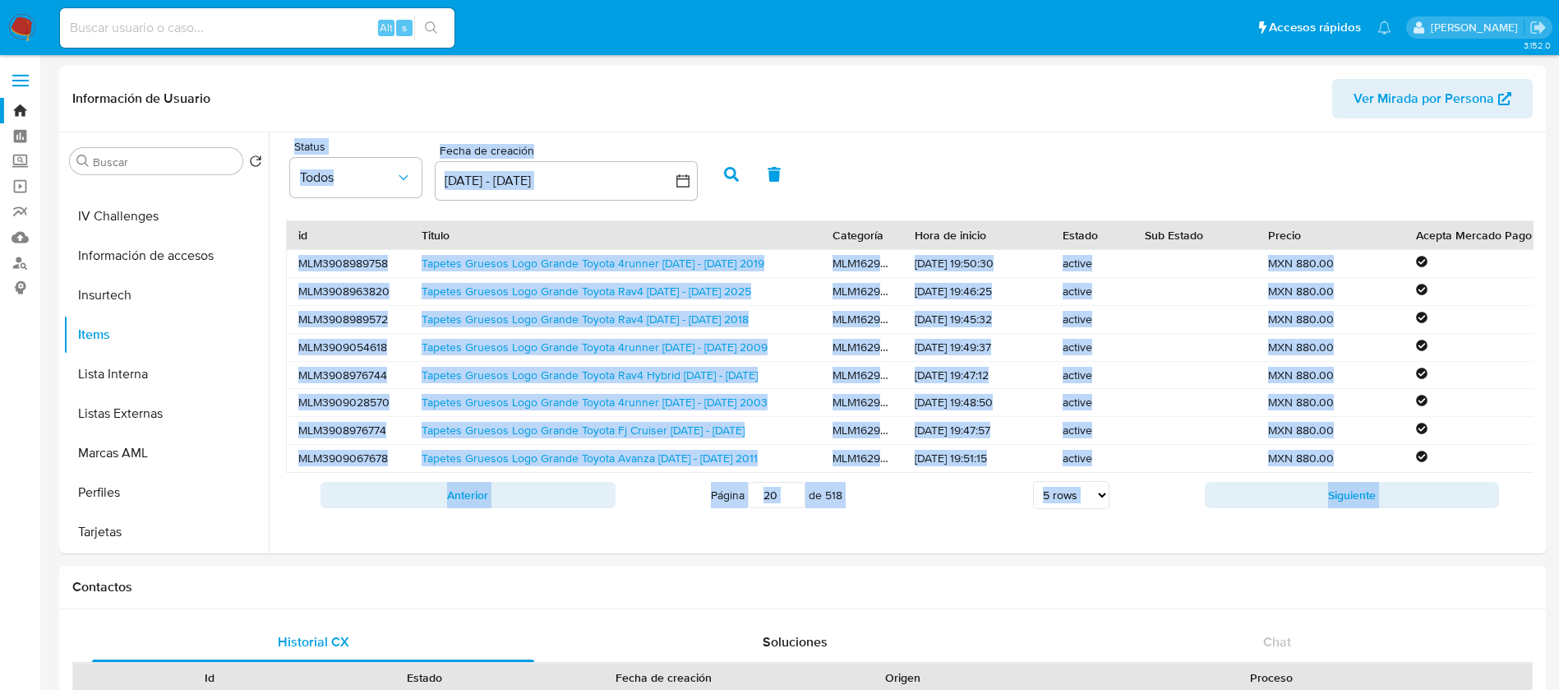
click at [1241, 506] on button "Siguiente" at bounding box center [1352, 495] width 295 height 26
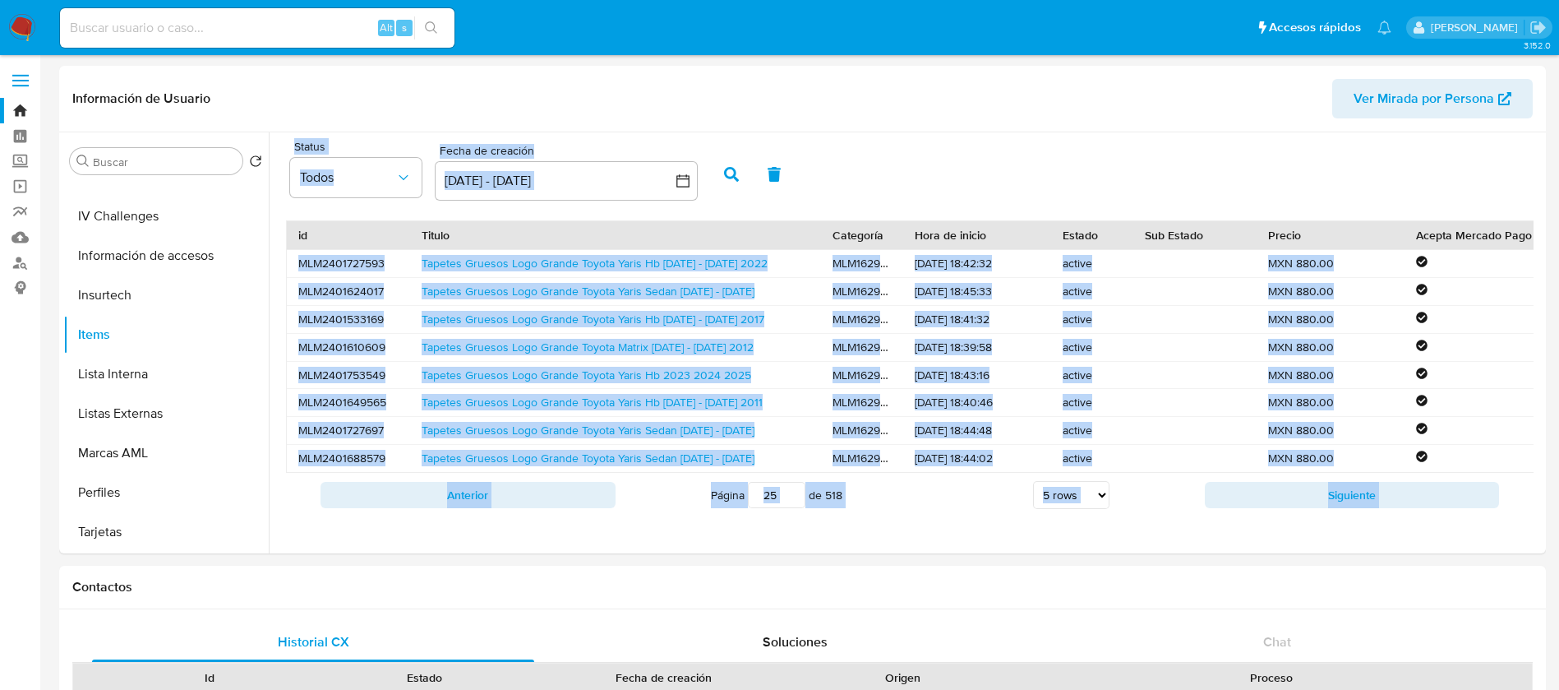
click at [1241, 506] on button "Siguiente" at bounding box center [1352, 495] width 295 height 26
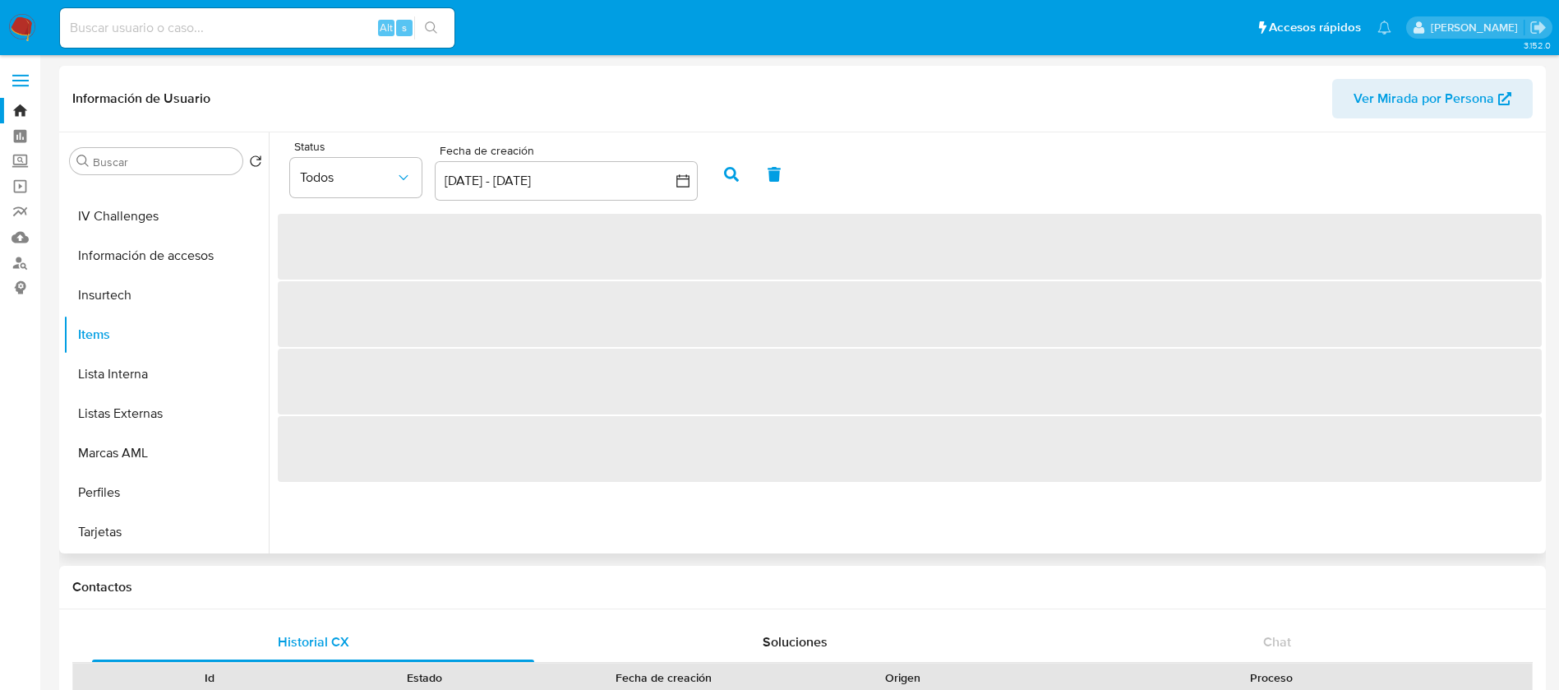
click at [1243, 506] on div "Status Todos Fecha de creación Fecha de creación 13 jul 2025 - 12 ago 2025 13-0…" at bounding box center [905, 342] width 1273 height 421
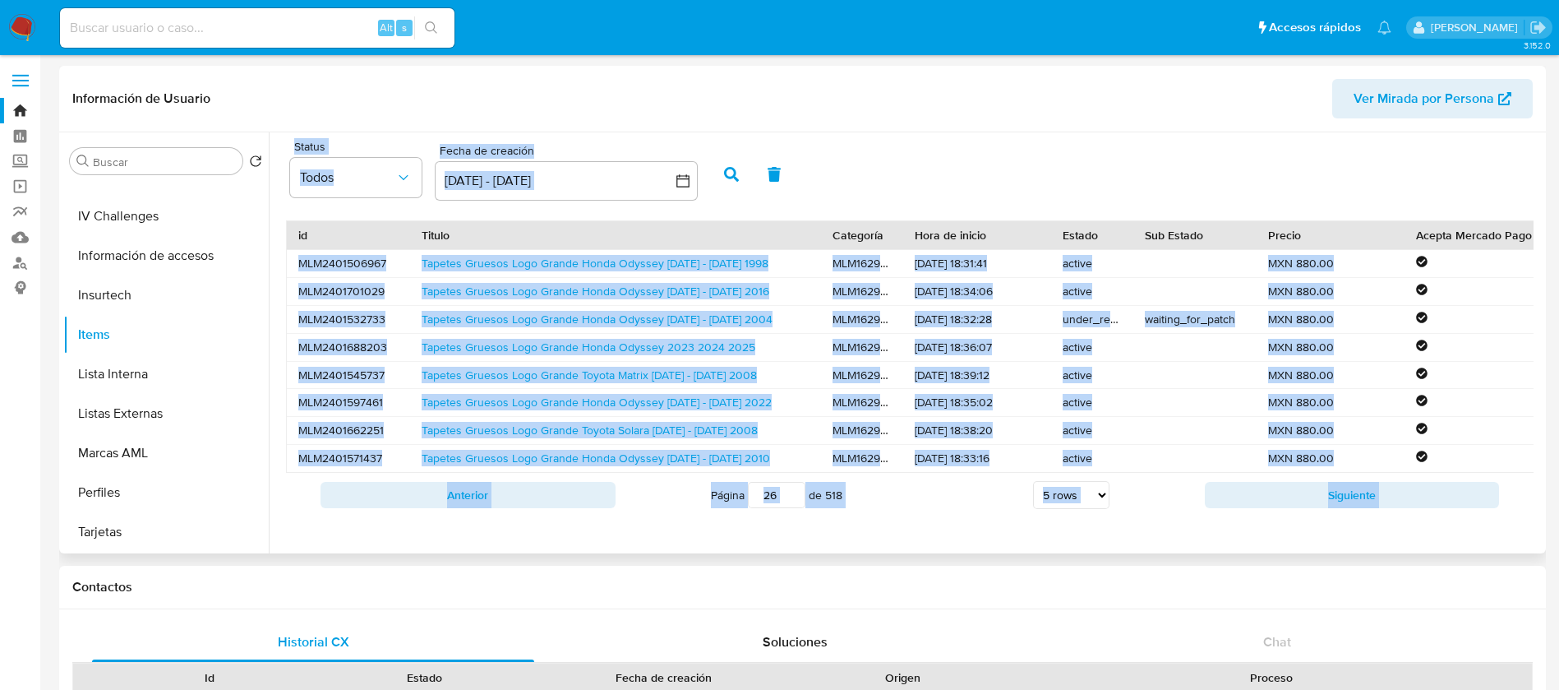
click at [1243, 506] on button "Siguiente" at bounding box center [1352, 495] width 295 height 26
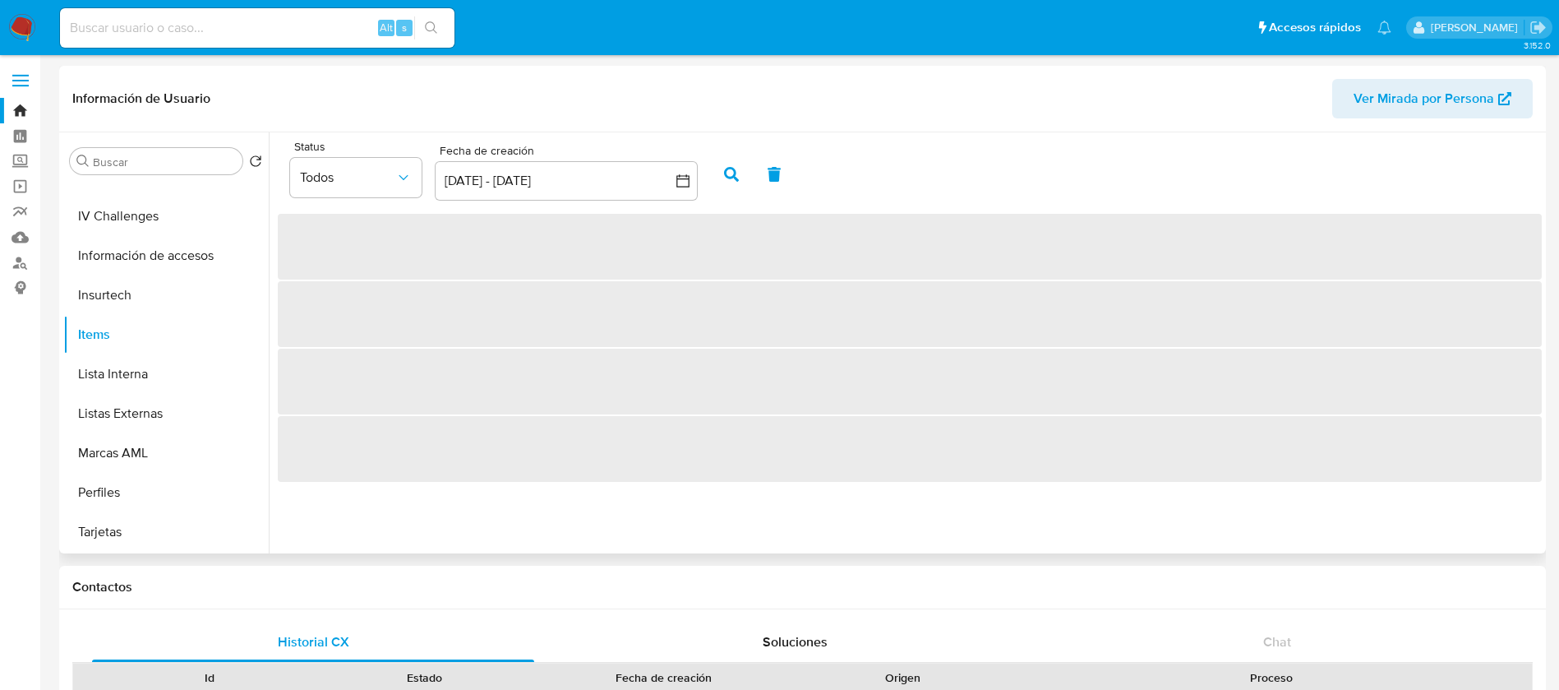
click at [1243, 506] on div "Status Todos Fecha de creación Fecha de creación 13 jul 2025 - 12 ago 2025 13-0…" at bounding box center [905, 342] width 1273 height 421
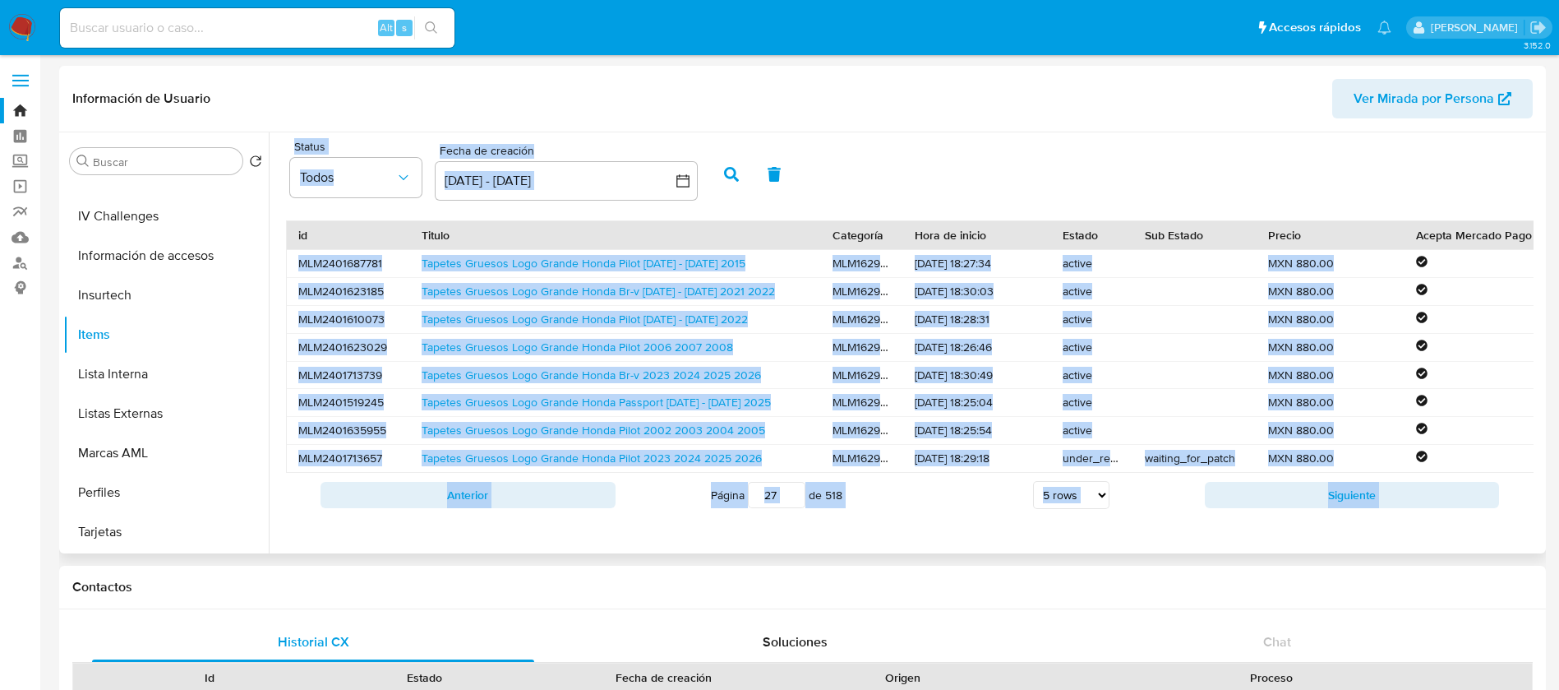
click at [1243, 506] on button "Siguiente" at bounding box center [1352, 495] width 295 height 26
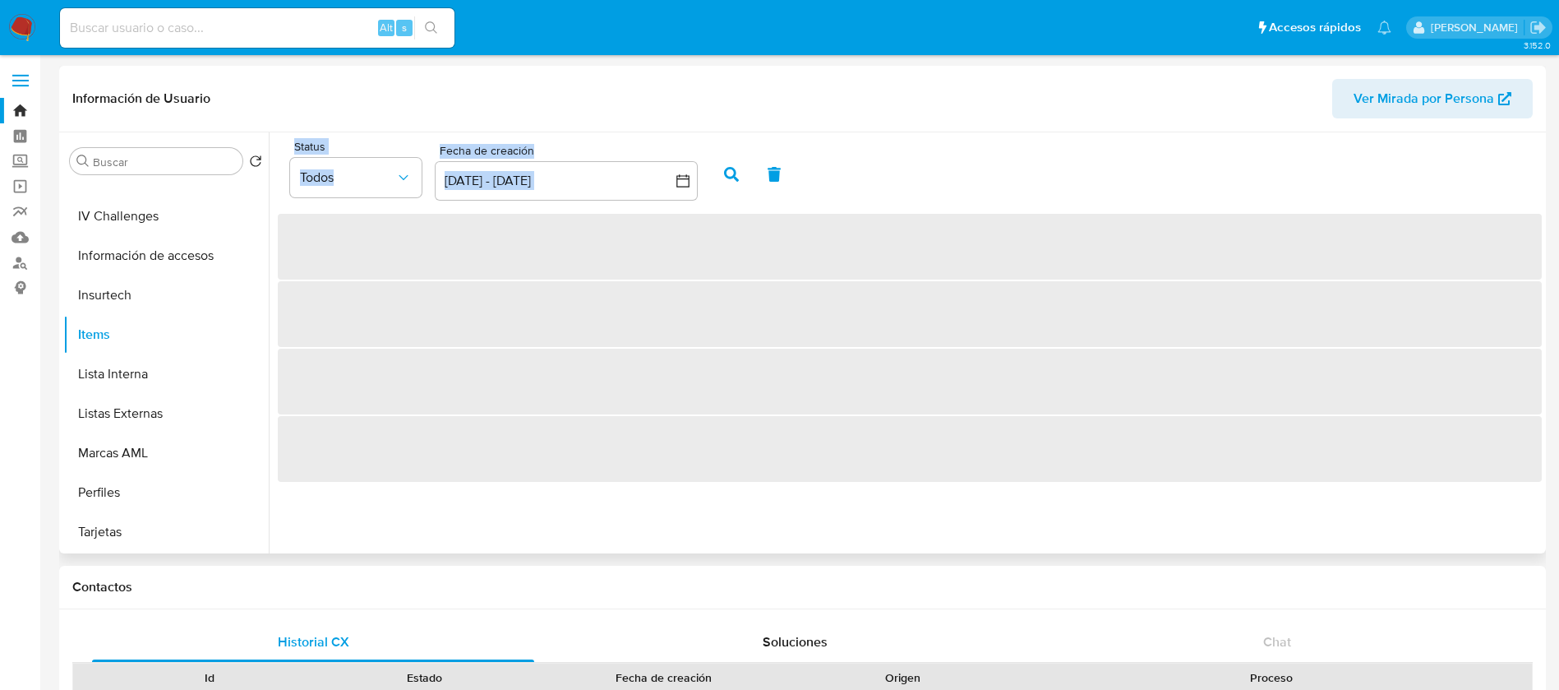
click at [1243, 506] on div "Status Todos Fecha de creación Fecha de creación 13 jul 2025 - 12 ago 2025 13-0…" at bounding box center [905, 342] width 1273 height 421
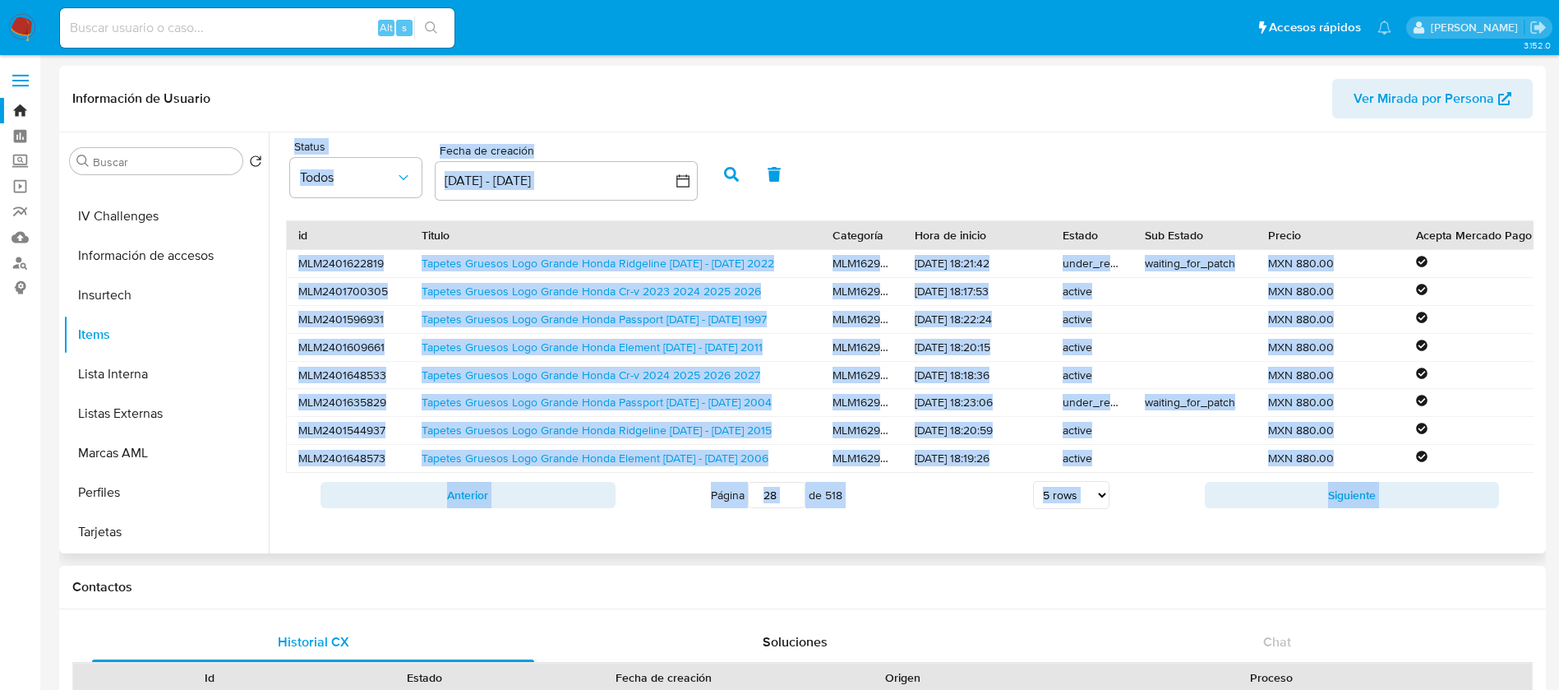
click at [1243, 506] on button "Siguiente" at bounding box center [1352, 495] width 295 height 26
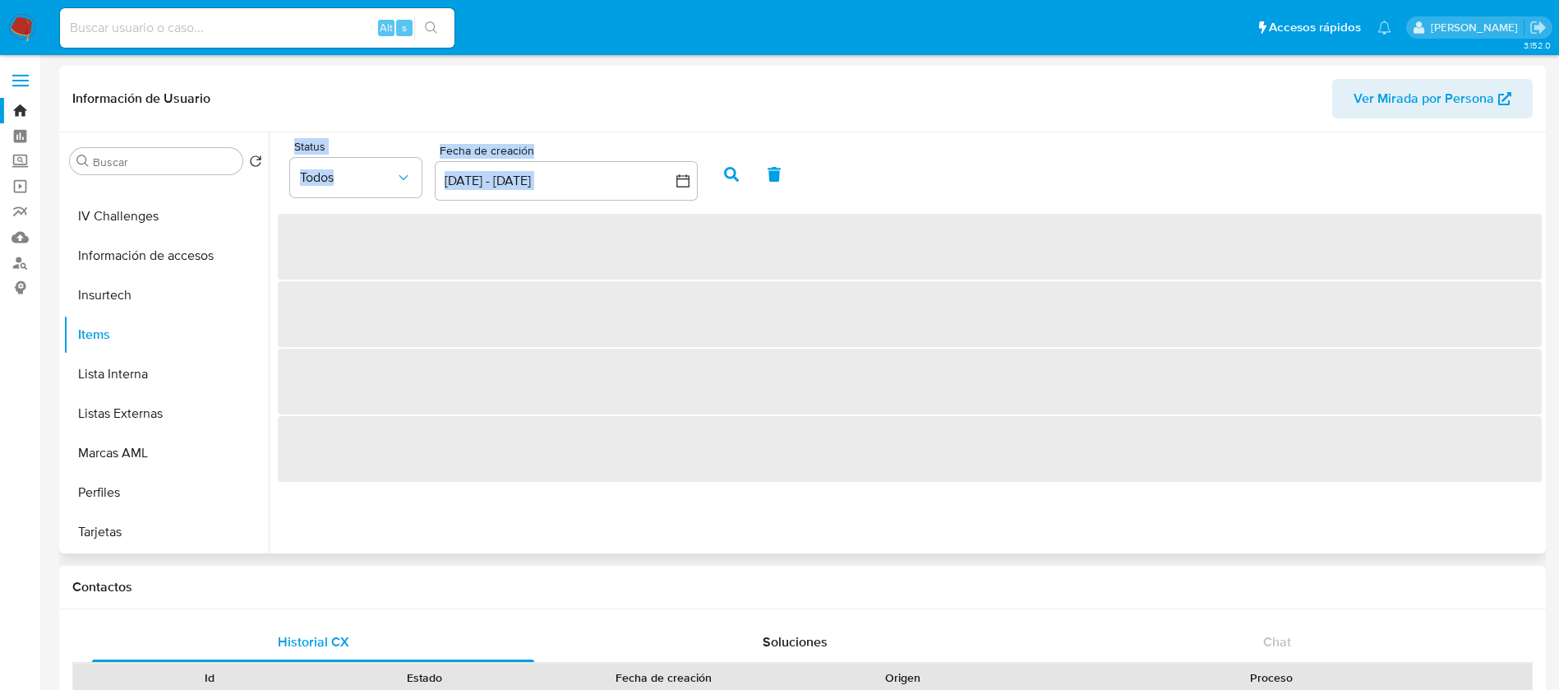
click at [1243, 506] on div "Status Todos Fecha de creación Fecha de creación 13 jul 2025 - 12 ago 2025 13-0…" at bounding box center [905, 342] width 1273 height 421
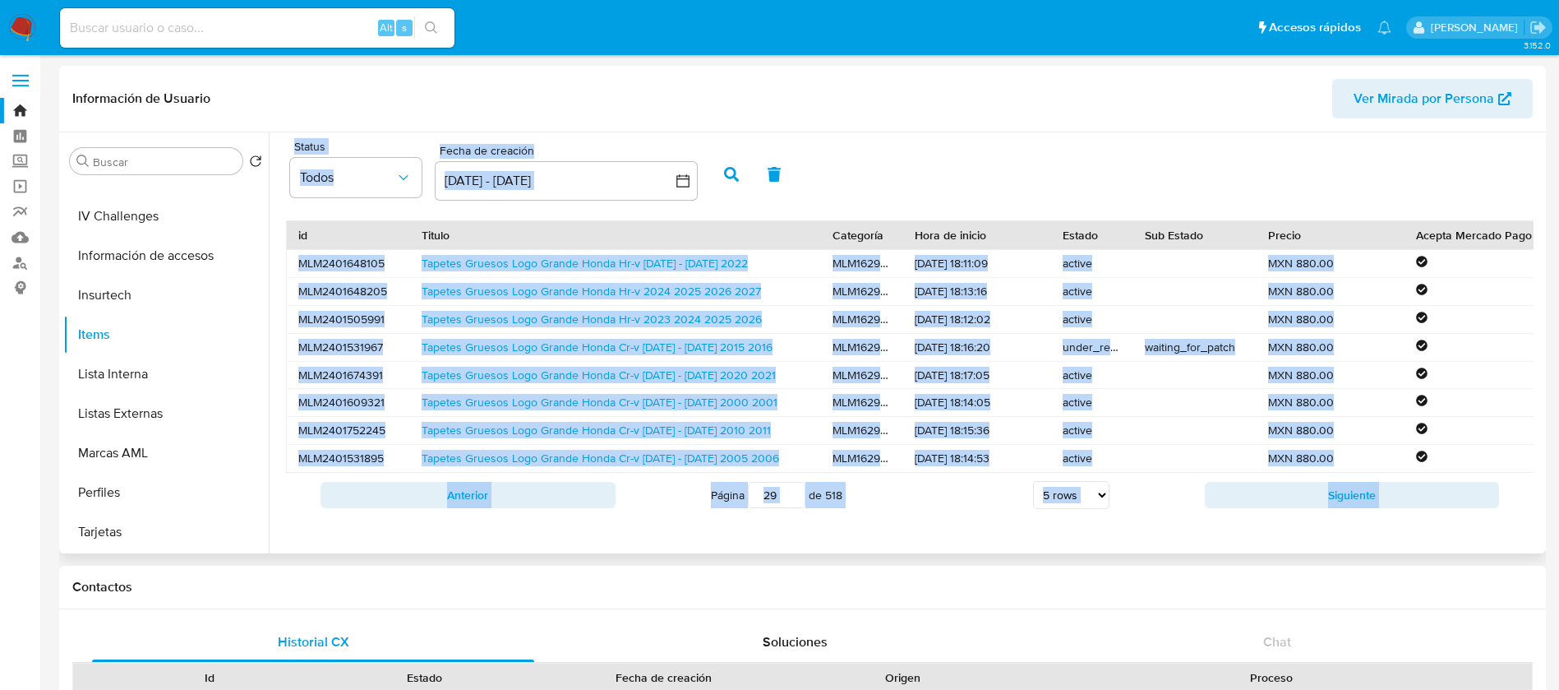
click at [1243, 506] on button "Siguiente" at bounding box center [1352, 495] width 295 height 26
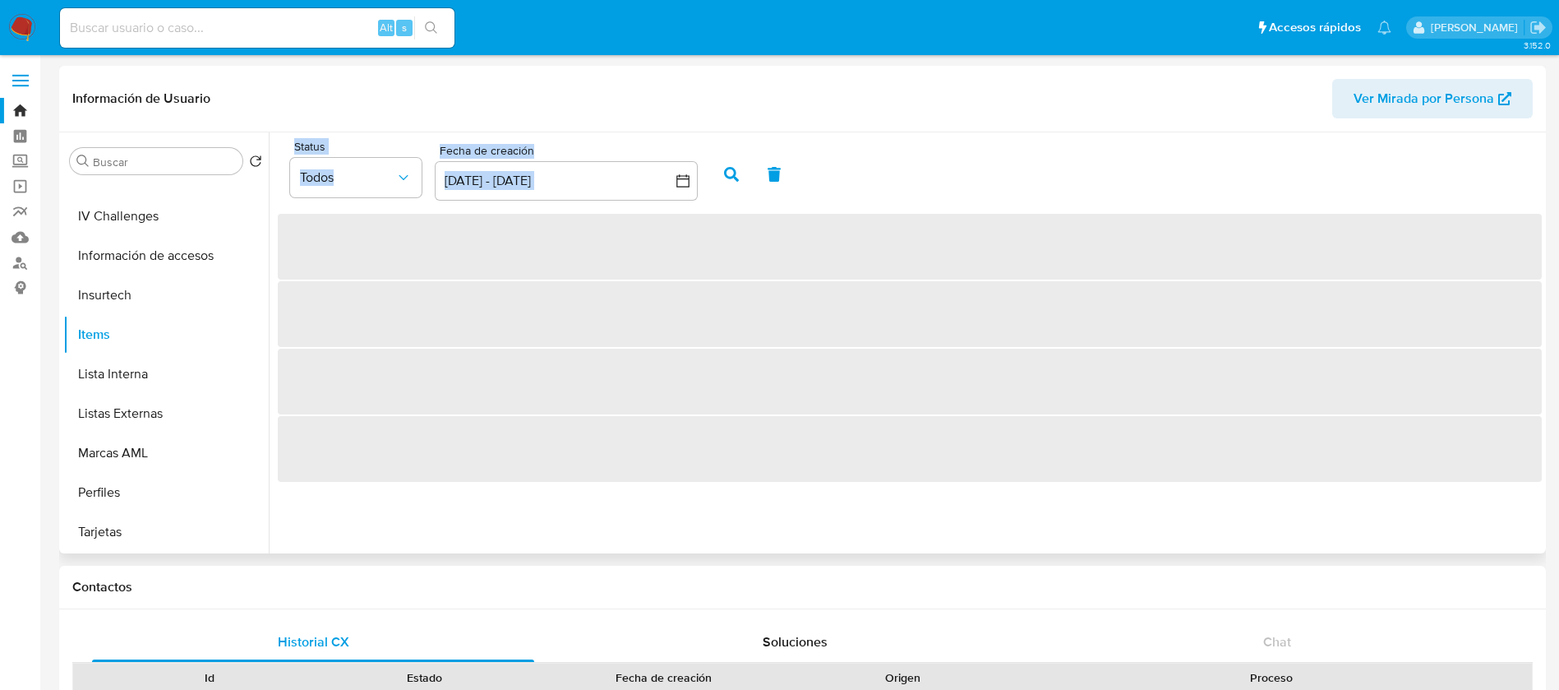
click at [1243, 506] on div "Status Todos Fecha de creación Fecha de creación 13 jul 2025 - 12 ago 2025 13-0…" at bounding box center [905, 342] width 1273 height 421
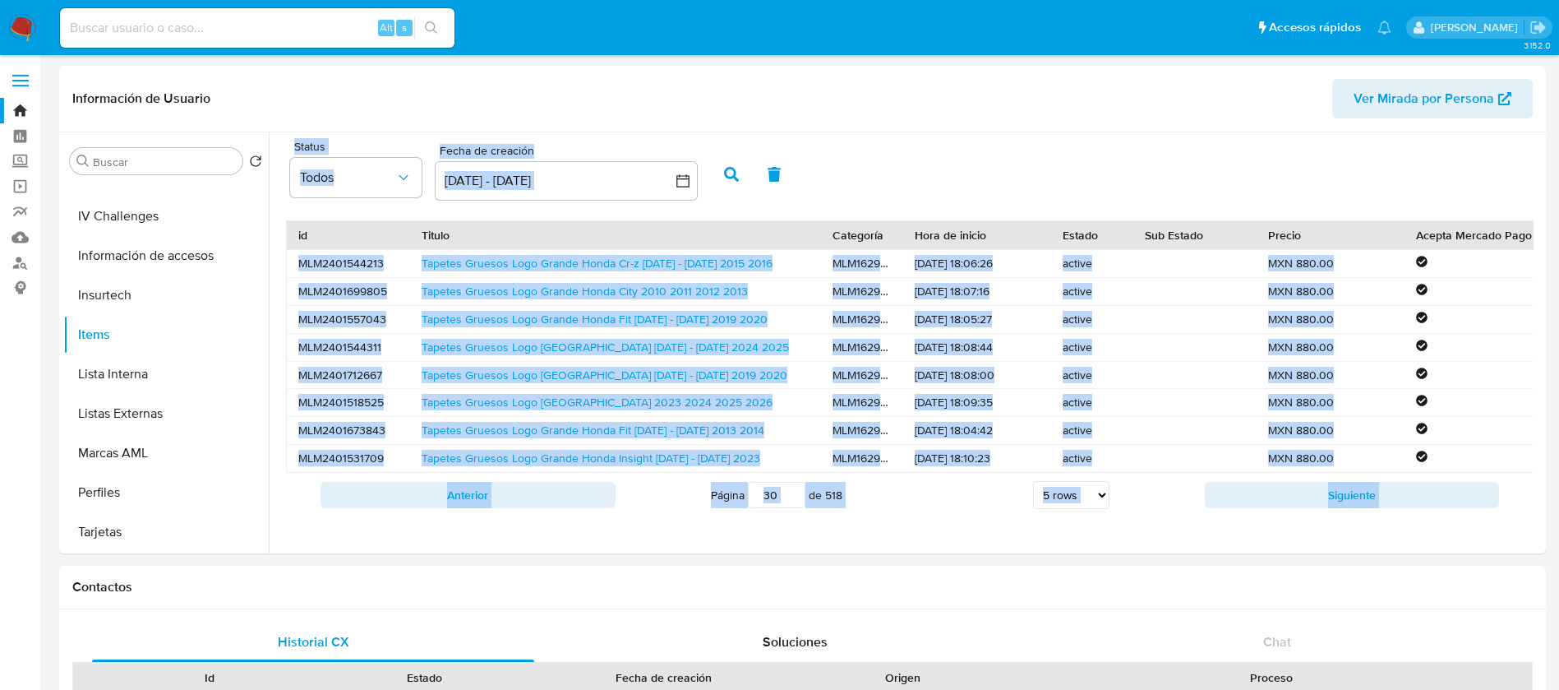
click at [1196, 511] on div "Página 30 de 518 5 rows 10 rows 20 rows 25 rows 50 rows 100 rows" at bounding box center [910, 494] width 589 height 33
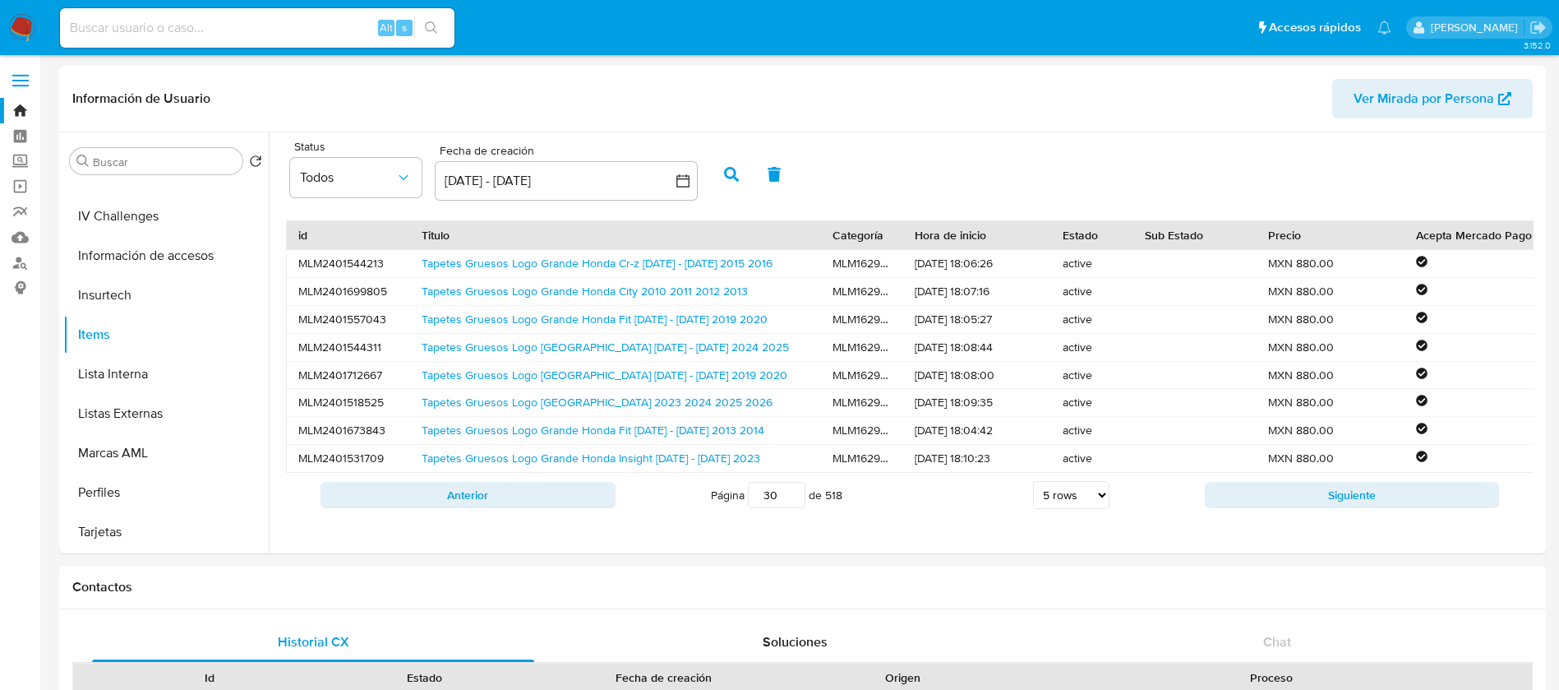
click at [1068, 509] on select "5 rows 10 rows 20 rows 25 rows 50 rows 100 rows" at bounding box center [1071, 495] width 76 height 28
click at [1033, 500] on select "5 rows 10 rows 20 rows 25 rows 50 rows 100 rows" at bounding box center [1071, 495] width 76 height 28
select select "5"
click at [1287, 508] on button "Siguiente" at bounding box center [1352, 495] width 295 height 26
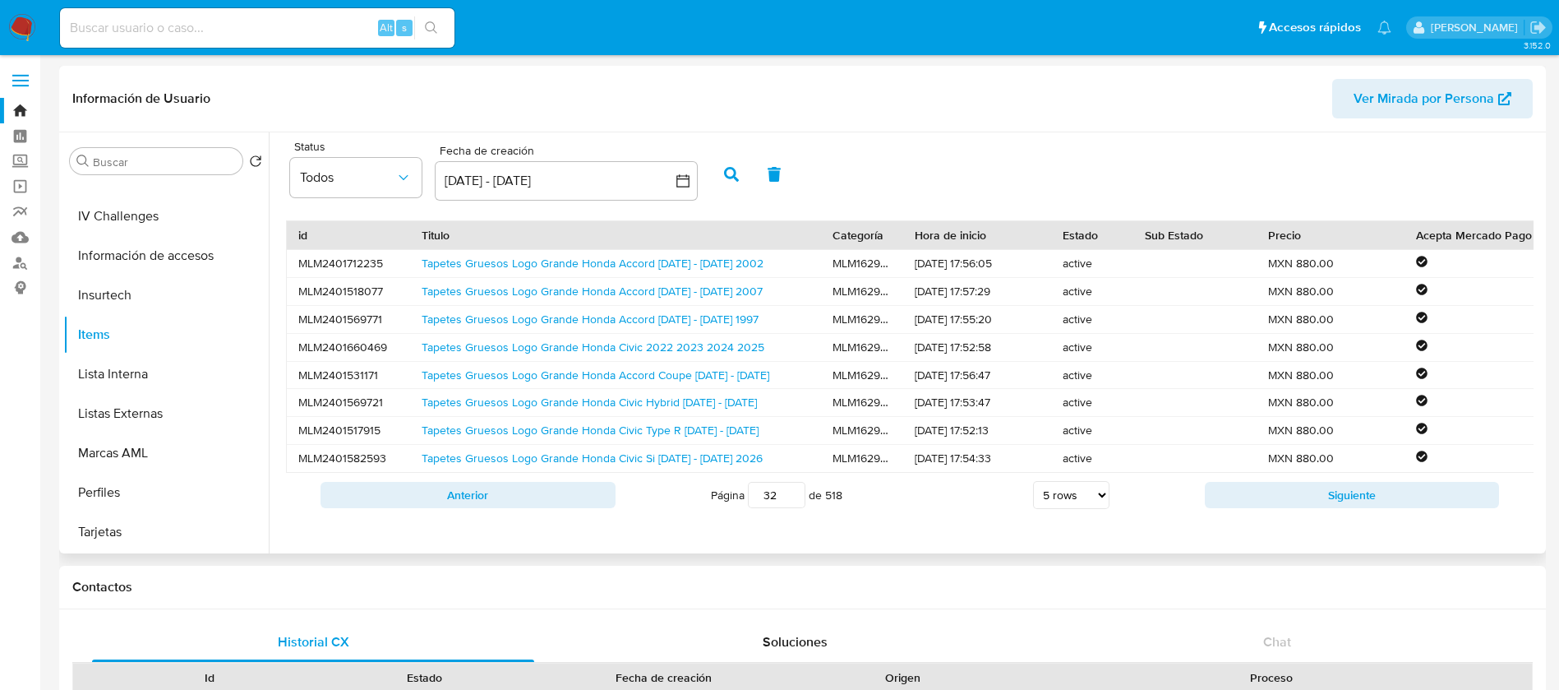
click at [1287, 508] on button "Siguiente" at bounding box center [1352, 495] width 295 height 26
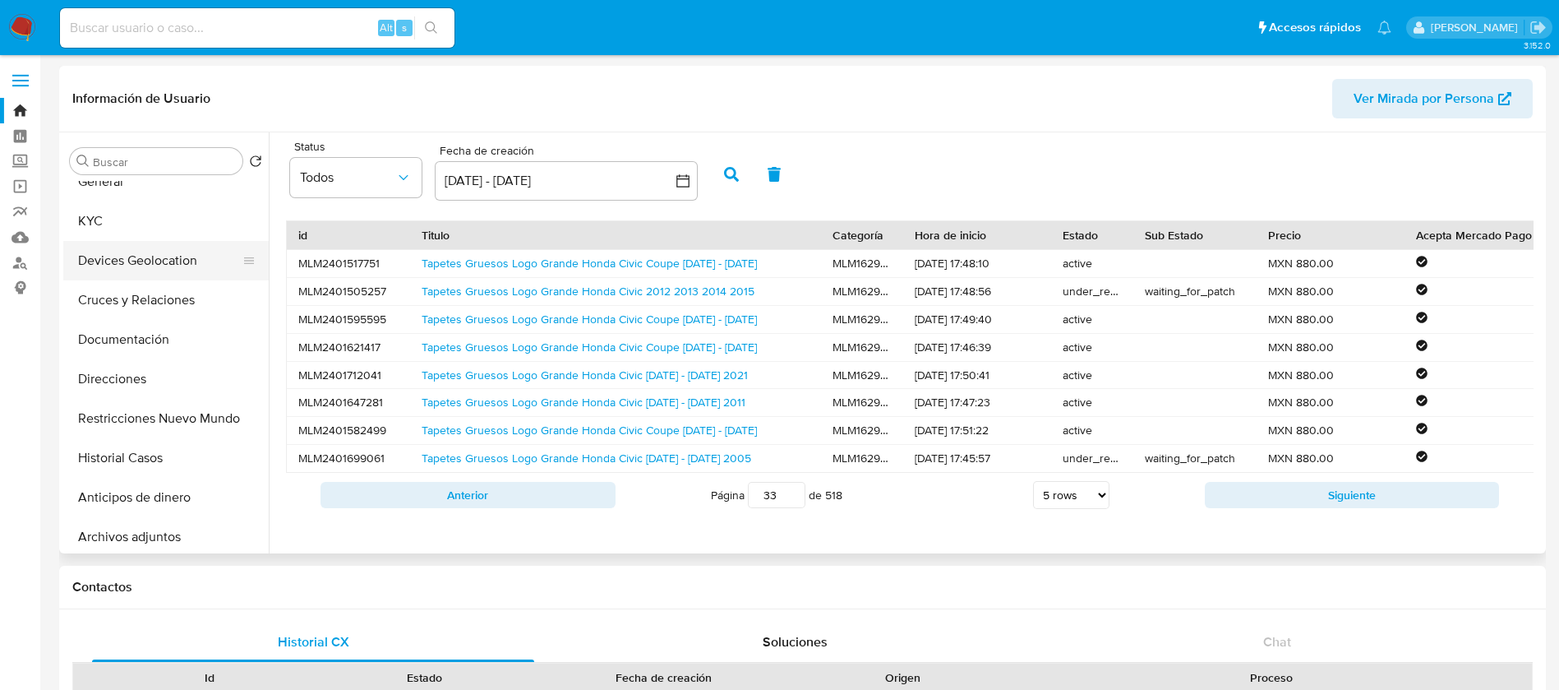
scroll to position [0, 0]
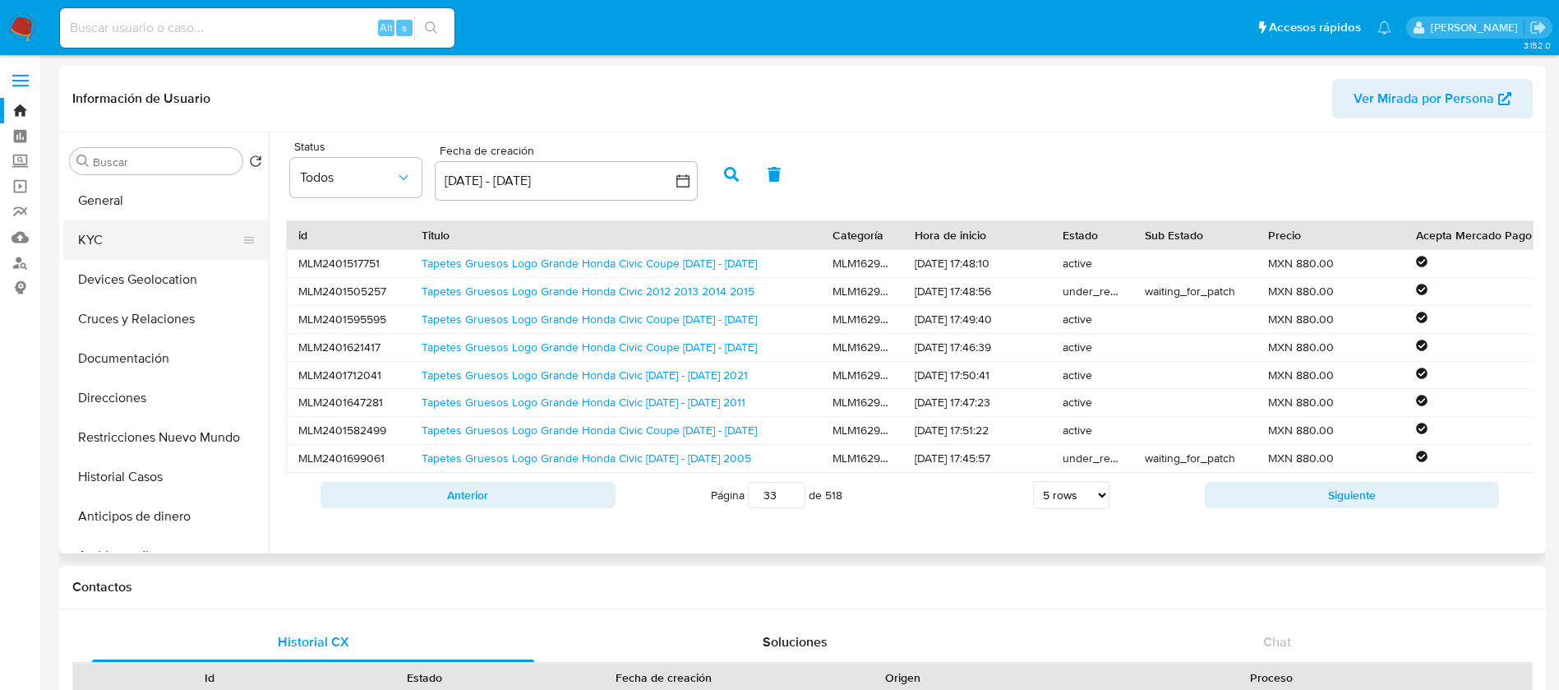
click at [157, 242] on button "KYC" at bounding box center [159, 239] width 192 height 39
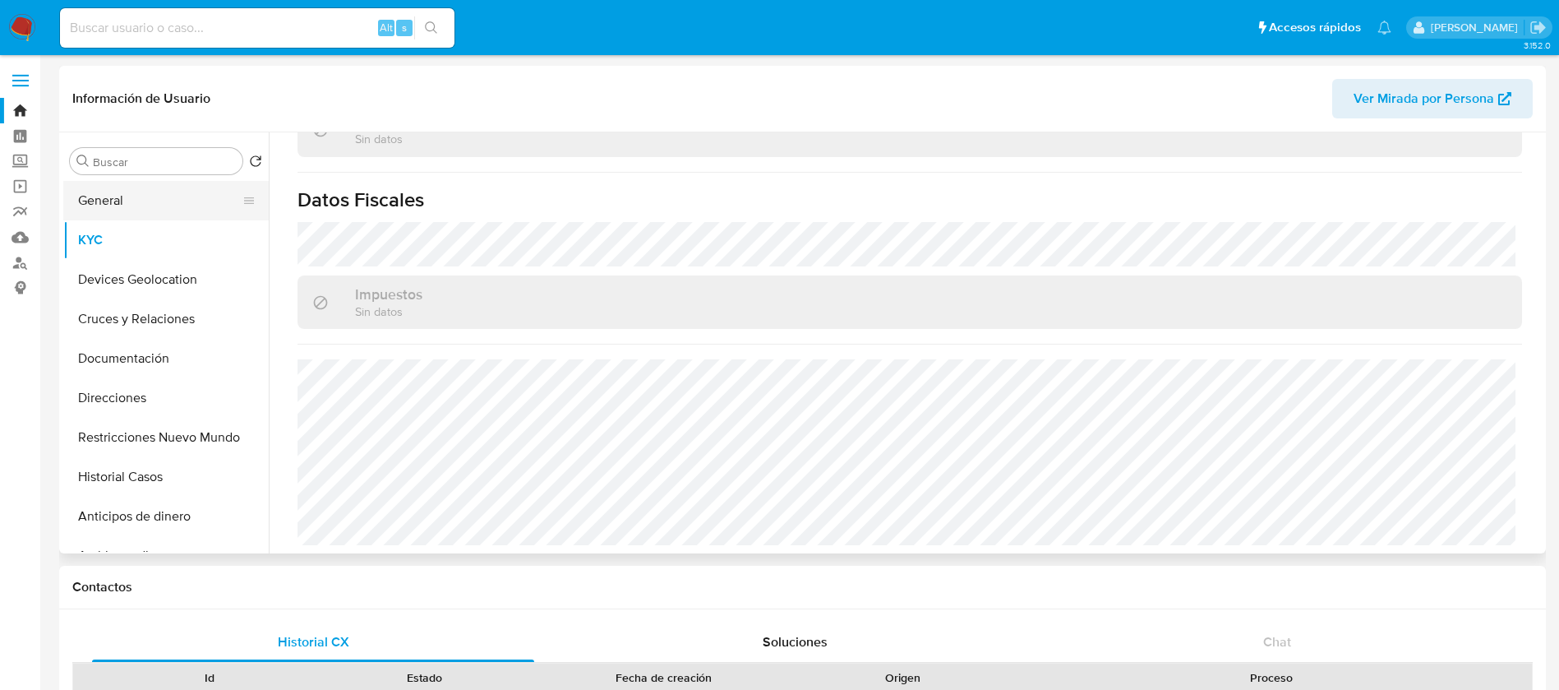
click at [79, 199] on button "General" at bounding box center [159, 200] width 192 height 39
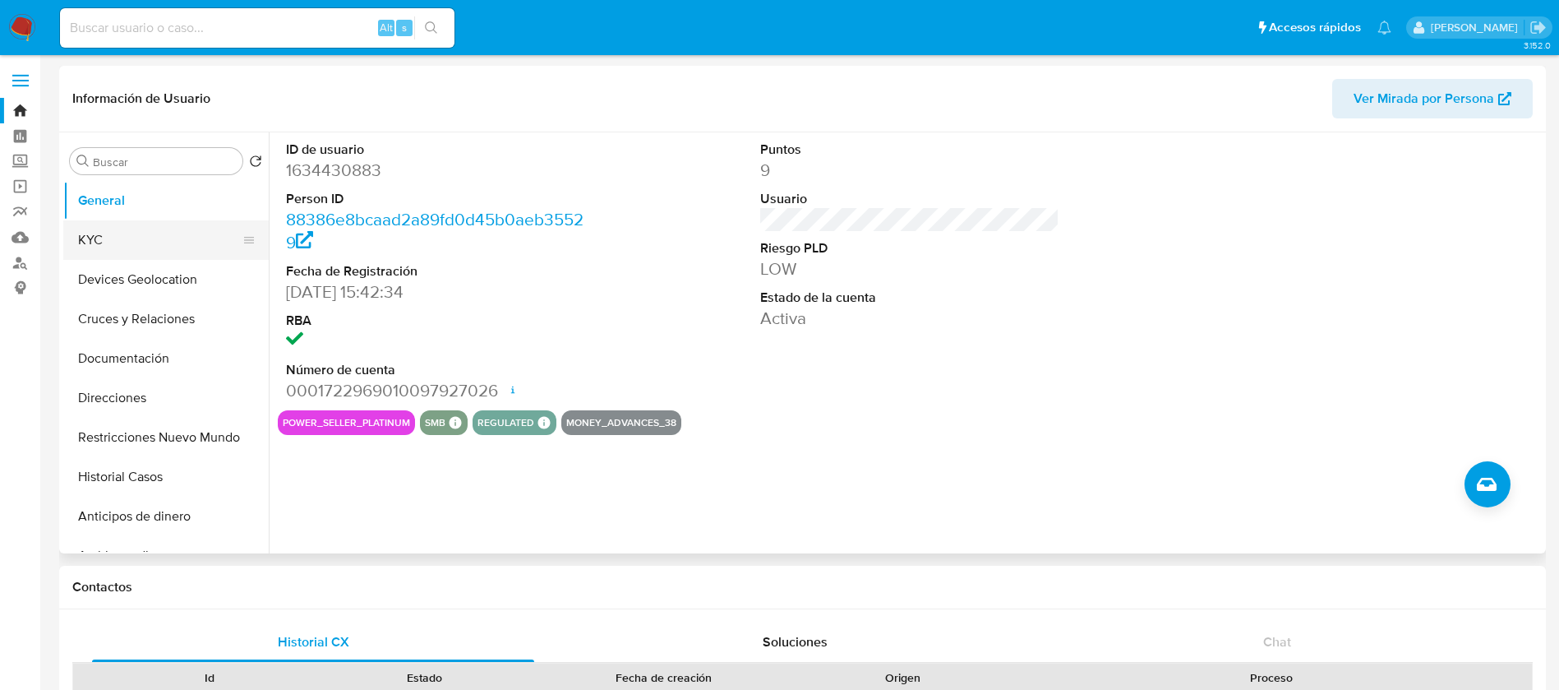
click at [148, 237] on button "KYC" at bounding box center [159, 239] width 192 height 39
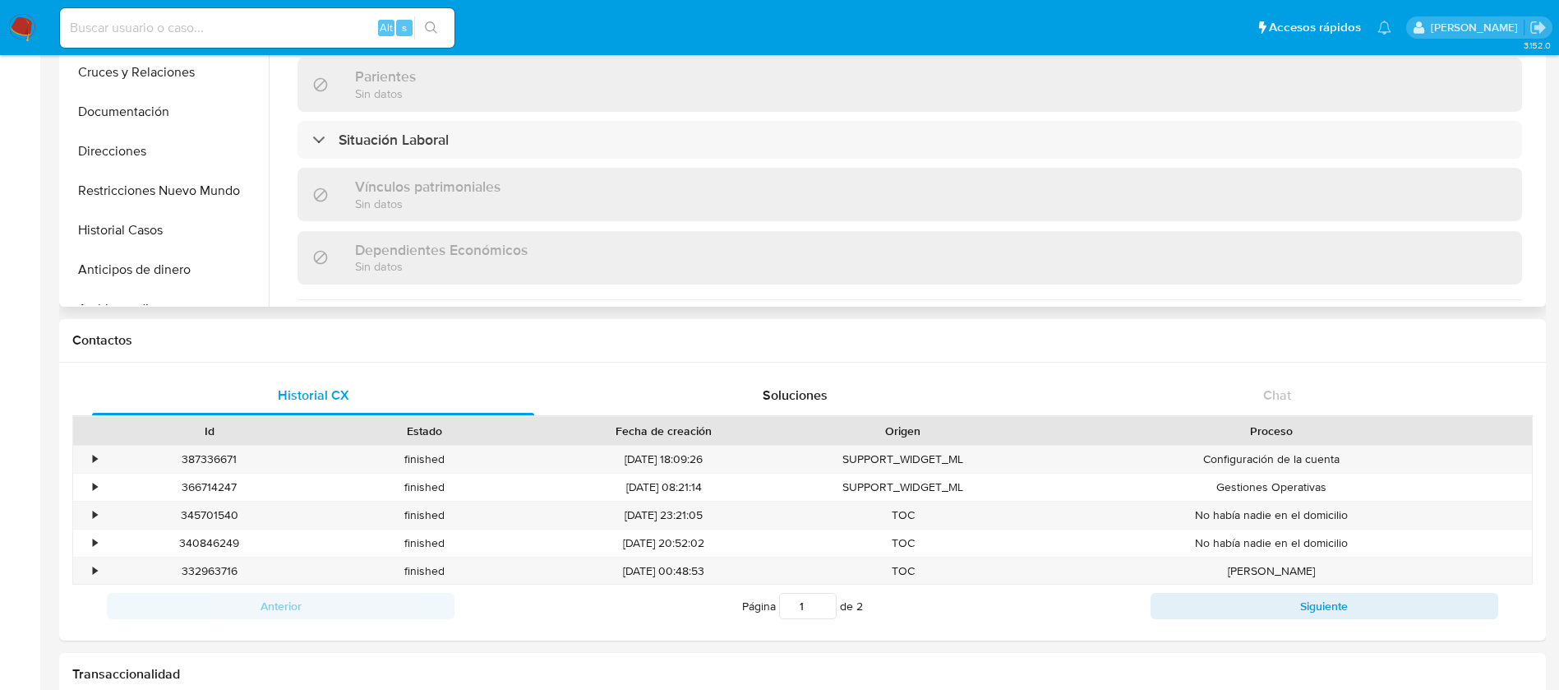
scroll to position [1017, 0]
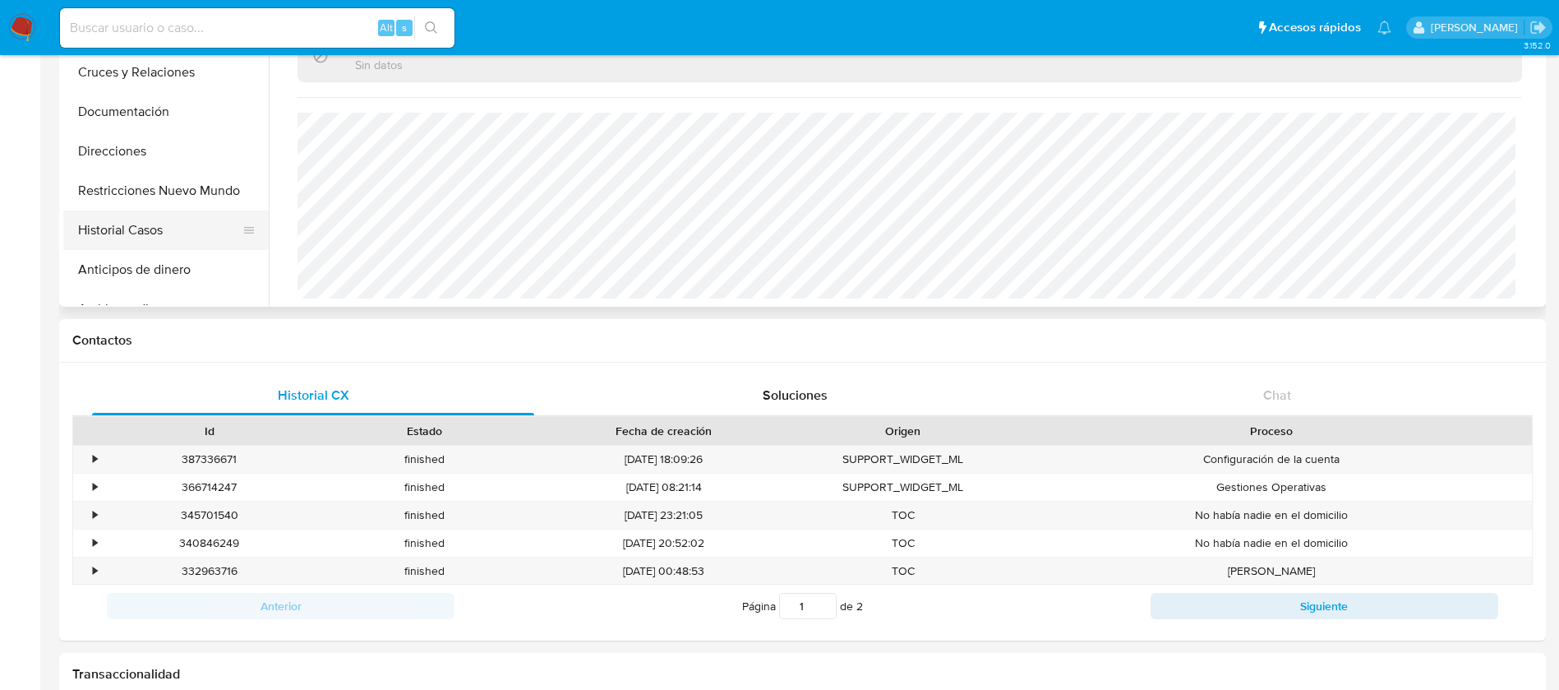
click at [136, 244] on button "Historial Casos" at bounding box center [159, 229] width 192 height 39
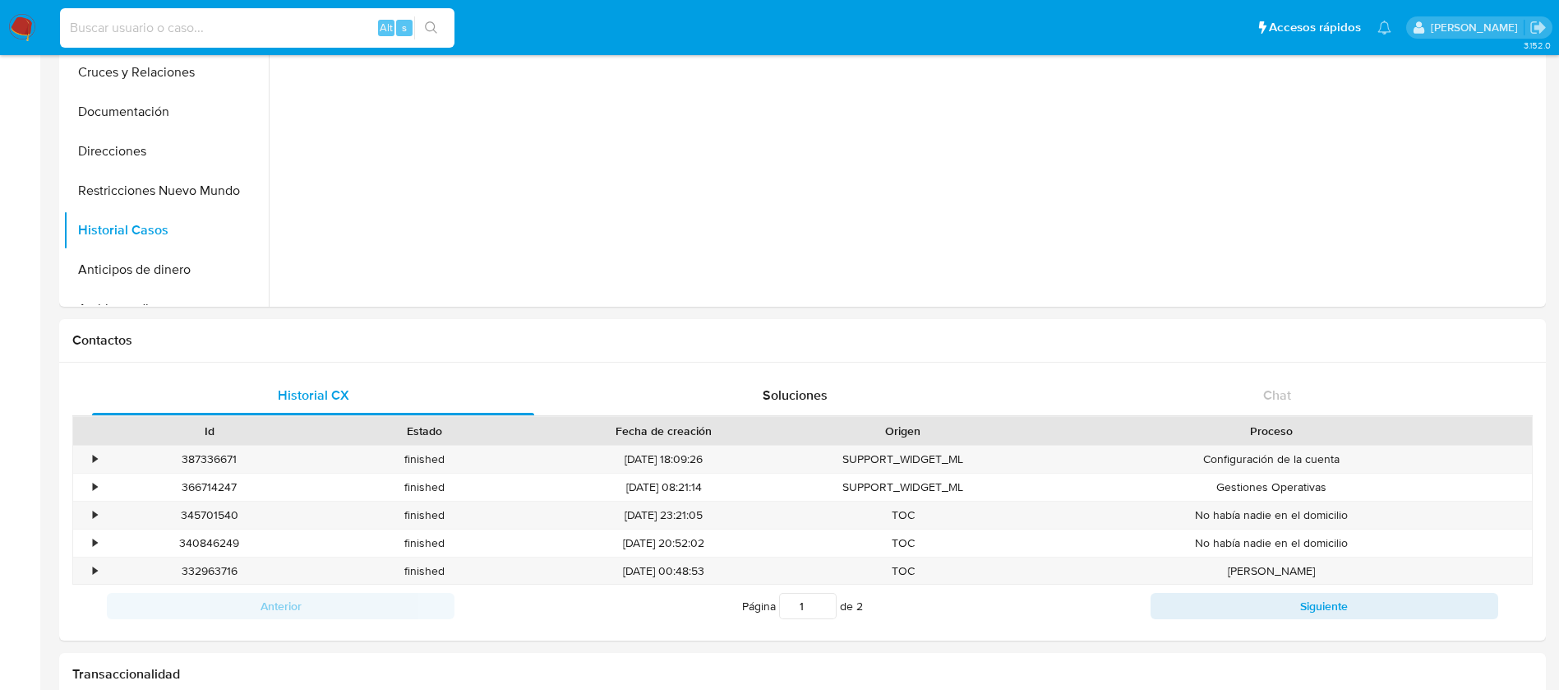
drag, startPoint x: 325, startPoint y: 34, endPoint x: 312, endPoint y: 38, distance: 13.0
click at [312, 38] on input at bounding box center [257, 27] width 395 height 21
paste input "1800059973"
type input "1800059973"
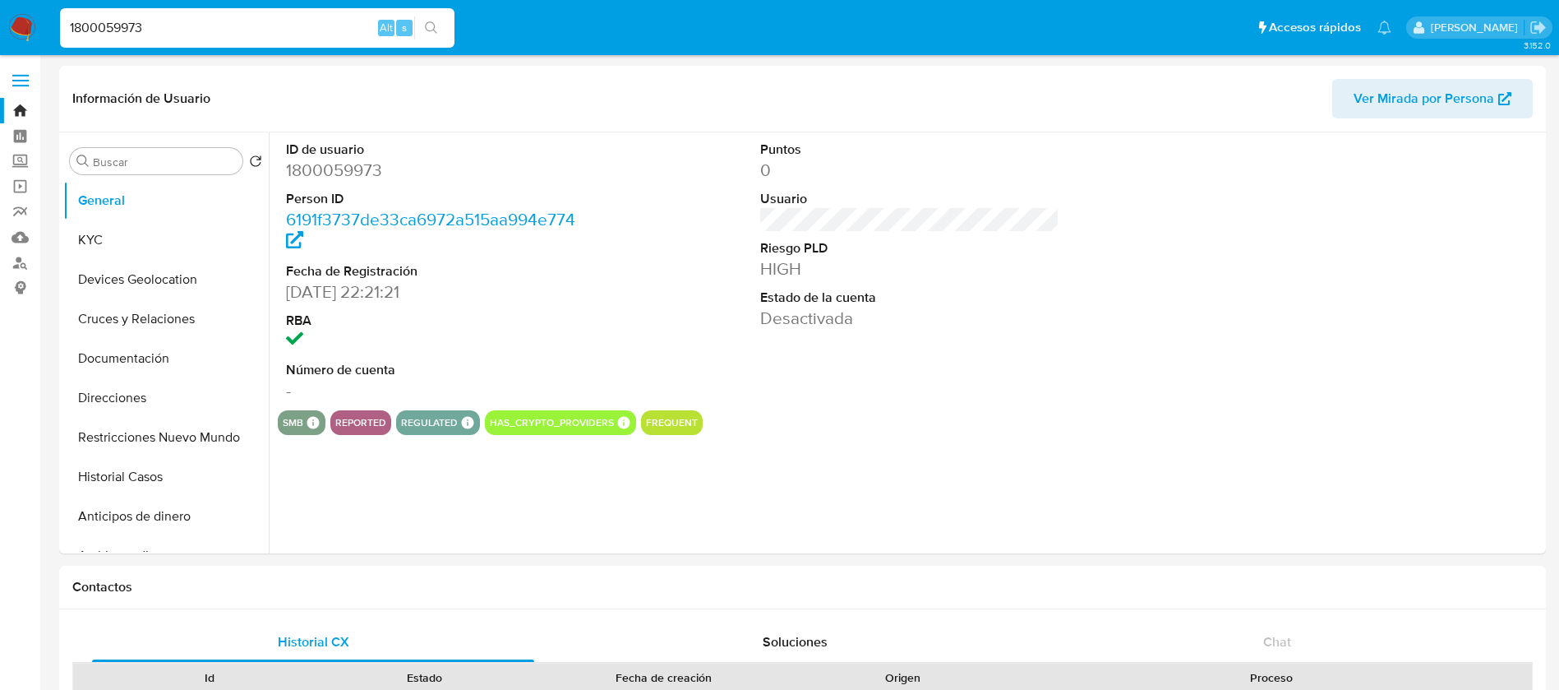
select select "10"
click at [124, 258] on button "KYC" at bounding box center [159, 239] width 192 height 39
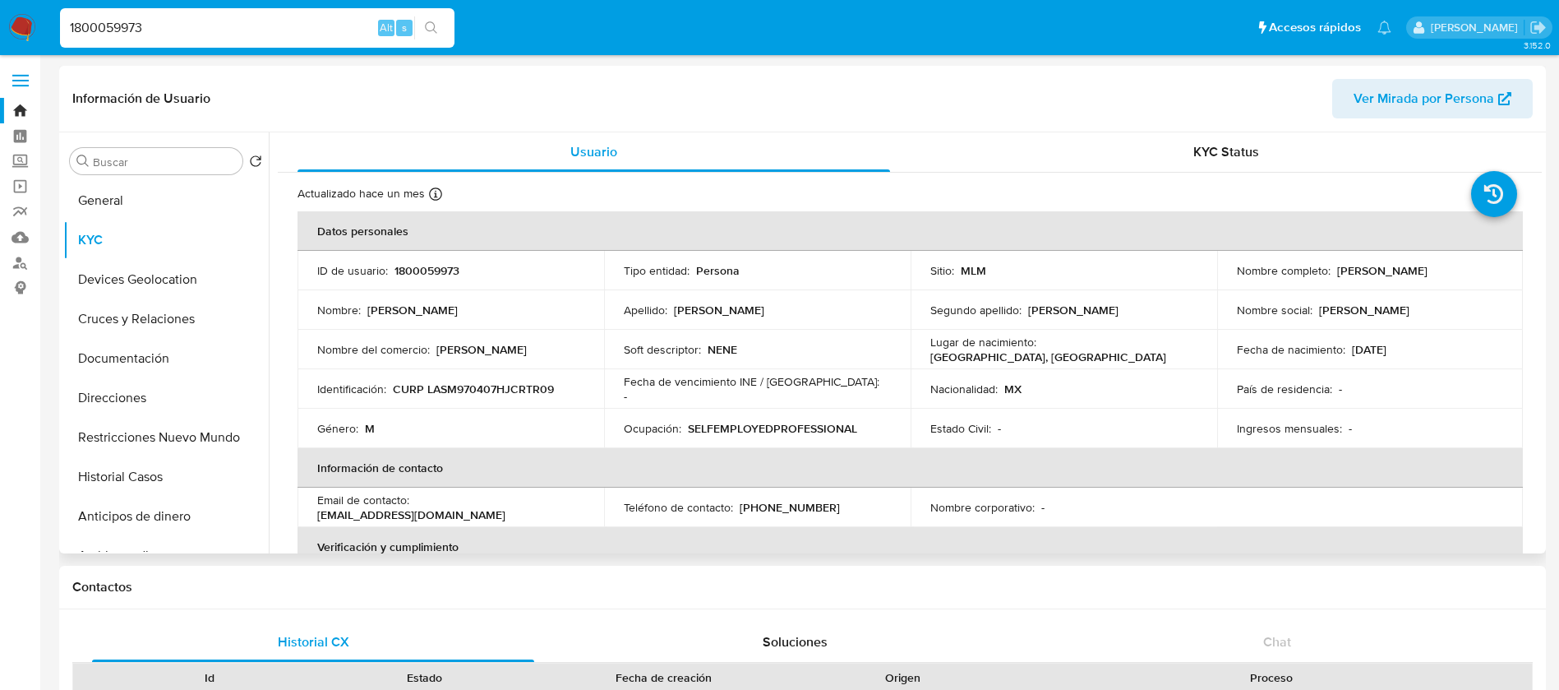
click at [446, 272] on p "1800059973" at bounding box center [427, 270] width 65 height 15
copy p "1800059973"
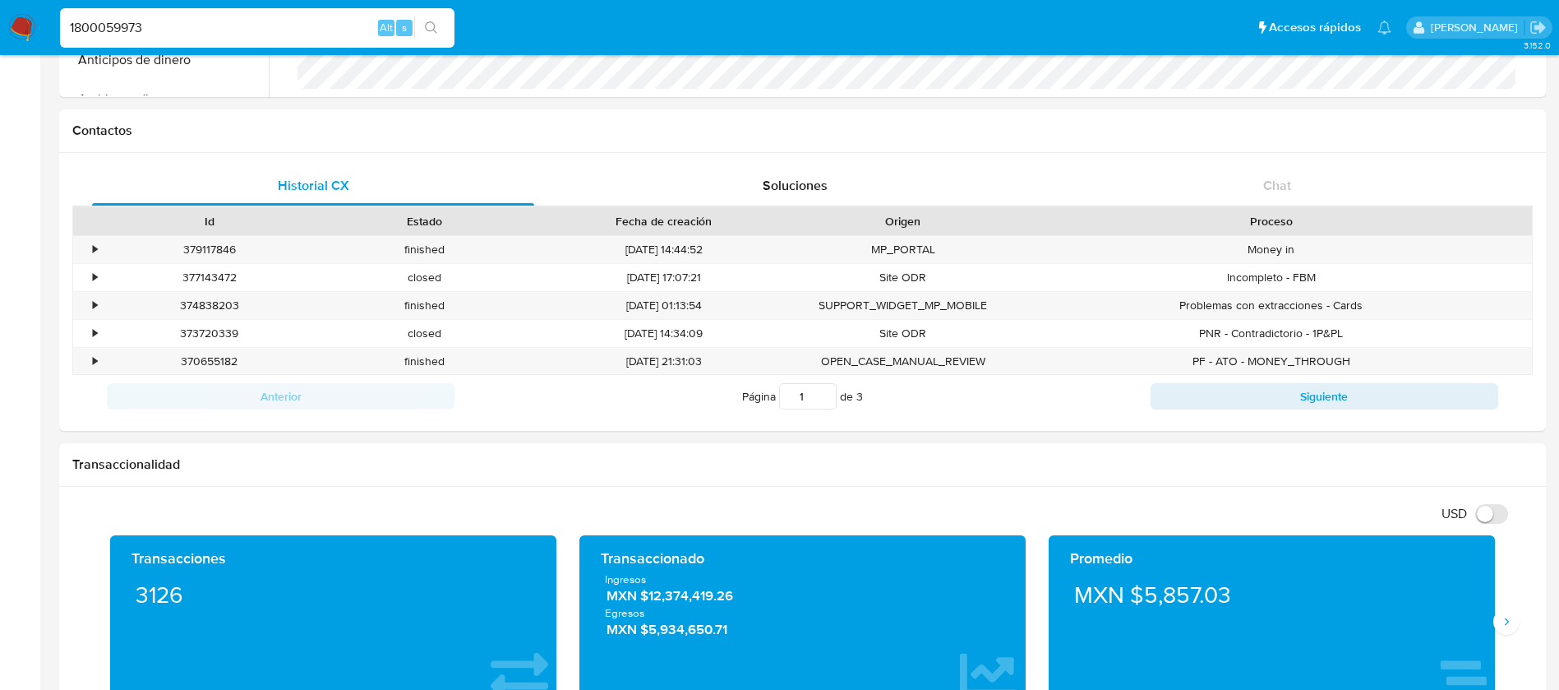
scroll to position [740, 0]
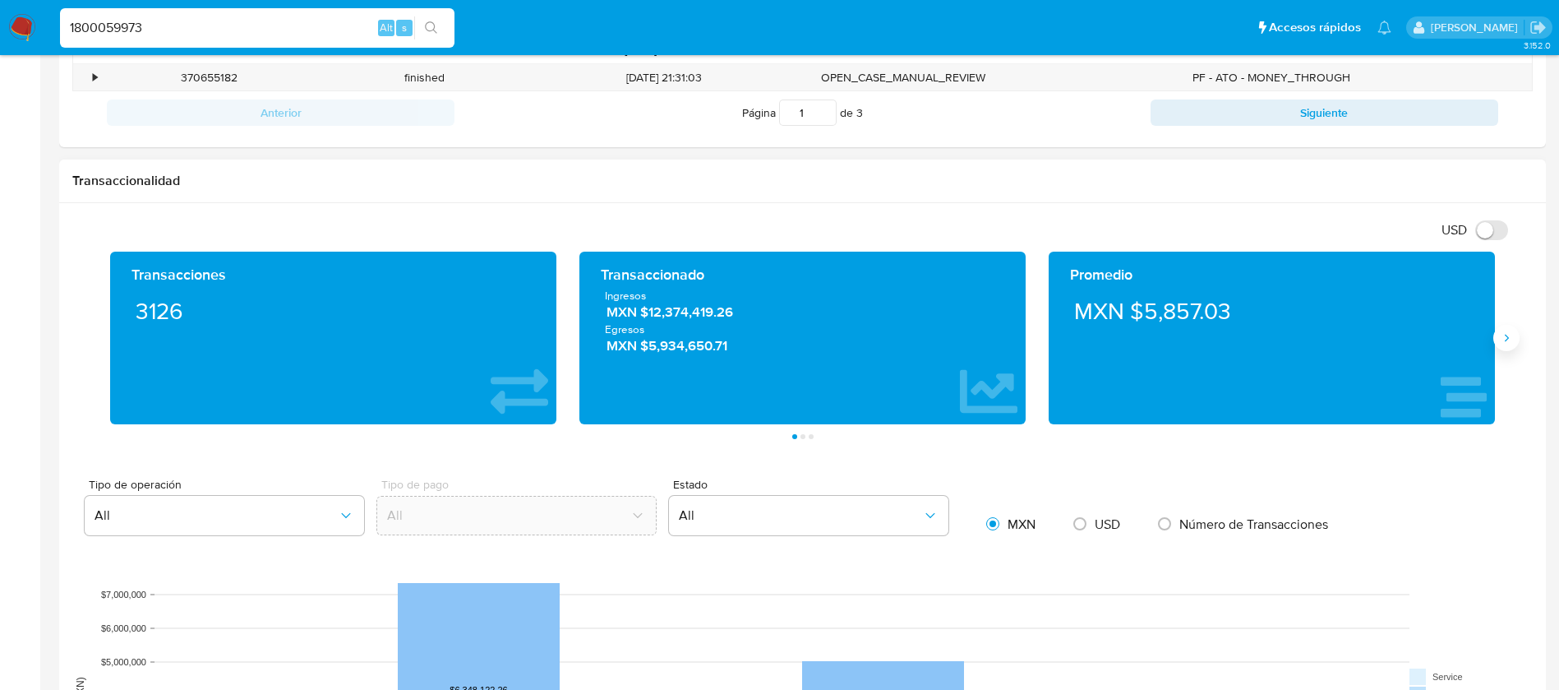
click at [1509, 327] on button "Siguiente" at bounding box center [1507, 338] width 26 height 26
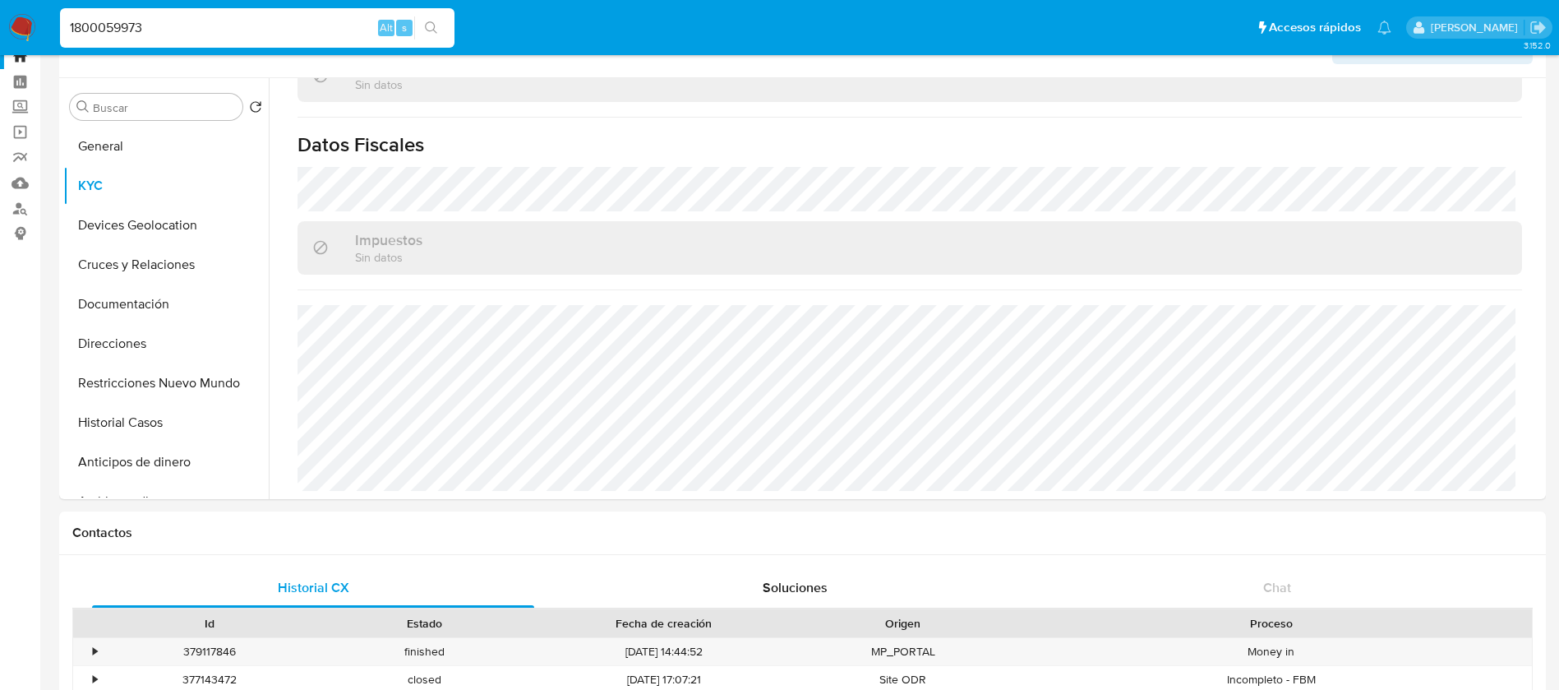
scroll to position [0, 0]
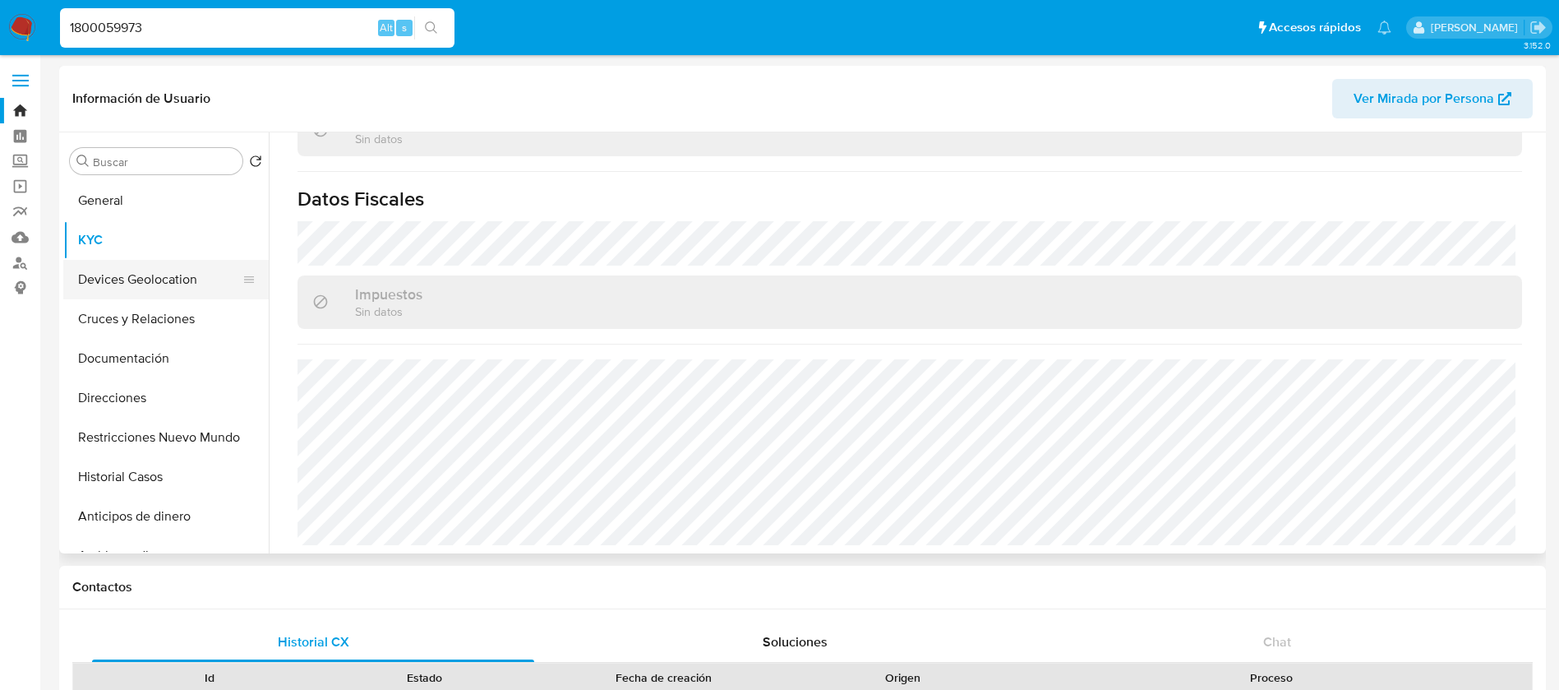
click at [113, 289] on button "Devices Geolocation" at bounding box center [159, 279] width 192 height 39
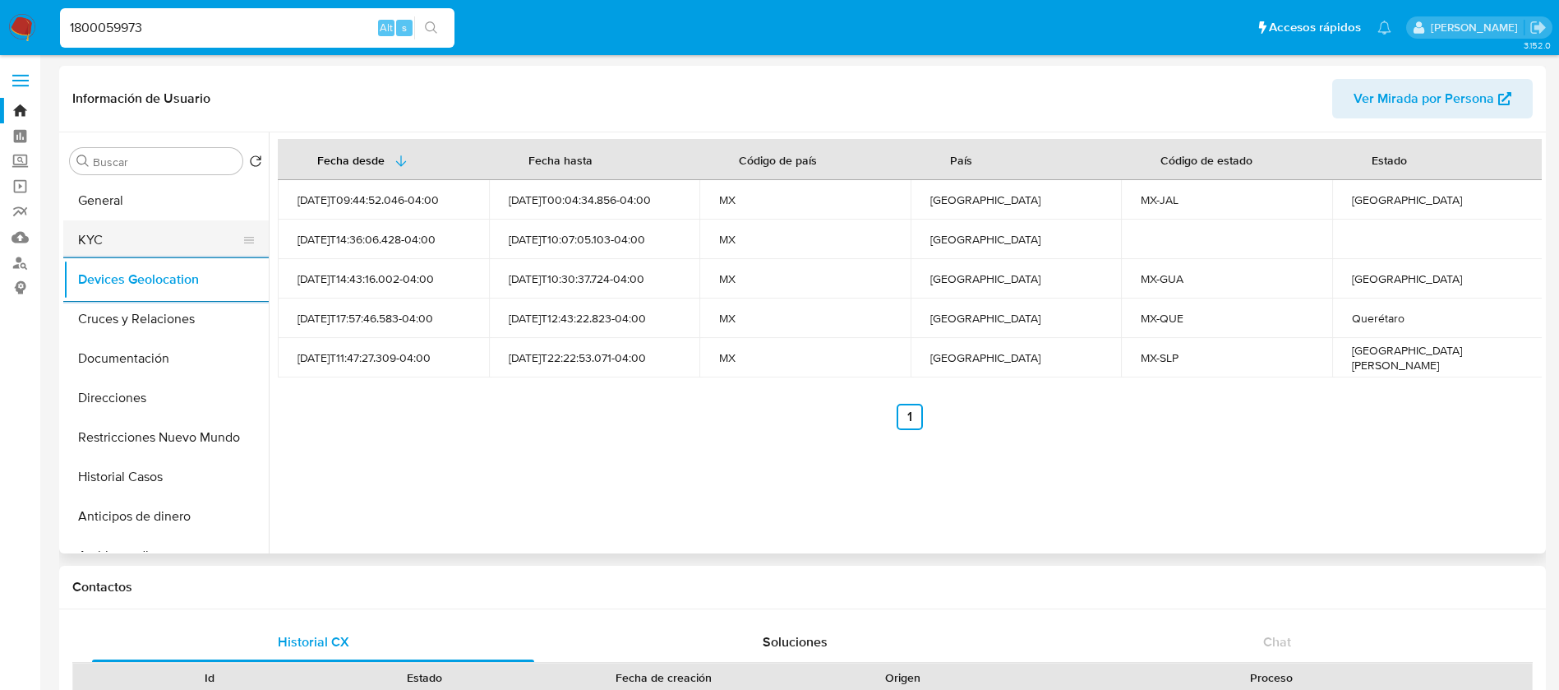
click at [193, 238] on button "KYC" at bounding box center [159, 239] width 192 height 39
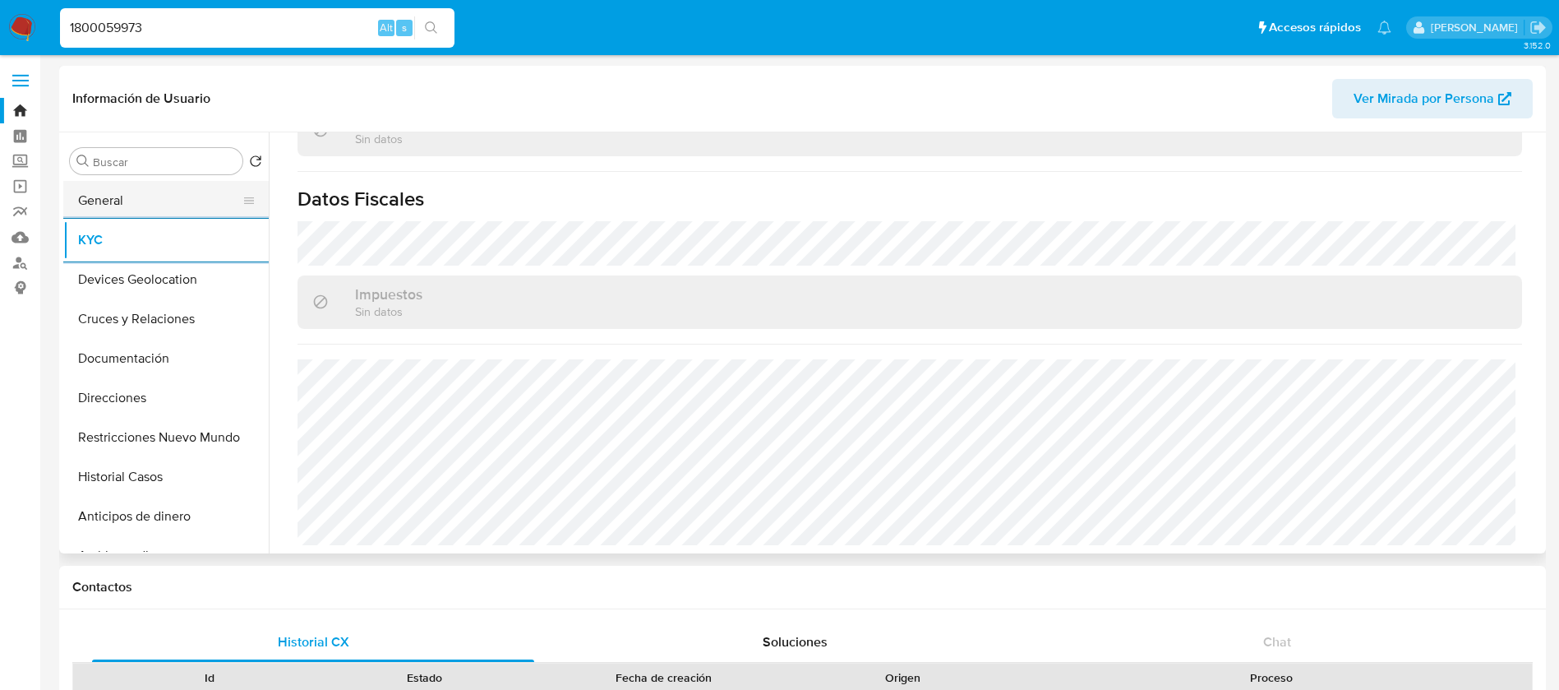
click at [164, 209] on button "General" at bounding box center [159, 200] width 192 height 39
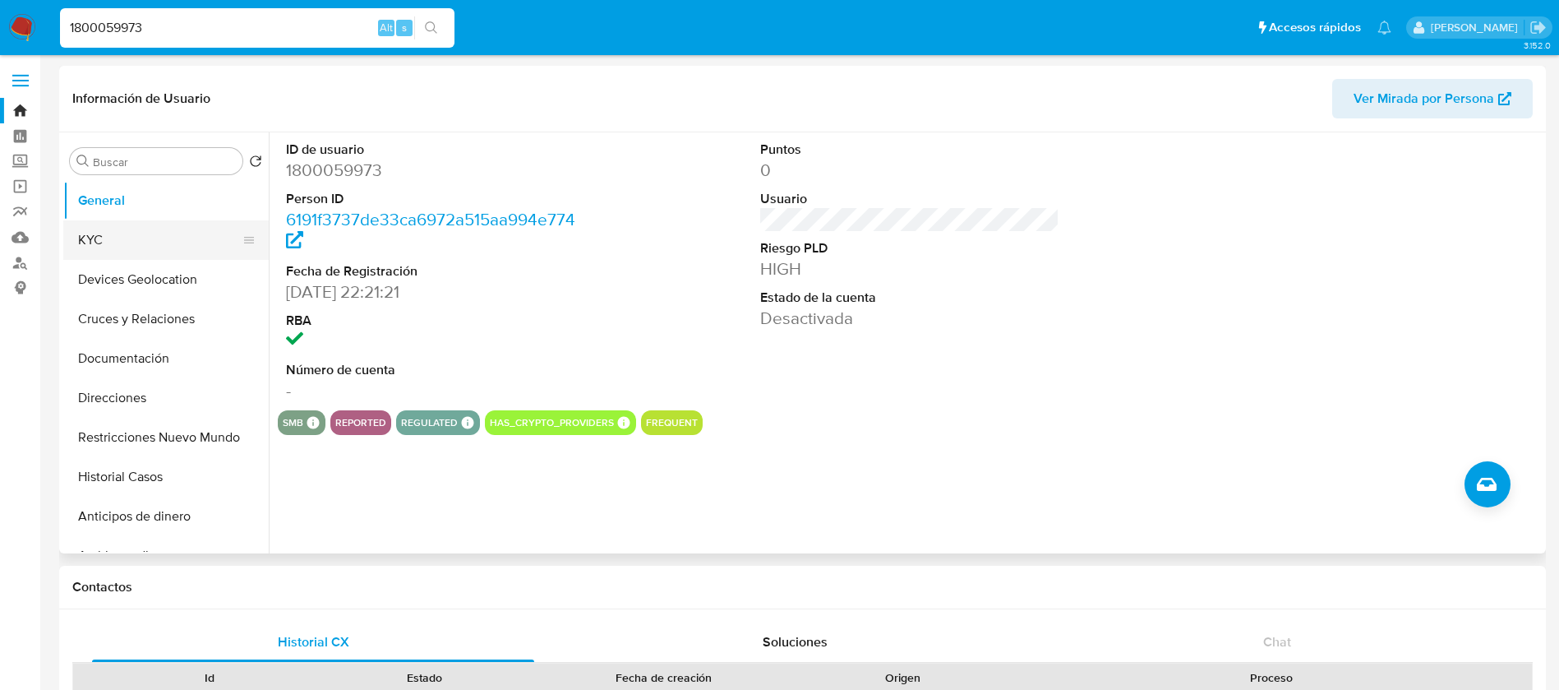
click at [142, 242] on button "KYC" at bounding box center [159, 239] width 192 height 39
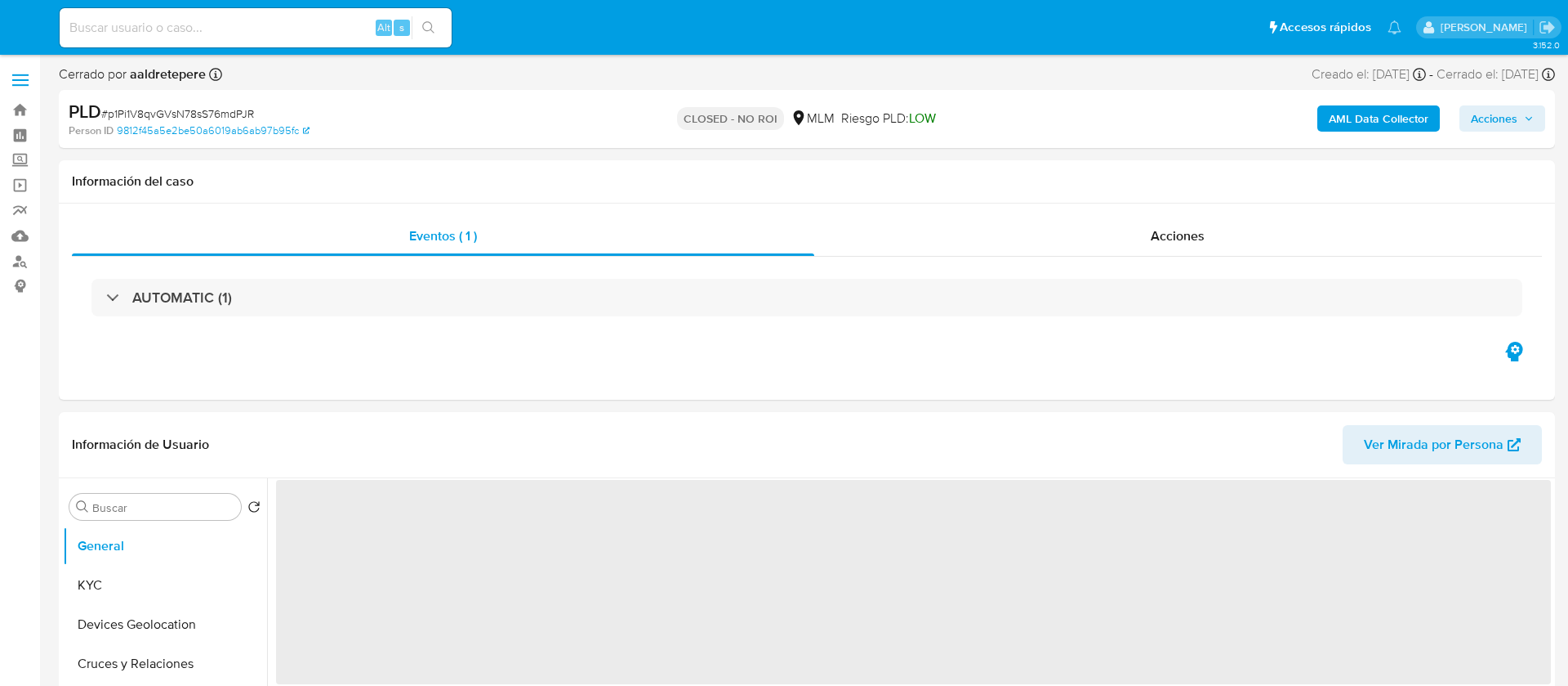
select select "10"
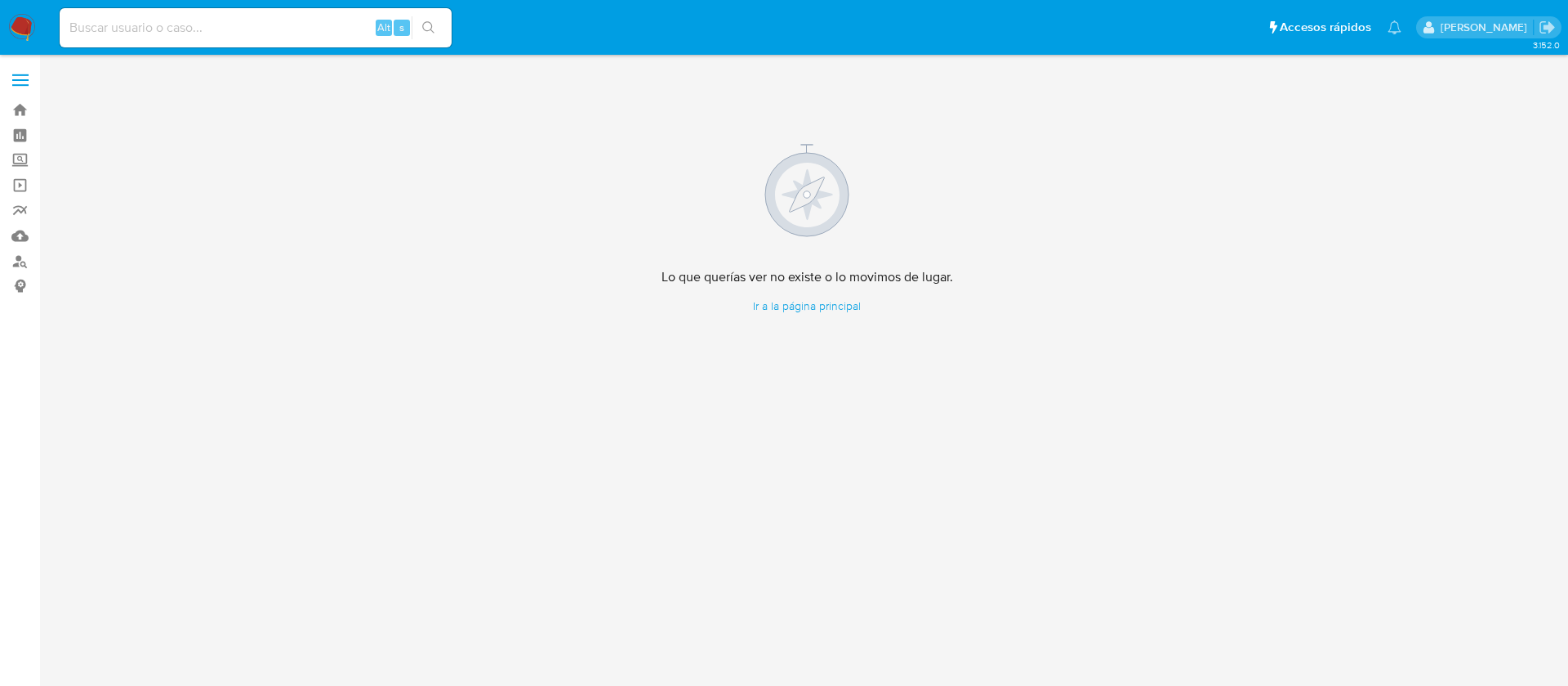
click at [27, 30] on img at bounding box center [22, 28] width 28 height 28
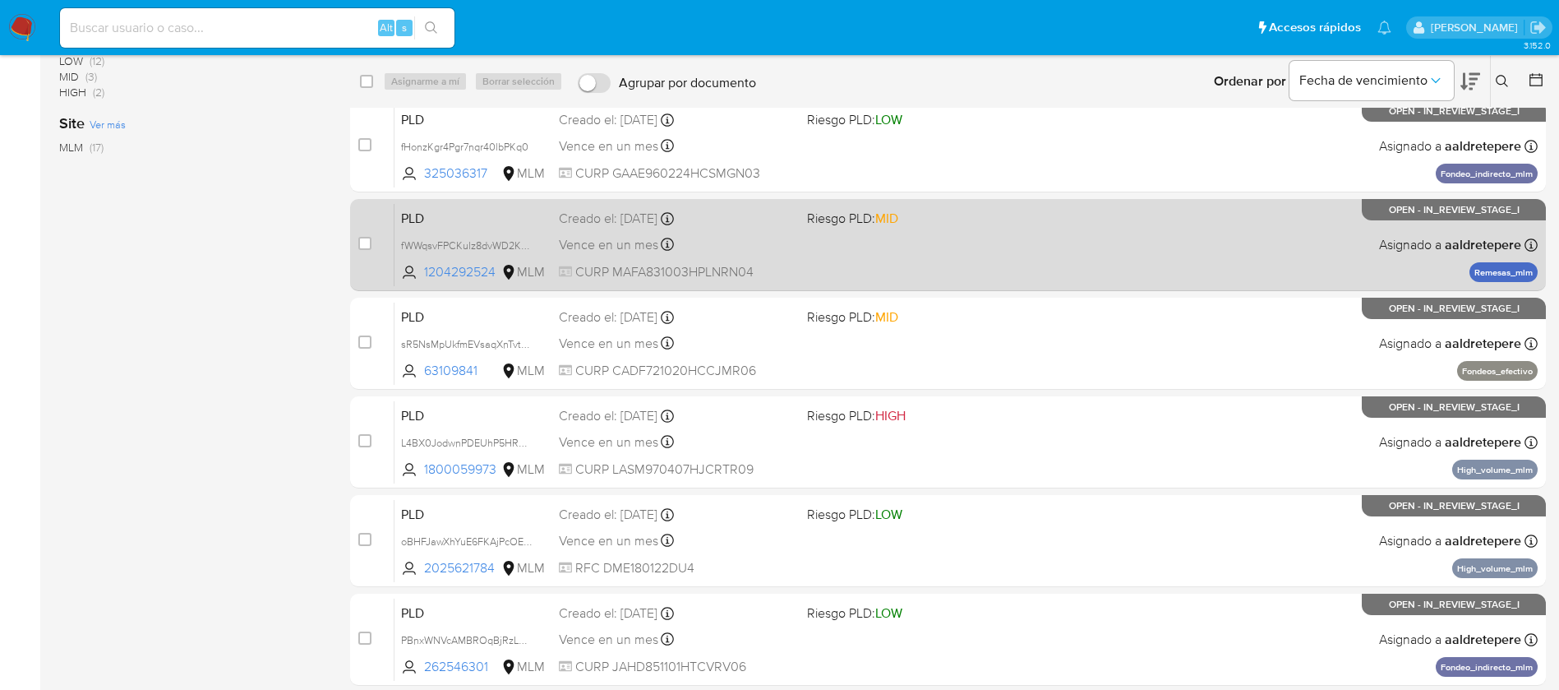
scroll to position [482, 0]
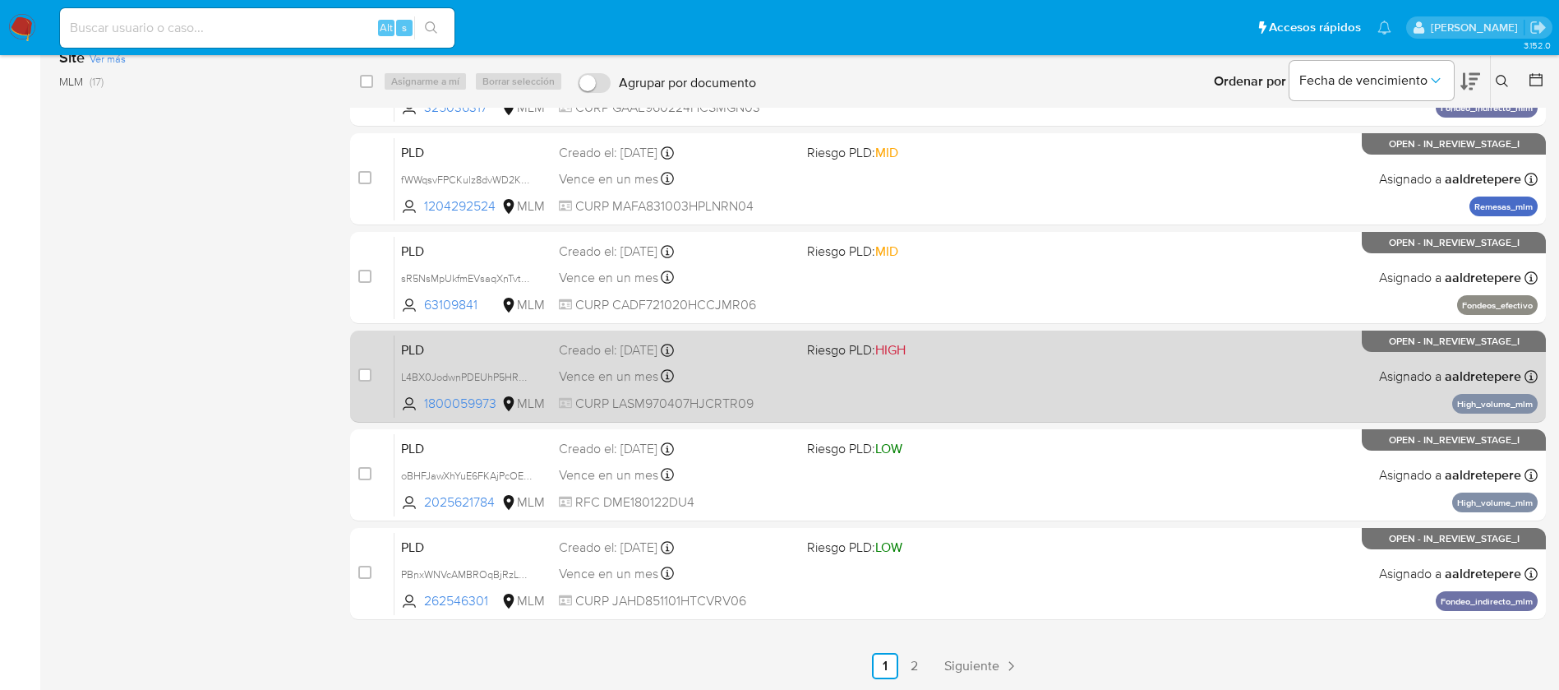
click at [826, 367] on div "PLD L4BX0JodwnPDEUhP5HR9Wo8e 1800059973 MLM Riesgo PLD: HIGH Creado el: [DATE] …" at bounding box center [967, 376] width 1144 height 83
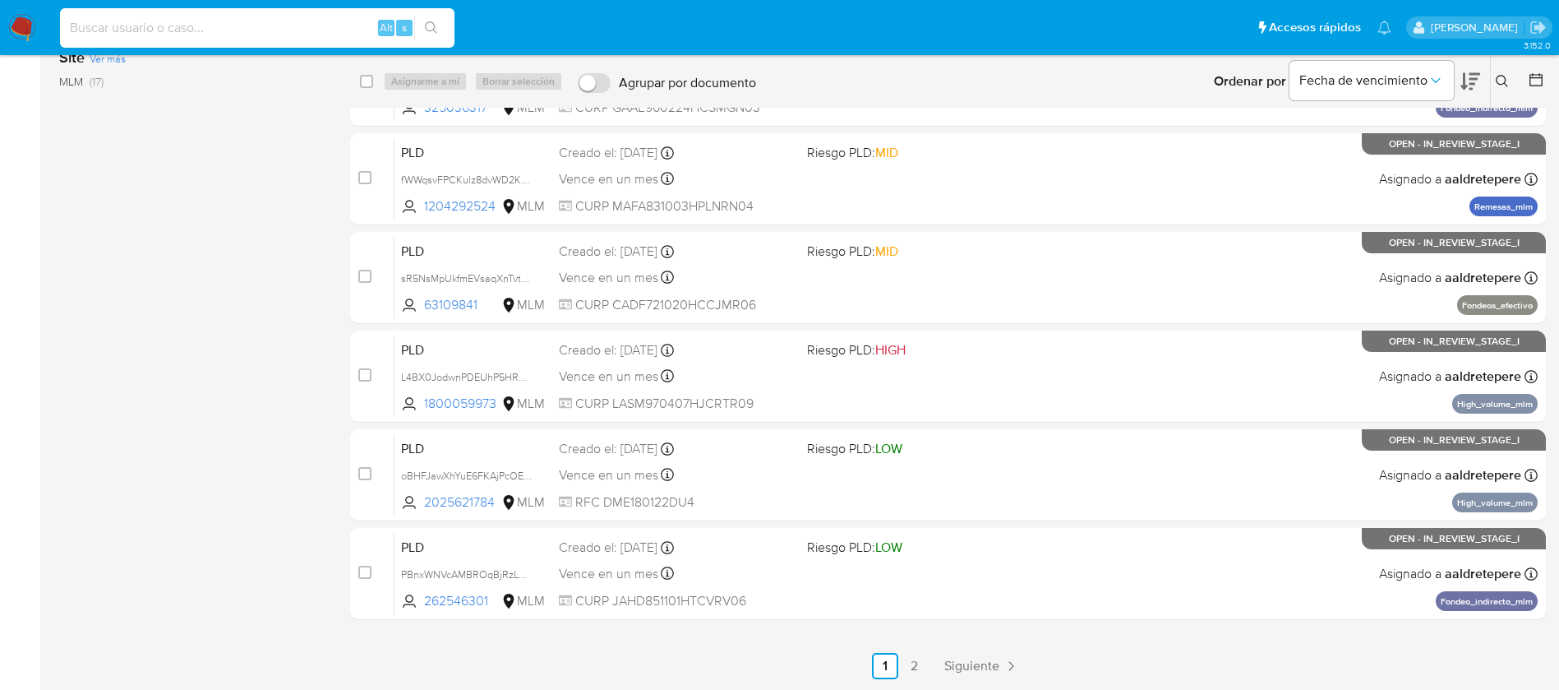
click at [207, 19] on input at bounding box center [257, 27] width 395 height 21
paste input "1944413229"
type input "1944413229"
click at [440, 24] on button "search-icon" at bounding box center [431, 27] width 34 height 23
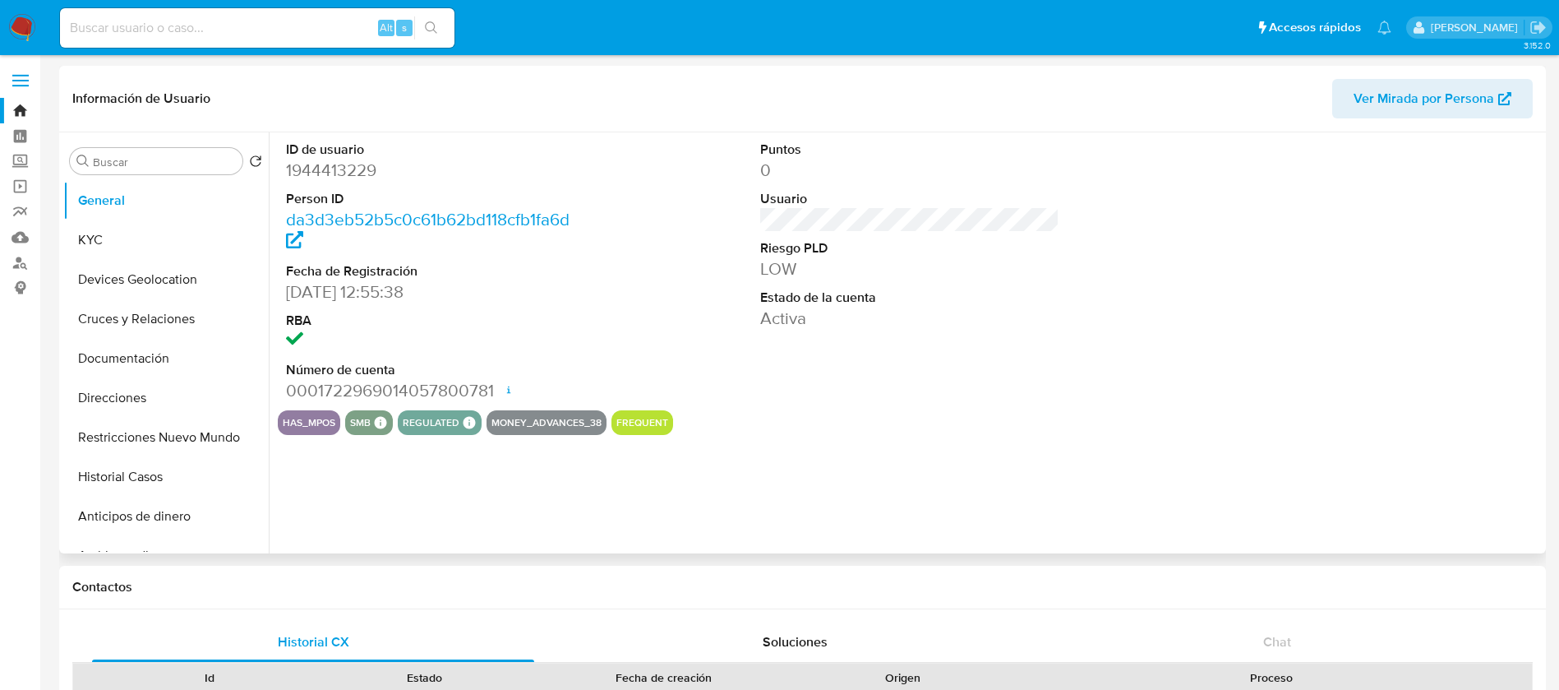
select select "10"
drag, startPoint x: 131, startPoint y: 482, endPoint x: 95, endPoint y: 239, distance: 245.1
click at [95, 239] on ul "General KYC Devices Geolocation Cruces y Relaciones Documentación Direcciones R…" at bounding box center [166, 366] width 206 height 371
click at [95, 239] on button "KYC" at bounding box center [159, 239] width 192 height 39
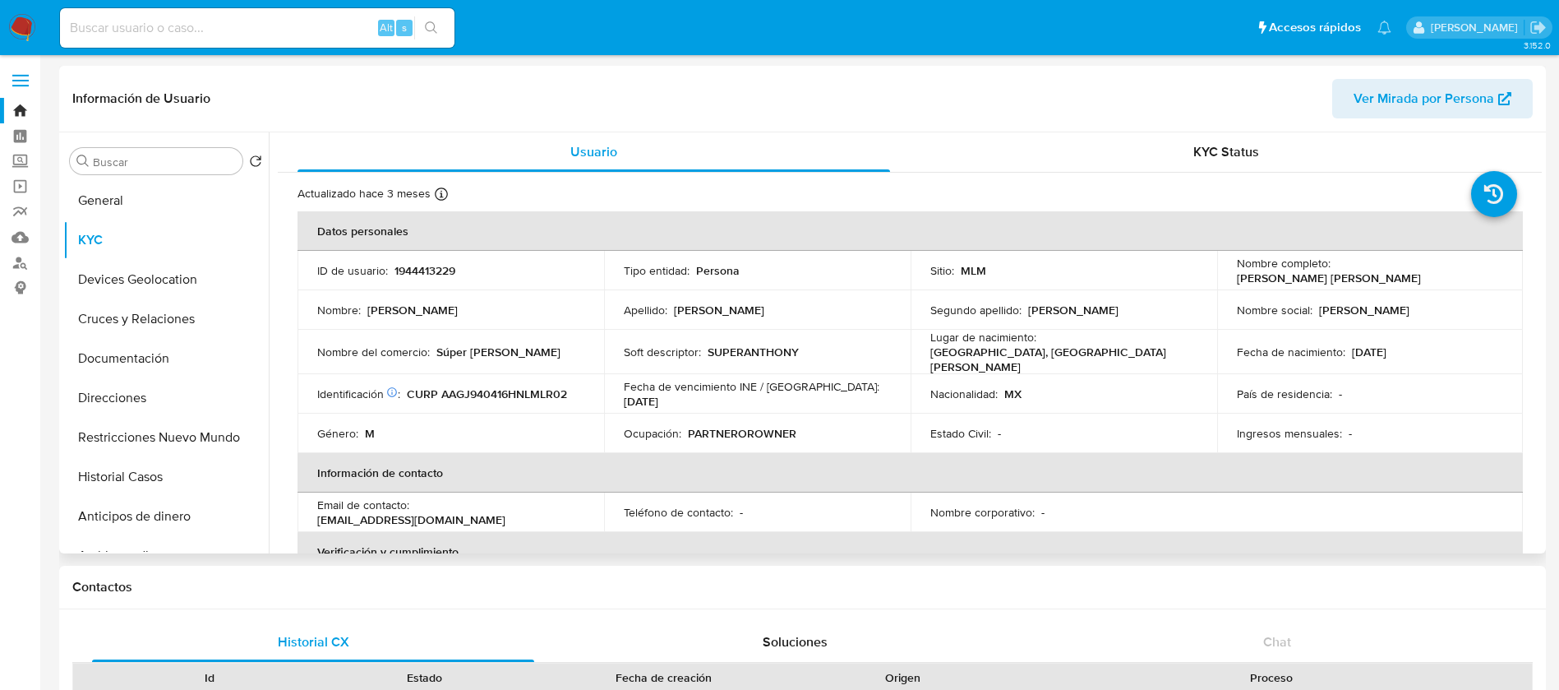
click at [440, 276] on p "1944413229" at bounding box center [425, 270] width 61 height 15
copy p "1944413229"
drag, startPoint x: 728, startPoint y: 432, endPoint x: 562, endPoint y: 396, distance: 170.0
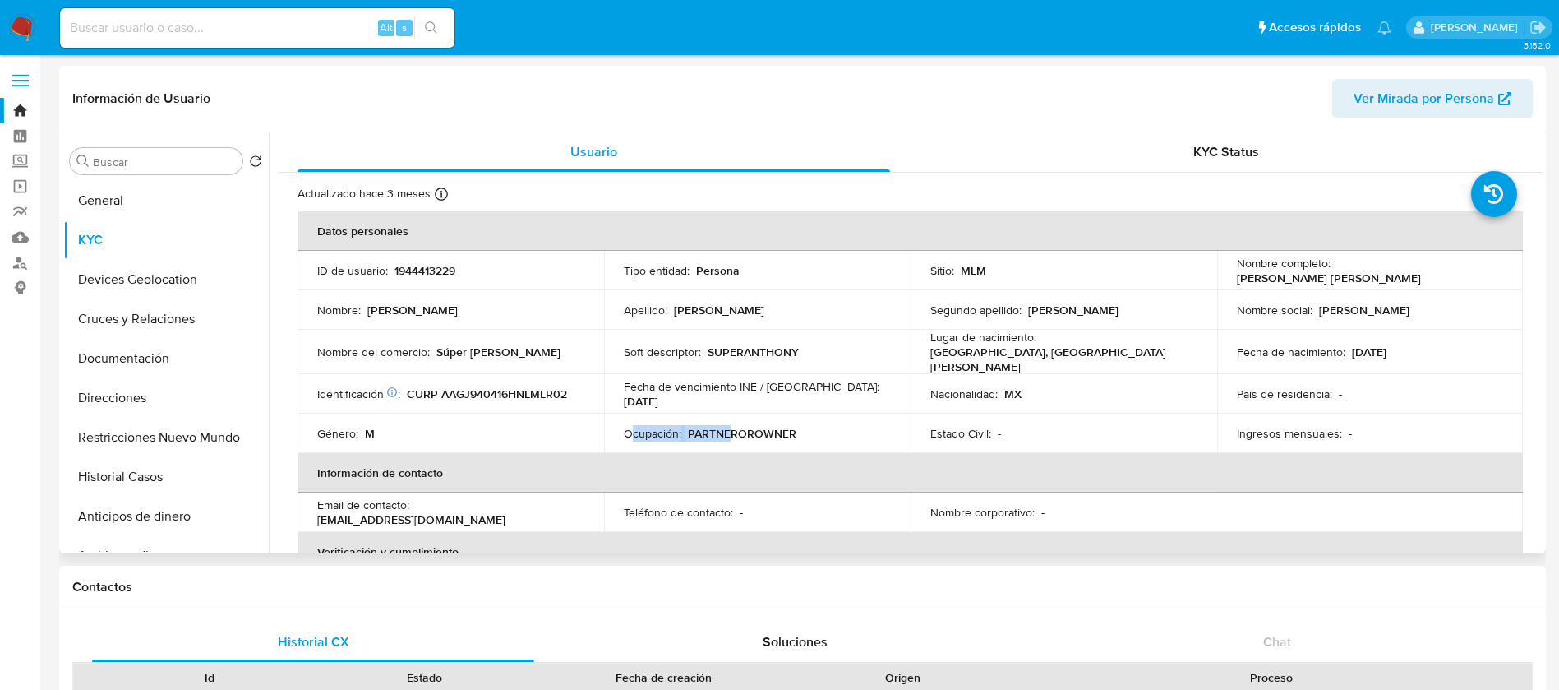
click at [617, 427] on td "Ocupación : PARTNEROROWNER" at bounding box center [757, 433] width 307 height 39
click at [524, 374] on td "Identificación CIC: 215646869 : CURP AAGJ940416HNLMLR02" at bounding box center [451, 393] width 307 height 39
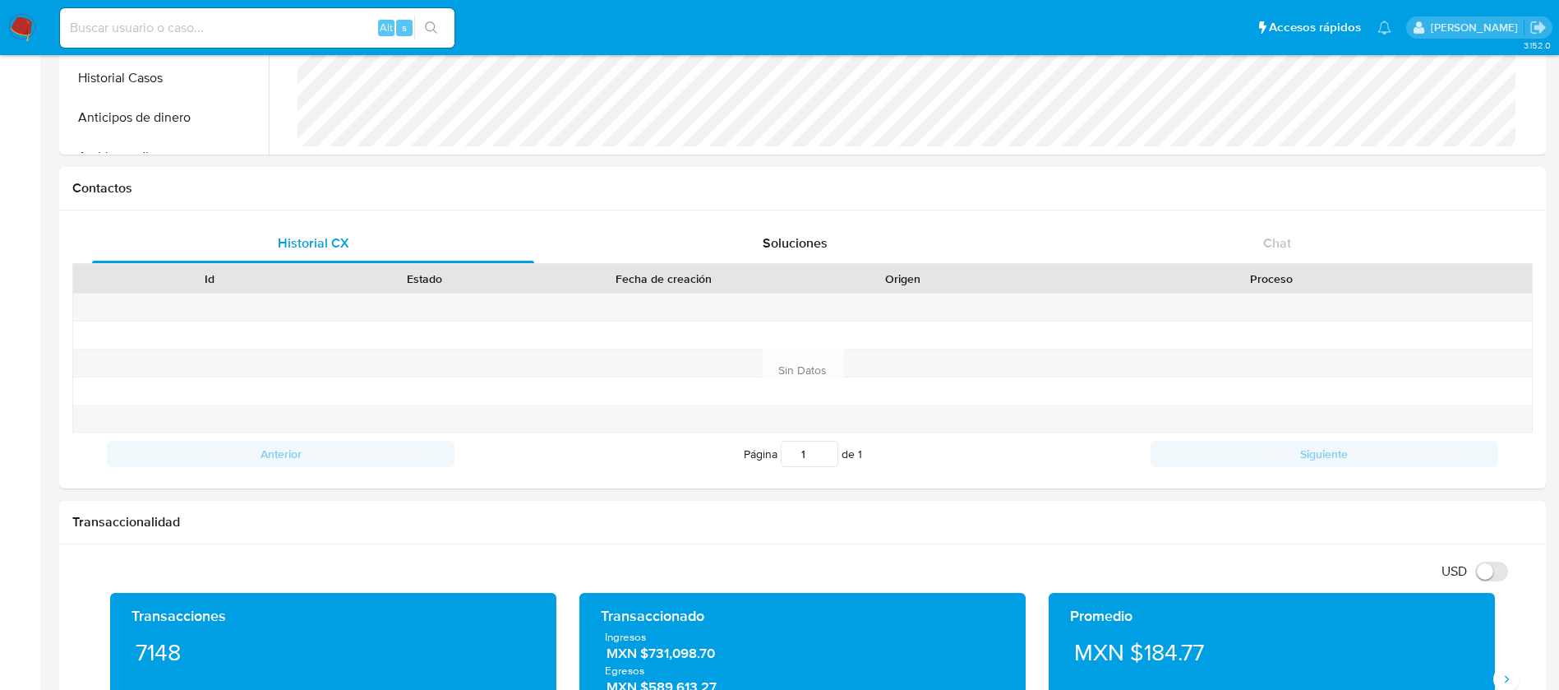
scroll to position [493, 0]
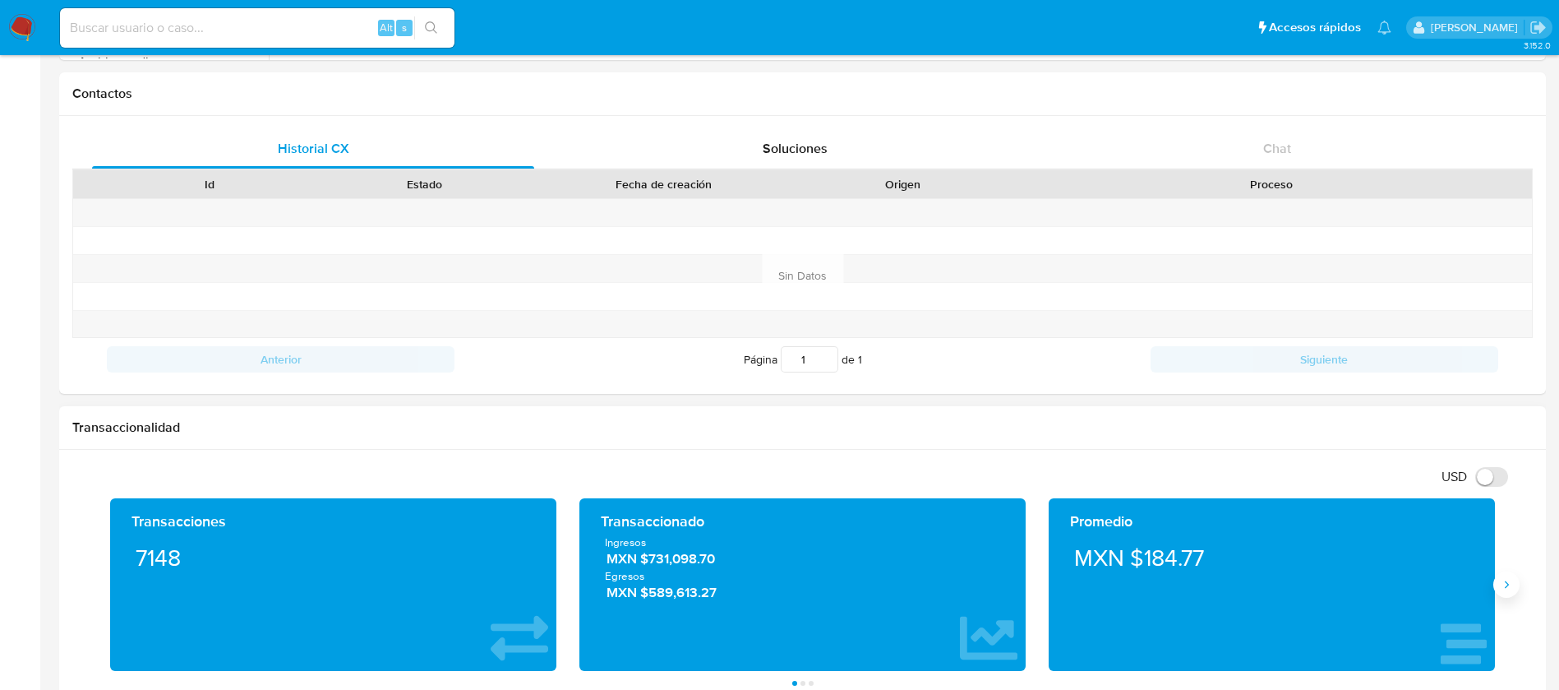
click at [1504, 583] on icon "Siguiente" at bounding box center [1506, 584] width 13 height 13
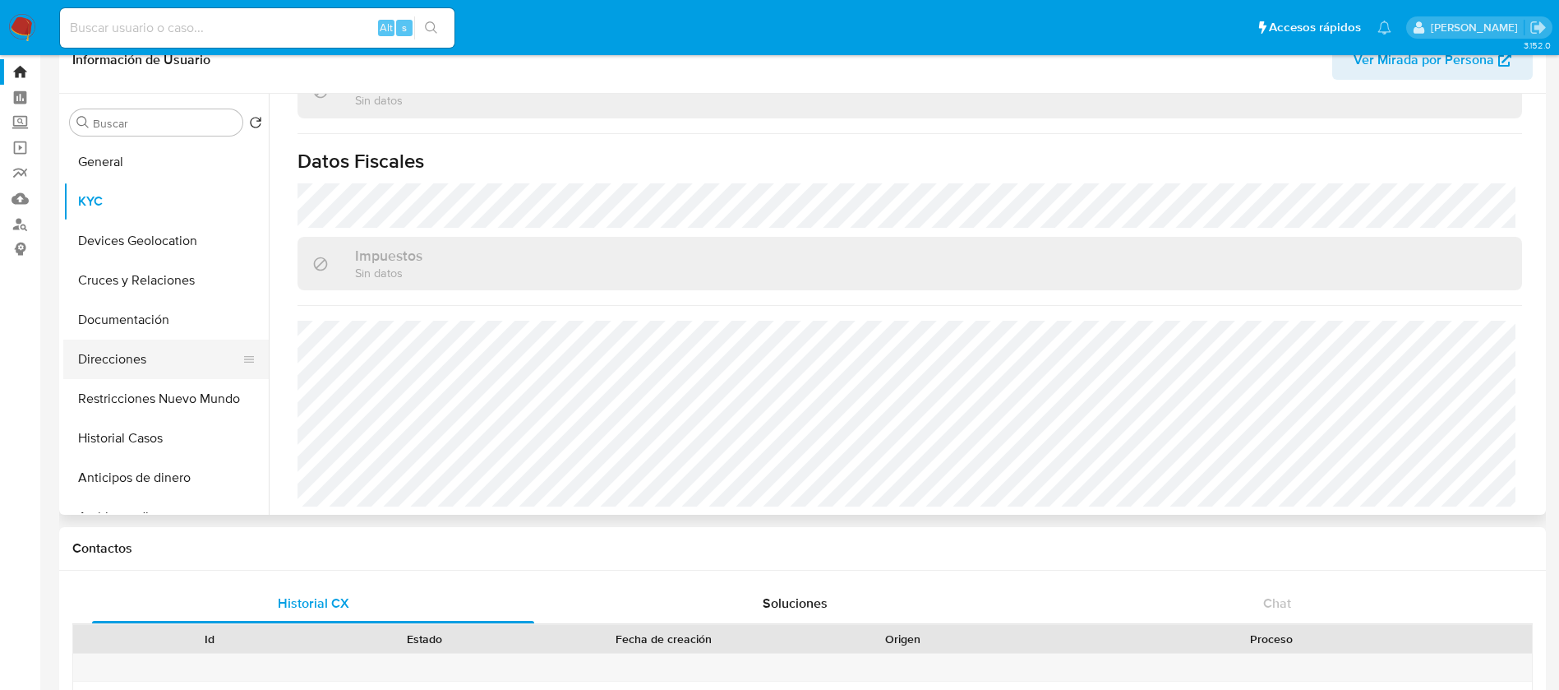
scroll to position [0, 0]
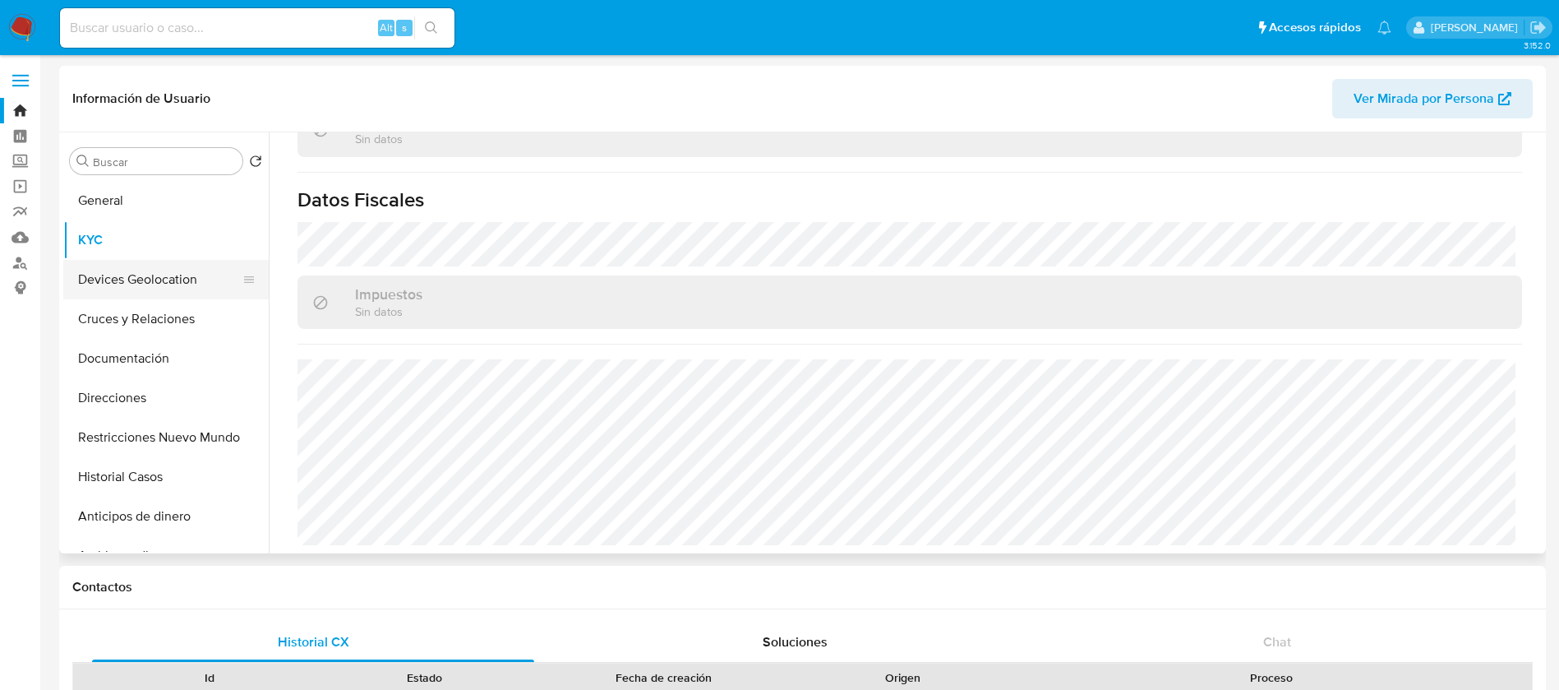
click at [214, 271] on button "Devices Geolocation" at bounding box center [159, 279] width 192 height 39
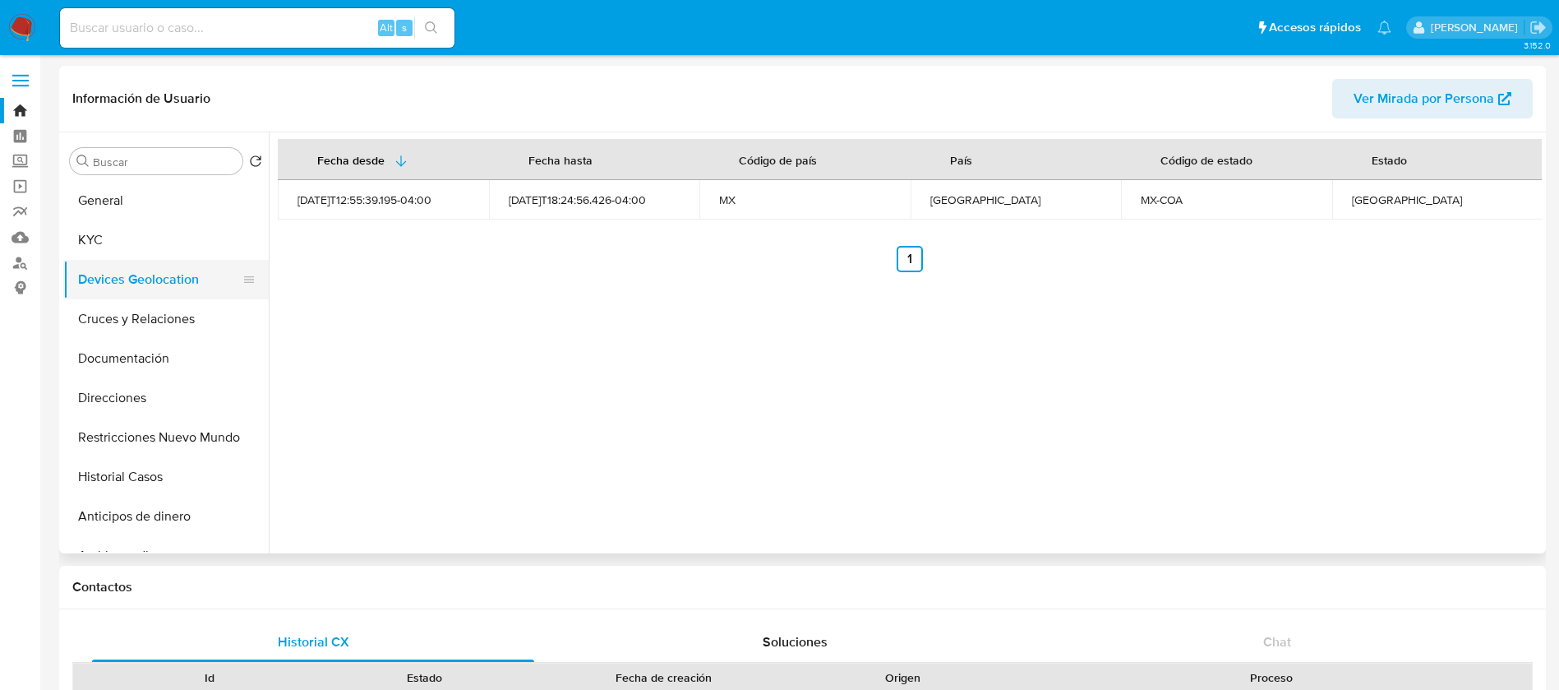
click at [198, 282] on button "Devices Geolocation" at bounding box center [159, 279] width 192 height 39
click at [120, 373] on button "Documentación" at bounding box center [159, 358] width 192 height 39
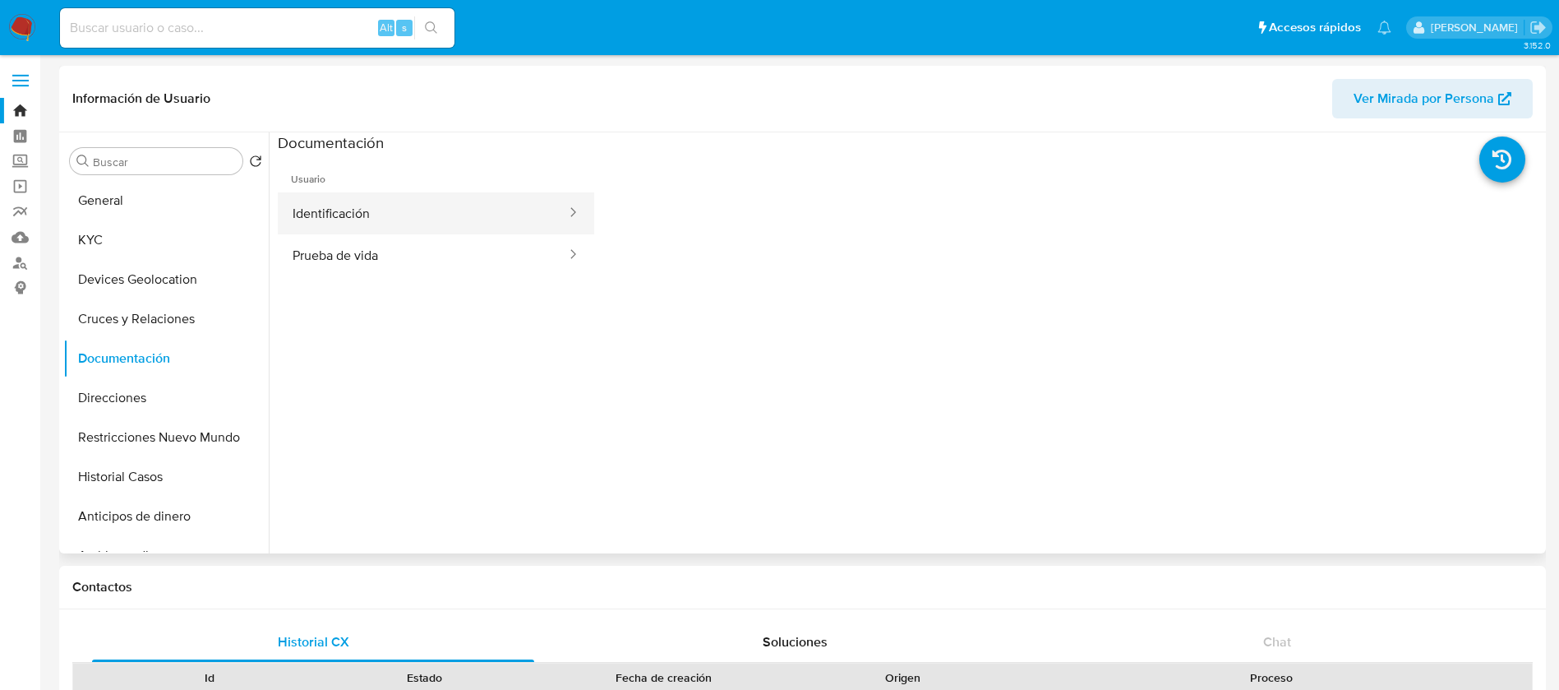
click at [375, 219] on button "Identificación" at bounding box center [423, 213] width 290 height 42
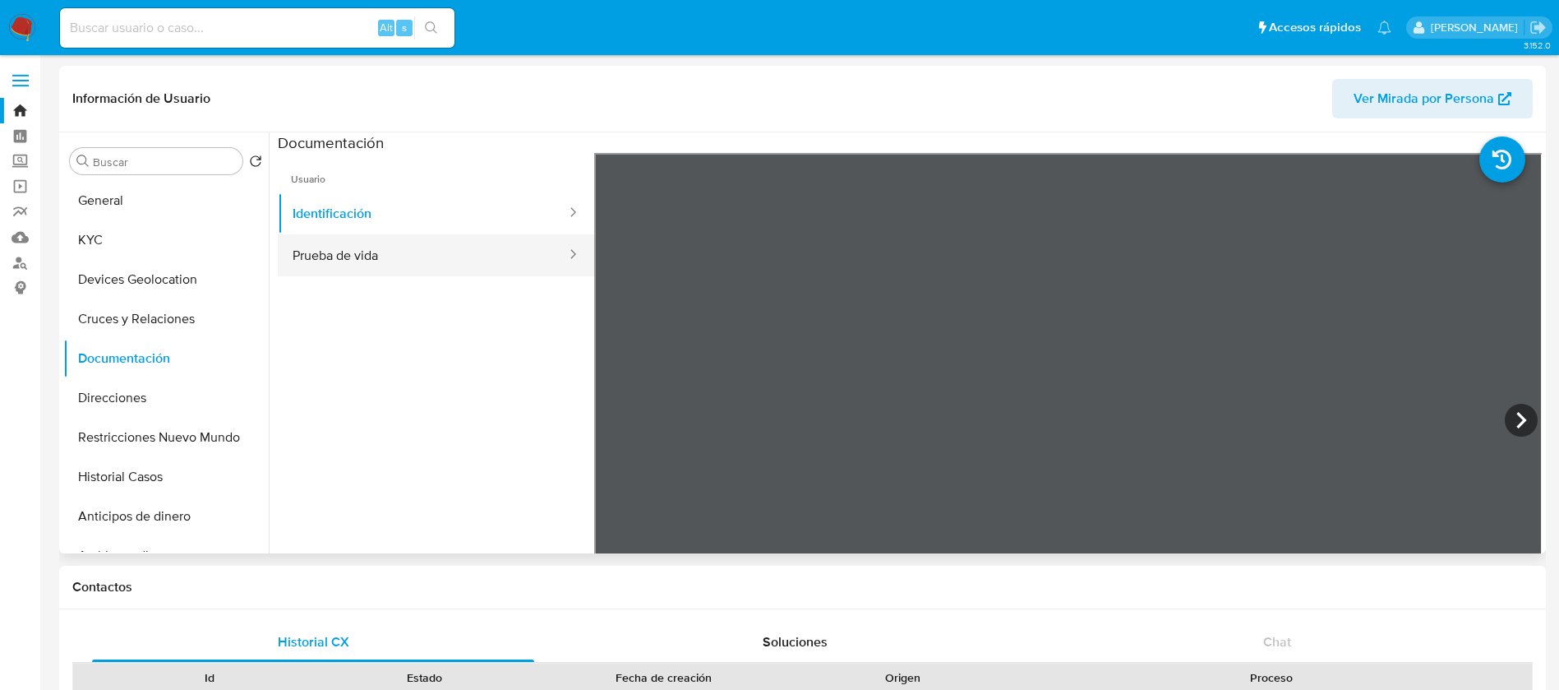
click at [387, 235] on button "Prueba de vida" at bounding box center [423, 255] width 290 height 42
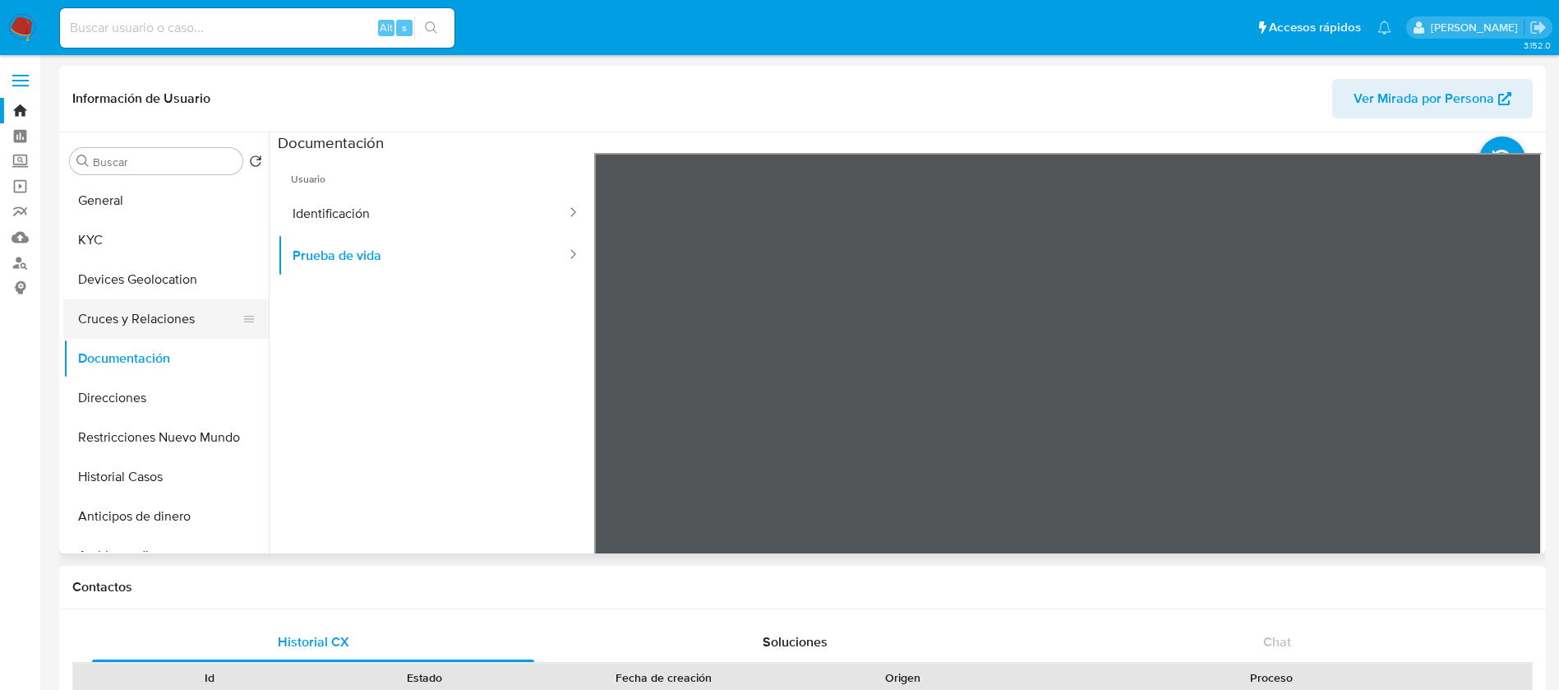
click at [156, 312] on button "Cruces y Relaciones" at bounding box center [159, 318] width 192 height 39
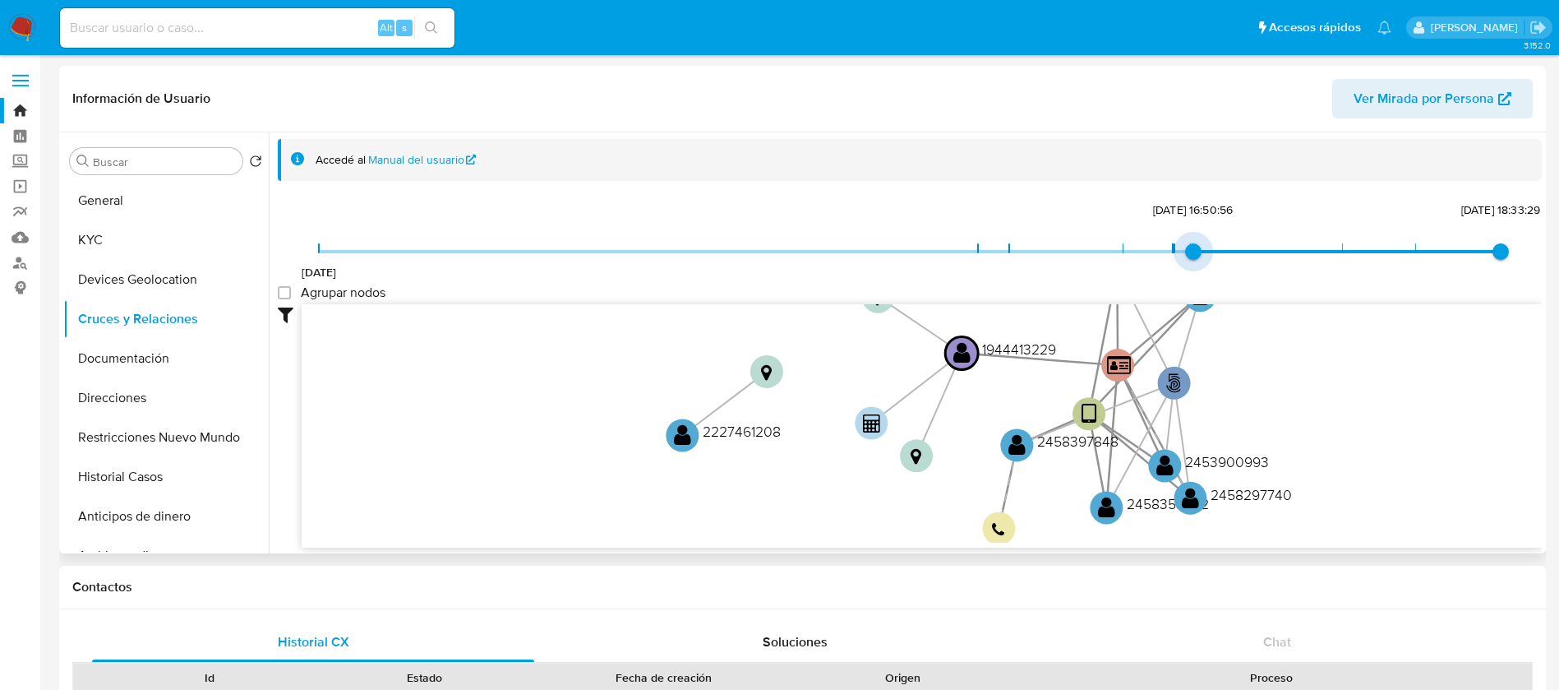
type input "1736285542000"
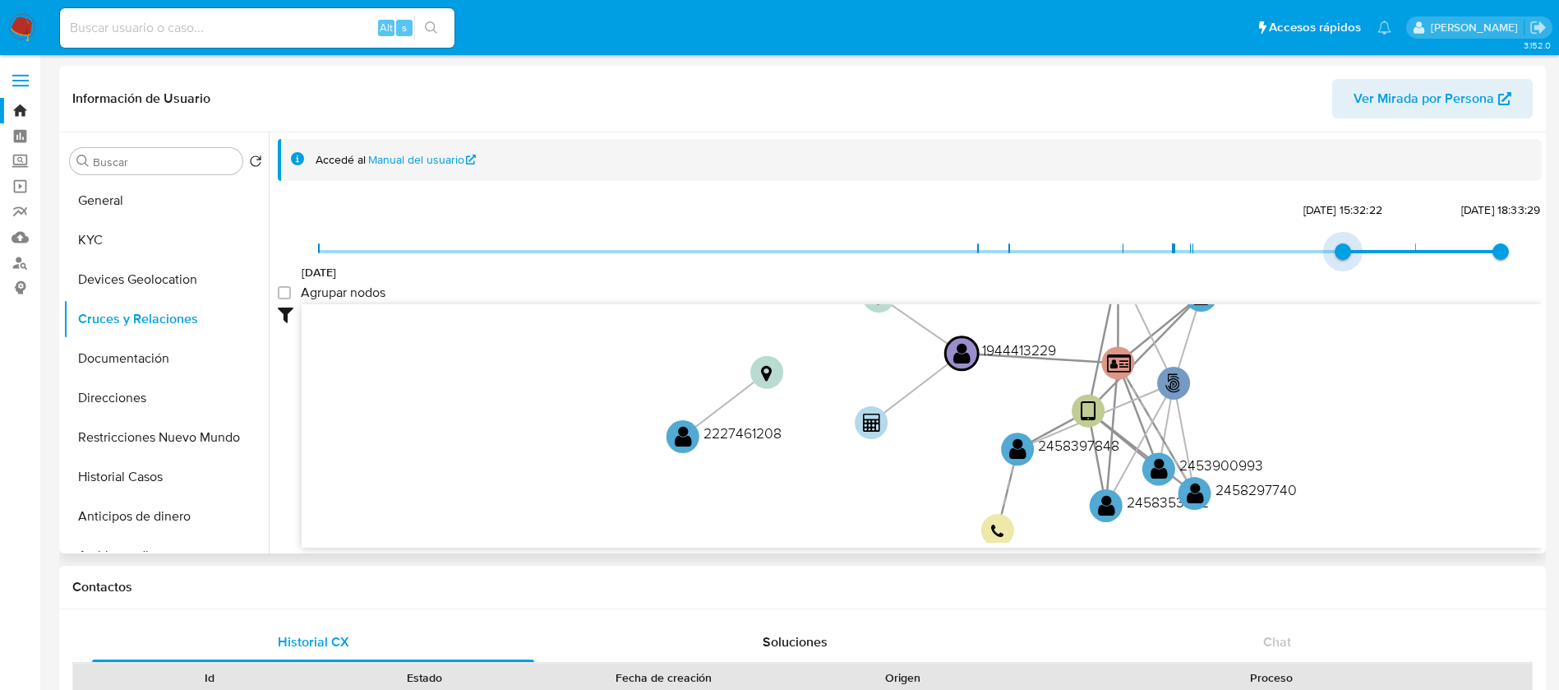
drag, startPoint x: 324, startPoint y: 252, endPoint x: 1278, endPoint y: 247, distance: 954.5
click at [1278, 247] on span "9/8/2022 7/1/2025, 15:32:22 23/5/2025, 18:33:29" at bounding box center [910, 251] width 1182 height 25
click at [287, 299] on group_nodes "Agrupar nodos" at bounding box center [284, 292] width 13 height 13
checkbox group_nodes "true"
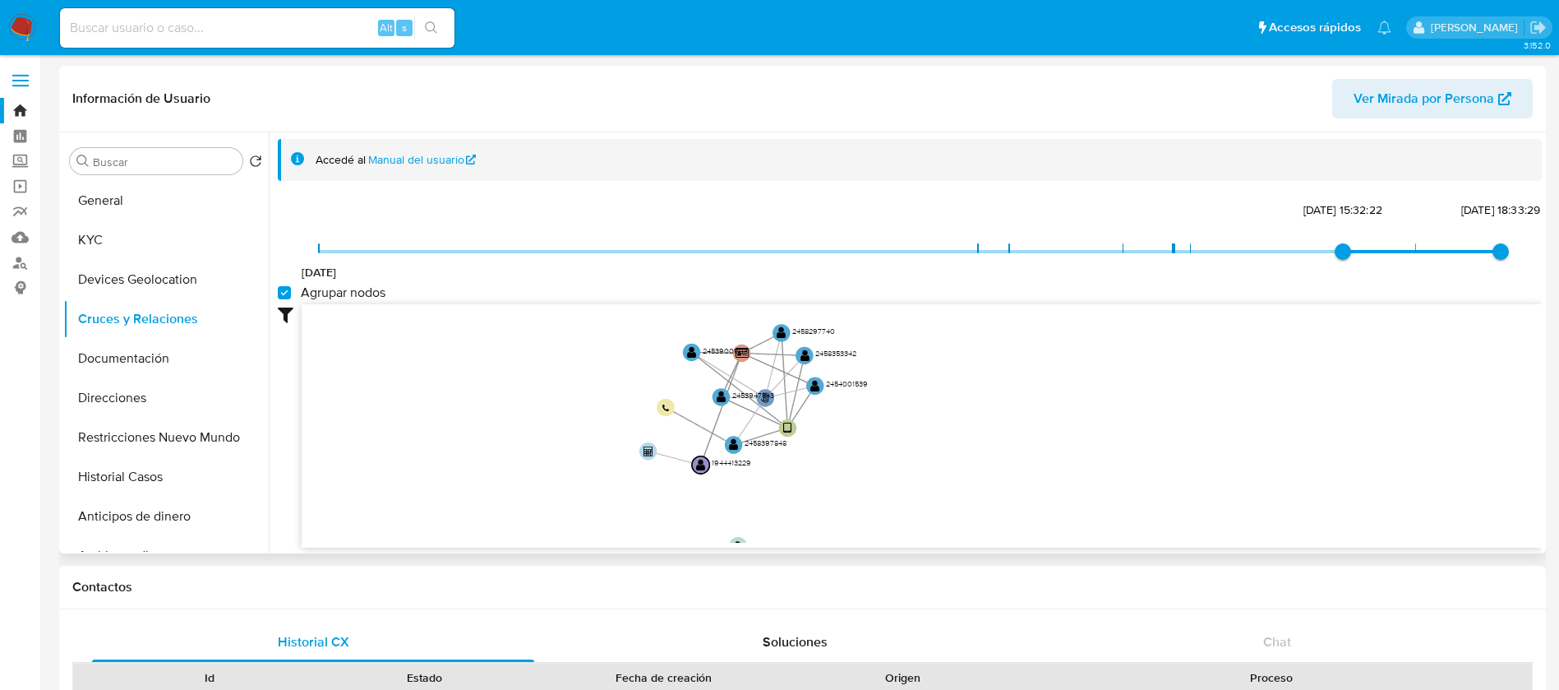
drag, startPoint x: 544, startPoint y: 349, endPoint x: 520, endPoint y: 427, distance: 82.4
click at [520, 427] on icon "phone-6c962caf1e66f55f667cc93118c01479  user-1944413229  1944413229 person-da…" at bounding box center [922, 423] width 1241 height 238
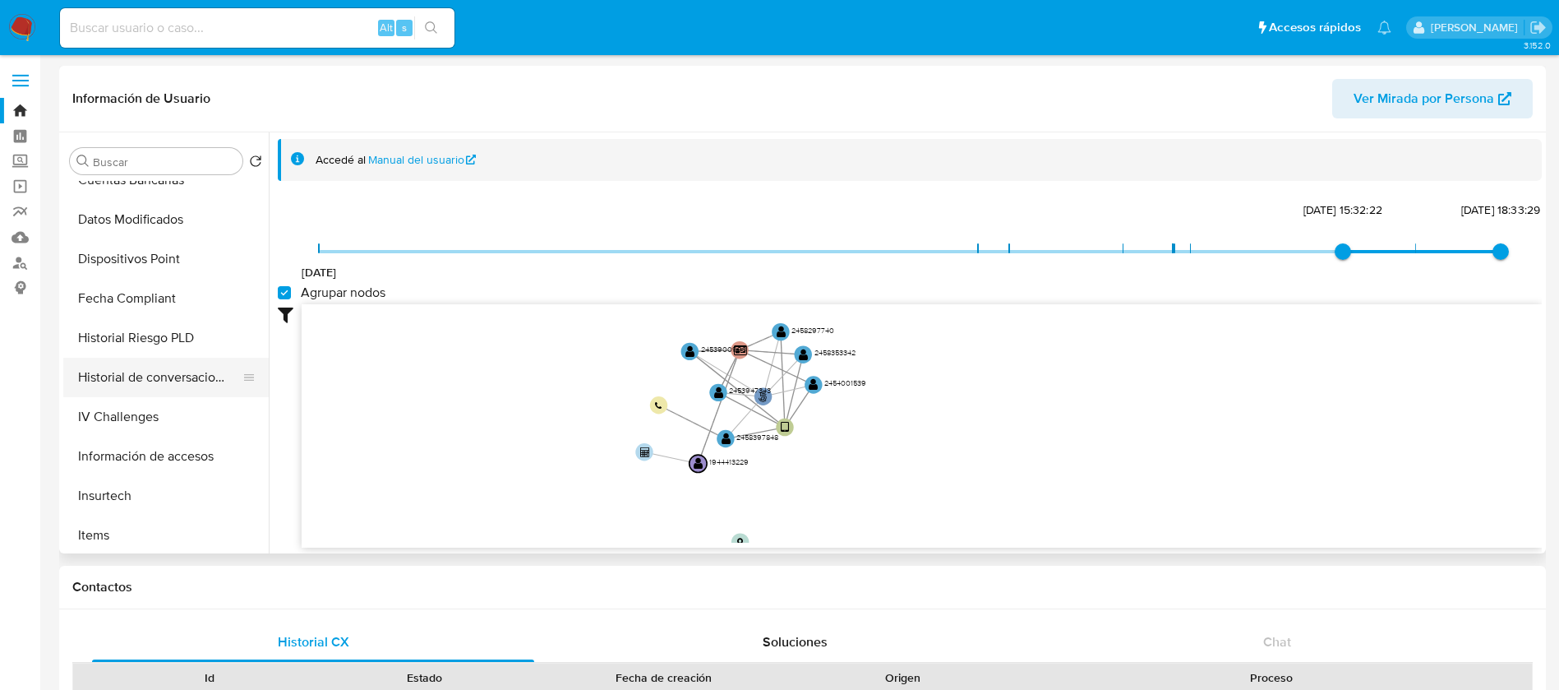
scroll to position [493, 0]
click at [110, 492] on button "Items" at bounding box center [159, 496] width 192 height 39
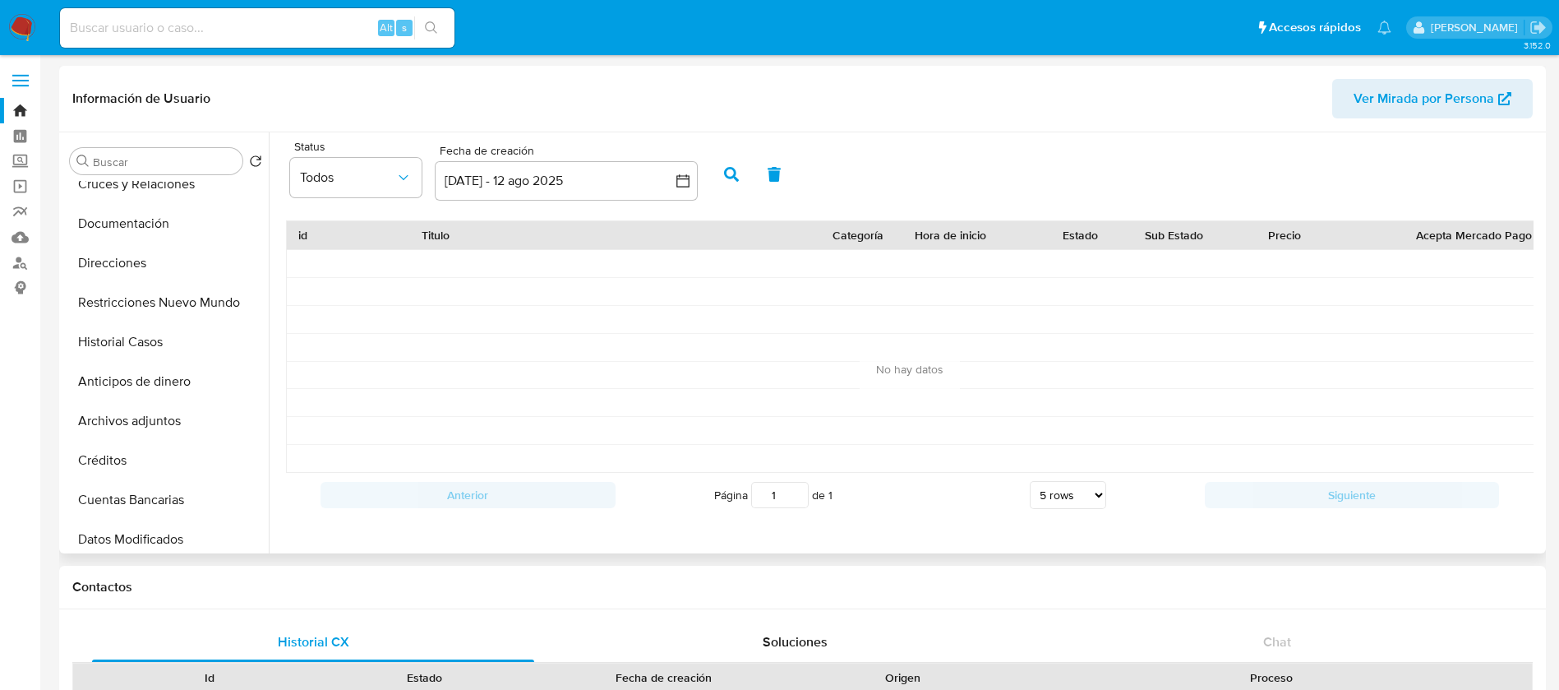
scroll to position [0, 0]
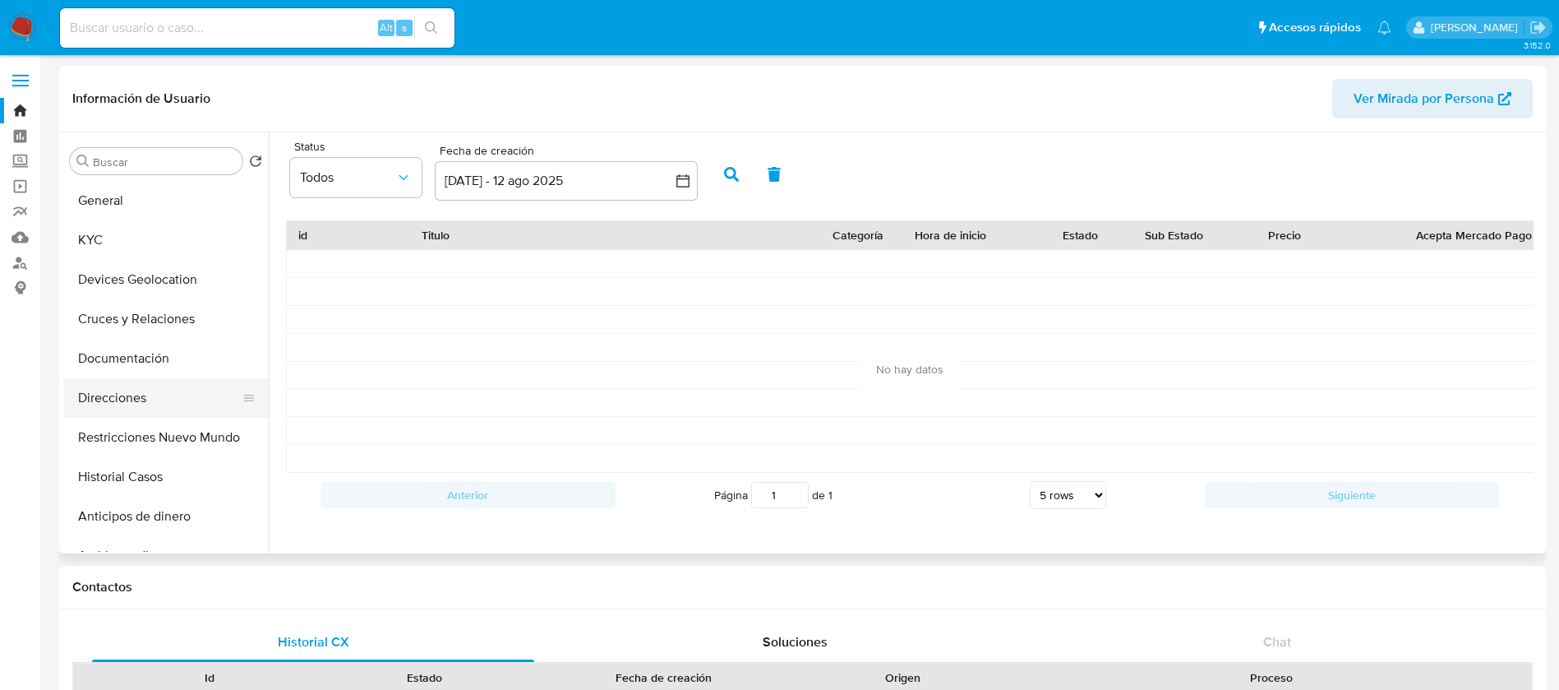
click at [136, 395] on button "Direcciones" at bounding box center [159, 397] width 192 height 39
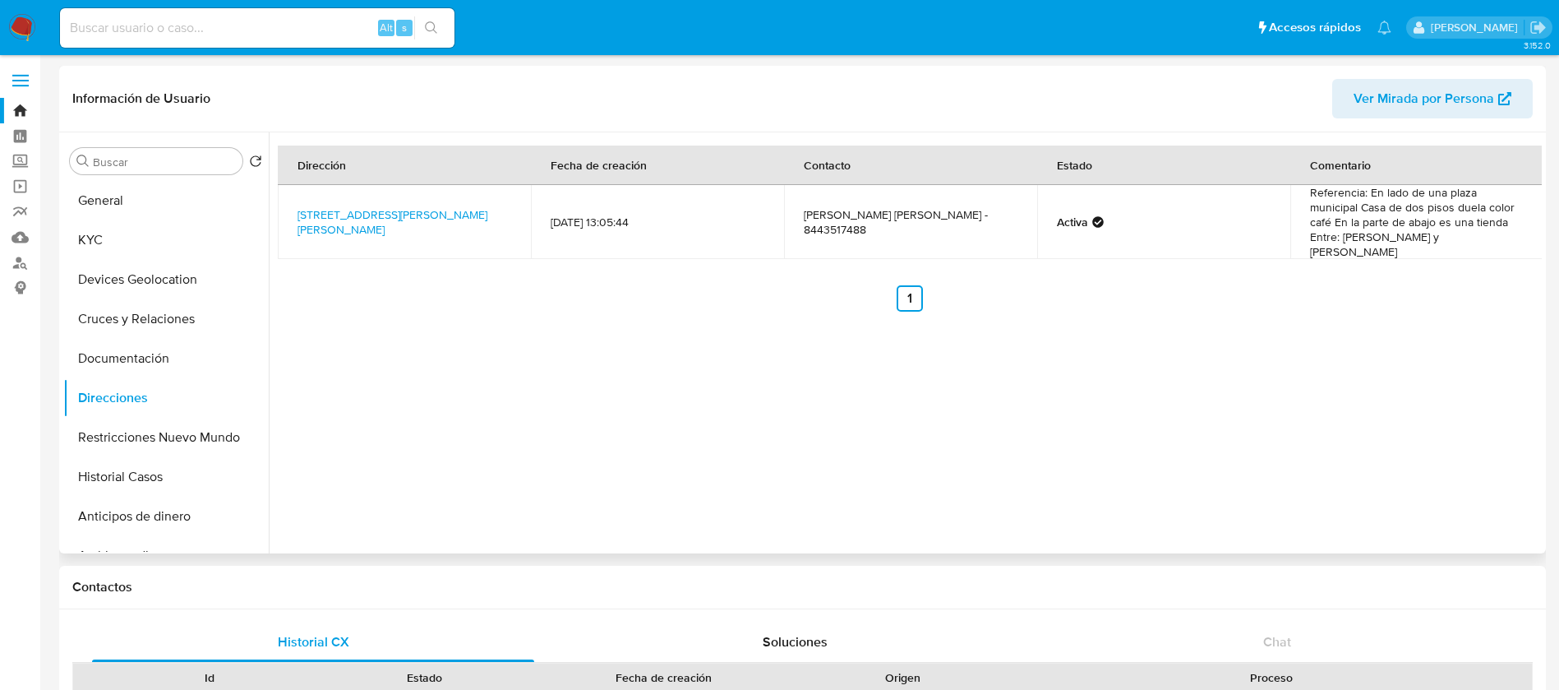
click at [1398, 217] on td "Referencia: En lado de una plaza municipal Casa de dos pisos duela color café E…" at bounding box center [1417, 222] width 253 height 74
click at [1393, 222] on td "Referencia: En lado de una plaza municipal Casa de dos pisos duela color café E…" at bounding box center [1417, 222] width 253 height 74
drag, startPoint x: 1387, startPoint y: 224, endPoint x: 1383, endPoint y: 231, distance: 8.5
click at [1383, 231] on td "Referencia: En lado de una plaza municipal Casa de dos pisos duela color café E…" at bounding box center [1417, 222] width 253 height 74
drag, startPoint x: 1409, startPoint y: 344, endPoint x: 451, endPoint y: 196, distance: 969.1
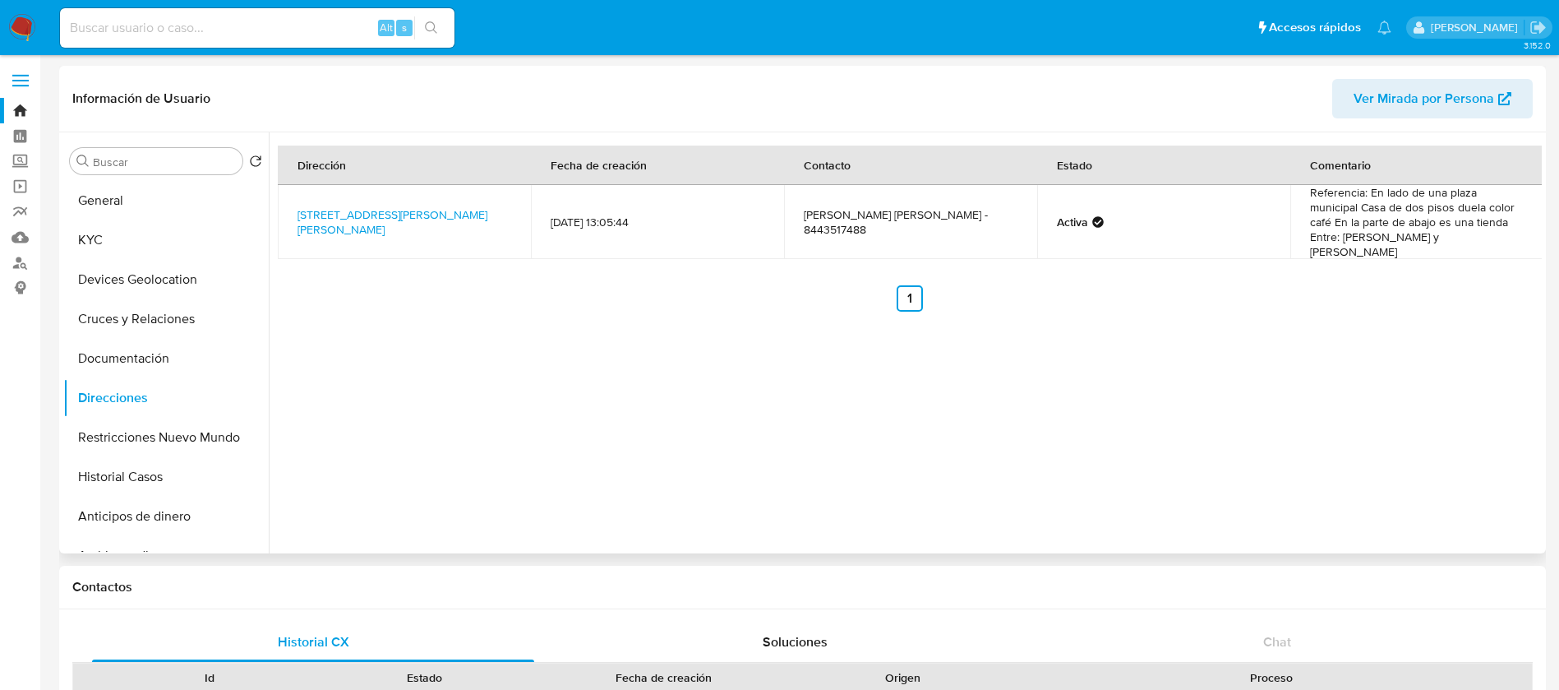
click at [1394, 345] on div "Dirección Fecha de creación Contacto Estado Comentario Calle Copilco 676, Ramos…" at bounding box center [905, 342] width 1273 height 421
click at [359, 215] on link "Calle Copilco 676, Ramos Arizpe, Coahuila, 25902, Mexico 676" at bounding box center [393, 221] width 190 height 31
click at [203, 238] on button "KYC" at bounding box center [159, 239] width 192 height 39
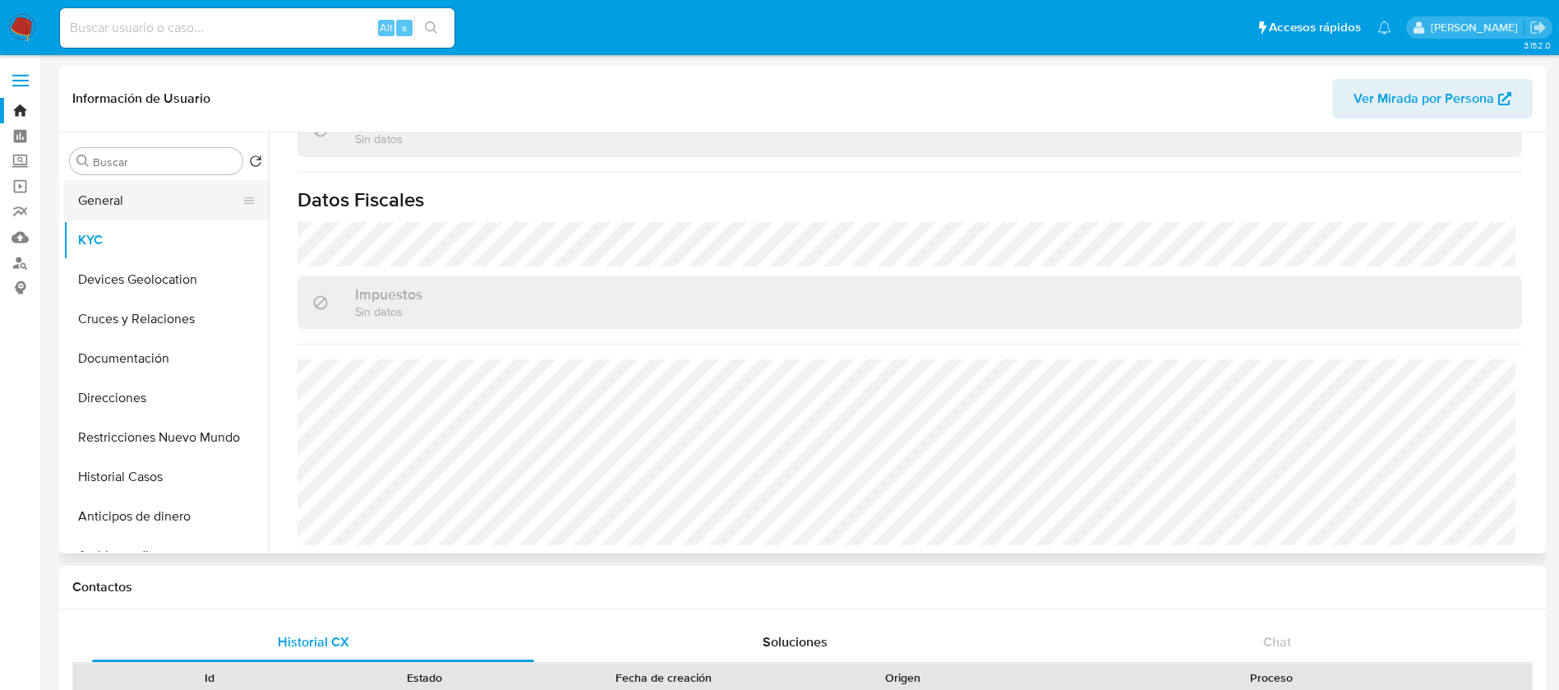
click at [206, 189] on button "General" at bounding box center [159, 200] width 192 height 39
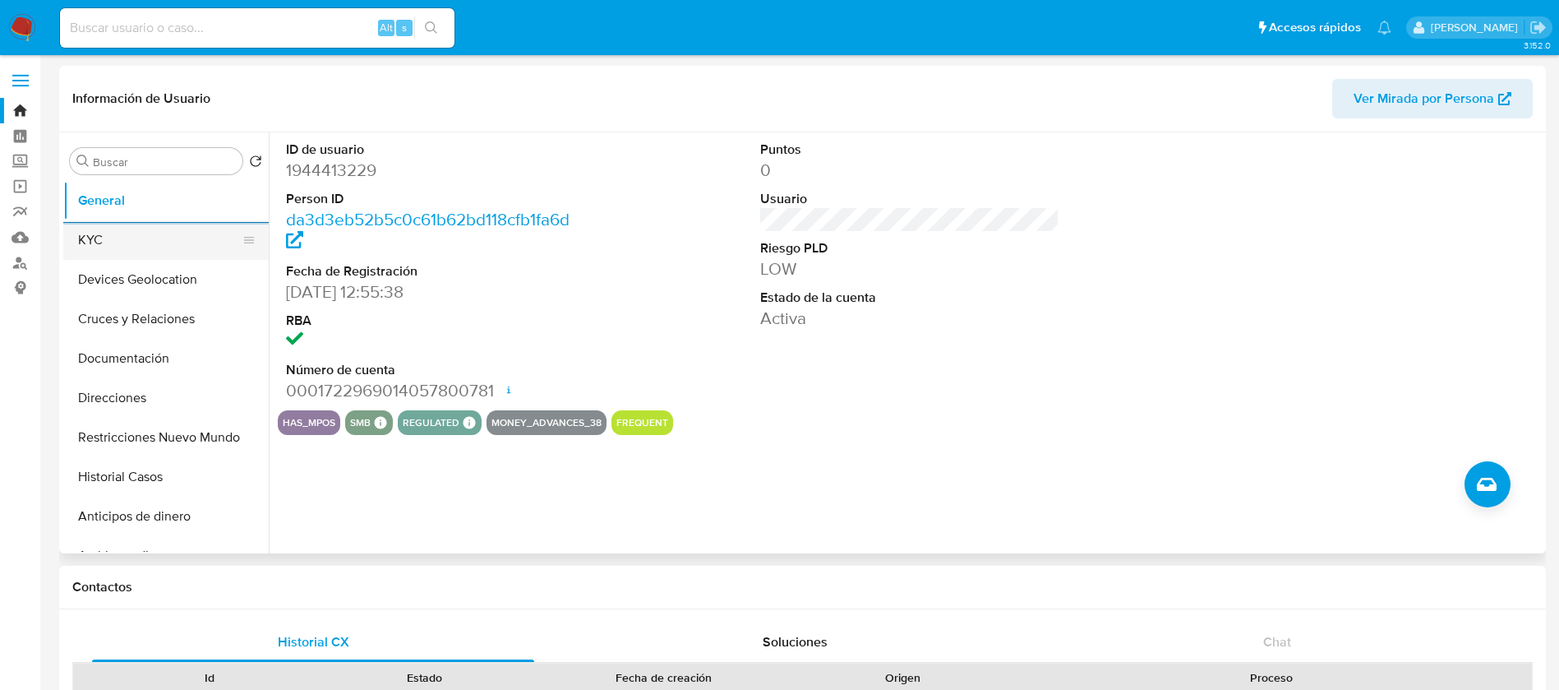
click at [186, 250] on button "KYC" at bounding box center [159, 239] width 192 height 39
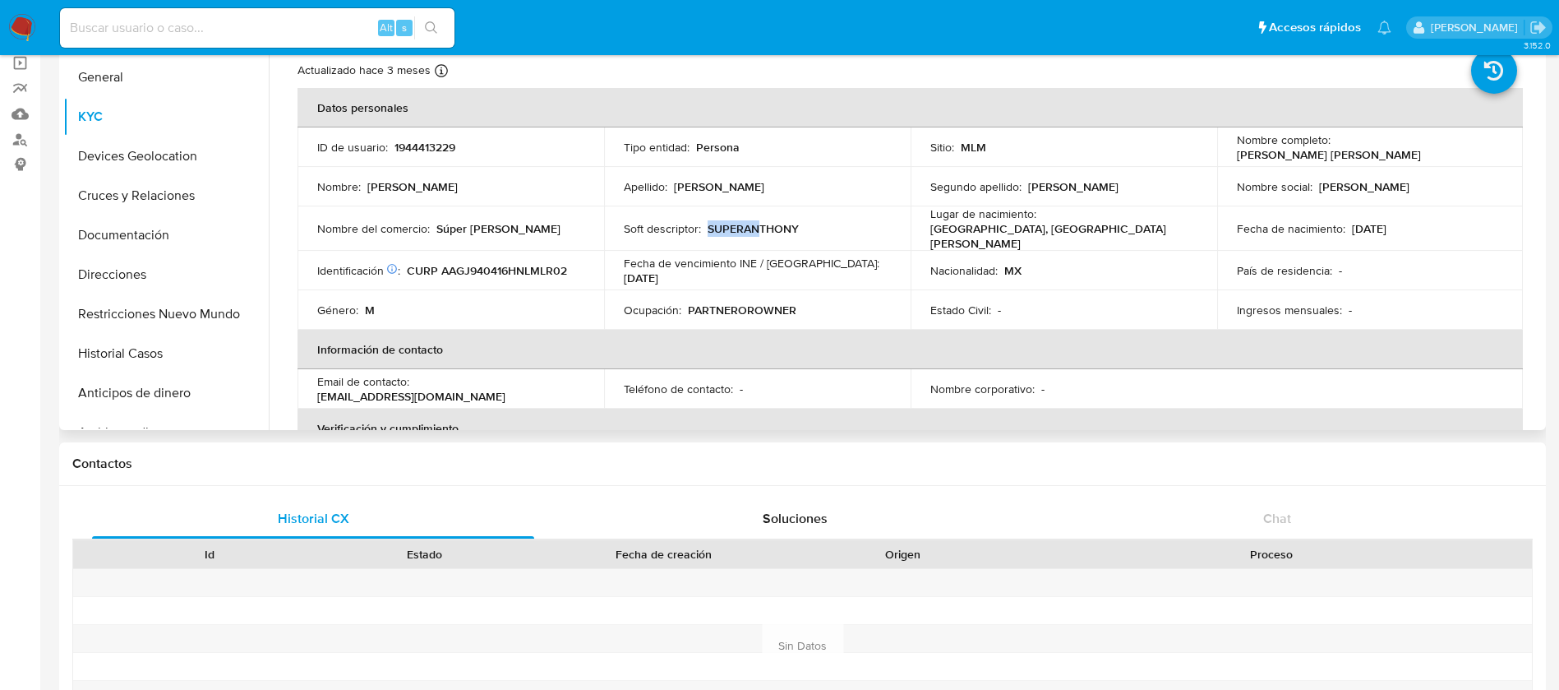
drag, startPoint x: 705, startPoint y: 226, endPoint x: 748, endPoint y: 219, distance: 43.3
click at [760, 221] on p "SUPERANTHONY" at bounding box center [753, 228] width 91 height 15
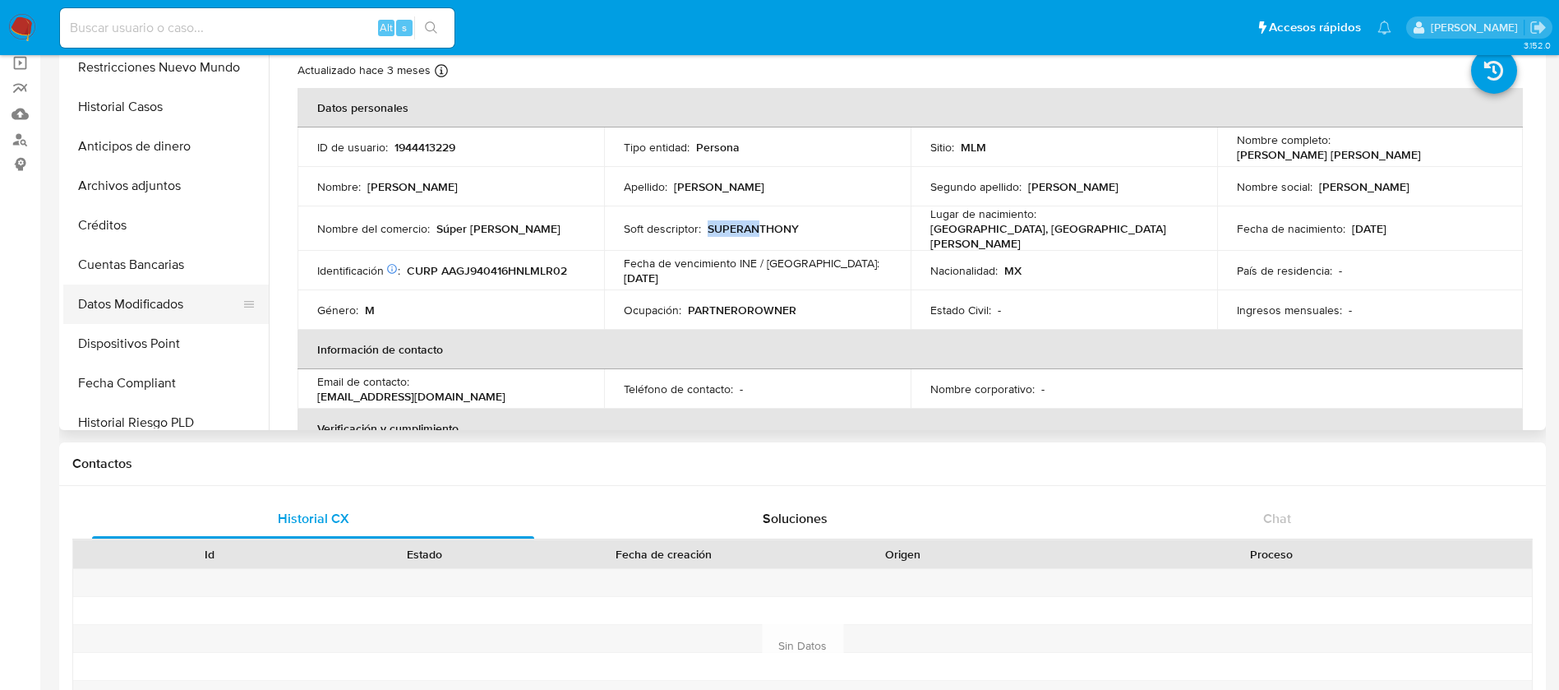
scroll to position [617, 0]
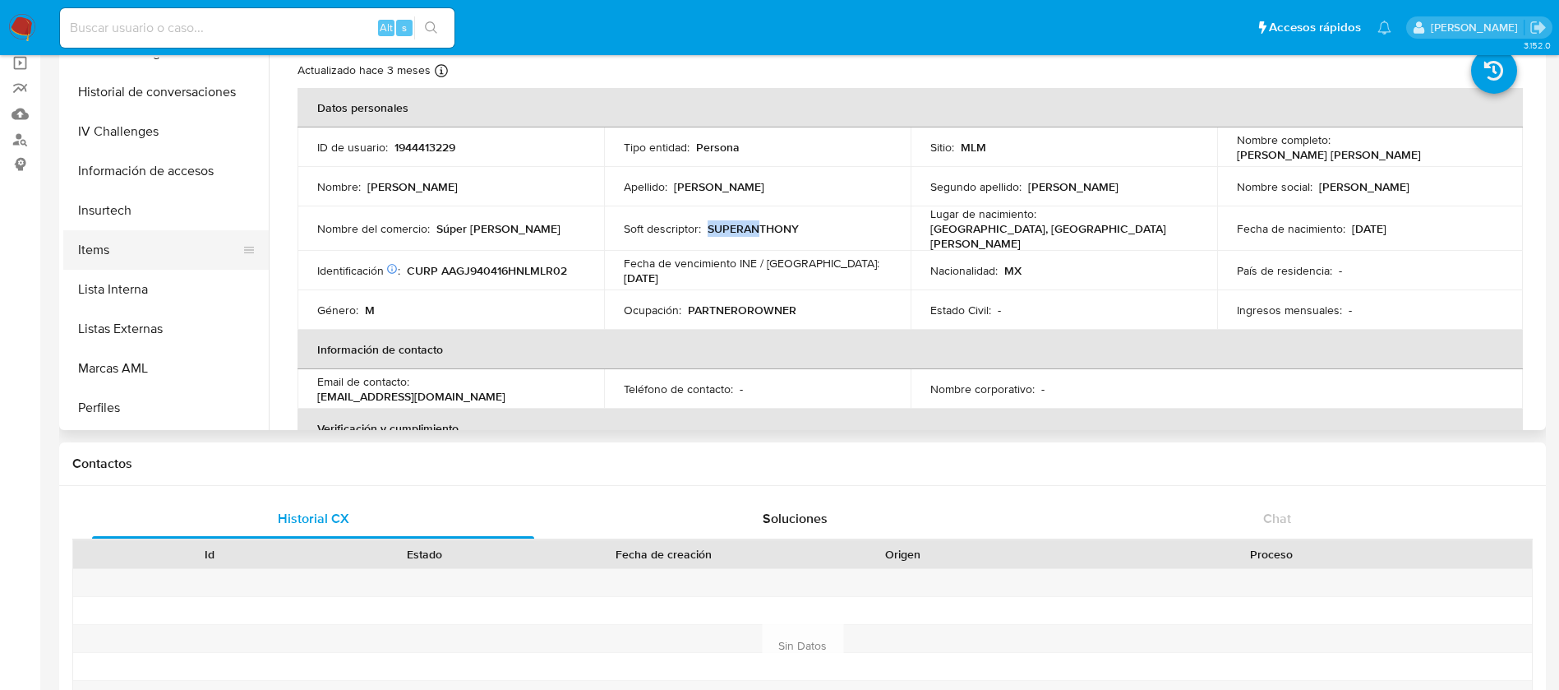
click at [120, 249] on button "Items" at bounding box center [159, 249] width 192 height 39
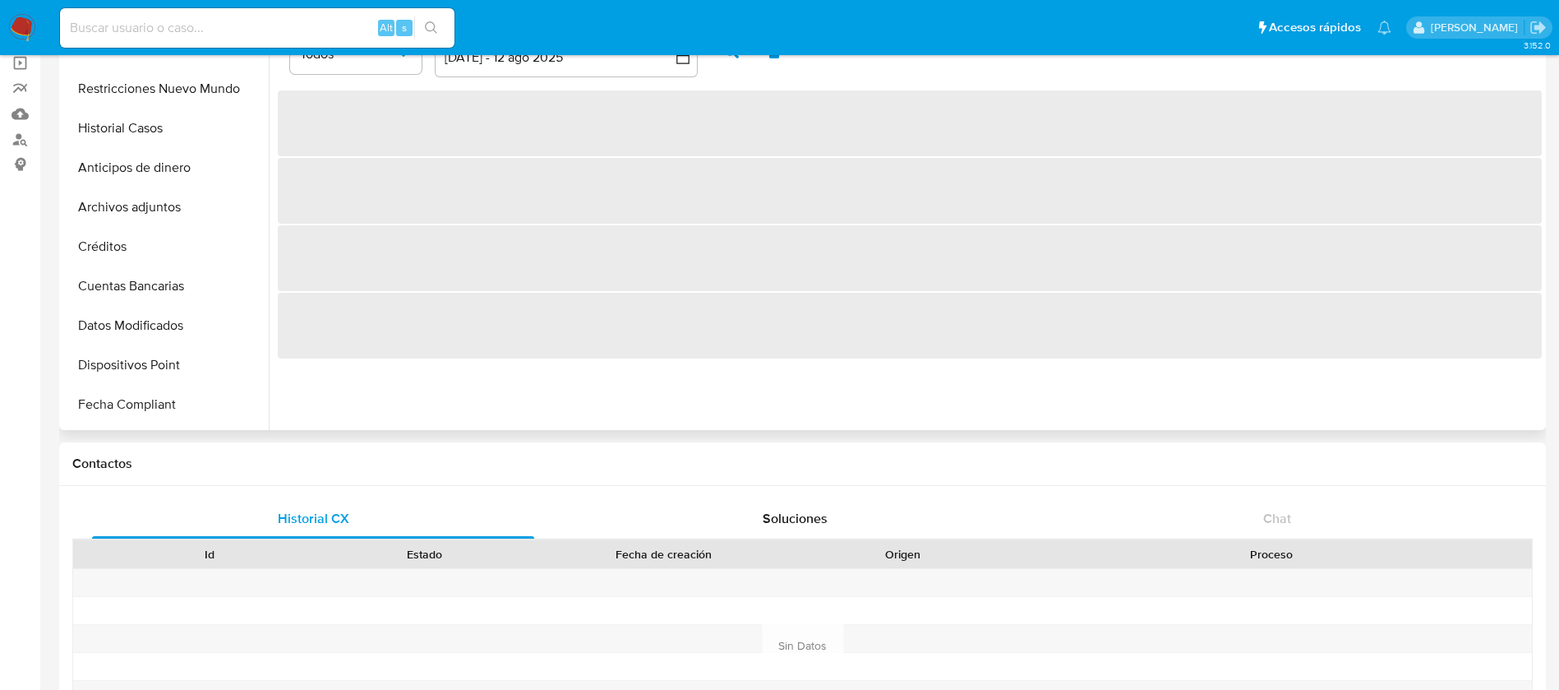
scroll to position [0, 0]
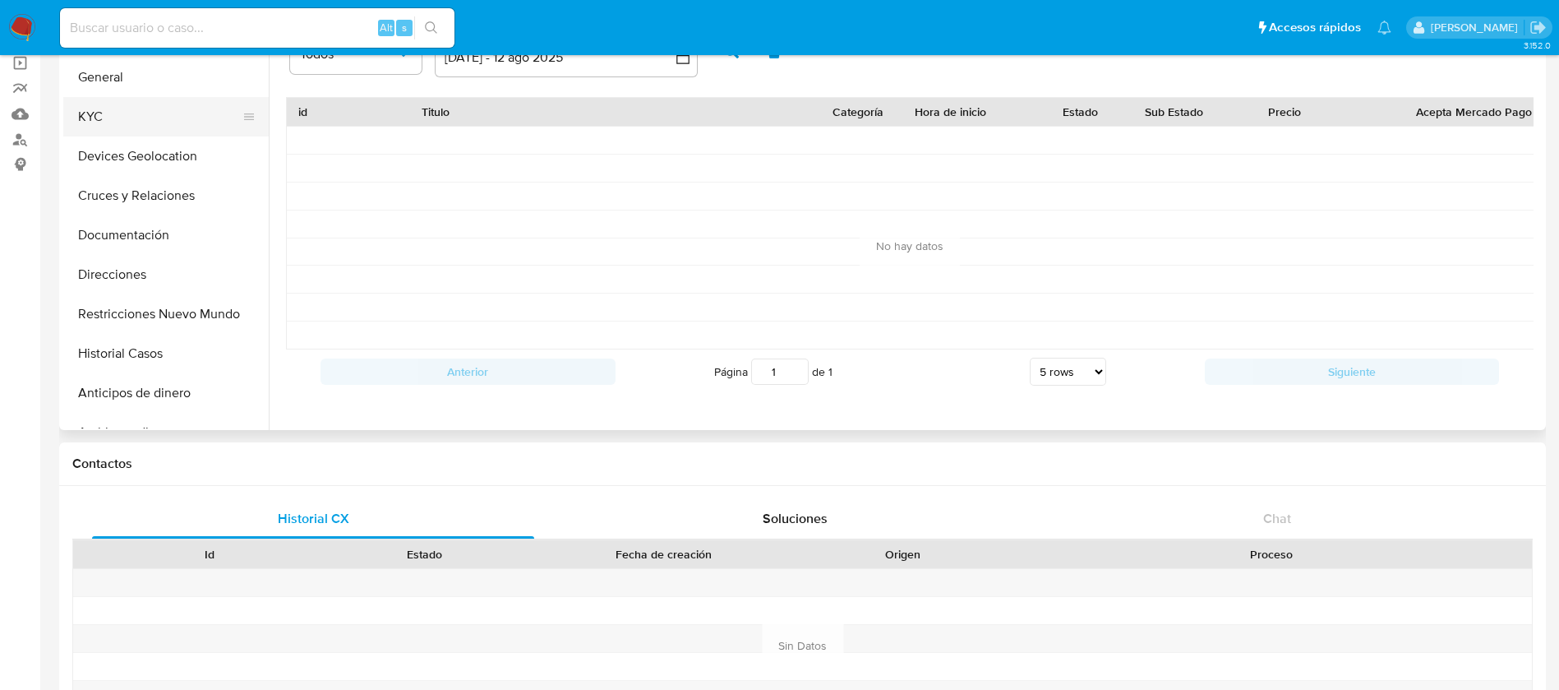
click at [170, 129] on button "KYC" at bounding box center [159, 116] width 192 height 39
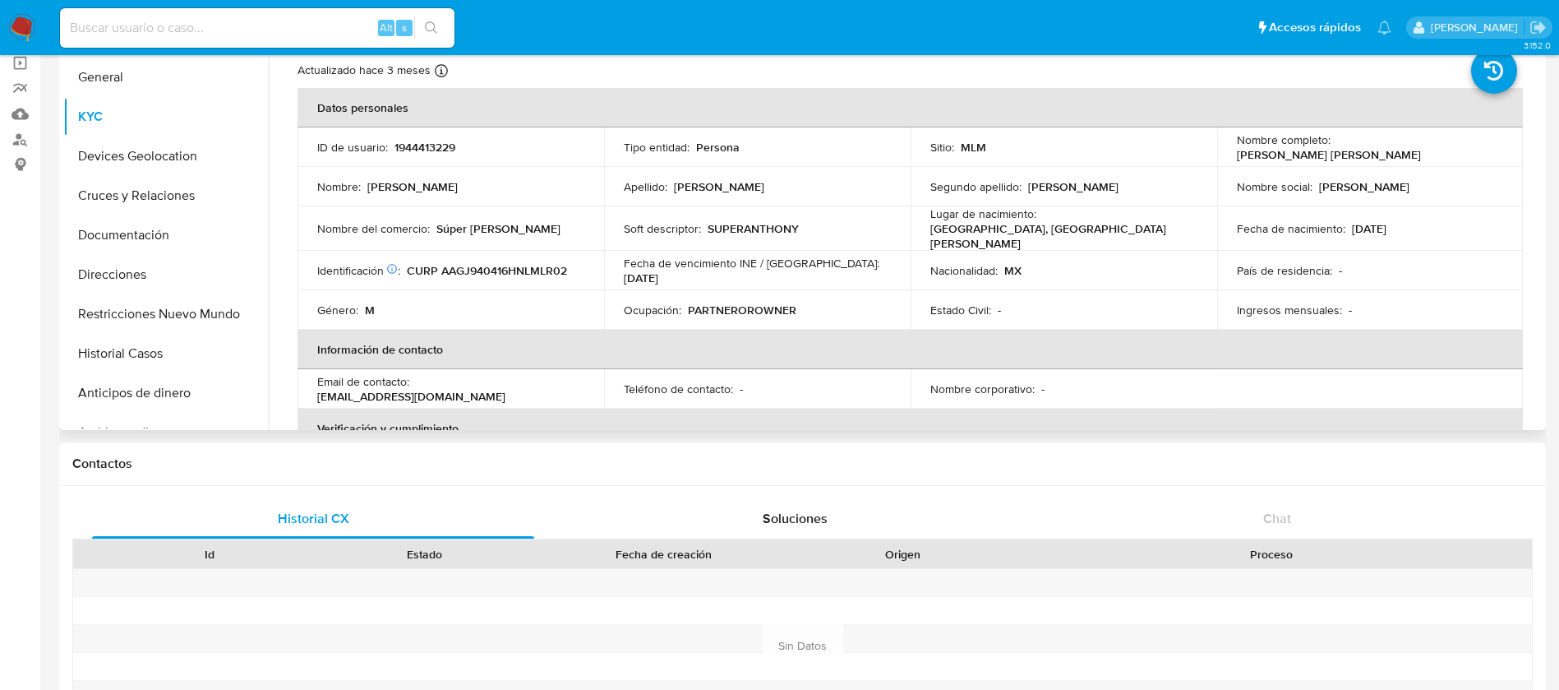
click at [787, 310] on p "PARTNEROROWNER" at bounding box center [742, 310] width 109 height 15
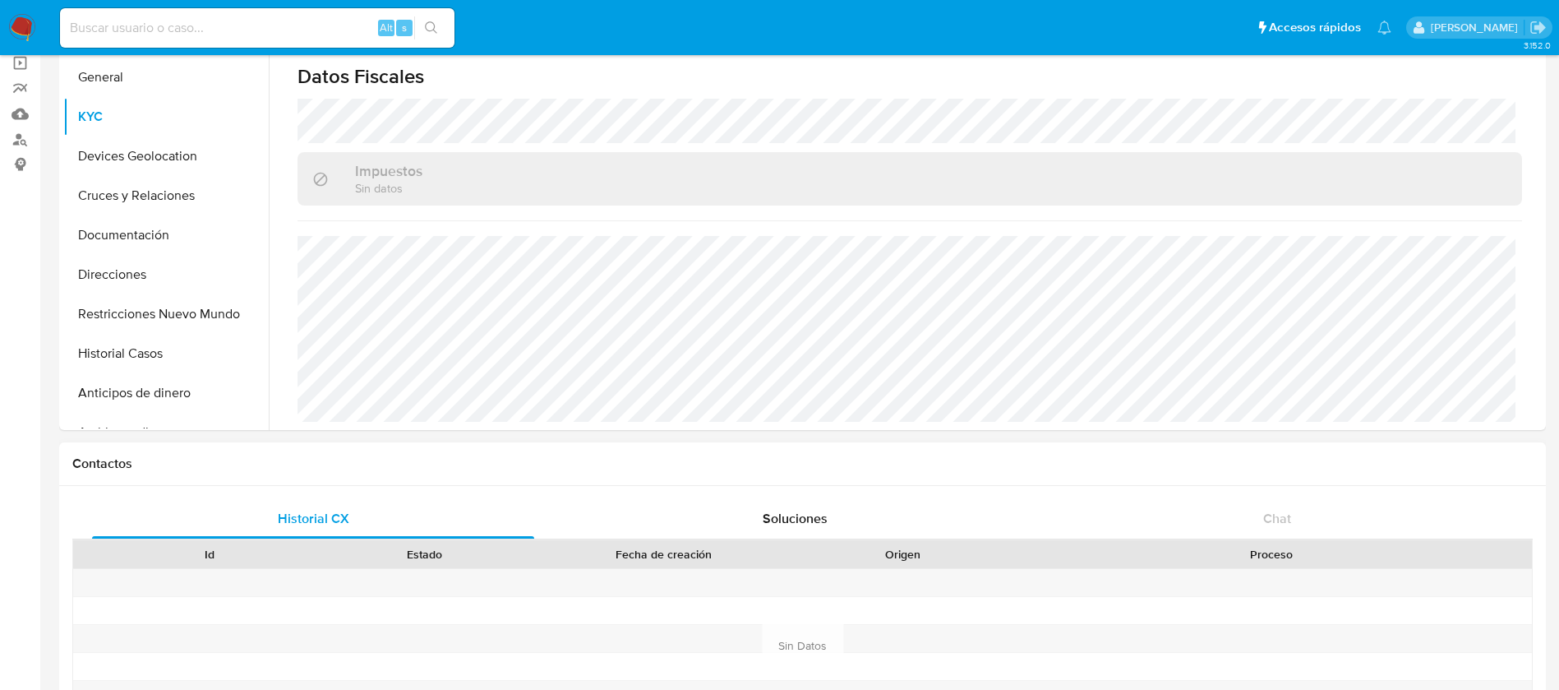
scroll to position [400, 0]
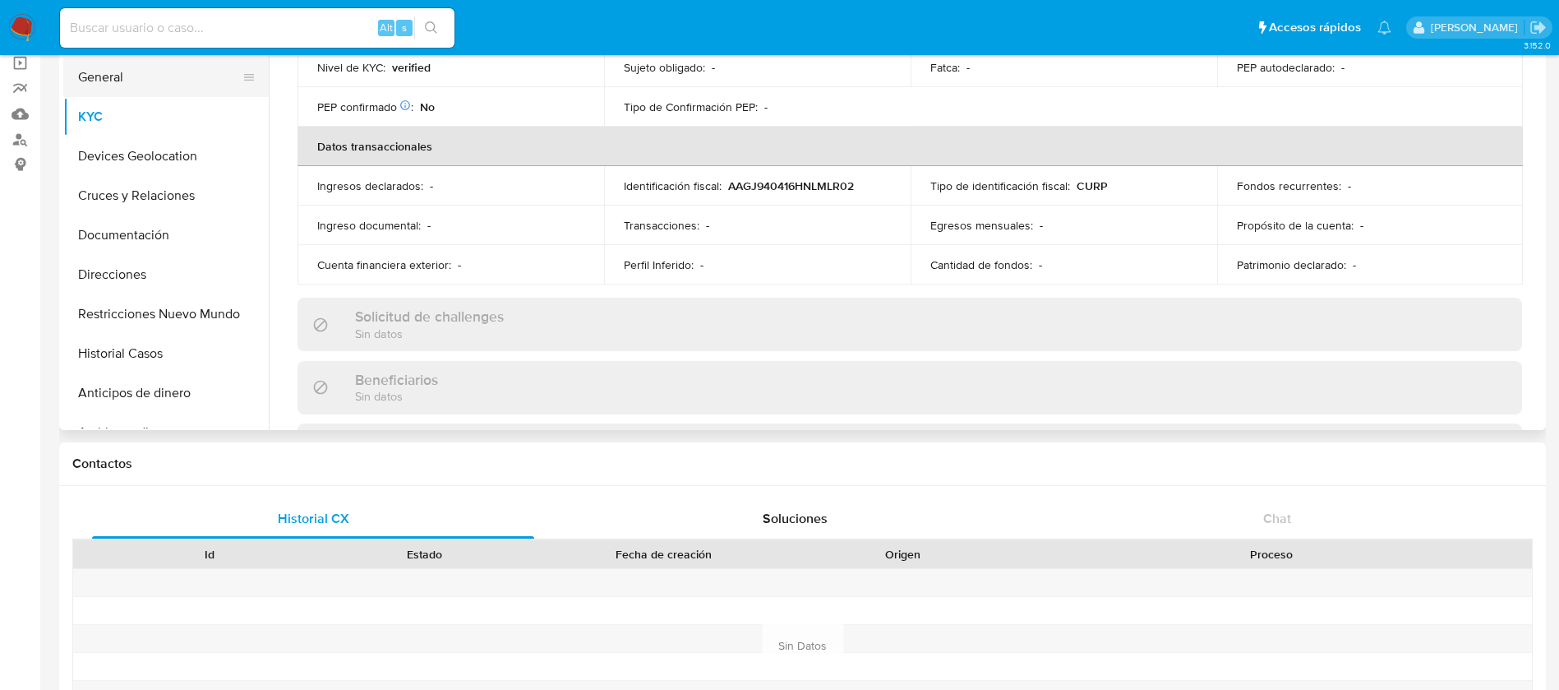
click at [169, 90] on button "General" at bounding box center [159, 77] width 192 height 39
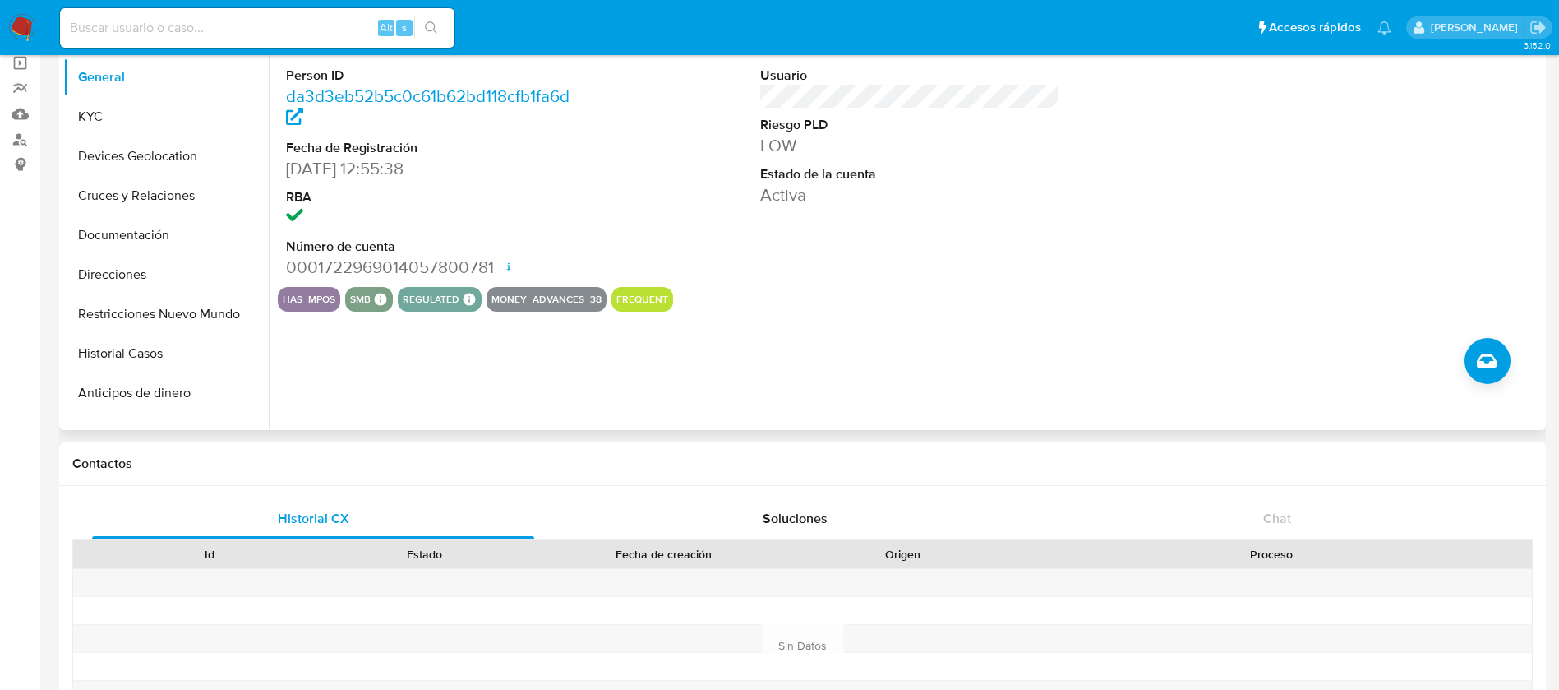
drag, startPoint x: 325, startPoint y: 298, endPoint x: 714, endPoint y: 382, distance: 398.6
click at [322, 351] on div "ID de usuario 1944413229 Person ID da3d3eb52b5c0c61b62bd118cfb1fa6d Fecha de Re…" at bounding box center [905, 219] width 1273 height 421
click at [714, 382] on div "ID de usuario 1944413229 Person ID da3d3eb52b5c0c61b62bd118cfb1fa6d Fecha de Re…" at bounding box center [905, 219] width 1273 height 421
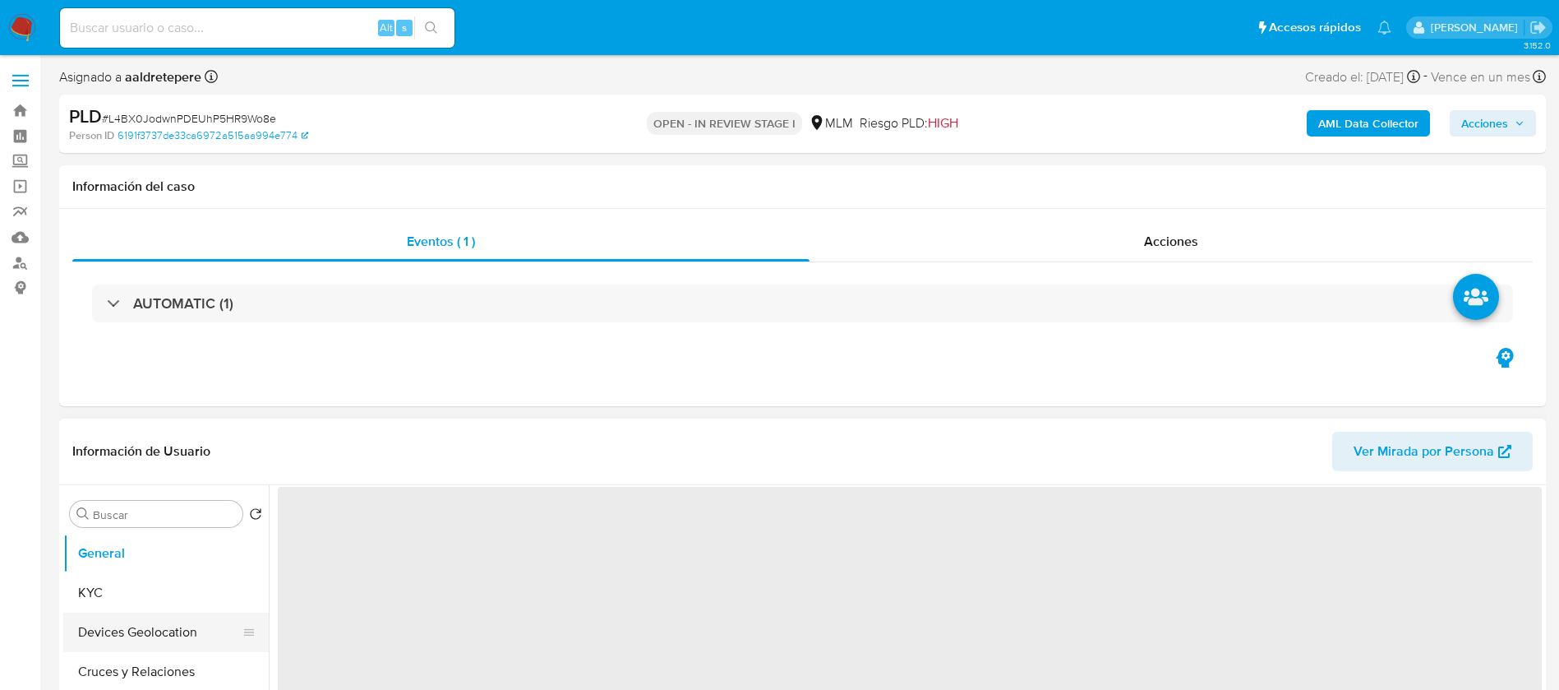
click at [95, 635] on button "Devices Geolocation" at bounding box center [159, 631] width 192 height 39
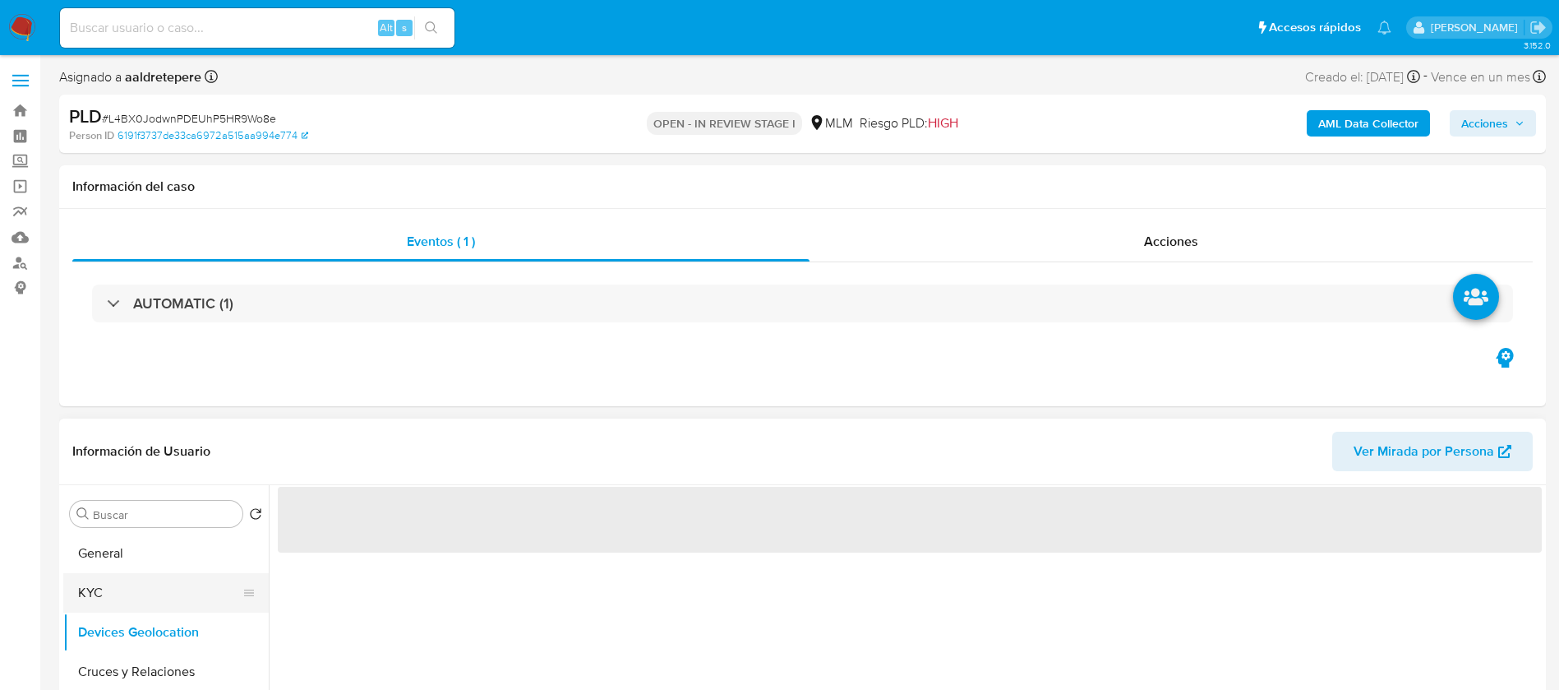
click at [104, 600] on button "KYC" at bounding box center [159, 592] width 192 height 39
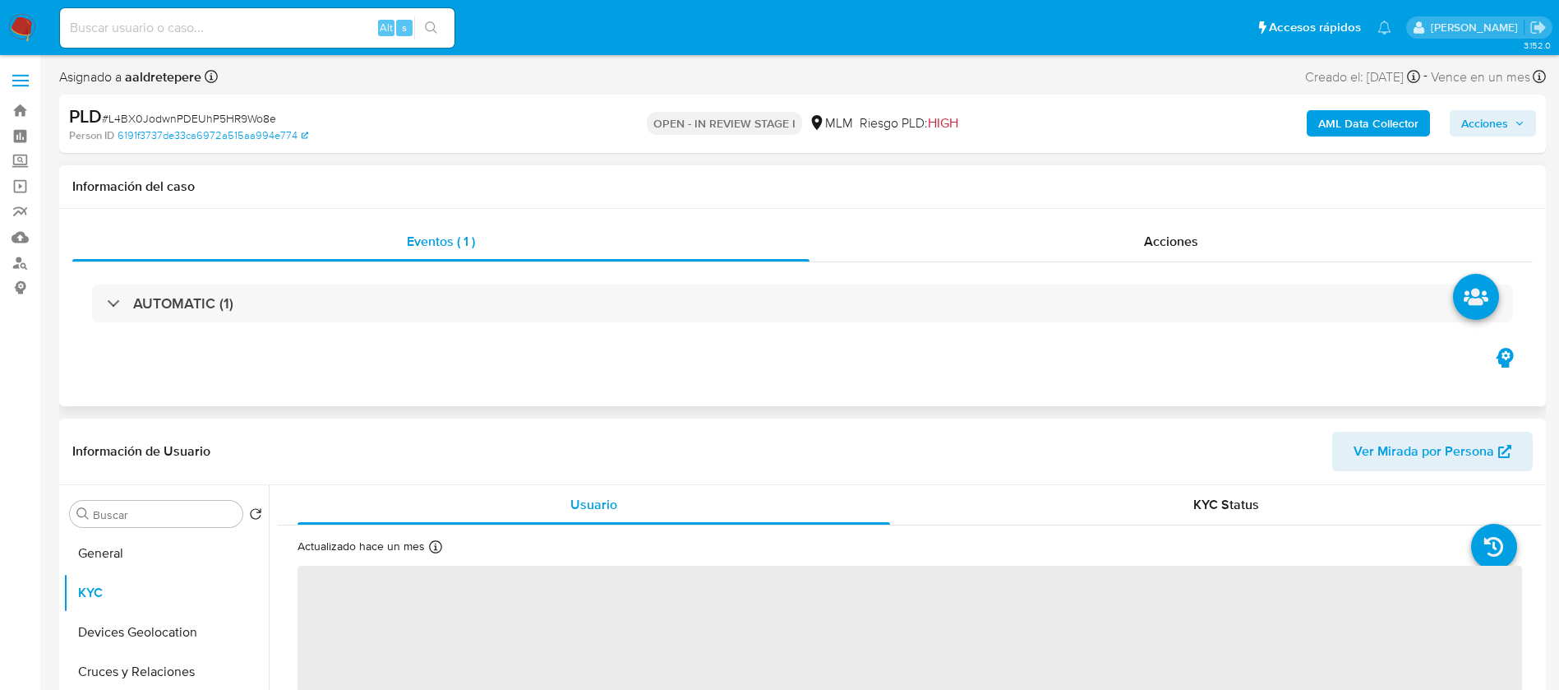
select select "10"
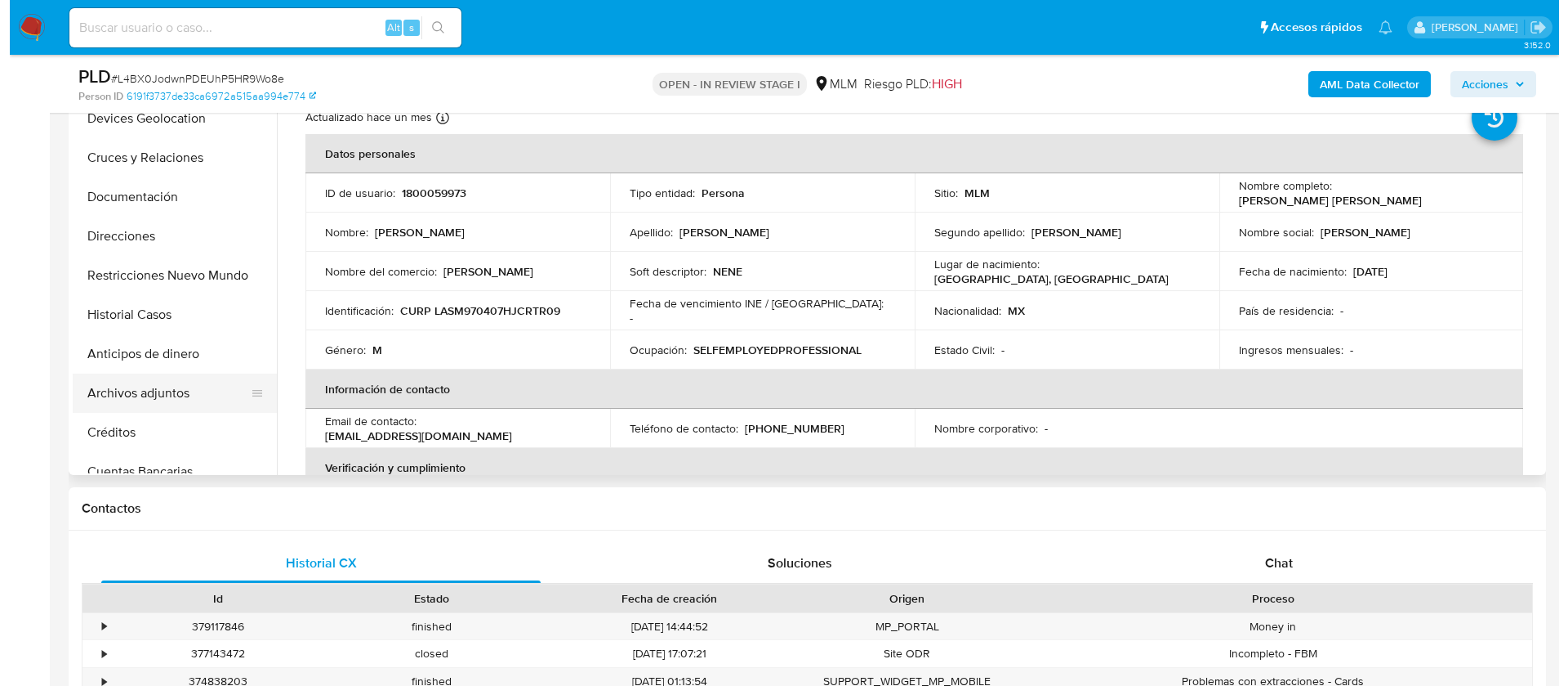
scroll to position [122, 0]
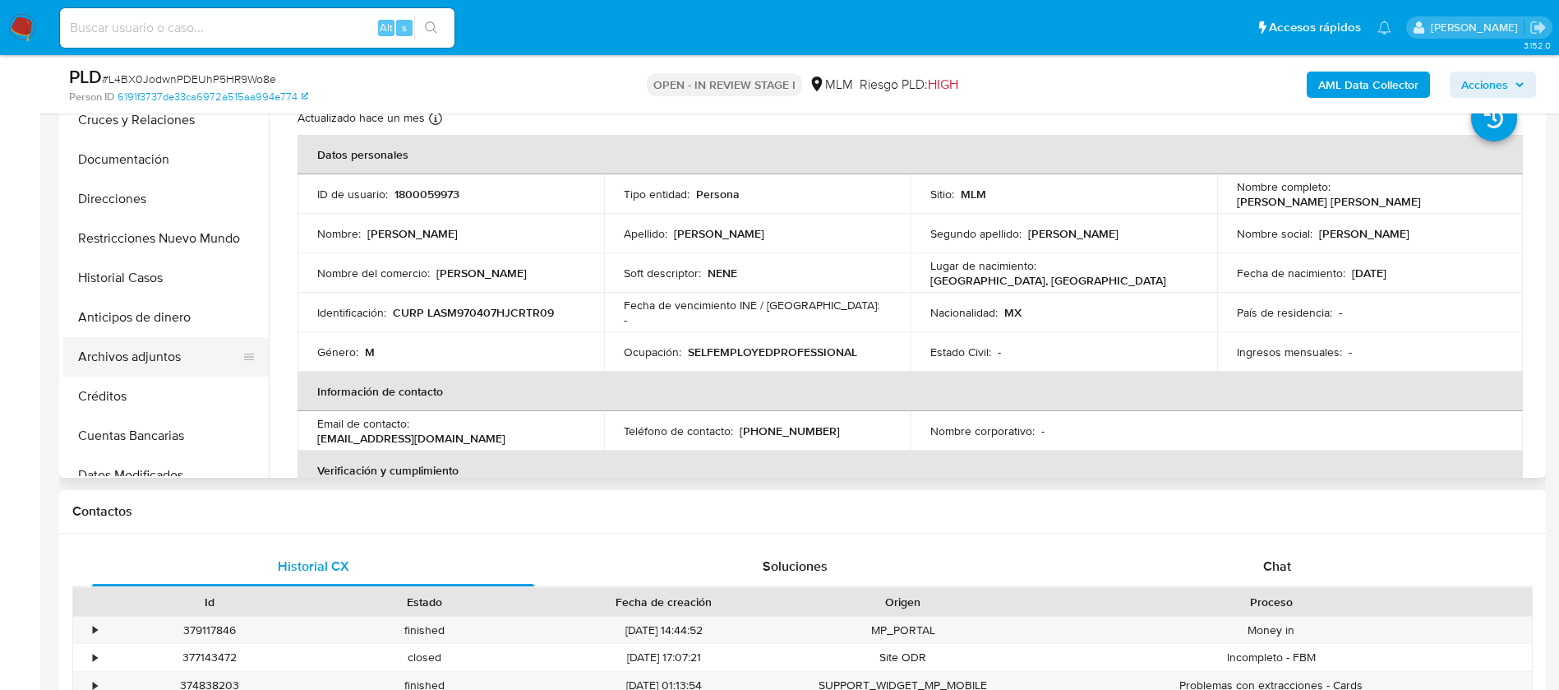
click at [148, 365] on button "Archivos adjuntos" at bounding box center [159, 356] width 192 height 39
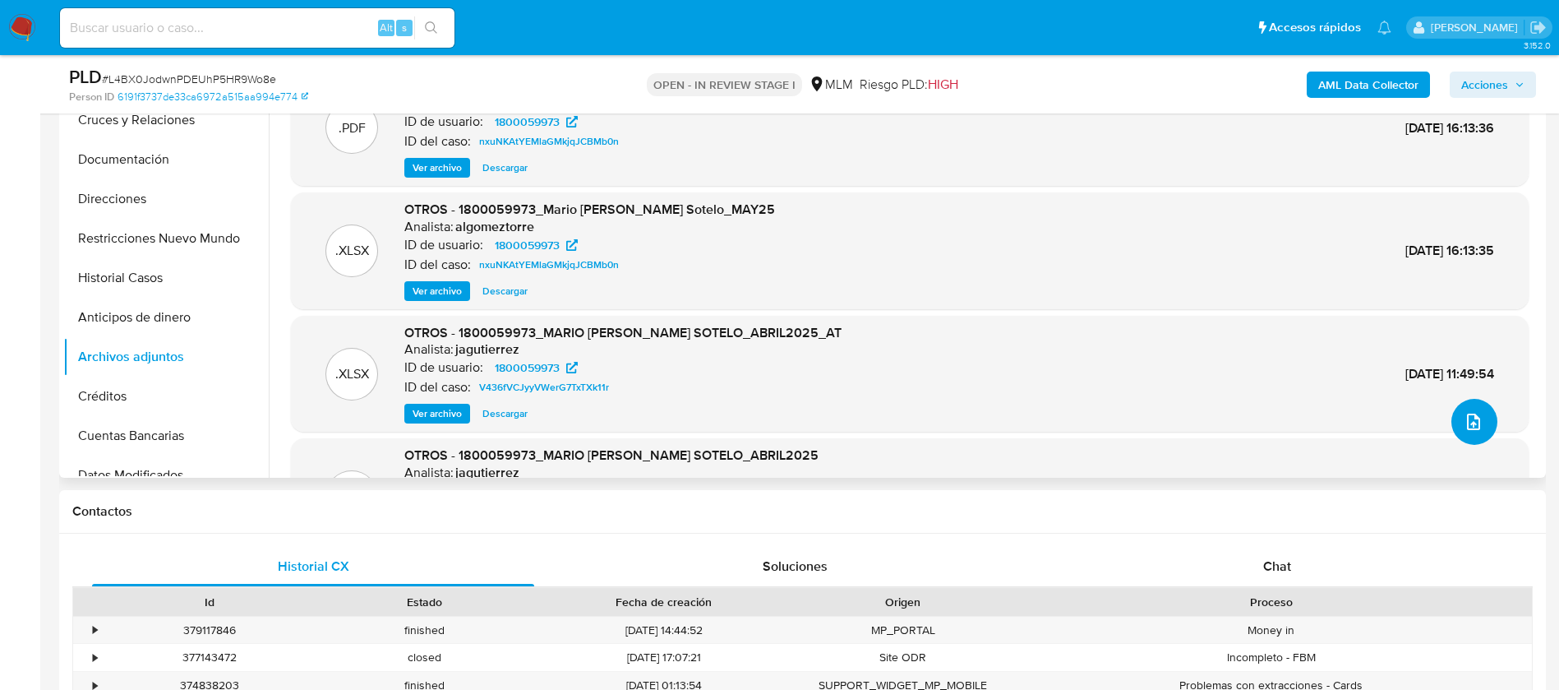
click at [1476, 432] on button "upload-file" at bounding box center [1475, 422] width 46 height 46
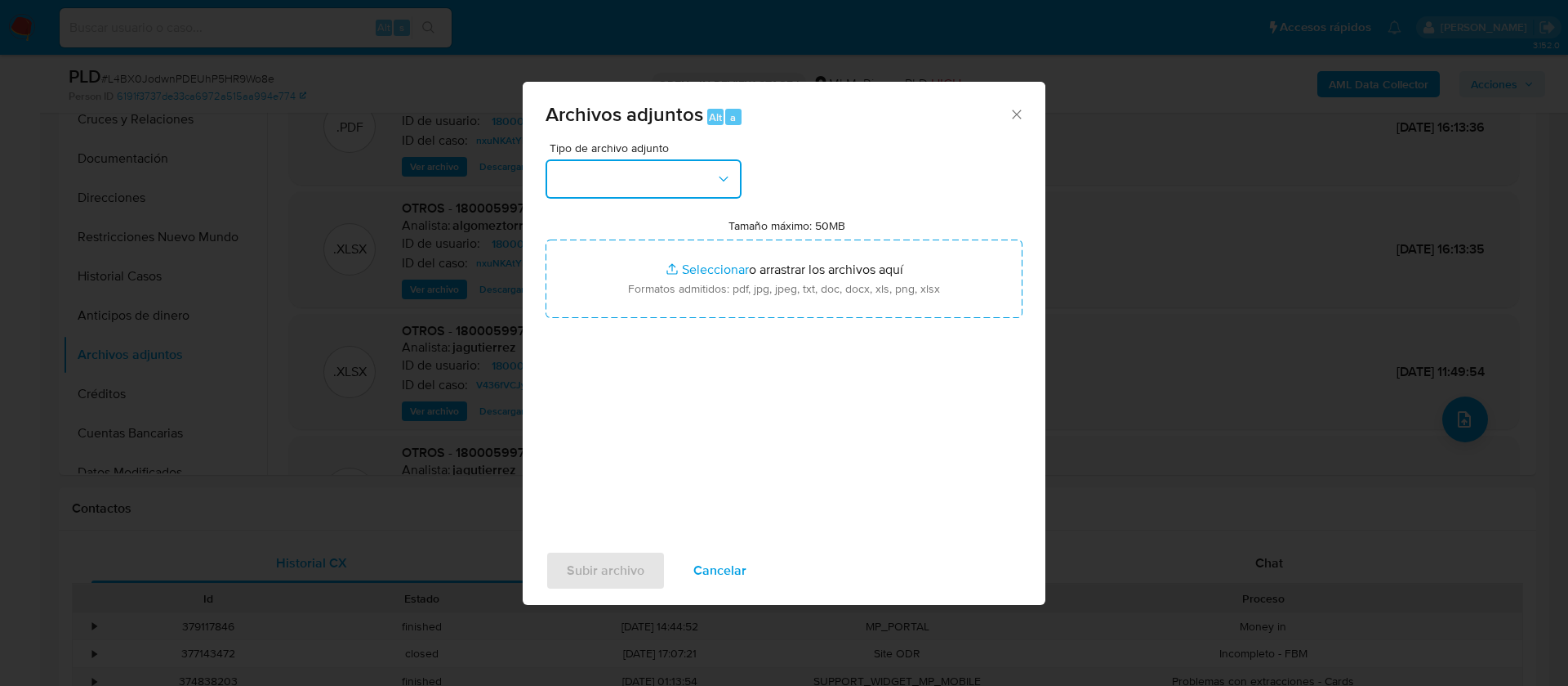
click at [624, 169] on button "button" at bounding box center [643, 178] width 196 height 39
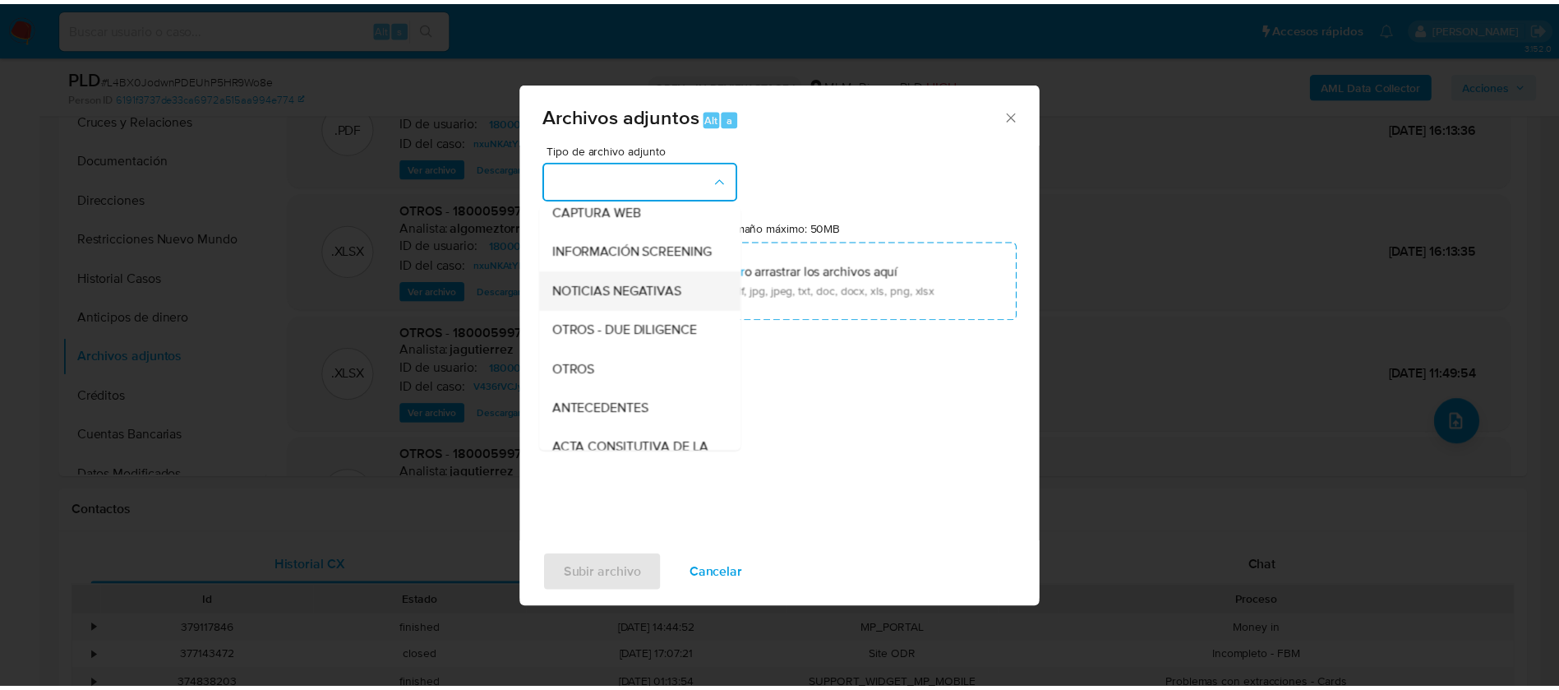
scroll to position [169, 0]
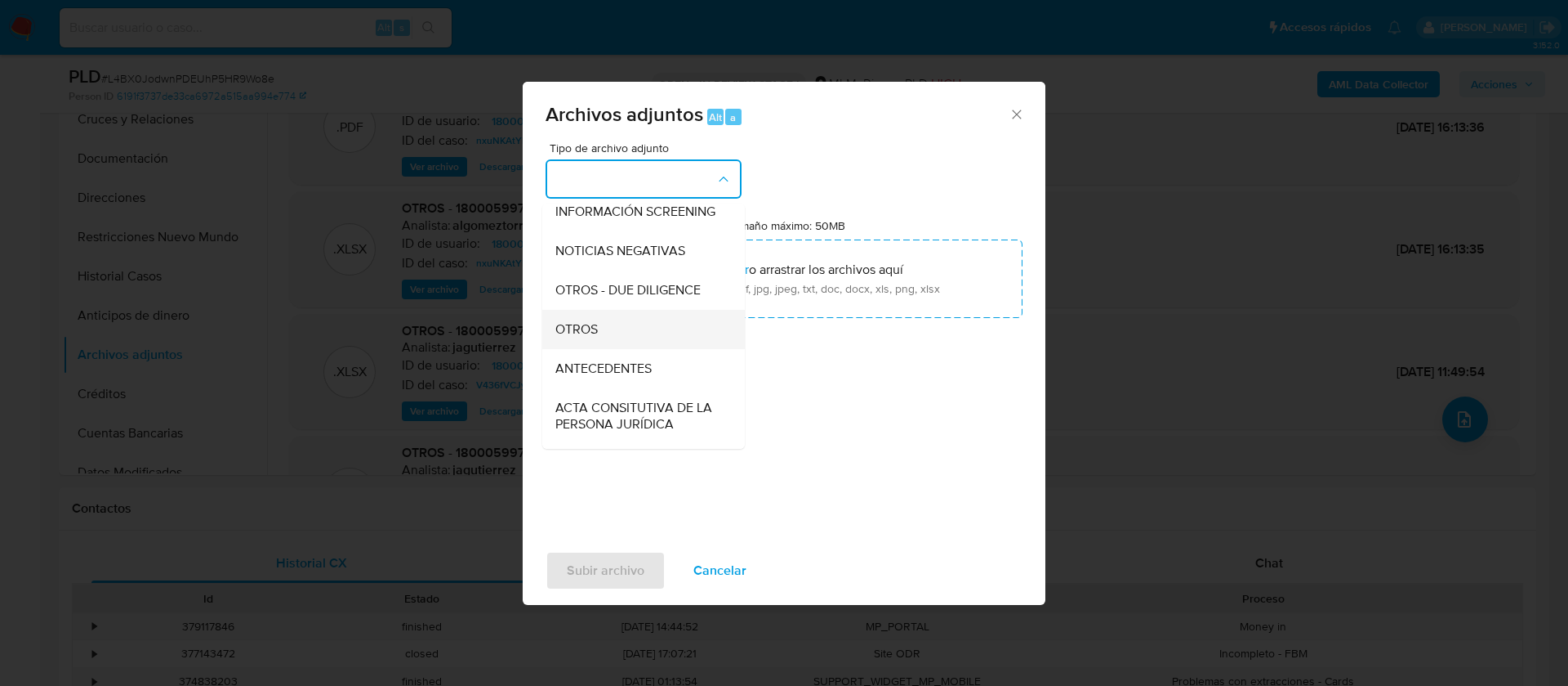
click at [627, 342] on div "OTROS" at bounding box center [639, 329] width 167 height 39
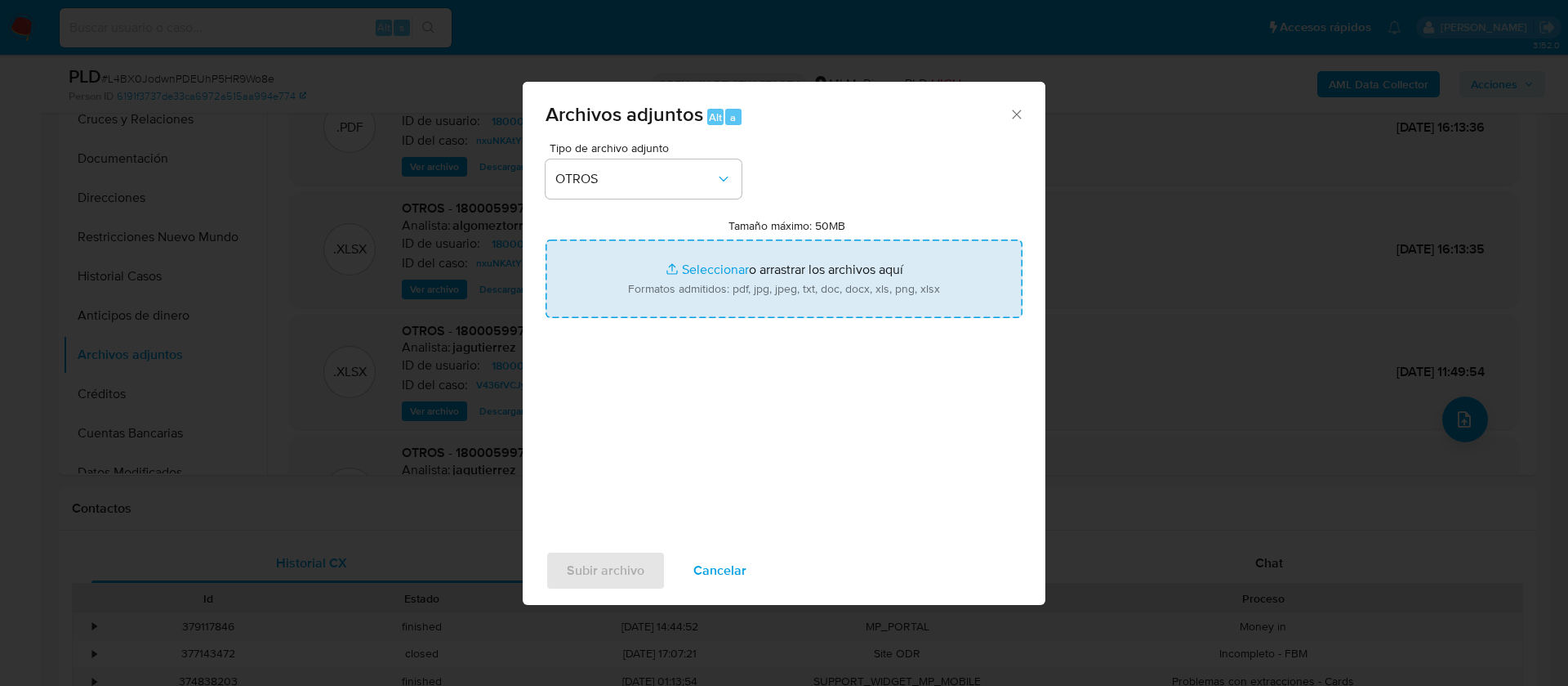
click at [698, 278] on input "Tamaño máximo: 50MB Seleccionar archivos" at bounding box center [784, 278] width 477 height 79
type input "C:\fakepath\1800059973_MARIO ALBERTO LARA SOTELO_JULIO 2025.xlsx"
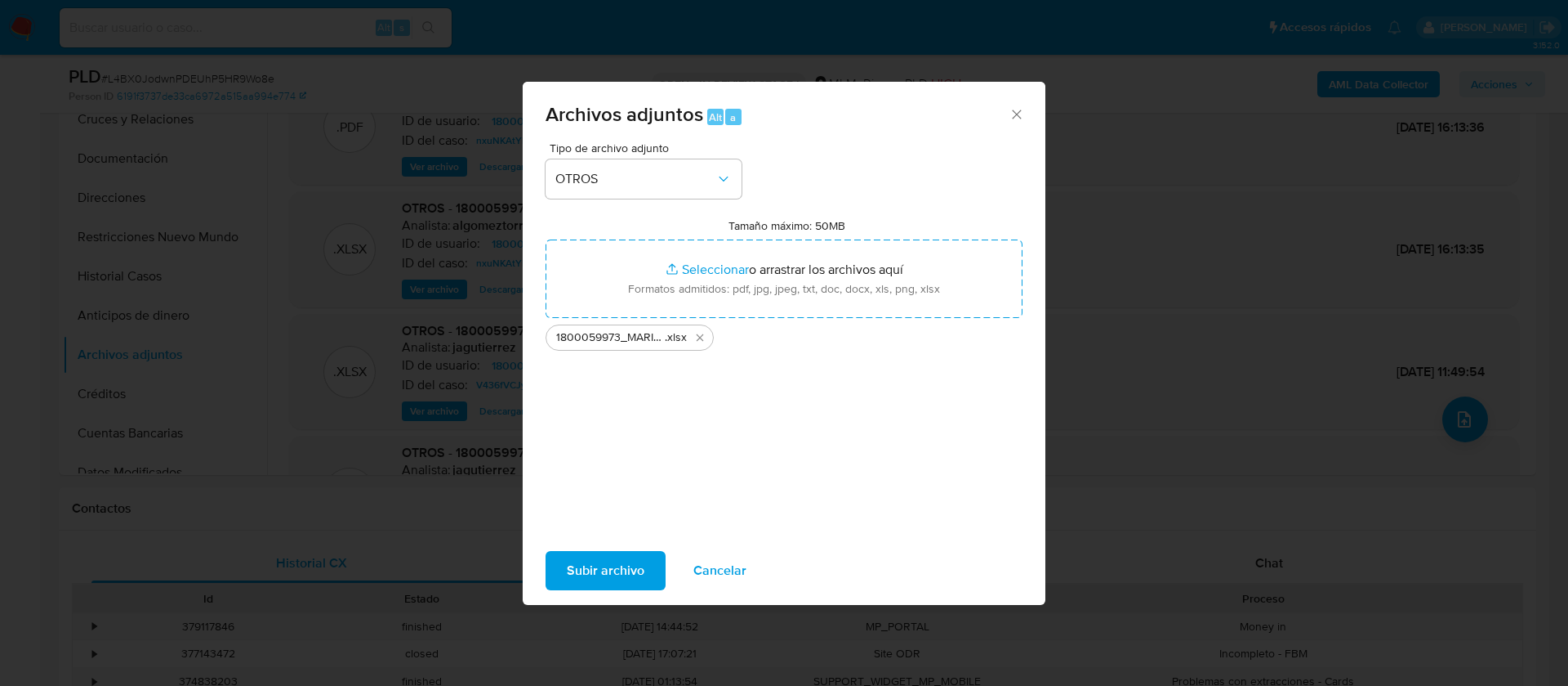
drag, startPoint x: 630, startPoint y: 560, endPoint x: 646, endPoint y: 558, distance: 16.1
click at [646, 558] on button "Subir archivo" at bounding box center [605, 570] width 120 height 39
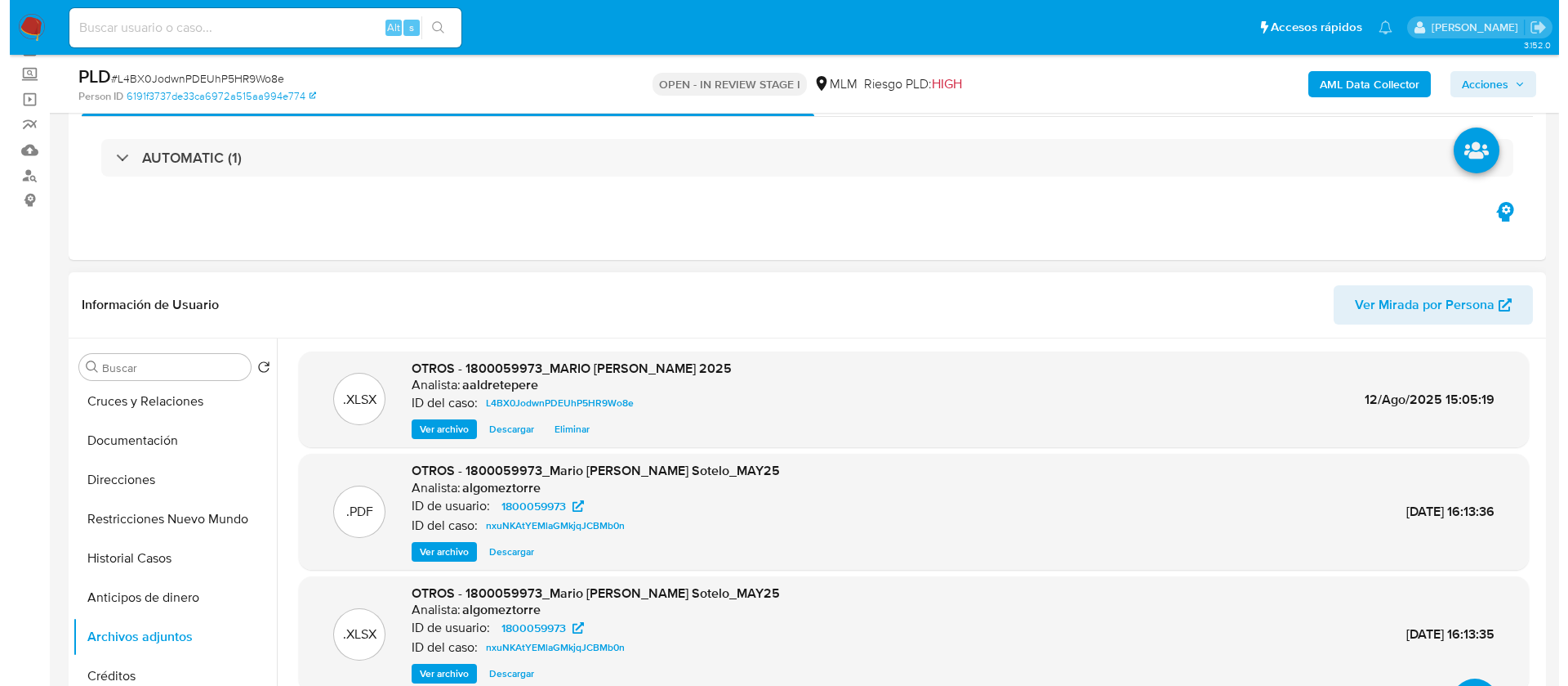
scroll to position [122, 0]
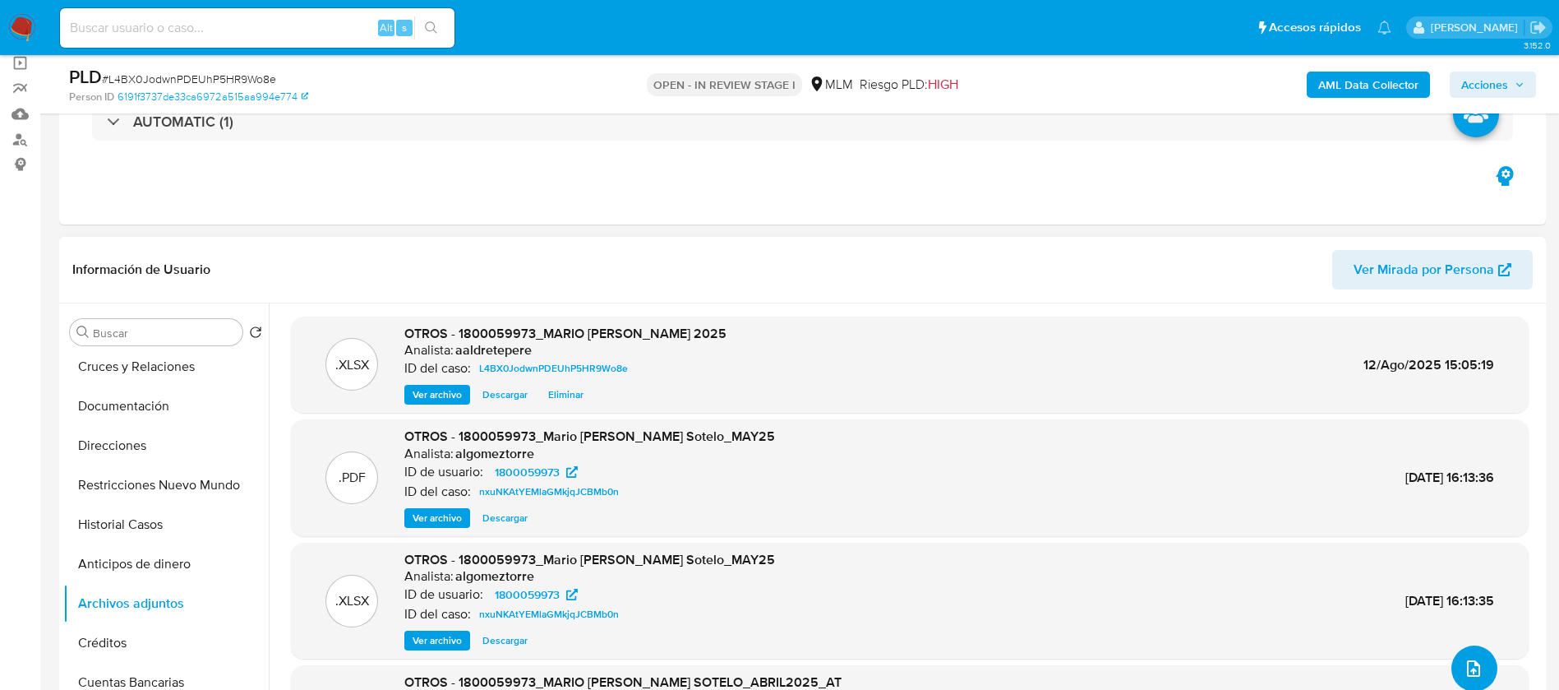
click at [1452, 669] on button "upload-file" at bounding box center [1475, 668] width 46 height 46
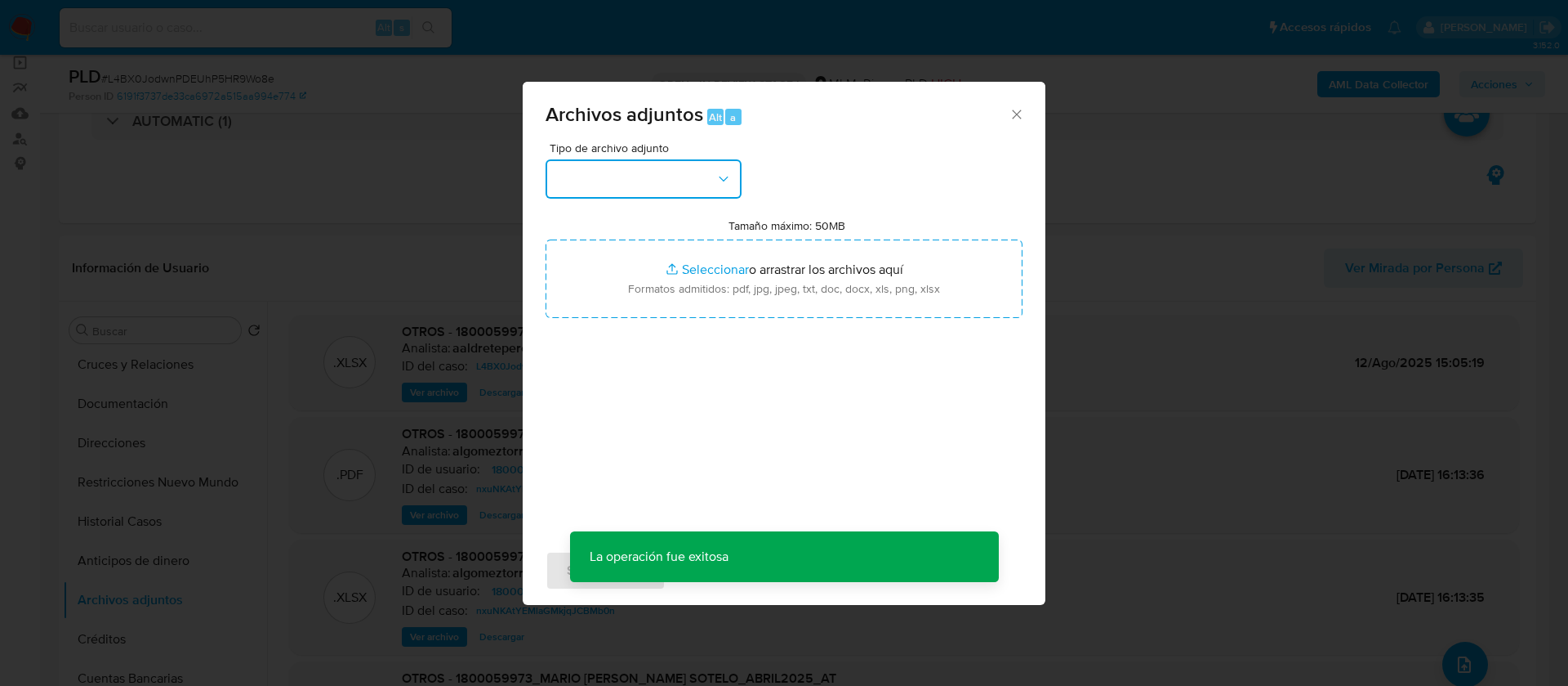
click at [614, 191] on button "button" at bounding box center [643, 178] width 196 height 39
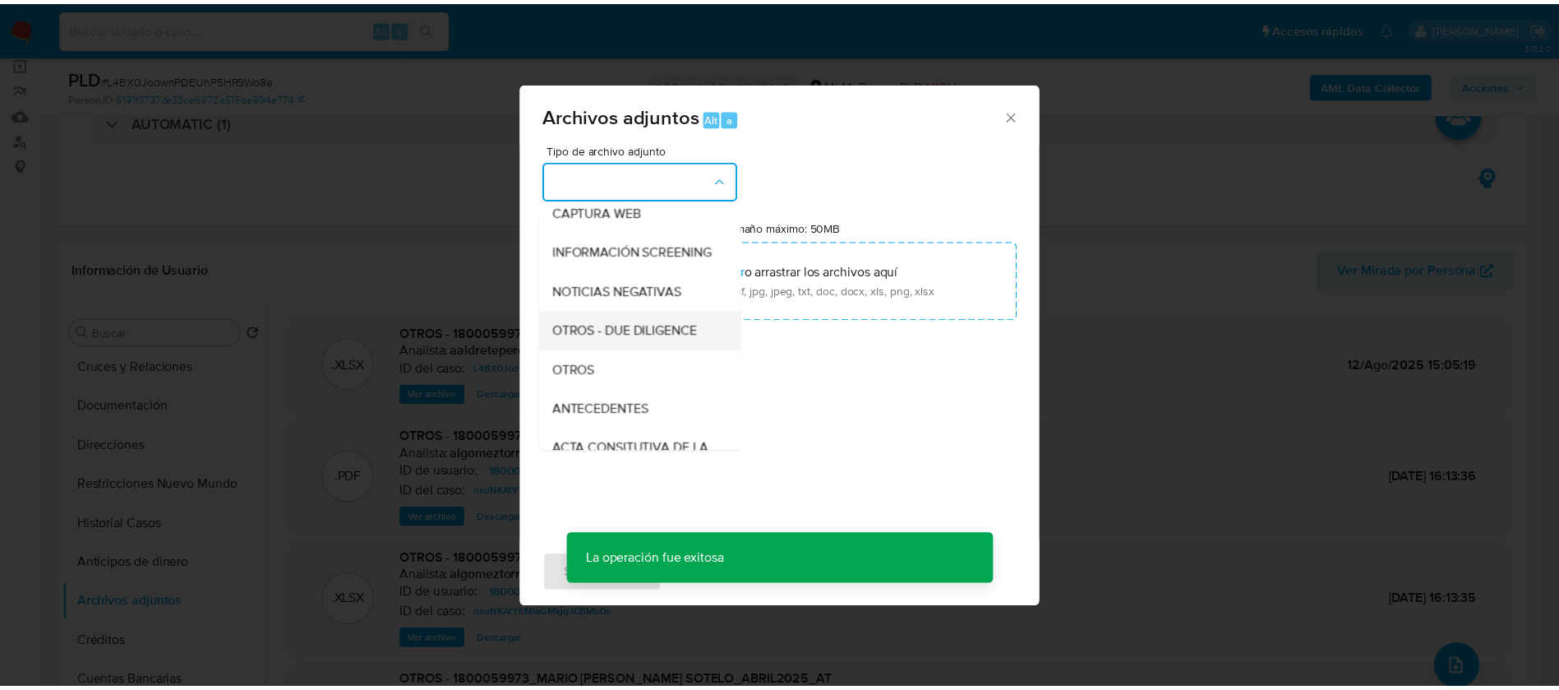
scroll to position [169, 0]
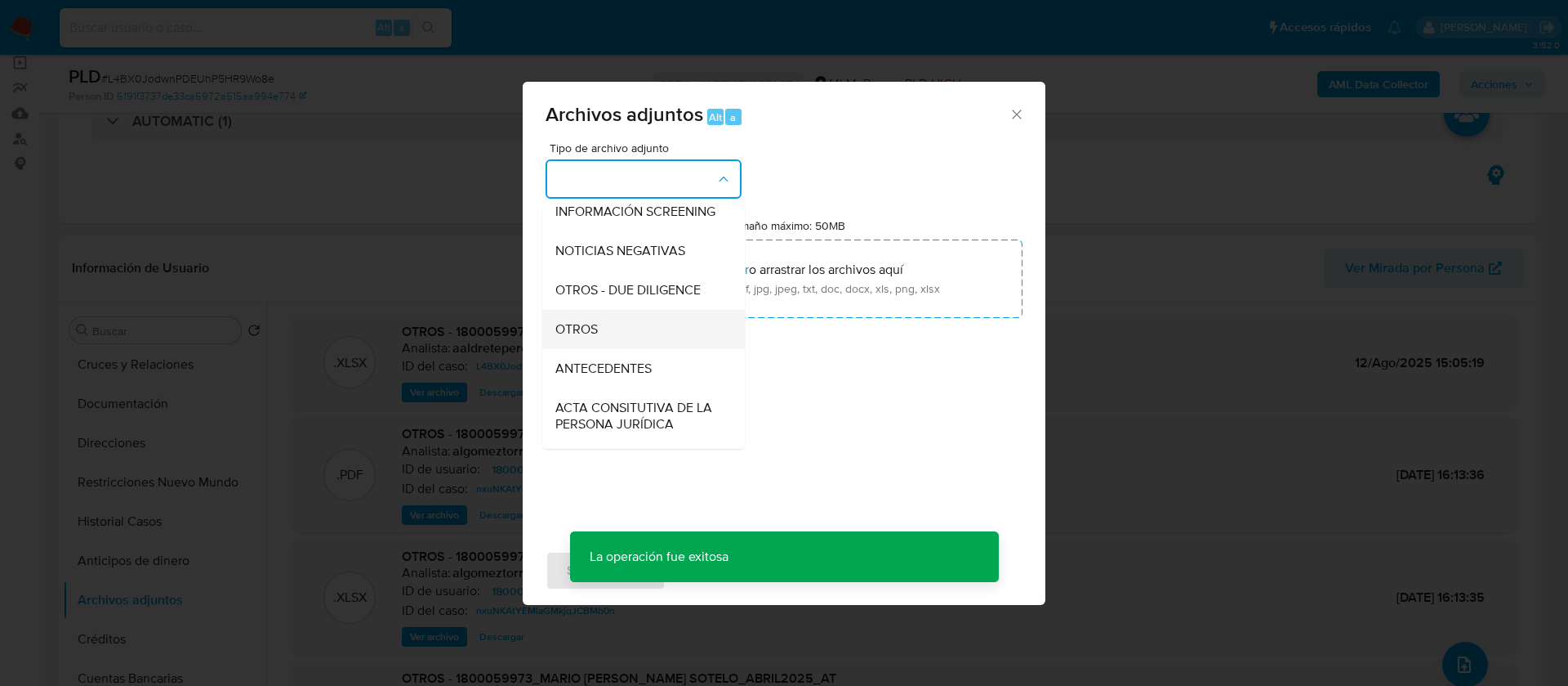
click at [644, 342] on div "OTROS" at bounding box center [639, 329] width 167 height 39
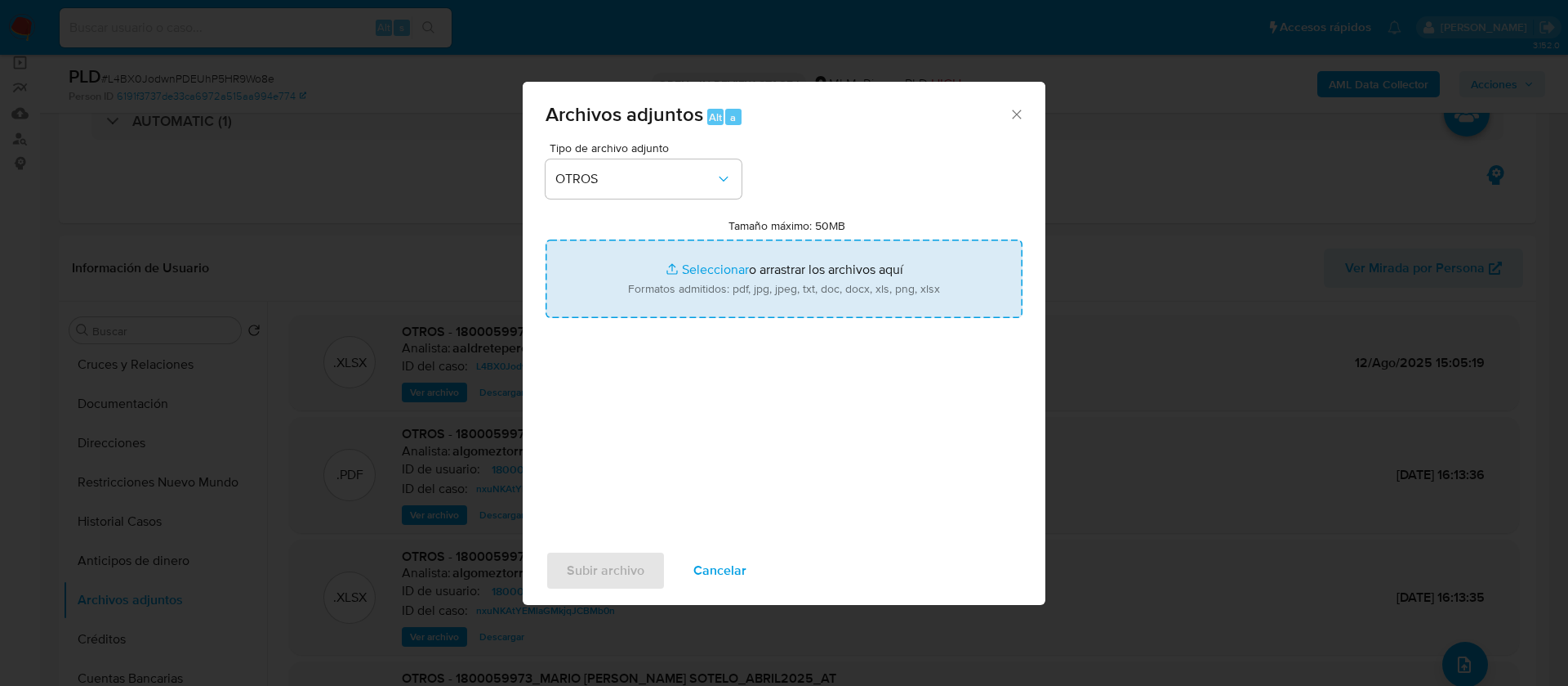
click at [694, 299] on input "Tamaño máximo: 50MB Seleccionar archivos" at bounding box center [784, 278] width 477 height 79
click at [719, 264] on input "Tamaño máximo: 50MB Seleccionar archivos" at bounding box center [784, 278] width 477 height 79
type input "C:\fakepath\1800059973_MARIO ALBERTO LARA SOTELO_JULIO 2025.pdf"
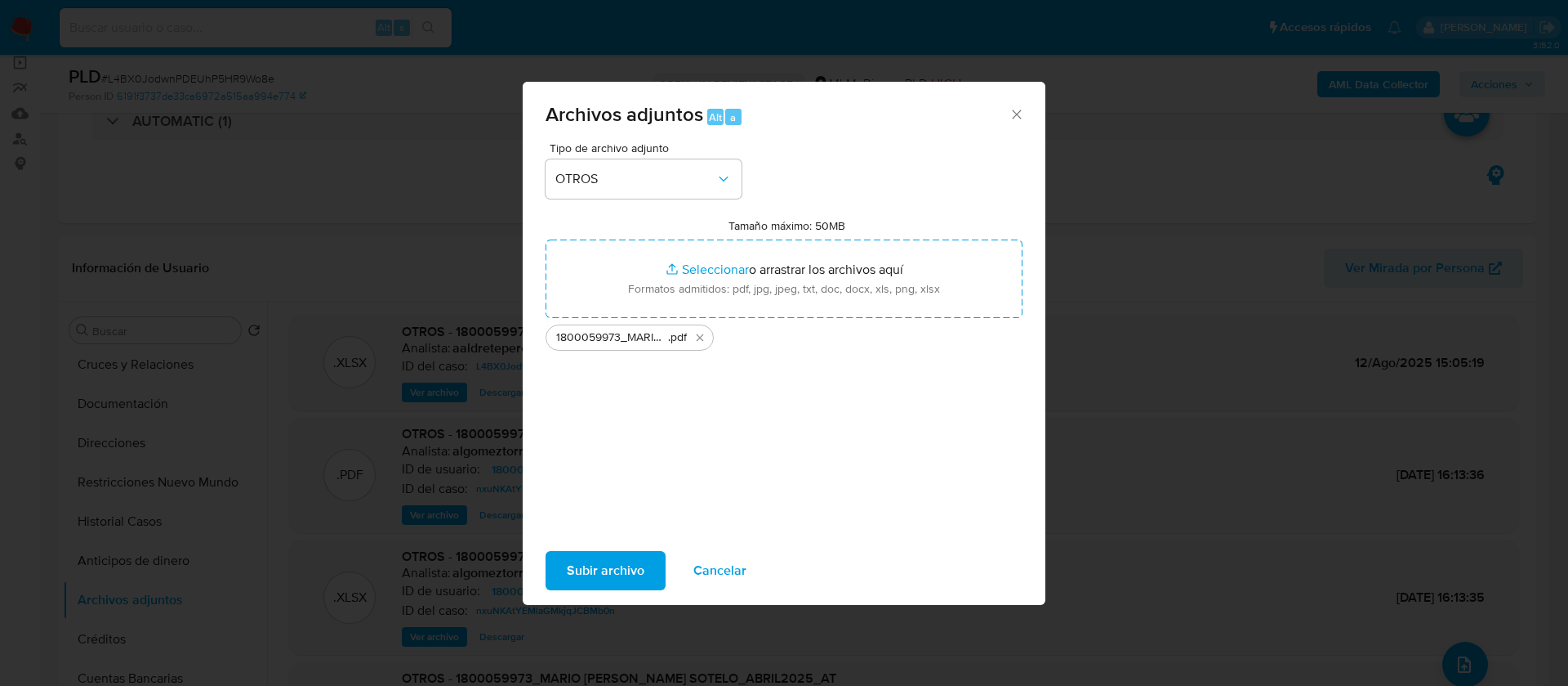
click at [581, 572] on span "Subir archivo" at bounding box center [606, 571] width 78 height 36
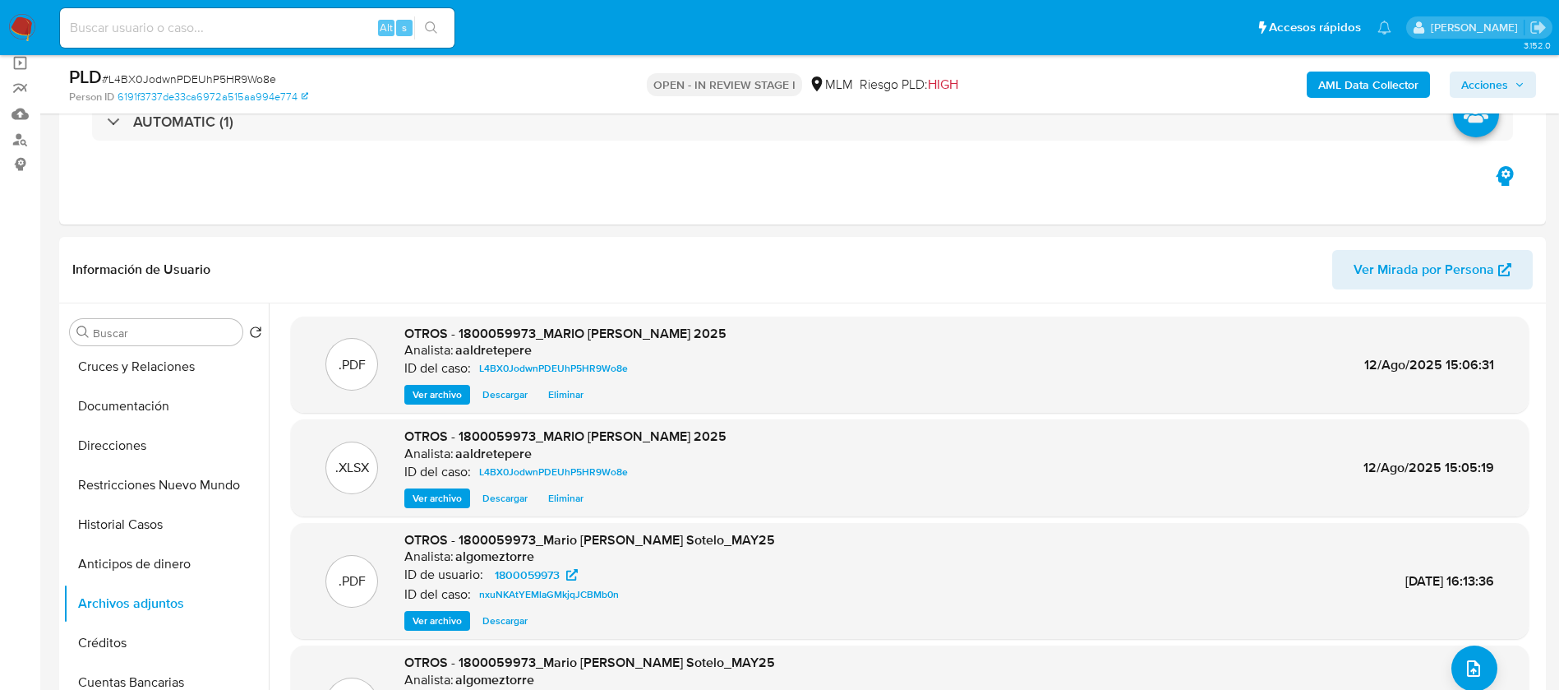
click at [1531, 90] on button "Acciones" at bounding box center [1493, 85] width 86 height 26
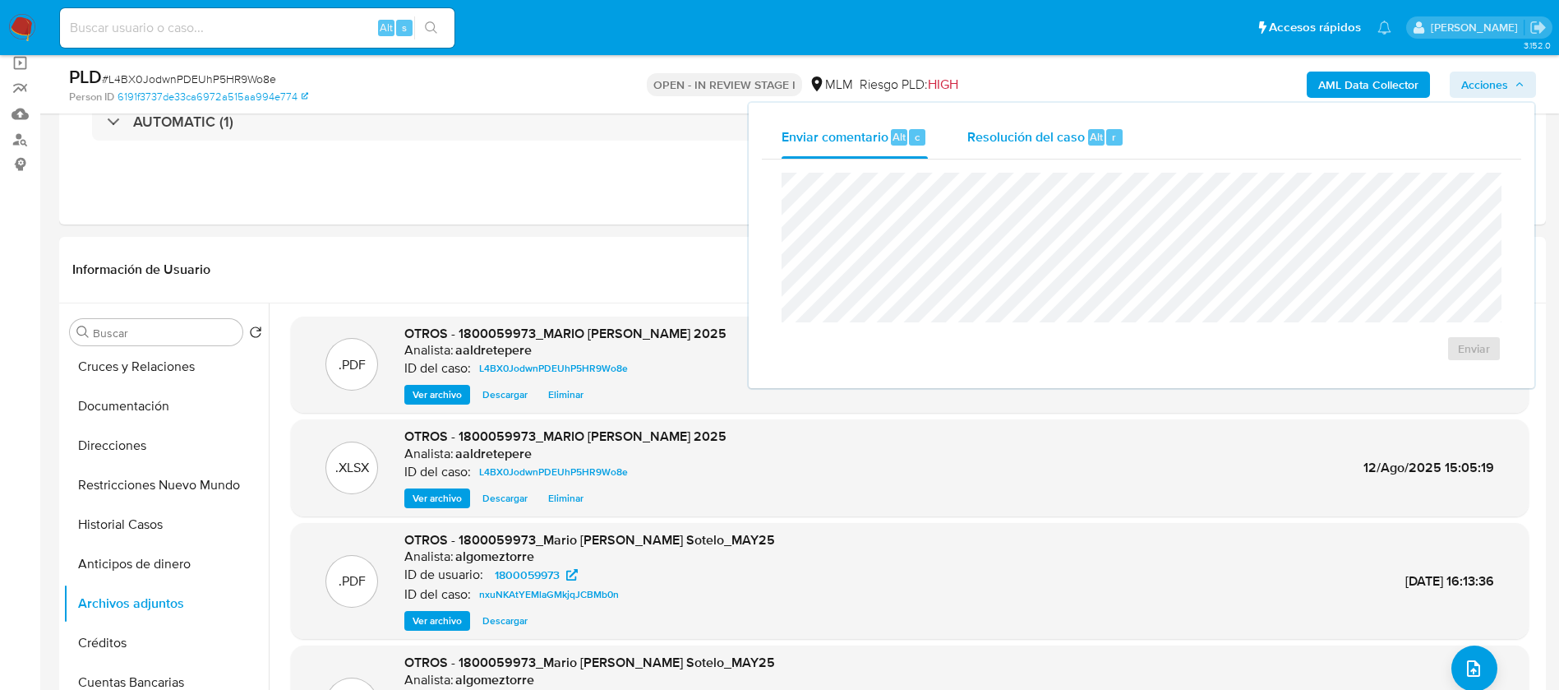
click at [1048, 153] on div "Resolución del caso Alt r" at bounding box center [1046, 137] width 157 height 43
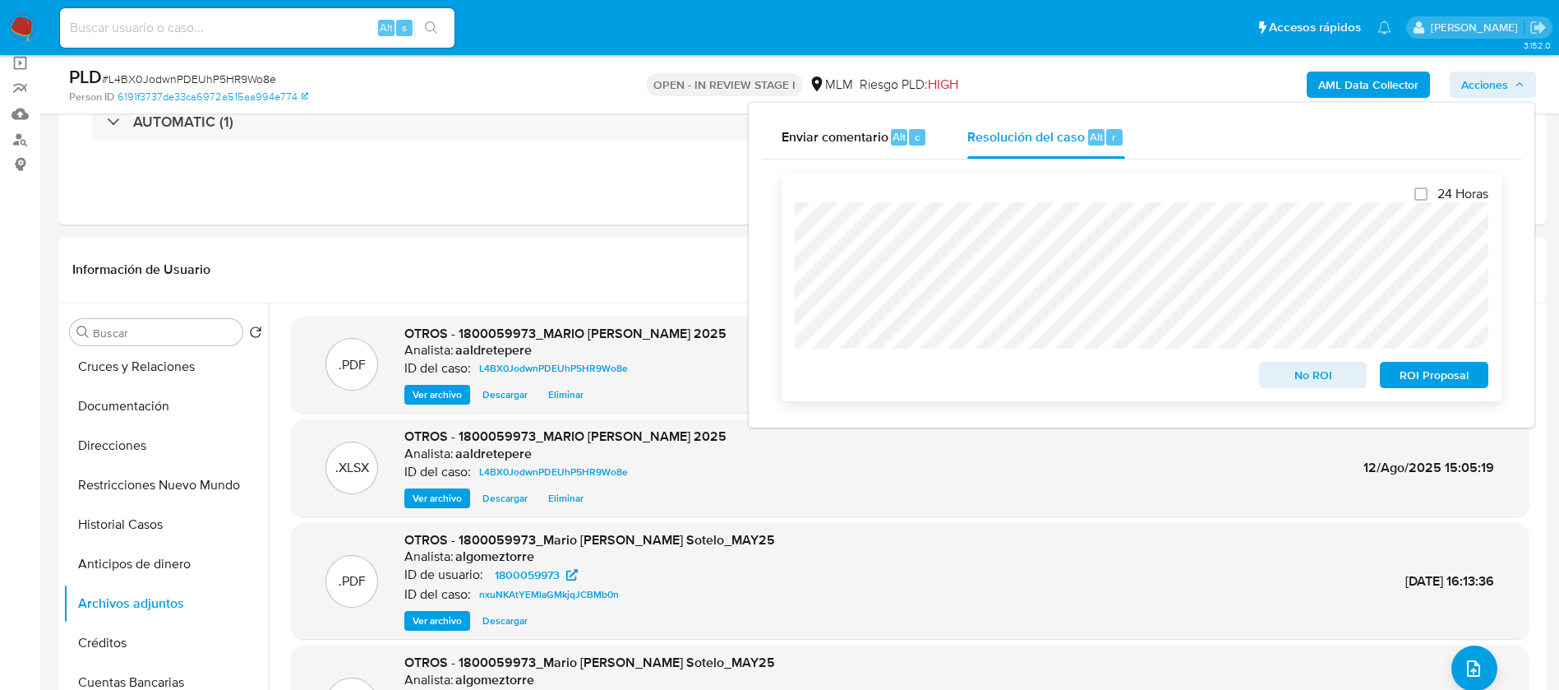
click at [1430, 382] on span "ROI Proposal" at bounding box center [1434, 374] width 85 height 23
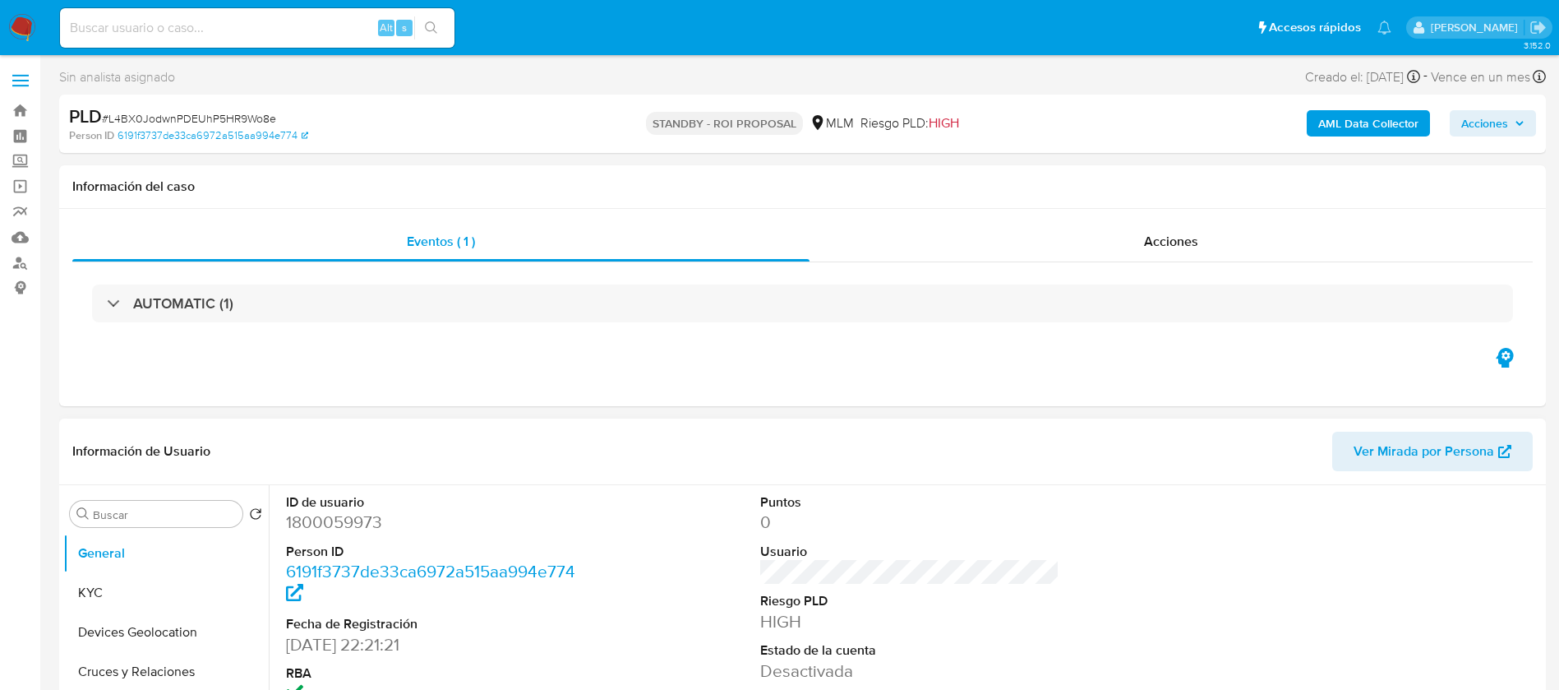
select select "10"
